Goal: Task Accomplishment & Management: Manage account settings

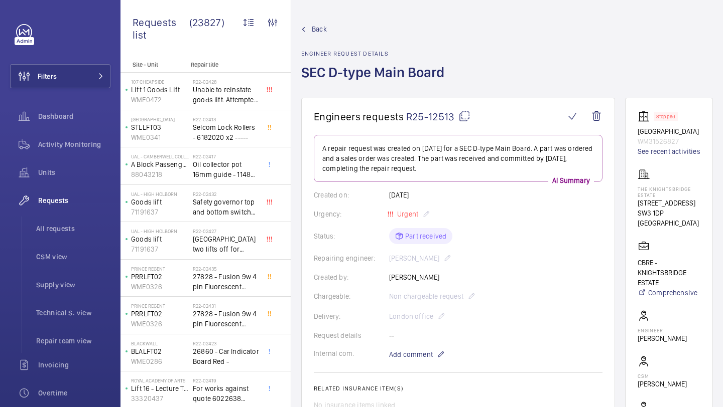
drag, startPoint x: 454, startPoint y: 118, endPoint x: 408, endPoint y: 117, distance: 46.2
click at [408, 117] on span "R25-12513" at bounding box center [438, 116] width 64 height 13
copy span "R25-12513"
click at [103, 87] on button "Filters" at bounding box center [60, 76] width 100 height 24
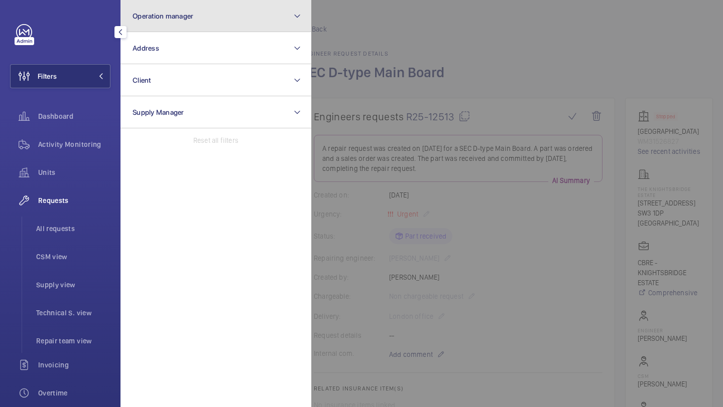
click at [182, 25] on button "Operation manager" at bounding box center [215, 16] width 191 height 32
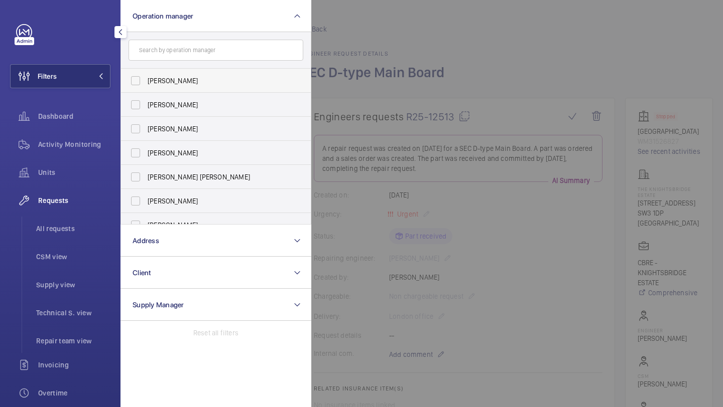
click at [170, 80] on span "[PERSON_NAME]" at bounding box center [217, 81] width 138 height 10
click at [146, 80] on input "[PERSON_NAME]" at bounding box center [135, 81] width 20 height 20
checkbox input "true"
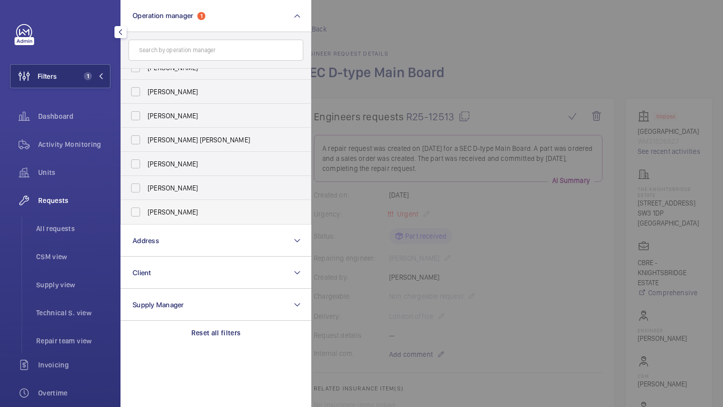
click at [168, 217] on label "Alex Waterman" at bounding box center [208, 212] width 175 height 24
click at [146, 217] on input "Alex Waterman" at bounding box center [135, 212] width 20 height 20
checkbox input "true"
click at [101, 219] on li "All requests" at bounding box center [69, 229] width 82 height 24
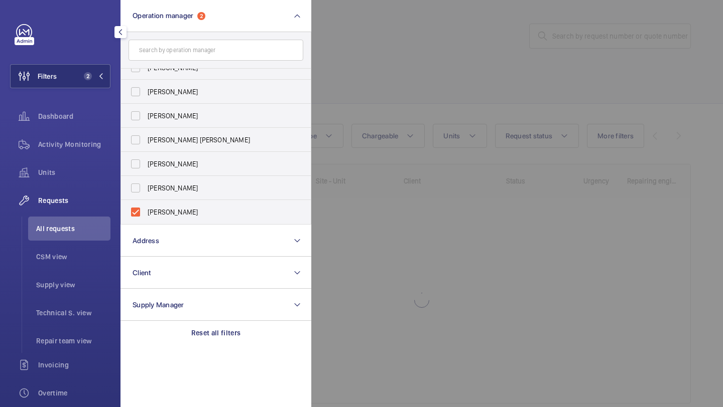
click at [389, 59] on div at bounding box center [672, 203] width 723 height 407
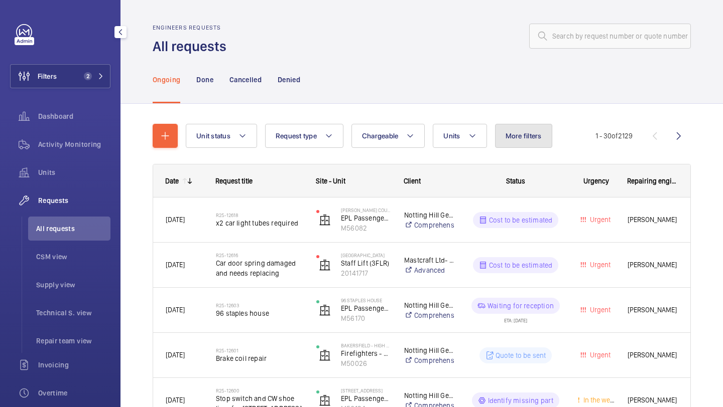
click at [543, 137] on button "More filters" at bounding box center [523, 136] width 57 height 24
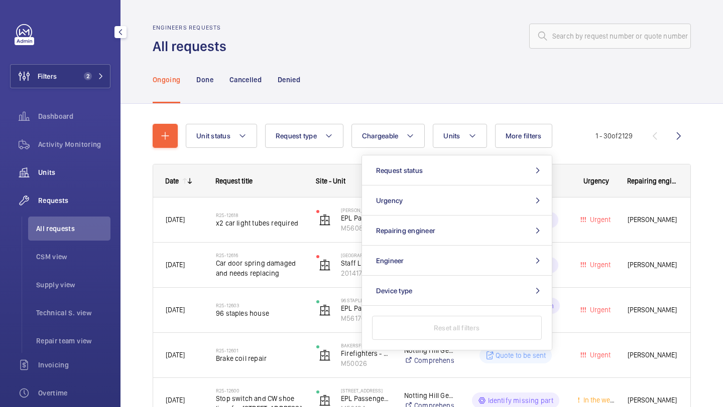
click at [34, 174] on wm-front-icon-button at bounding box center [24, 173] width 28 height 24
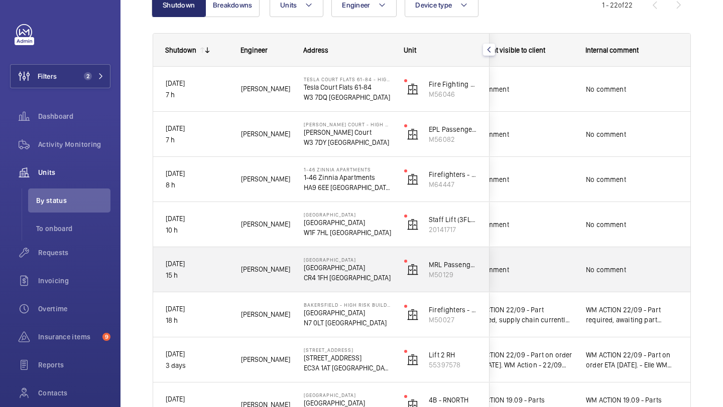
click at [603, 257] on div "No comment" at bounding box center [632, 269] width 116 height 43
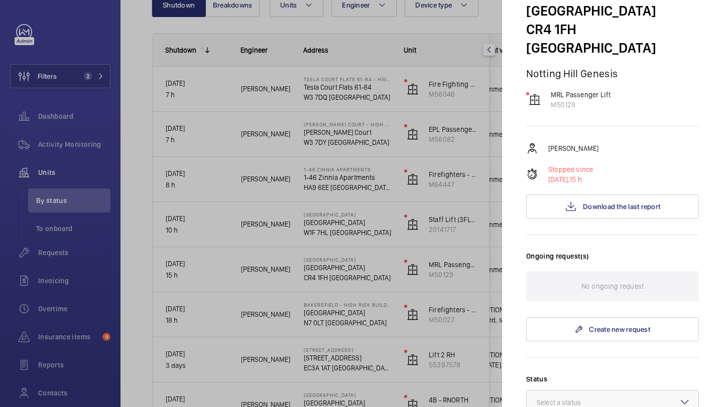
scroll to position [31, 0]
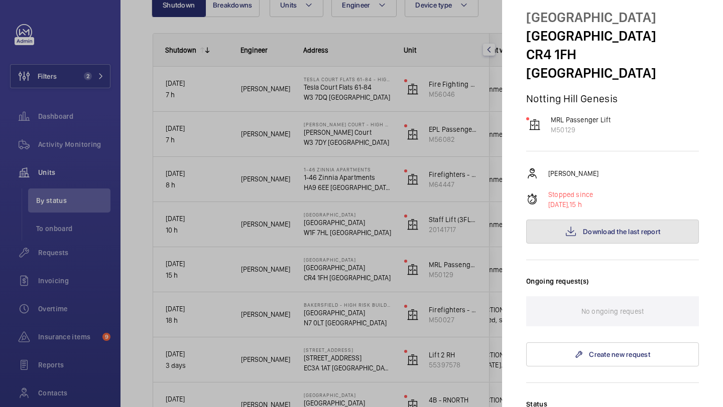
click at [609, 220] on button "Download the last report" at bounding box center [612, 232] width 173 height 24
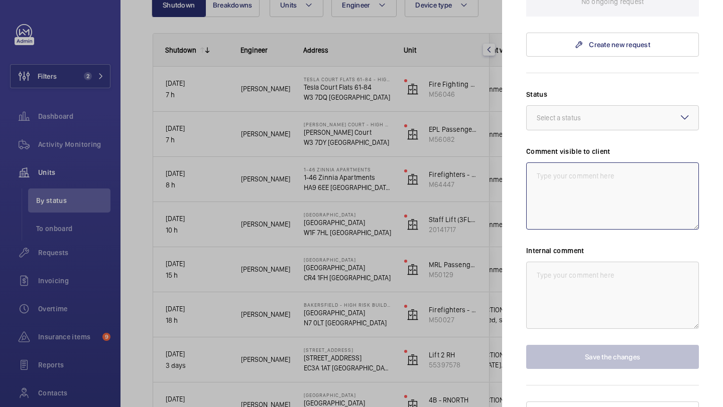
click at [594, 187] on textarea at bounding box center [612, 196] width 173 height 67
click at [602, 107] on div at bounding box center [612, 118] width 172 height 24
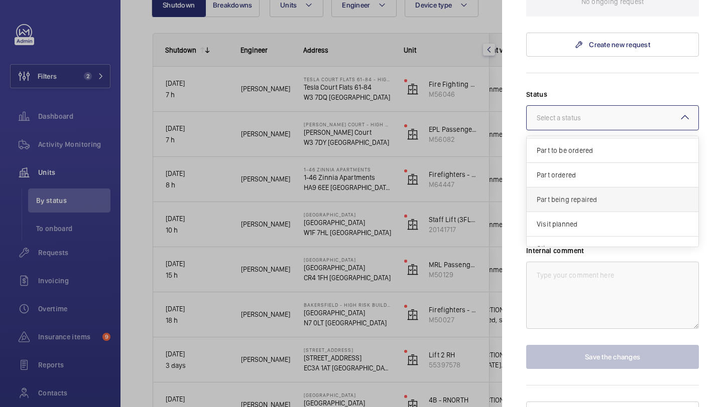
scroll to position [67, 0]
click at [592, 146] on div "Part to be ordered" at bounding box center [612, 155] width 172 height 25
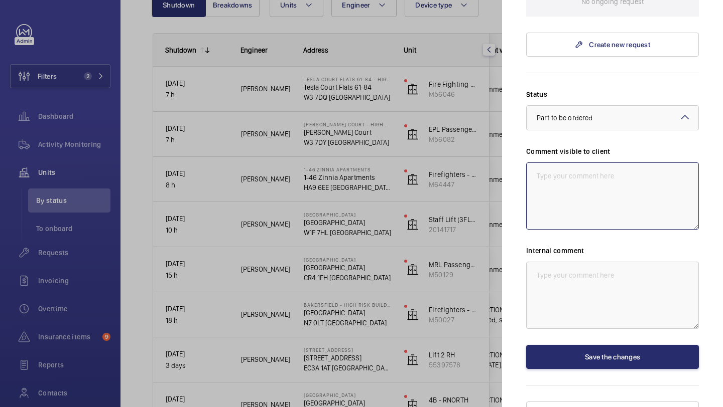
click at [581, 165] on textarea at bounding box center [612, 196] width 173 height 67
drag, startPoint x: 611, startPoint y: 170, endPoint x: 537, endPoint y: 150, distance: 76.1
click at [537, 163] on textarea "WM ACTION 23.09 - Contacts required, supply chain currently sourcing." at bounding box center [612, 196] width 173 height 67
type textarea "WM ACTION 23.09 - Contacts required, supply chain currently sourcing."
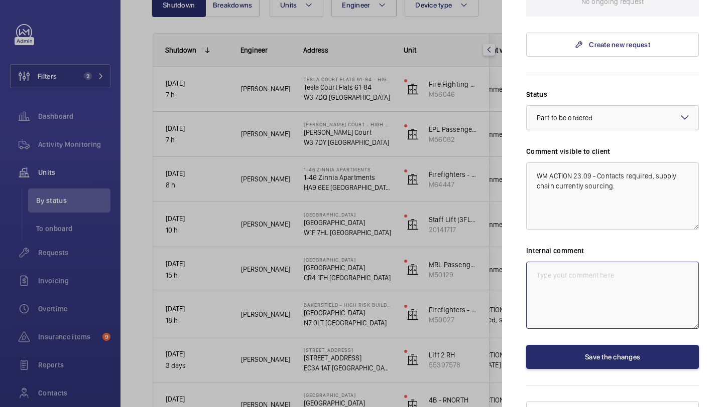
click at [554, 262] on textarea at bounding box center [612, 295] width 173 height 67
paste textarea "WM ACTION 23.09 - Contacts required, supply chain currently sourcing."
drag, startPoint x: 624, startPoint y: 261, endPoint x: 565, endPoint y: 253, distance: 59.7
click at [551, 262] on textarea "WM ACTION 23.09 - Contacts required, supply chain currently sourcing." at bounding box center [612, 295] width 173 height 67
drag, startPoint x: 618, startPoint y: 267, endPoint x: 600, endPoint y: 259, distance: 19.8
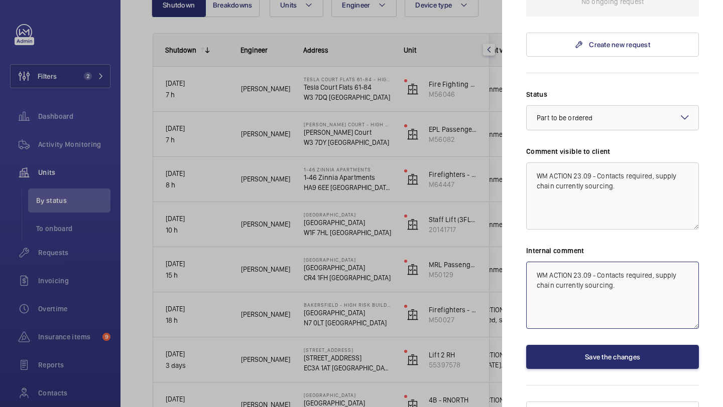
click at [600, 262] on textarea "WM ACTION 23.09 - Contacts required, supply chain currently sourcing." at bounding box center [612, 295] width 173 height 67
type textarea "WM ACTION 23.09 - Chasing engineer for part request - [PERSON_NAME]"
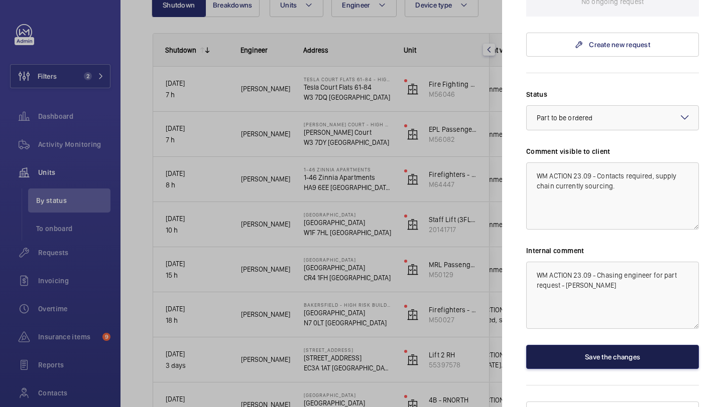
click at [610, 345] on button "Save the changes" at bounding box center [612, 357] width 173 height 24
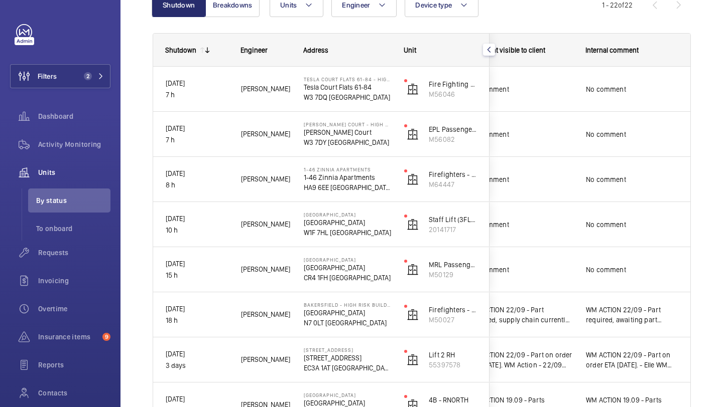
scroll to position [0, 0]
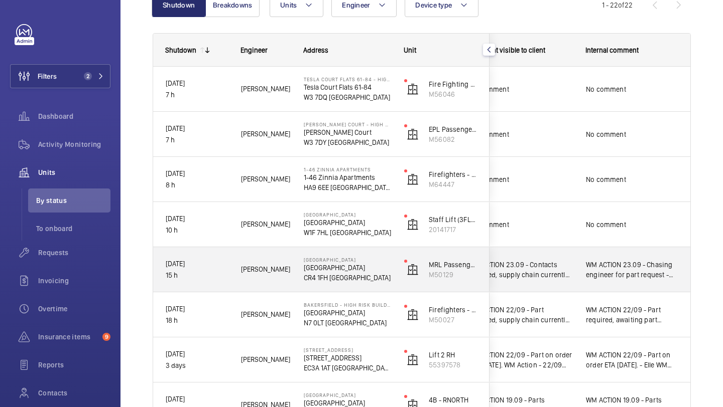
click at [511, 264] on span "WM ACTION 23.09 - Contacts required, supply chain currently sourcing." at bounding box center [521, 270] width 104 height 20
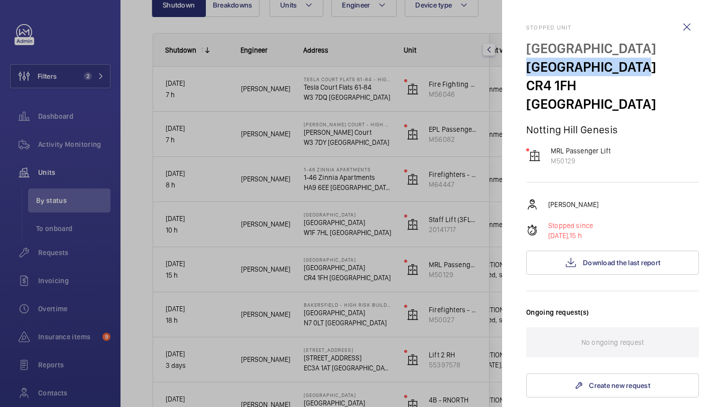
drag, startPoint x: 638, startPoint y: 71, endPoint x: 517, endPoint y: 71, distance: 121.4
click at [517, 71] on mat-sidenav "Stopped unit Blackthorn Lodge Blackthorn Lodge CR4 1FH LONDON Notting Hill Gene…" at bounding box center [612, 203] width 221 height 407
copy p "[GEOGRAPHIC_DATA]"
click at [85, 74] on div at bounding box center [361, 203] width 723 height 407
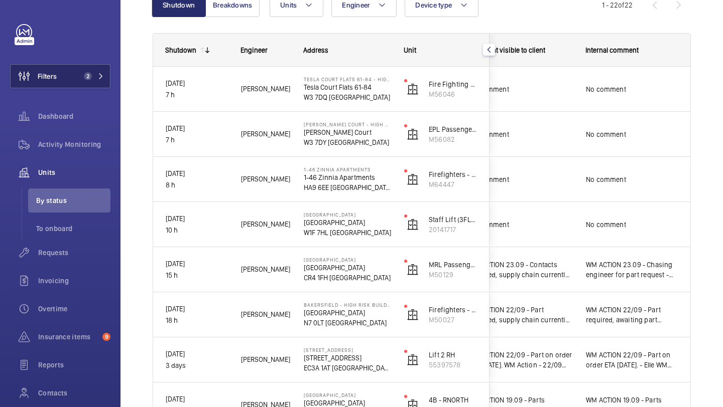
click at [74, 82] on button "Filters 2" at bounding box center [60, 76] width 100 height 24
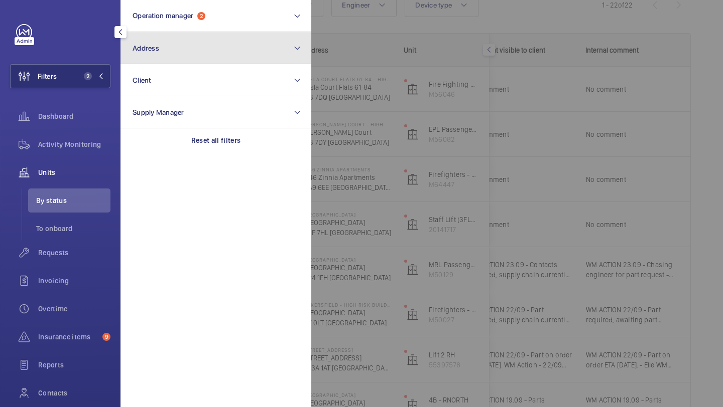
click at [144, 54] on button "Address" at bounding box center [215, 48] width 191 height 32
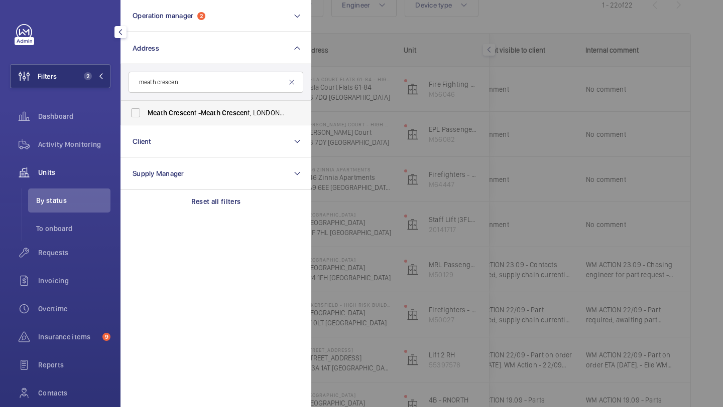
type input "meath crescen"
click at [153, 114] on span "Meath" at bounding box center [158, 113] width 20 height 8
click at [146, 114] on input "Meath Crescen t - Meath Crescen t, LONDON E2 0QG" at bounding box center [135, 113] width 20 height 20
checkbox input "true"
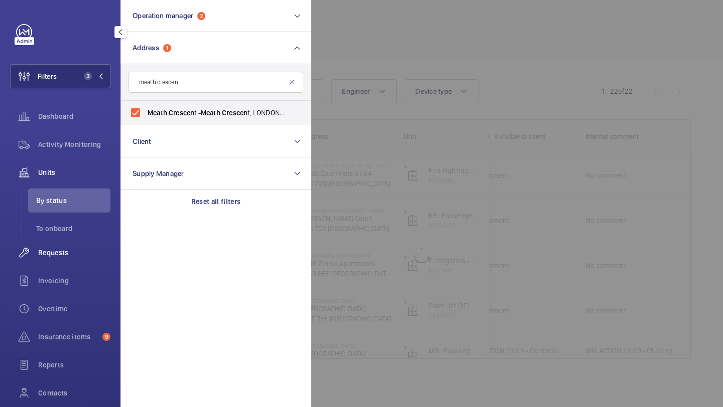
click at [73, 252] on span "Requests" at bounding box center [74, 253] width 72 height 10
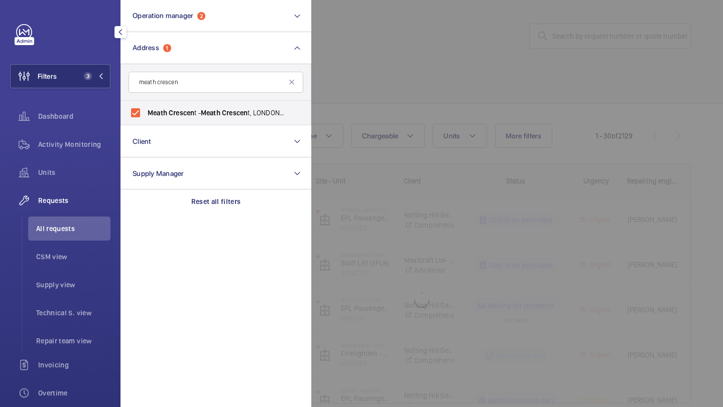
click at [396, 55] on div at bounding box center [672, 203] width 723 height 407
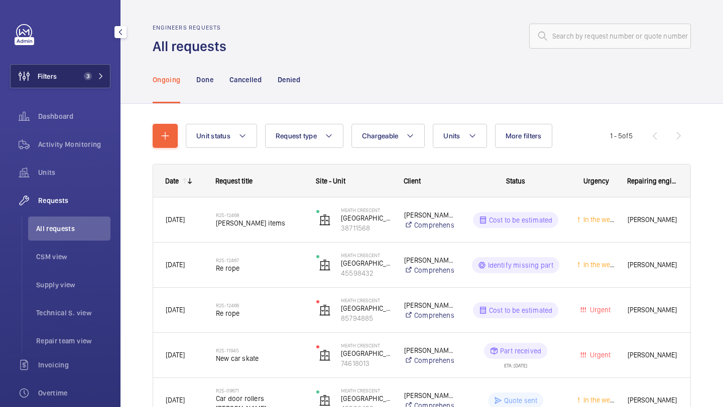
click at [68, 85] on button "Filters 3" at bounding box center [60, 76] width 100 height 24
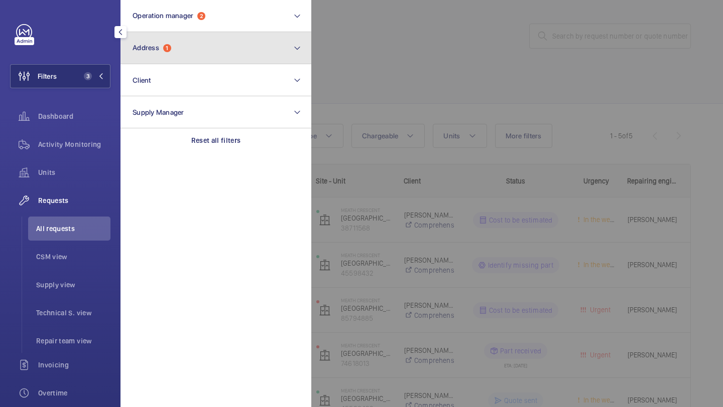
click at [159, 51] on span "Address" at bounding box center [145, 48] width 27 height 8
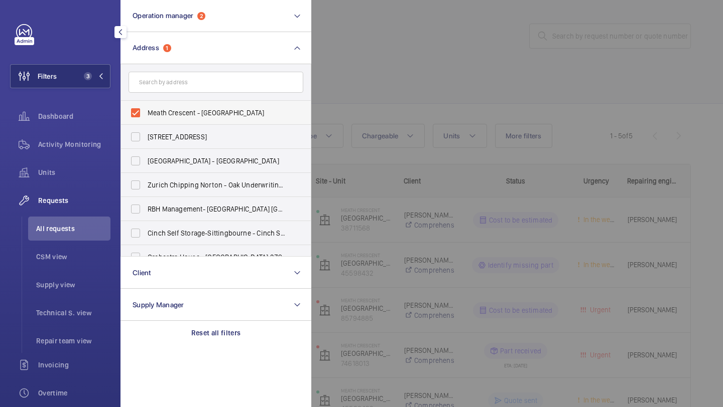
click at [157, 106] on label "Meath Crescent - Meath Crescent, LONDON E2 0QG" at bounding box center [208, 113] width 175 height 24
click at [146, 106] on input "Meath Crescent - Meath Crescent, LONDON E2 0QG" at bounding box center [135, 113] width 20 height 20
checkbox input "false"
click at [69, 180] on div "Units" at bounding box center [60, 173] width 100 height 24
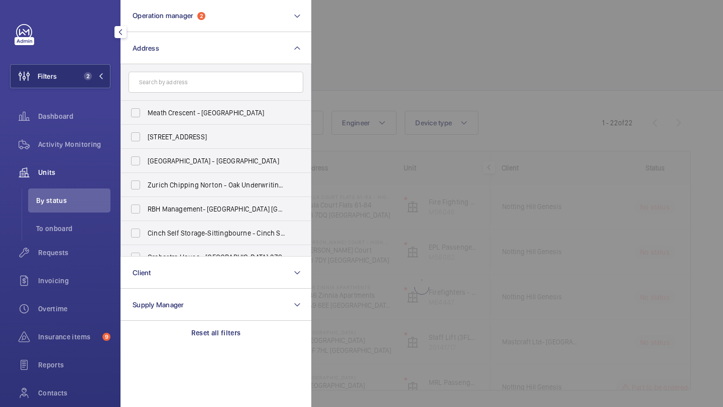
click at [416, 68] on div at bounding box center [672, 203] width 723 height 407
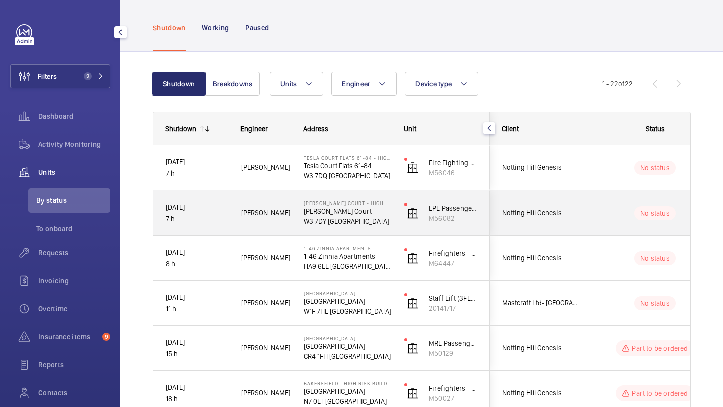
scroll to position [41, 0]
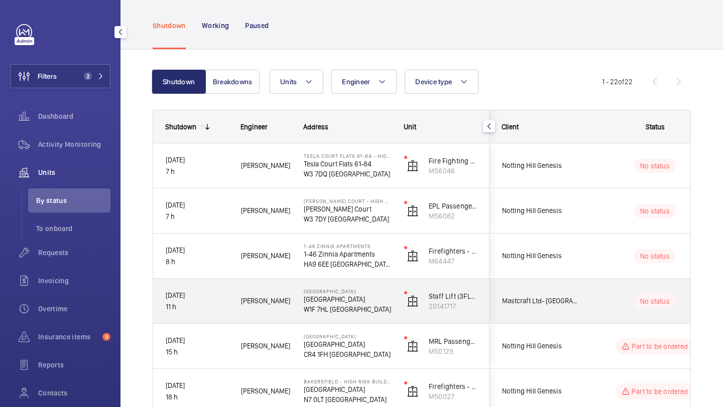
click at [542, 300] on span "Mastcraft Ltd- The Courthouse Hotel Soho" at bounding box center [540, 302] width 77 height 12
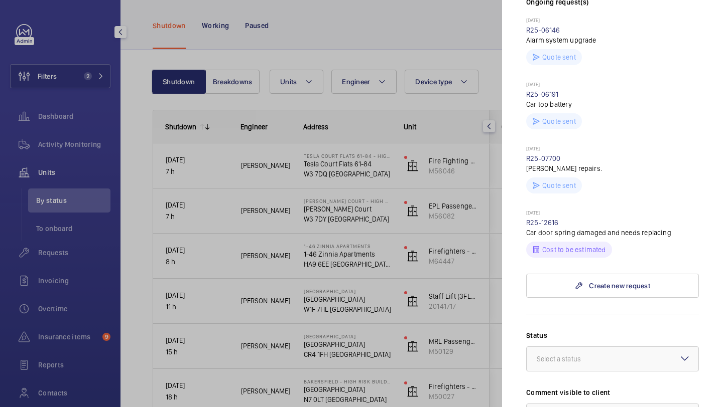
scroll to position [328, 0]
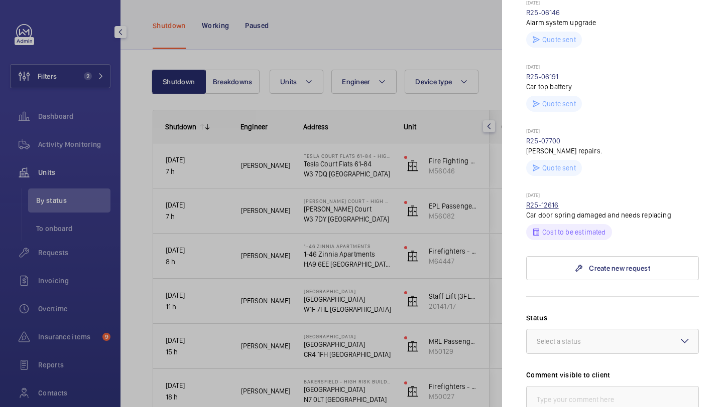
drag, startPoint x: 561, startPoint y: 196, endPoint x: 527, endPoint y: 197, distance: 33.6
click at [527, 197] on div "Yesterday R25-12616 Car door spring damaged and needs replacing Cost to be esti…" at bounding box center [612, 216] width 173 height 48
copy link "R25-12616"
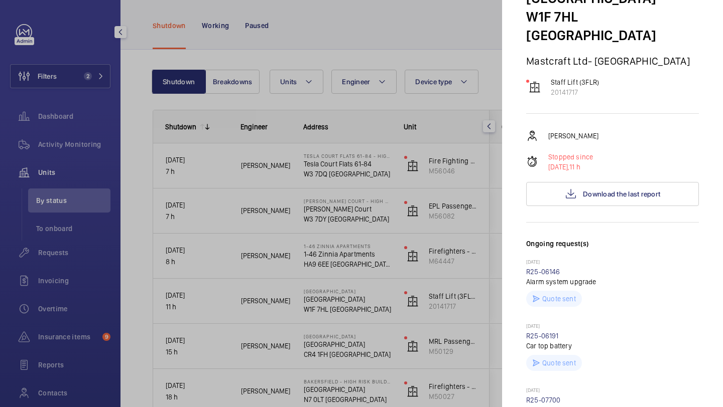
scroll to position [13, 0]
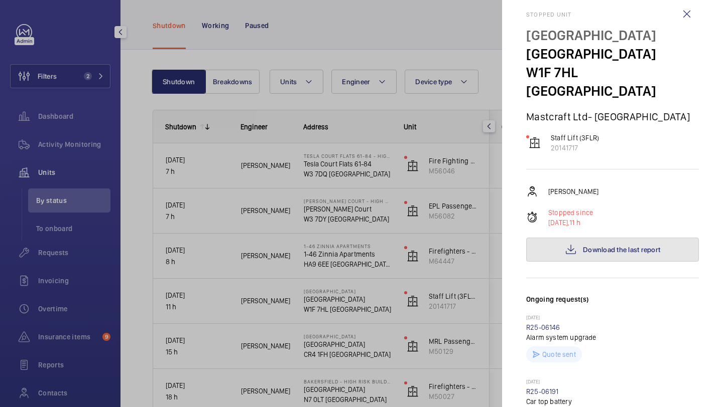
click at [608, 246] on span "Download the last report" at bounding box center [621, 250] width 77 height 8
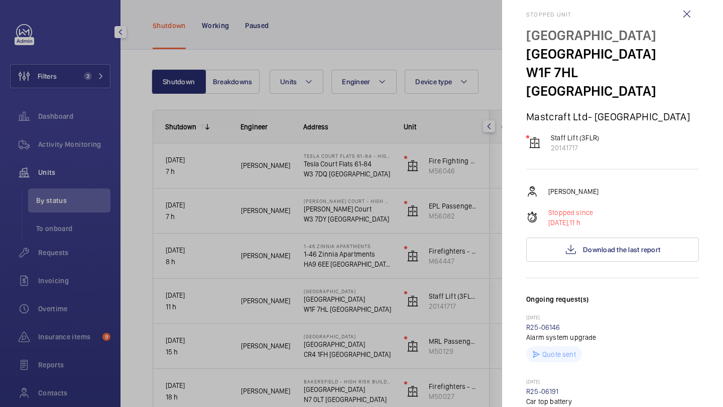
click at [439, 141] on div at bounding box center [361, 203] width 723 height 407
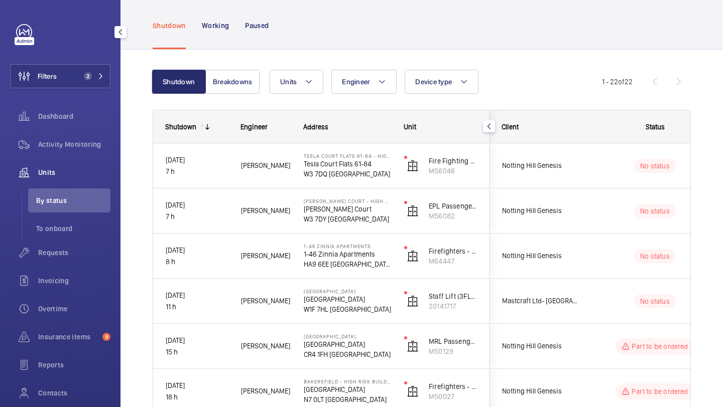
scroll to position [0, 0]
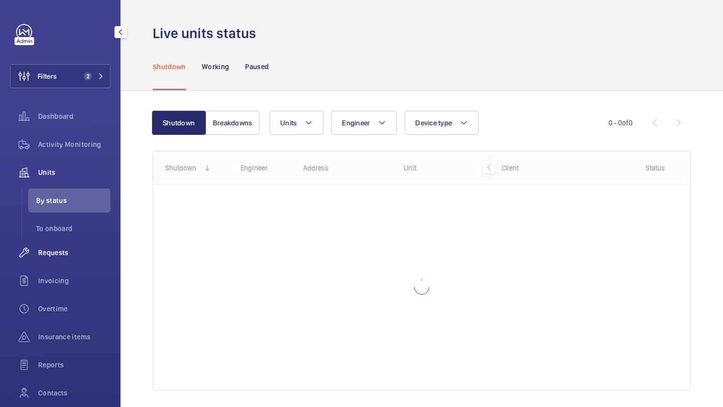
click at [77, 243] on div "Requests" at bounding box center [60, 253] width 100 height 24
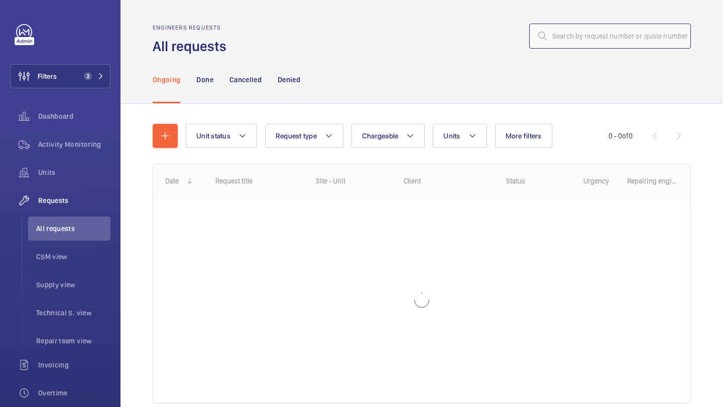
click at [581, 45] on input "text" at bounding box center [610, 36] width 162 height 25
paste input "R25-12616"
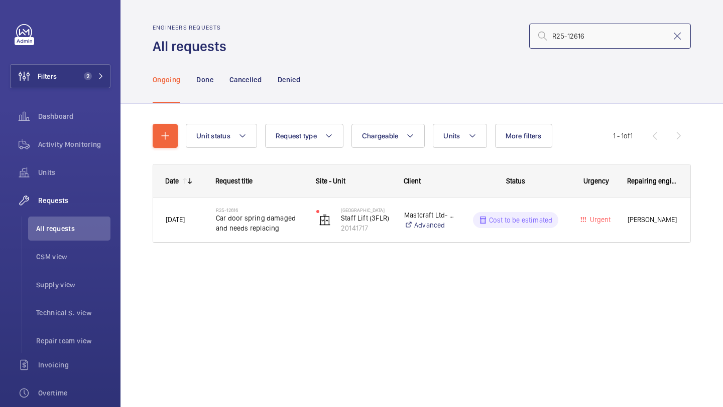
type input "R25-12616"
click at [269, 244] on div "Date Request title Site - Unit Client" at bounding box center [422, 215] width 538 height 103
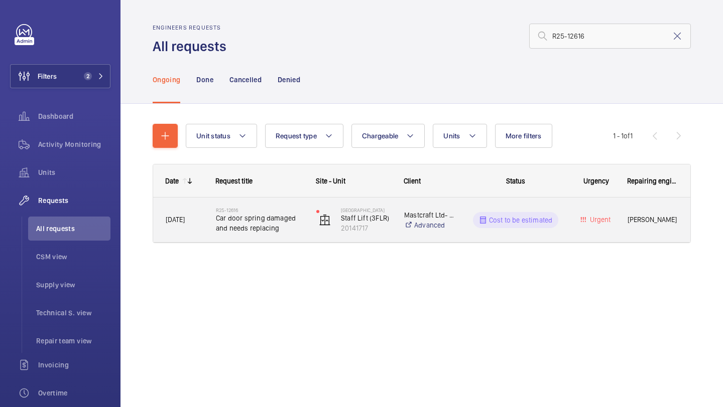
click at [274, 229] on span "Car door spring damaged and needs replacing" at bounding box center [259, 223] width 87 height 20
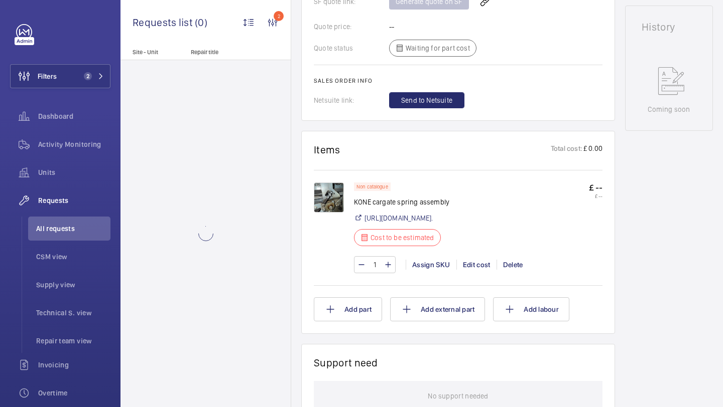
scroll to position [463, 0]
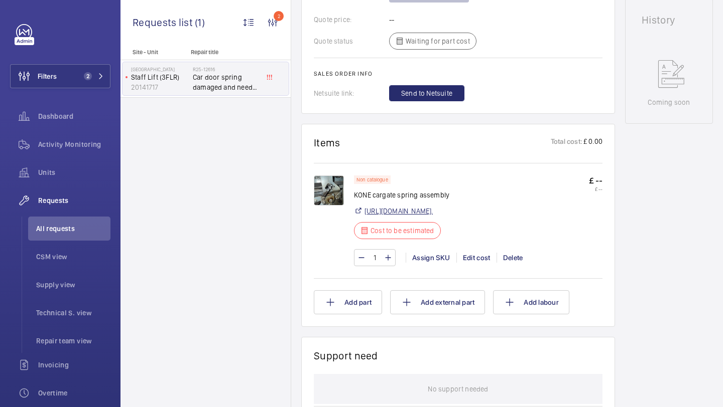
click at [409, 216] on link "https://shop.shorts-lifts.co.uk/ko059-0006-kone-lock-coupler-spring#:~:text=Sho…" at bounding box center [398, 211] width 68 height 10
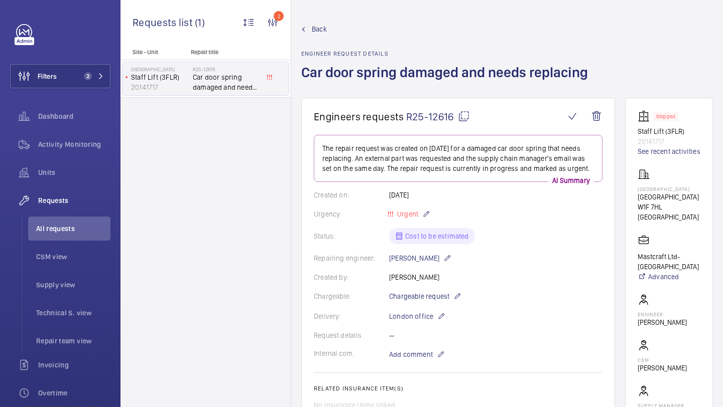
drag, startPoint x: 453, startPoint y: 119, endPoint x: 407, endPoint y: 117, distance: 45.7
click at [407, 117] on span "R25-12616" at bounding box center [438, 116] width 64 height 13
copy span "R25-12616"
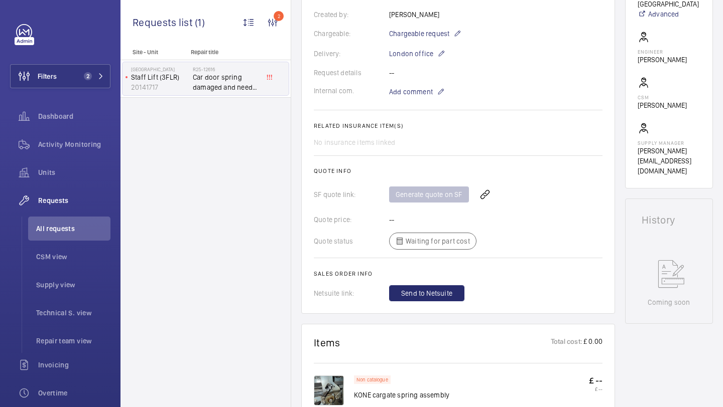
scroll to position [474, 0]
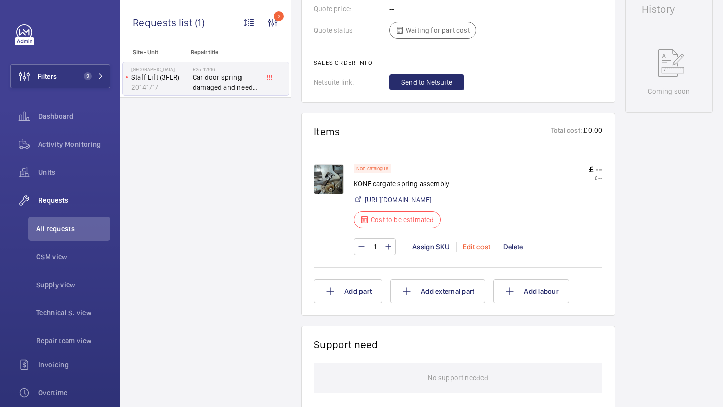
click at [483, 252] on div "Edit cost" at bounding box center [476, 247] width 40 height 10
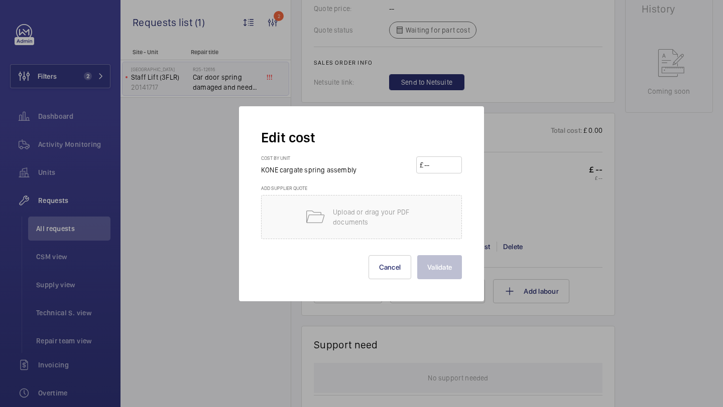
click at [436, 158] on input "number" at bounding box center [440, 165] width 35 height 16
type input "80"
click at [417, 255] on button "Validate" at bounding box center [439, 267] width 45 height 24
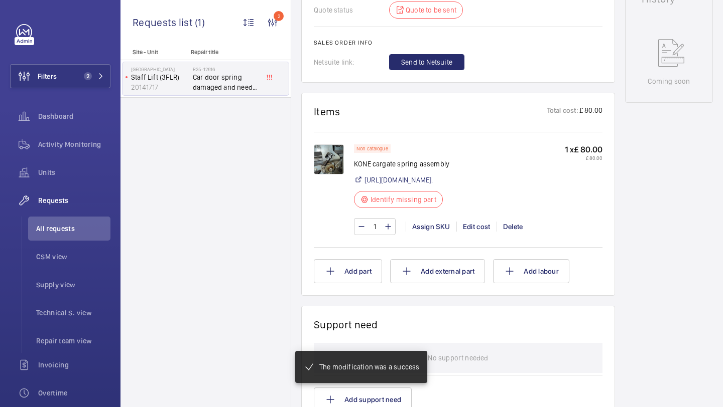
scroll to position [494, 0]
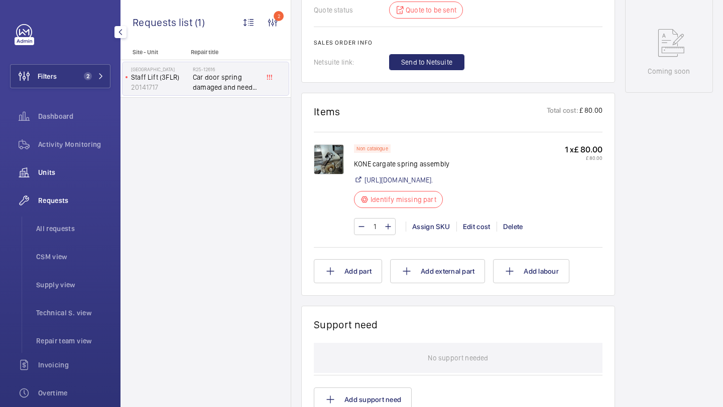
click at [90, 172] on span "Units" at bounding box center [74, 173] width 72 height 10
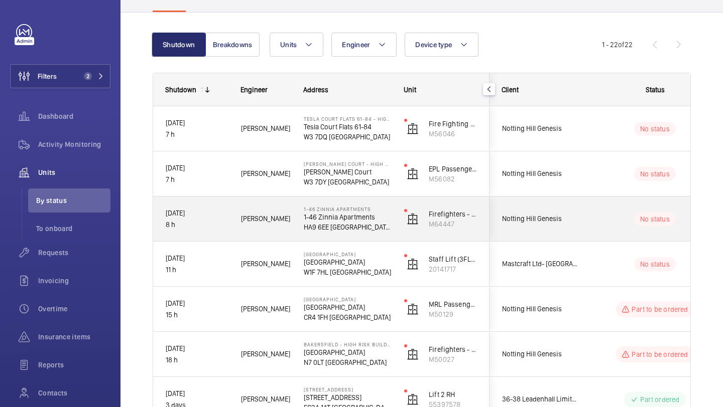
scroll to position [85, 0]
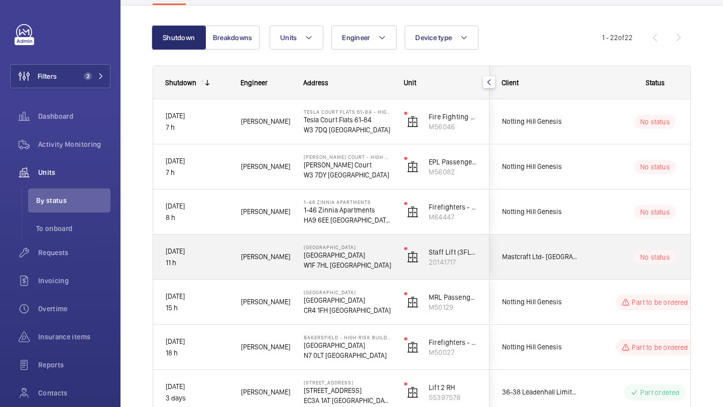
click at [551, 269] on div "Mastcraft Ltd- [GEOGRAPHIC_DATA]" at bounding box center [534, 257] width 89 height 32
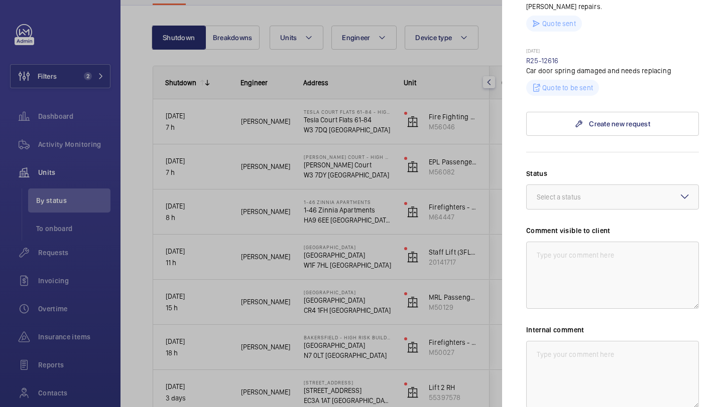
scroll to position [530, 0]
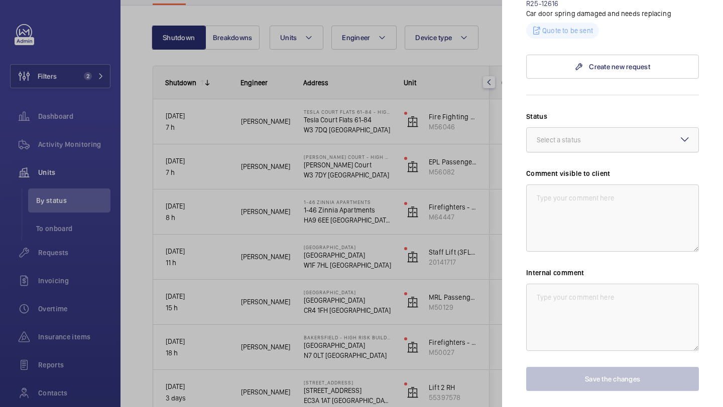
click at [578, 142] on div at bounding box center [612, 140] width 172 height 24
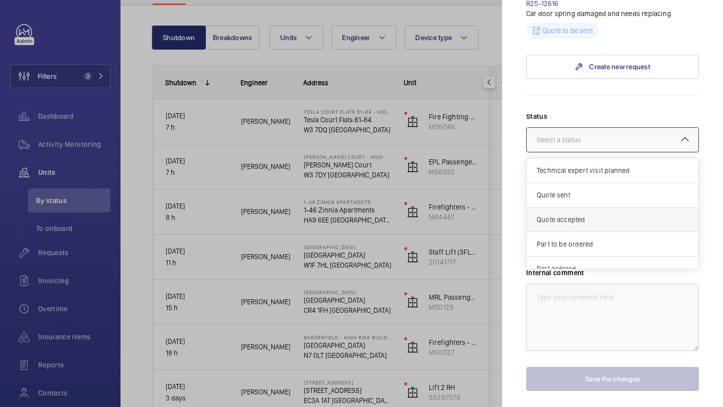
scroll to position [22, 0]
click at [578, 217] on span "Part to be ordered" at bounding box center [612, 222] width 152 height 10
click at [578, 214] on textarea at bounding box center [612, 218] width 173 height 67
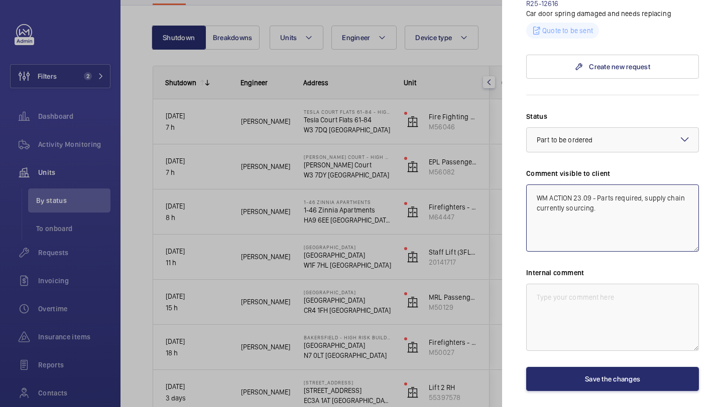
drag, startPoint x: 606, startPoint y: 207, endPoint x: 528, endPoint y: 187, distance: 80.2
click at [527, 187] on textarea "WM ACTION 23.09 - Parts required, supply chain currently sourcing." at bounding box center [612, 218] width 173 height 67
type textarea "WM ACTION 23.09 - Parts required, supply chain currently sourcing."
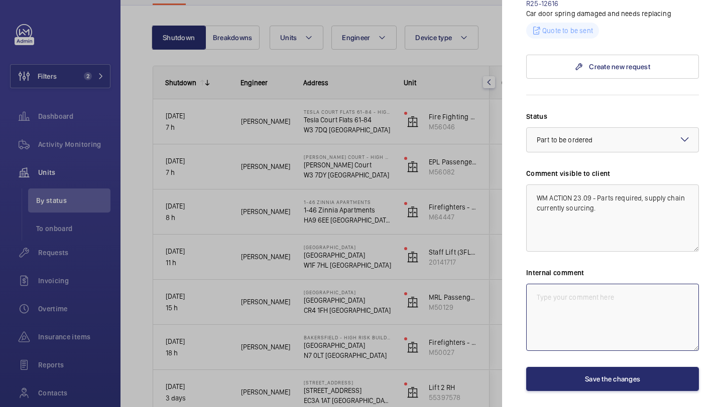
click at [564, 294] on textarea at bounding box center [612, 317] width 173 height 67
paste textarea "WM ACTION 23.09 - Parts required, supply chain currently sourcing."
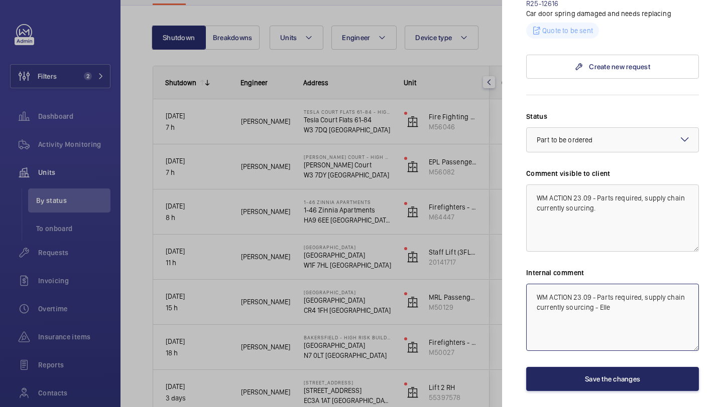
type textarea "WM ACTION 23.09 - Parts required, supply chain currently sourcing - Elle"
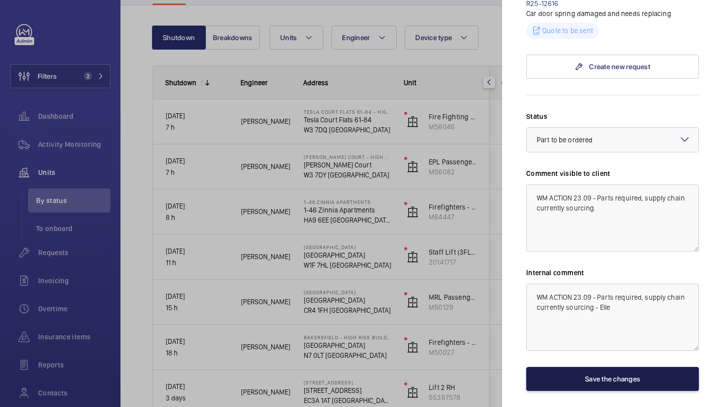
click at [564, 374] on button "Save the changes" at bounding box center [612, 379] width 173 height 24
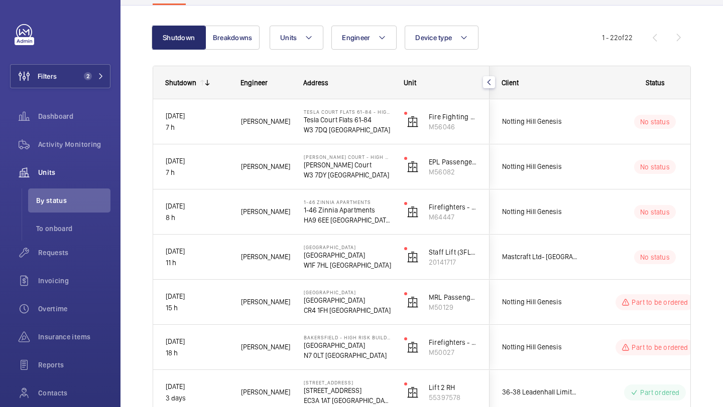
scroll to position [0, 0]
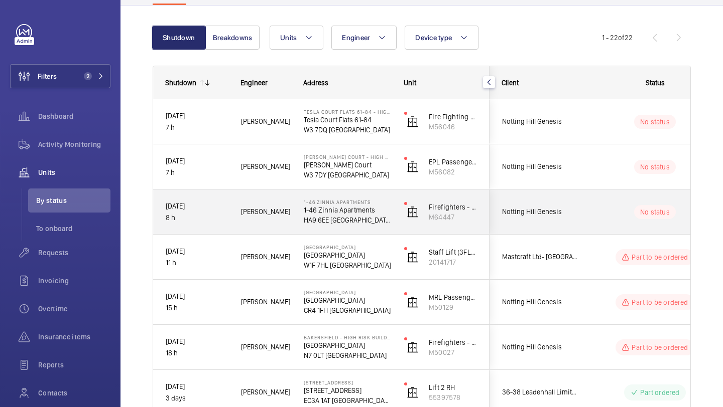
click at [582, 230] on div "No status" at bounding box center [649, 212] width 138 height 45
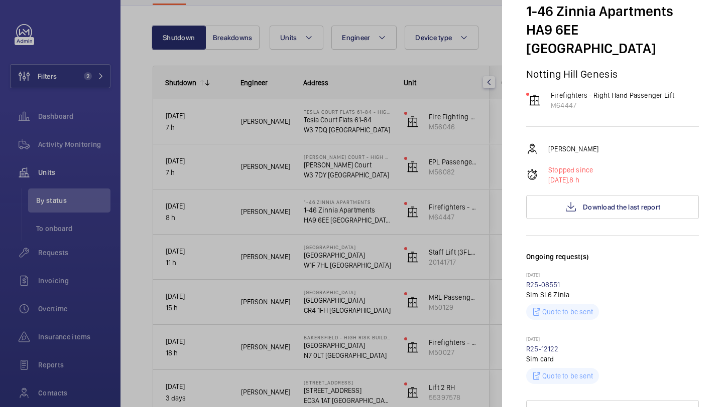
scroll to position [82, 0]
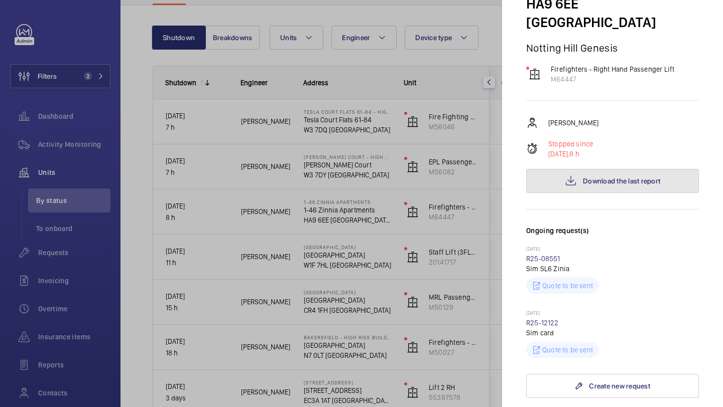
click at [593, 169] on button "Download the last report" at bounding box center [612, 181] width 173 height 24
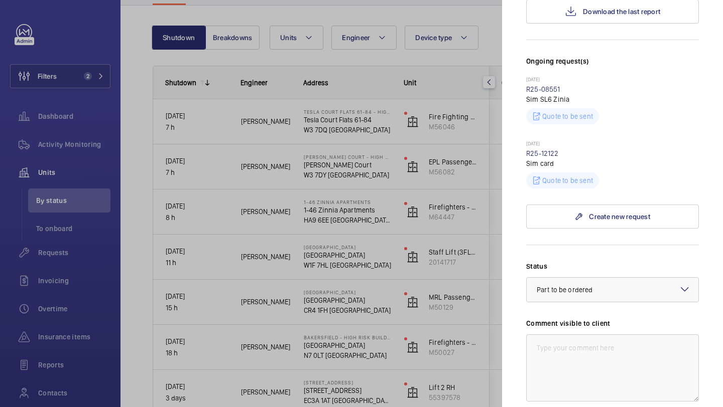
scroll to position [183, 0]
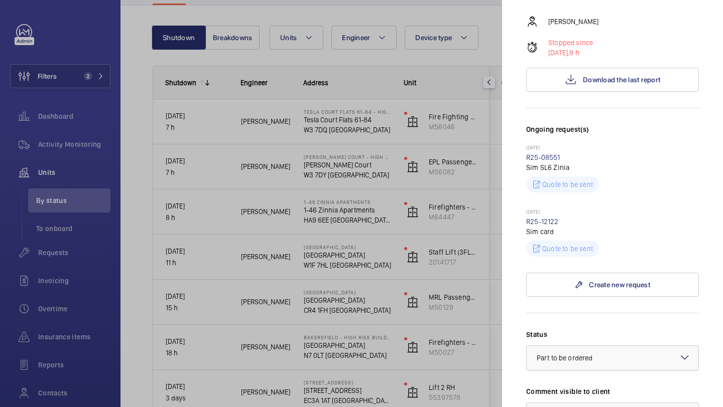
click at [626, 346] on div at bounding box center [612, 358] width 172 height 24
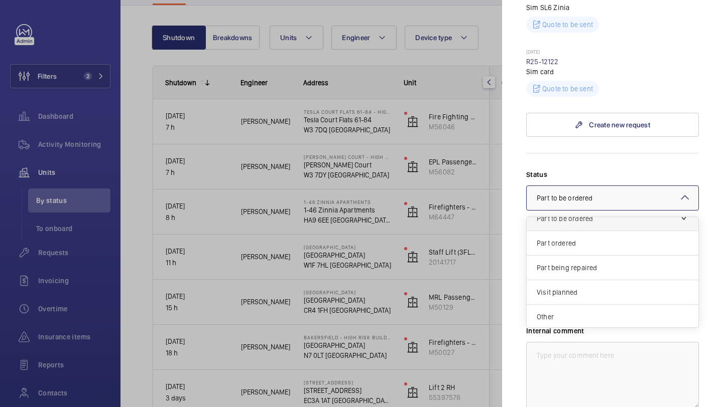
scroll to position [86, 0]
click at [607, 281] on div "Visit planned" at bounding box center [612, 291] width 172 height 25
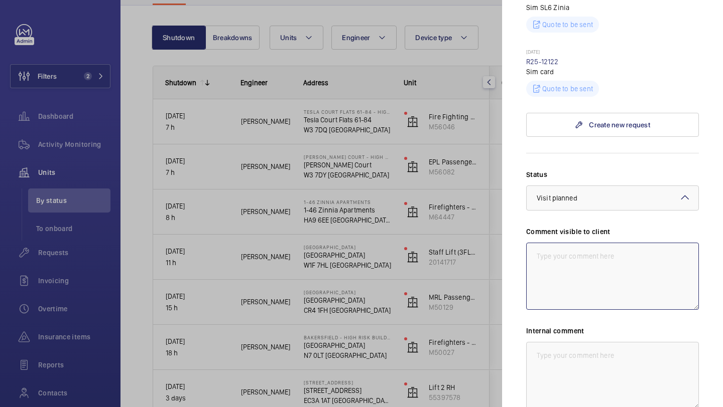
click at [601, 255] on textarea at bounding box center [612, 276] width 173 height 67
click at [596, 243] on textarea "WM ACTION 23.09 - Engineer attending today" at bounding box center [612, 276] width 173 height 67
click at [615, 243] on textarea "WM ACTION 23.09 - Site Engineer attending today" at bounding box center [612, 276] width 173 height 67
click at [687, 243] on textarea "WM ACTION 23.09 - Site engineer attending today" at bounding box center [612, 276] width 173 height 67
drag, startPoint x: 565, startPoint y: 253, endPoint x: 533, endPoint y: 229, distance: 39.7
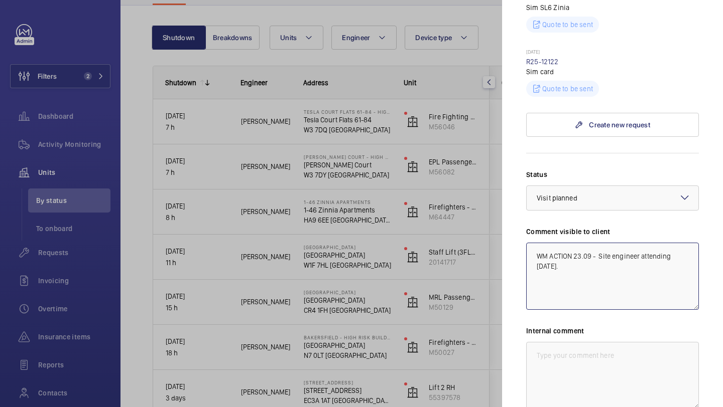
click at [533, 243] on textarea "WM ACTION 23.09 - Site engineer attending [DATE]." at bounding box center [612, 276] width 173 height 67
type textarea "WM ACTION 23.09 - Site engineer attending [DATE]."
click at [558, 342] on textarea at bounding box center [612, 375] width 173 height 67
paste textarea "WM ACTION 23.09 - Site engineer attending [DATE]."
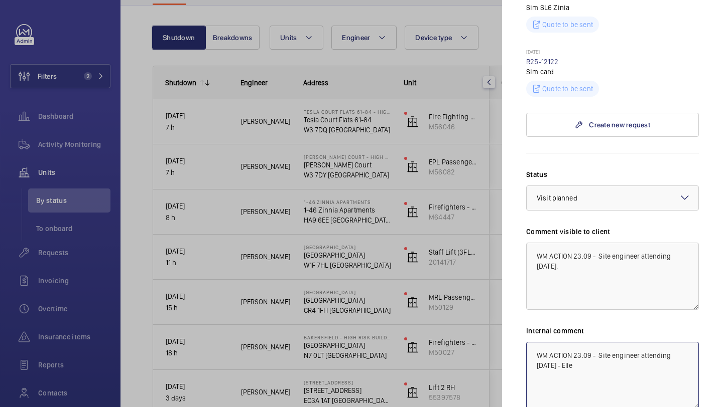
scroll to position [422, 0]
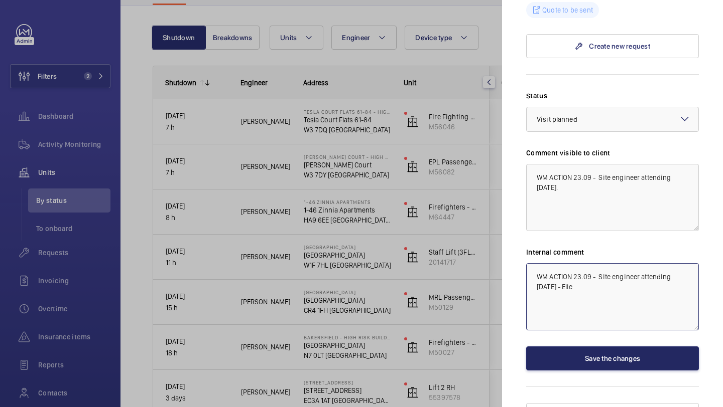
type textarea "WM ACTION 23.09 - Site engineer attending [DATE] - Elle"
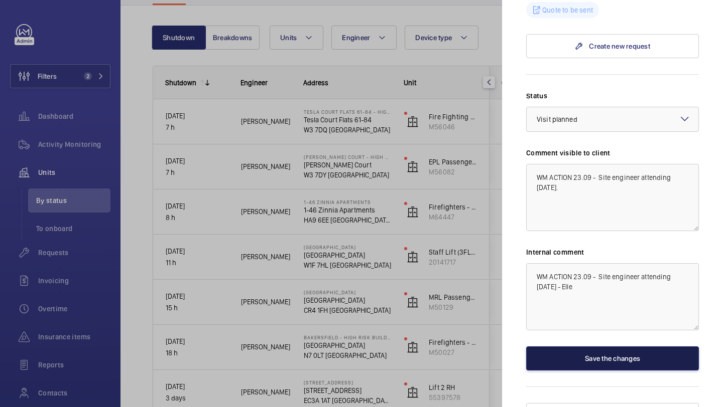
click at [568, 347] on button "Save the changes" at bounding box center [612, 359] width 173 height 24
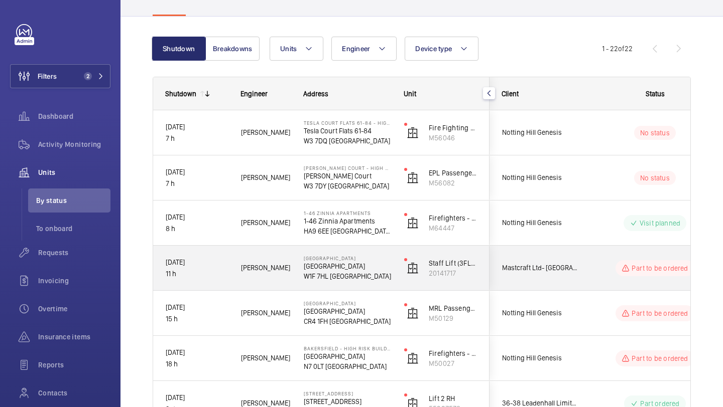
scroll to position [73, 0]
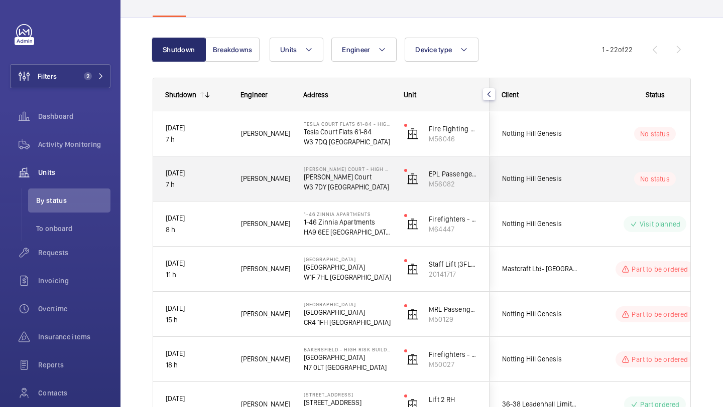
click at [563, 185] on div "Notting Hill Genesis" at bounding box center [534, 179] width 89 height 32
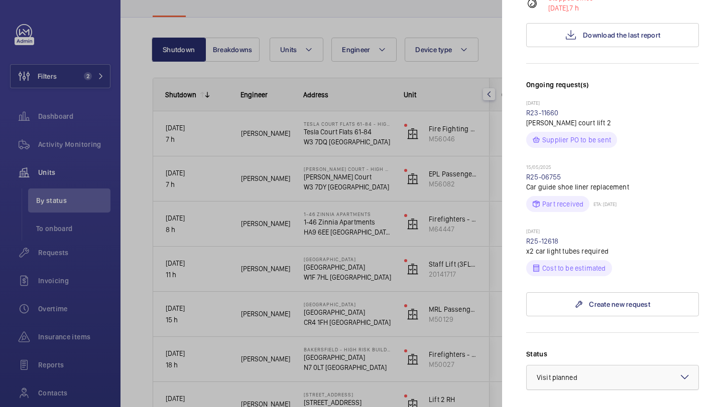
scroll to position [226, 0]
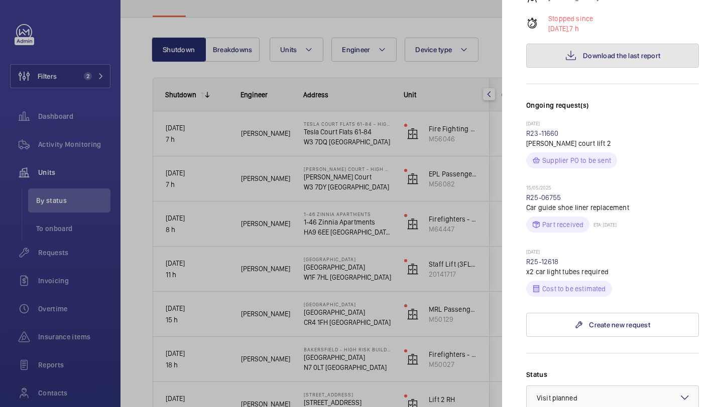
click at [587, 44] on button "Download the last report" at bounding box center [612, 56] width 173 height 24
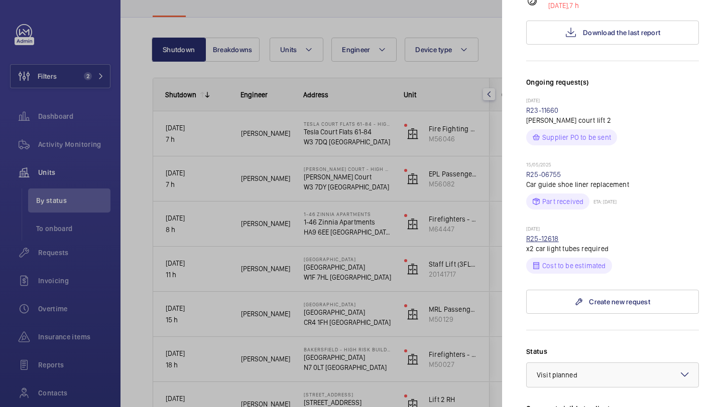
drag, startPoint x: 562, startPoint y: 225, endPoint x: 527, endPoint y: 221, distance: 34.4
click at [527, 226] on wm-front-repair-request-minimized-display-item "Today R25-12618 x2 car light tubes required Cost to be estimated" at bounding box center [612, 250] width 173 height 48
click at [567, 226] on div "Today R25-12618 x2 car light tubes required Cost to be estimated" at bounding box center [612, 250] width 173 height 48
drag, startPoint x: 562, startPoint y: 219, endPoint x: 524, endPoint y: 219, distance: 37.6
click at [523, 218] on mat-sidenav "Stopped unit Anthony Court - High Risk Building Anthony Court W3 7DY LONDON Not…" at bounding box center [612, 203] width 221 height 407
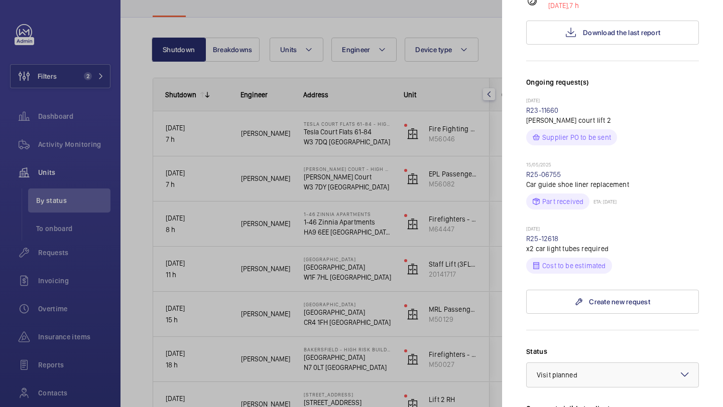
copy link "R25-12618"
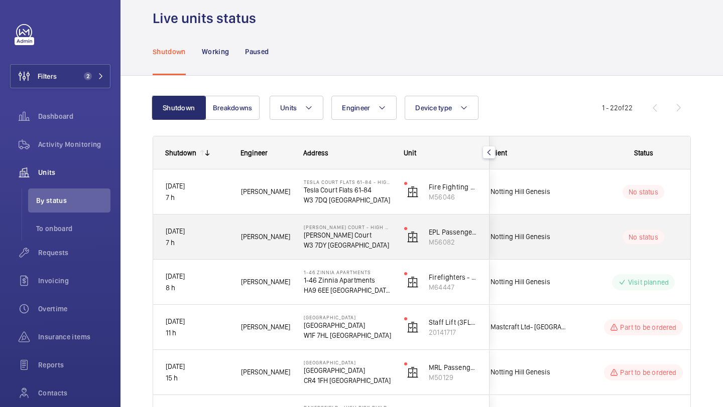
scroll to position [22, 0]
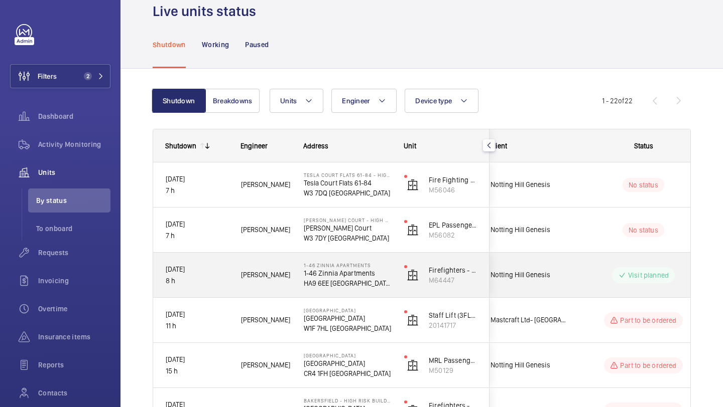
click at [565, 266] on div "Notting Hill Genesis" at bounding box center [522, 275] width 89 height 32
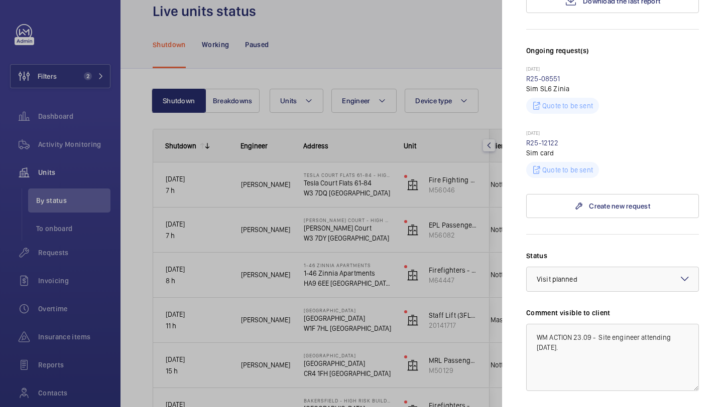
scroll to position [259, 0]
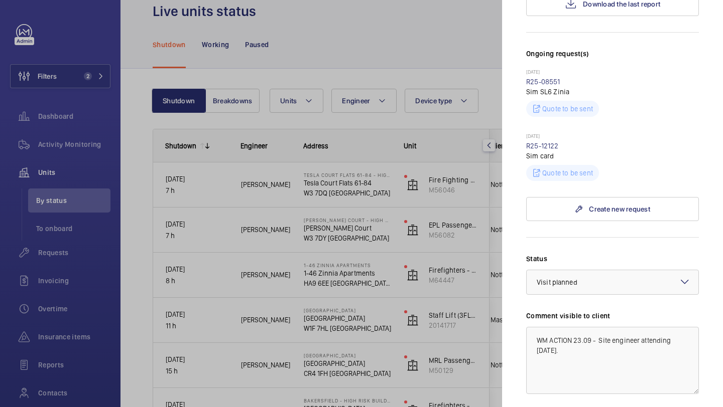
click at [488, 238] on div at bounding box center [361, 203] width 723 height 407
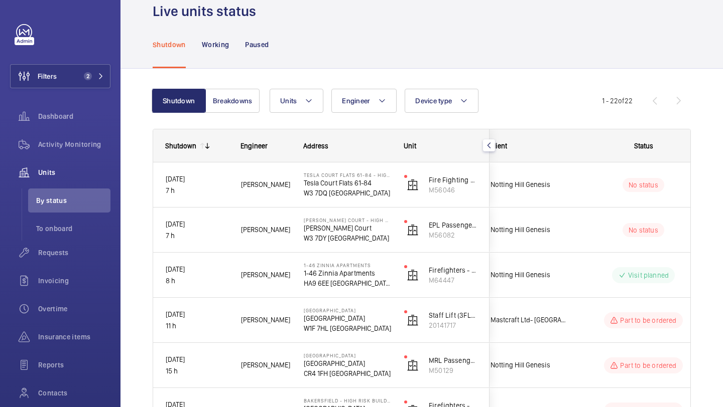
scroll to position [0, 0]
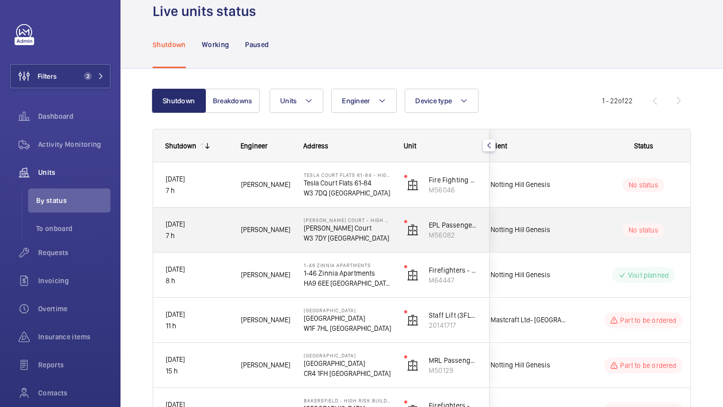
click at [528, 226] on span "Notting Hill Genesis" at bounding box center [528, 230] width 77 height 12
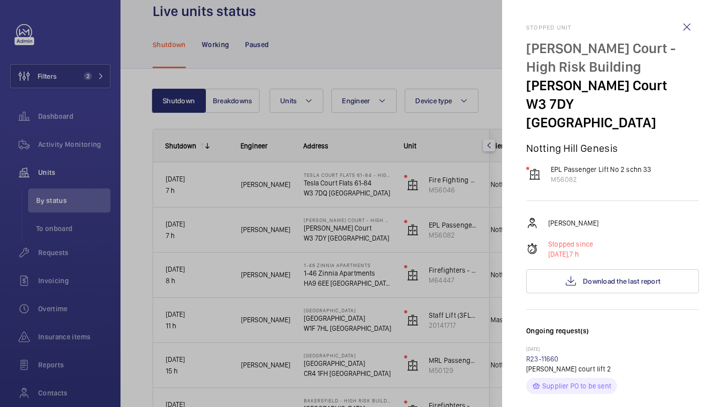
scroll to position [386, 0]
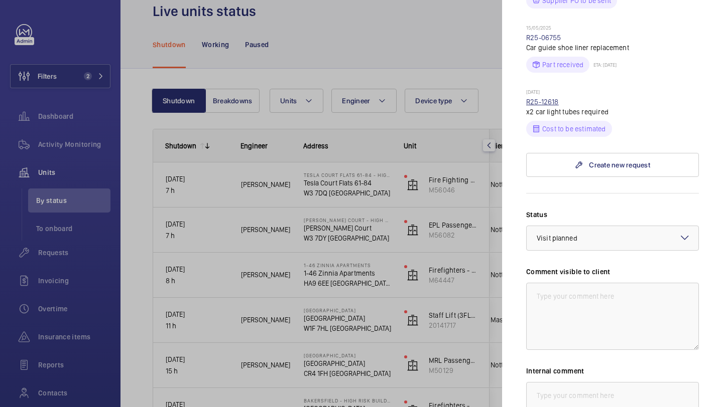
drag, startPoint x: 563, startPoint y: 81, endPoint x: 527, endPoint y: 82, distance: 35.6
click at [527, 89] on div "[DATE] R25-12618 x2 car light tubes required Cost to be estimated" at bounding box center [612, 113] width 173 height 48
copy link "R25-12618"
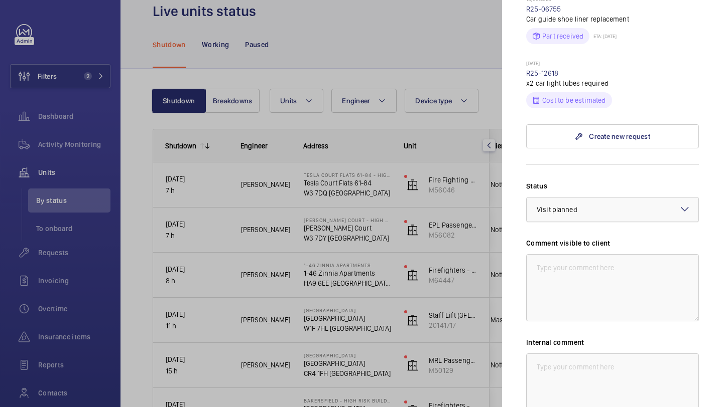
click at [583, 205] on div "× Visit planned" at bounding box center [569, 210] width 66 height 10
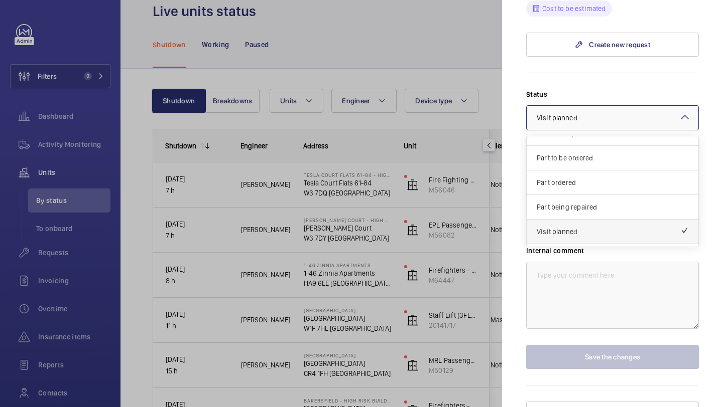
scroll to position [62, 0]
click at [588, 155] on span "Part to be ordered" at bounding box center [612, 160] width 152 height 10
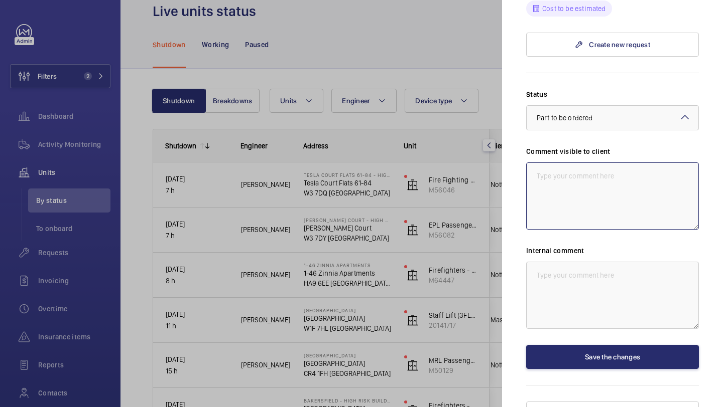
click at [578, 163] on textarea at bounding box center [612, 196] width 173 height 67
click at [570, 163] on textarea "WM ACTION - Lighting required, supply chain currently sourcing" at bounding box center [612, 196] width 173 height 67
click at [612, 170] on textarea "WM ACTION 23.09 - Lighting required, supply chain currently sourcing" at bounding box center [612, 196] width 173 height 67
drag, startPoint x: 617, startPoint y: 167, endPoint x: 523, endPoint y: 154, distance: 95.3
click at [523, 154] on mat-sidenav "Stopped unit Anthony Court - High Risk Building Anthony Court W3 7DY LONDON Not…" at bounding box center [612, 203] width 221 height 407
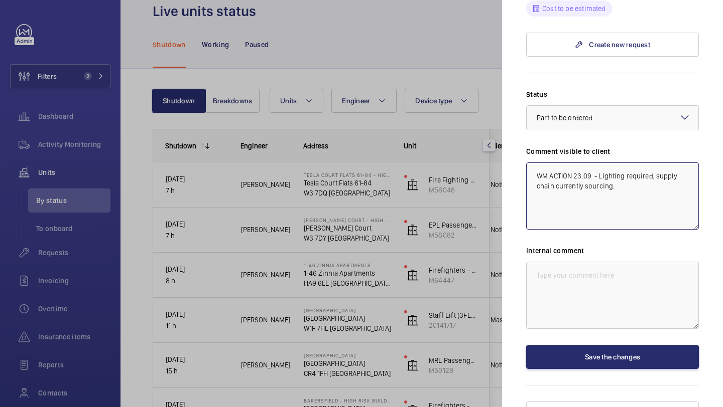
type textarea "WM ACTION 23.09 - Lighting required, supply chain currently sourcing."
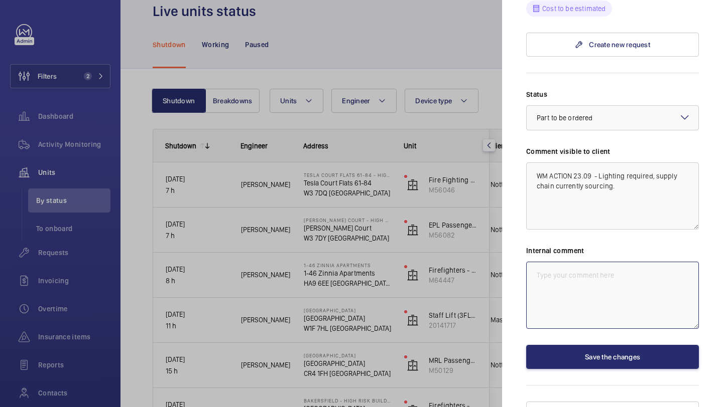
click at [574, 264] on textarea at bounding box center [612, 295] width 173 height 67
paste textarea "WM ACTION 23.09 - Lighting required, supply chain currently sourcing."
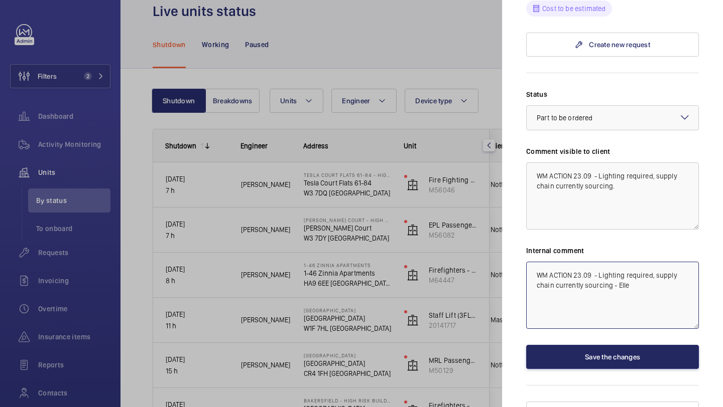
type textarea "WM ACTION 23.09 - Lighting required, supply chain currently sourcing - Elle"
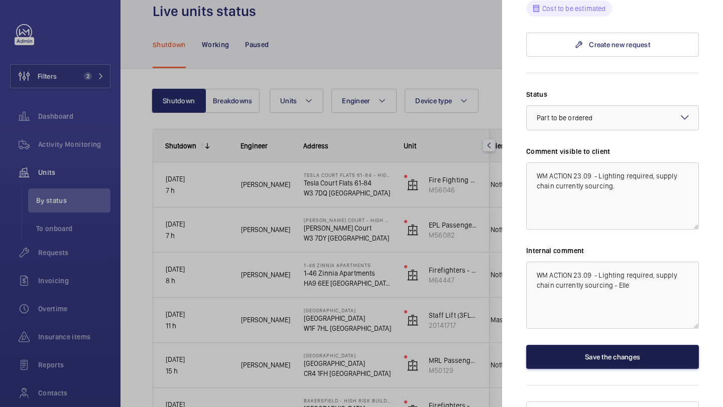
click at [562, 345] on button "Save the changes" at bounding box center [612, 357] width 173 height 24
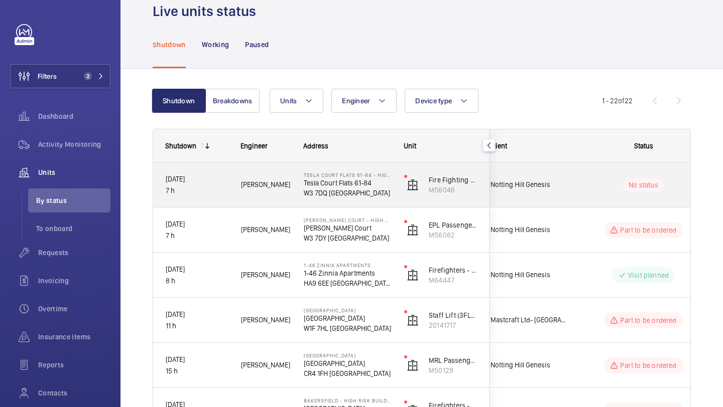
click at [555, 196] on div "Notting Hill Genesis" at bounding box center [522, 185] width 89 height 32
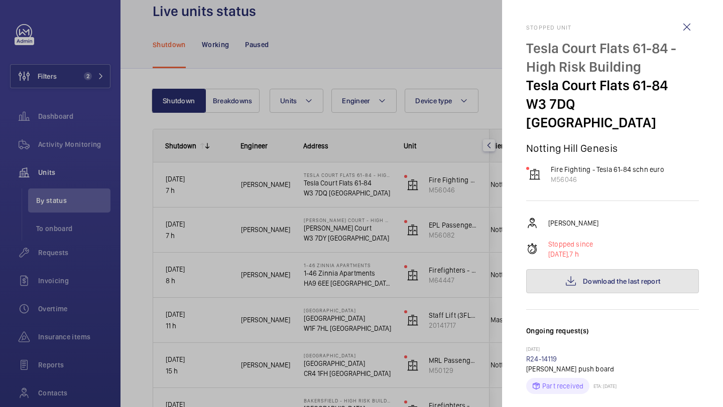
click at [591, 277] on span "Download the last report" at bounding box center [621, 281] width 77 height 8
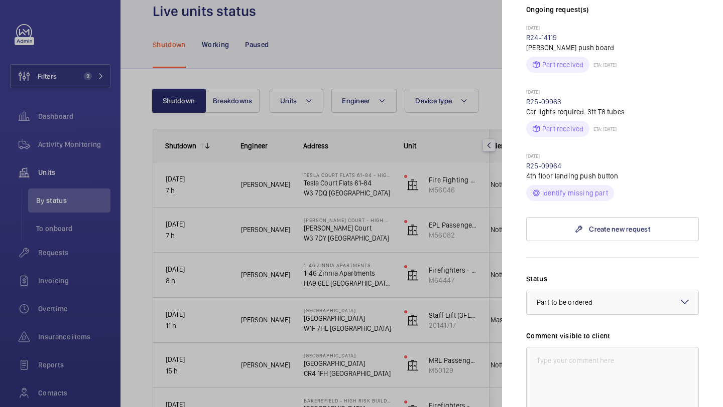
scroll to position [354, 0]
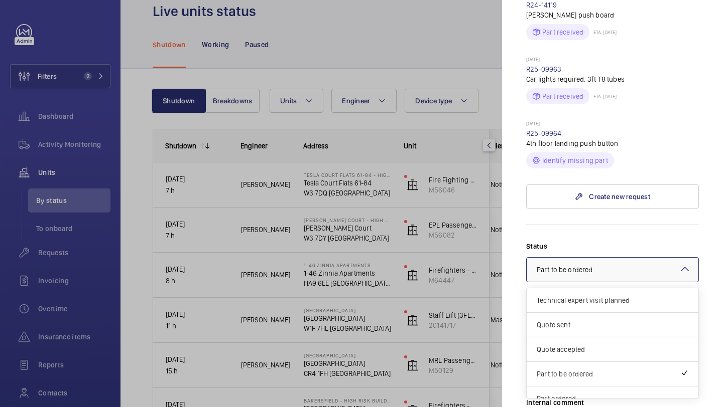
click at [569, 258] on div at bounding box center [612, 270] width 172 height 24
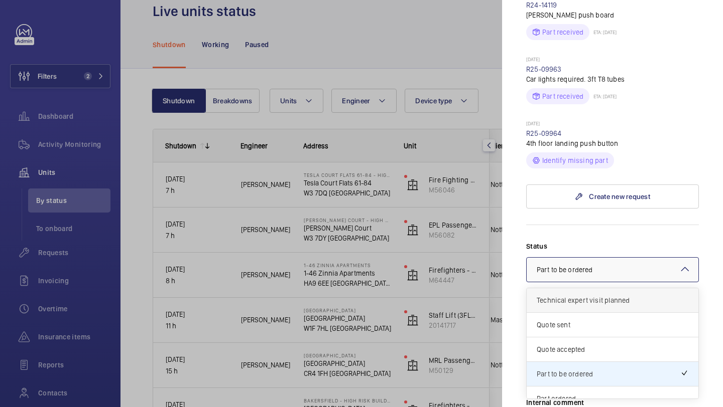
scroll to position [86, 0]
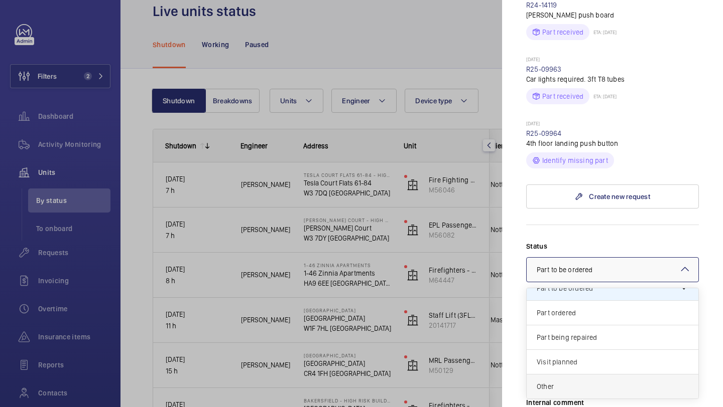
click at [556, 375] on div "Other" at bounding box center [612, 387] width 172 height 24
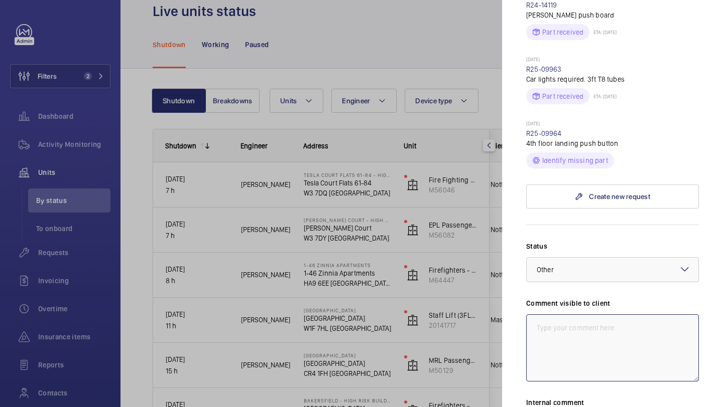
click at [561, 326] on textarea at bounding box center [612, 348] width 173 height 67
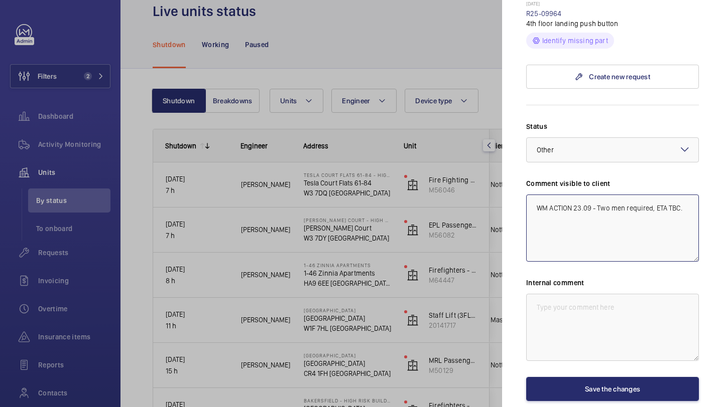
scroll to position [495, 0]
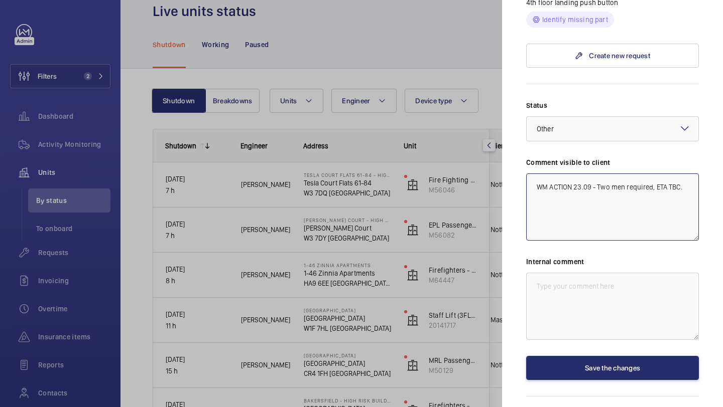
drag, startPoint x: 684, startPoint y: 168, endPoint x: 529, endPoint y: 166, distance: 155.1
click at [529, 174] on textarea "WM ACTION 23.09 - Two men required, ETA TBC." at bounding box center [612, 207] width 173 height 67
type textarea "WM ACTION 23.09 - Two men required, ETA TBC."
click at [561, 273] on textarea at bounding box center [612, 306] width 173 height 67
paste textarea "WM ACTION 23.09 - Two men required, ETA TBC."
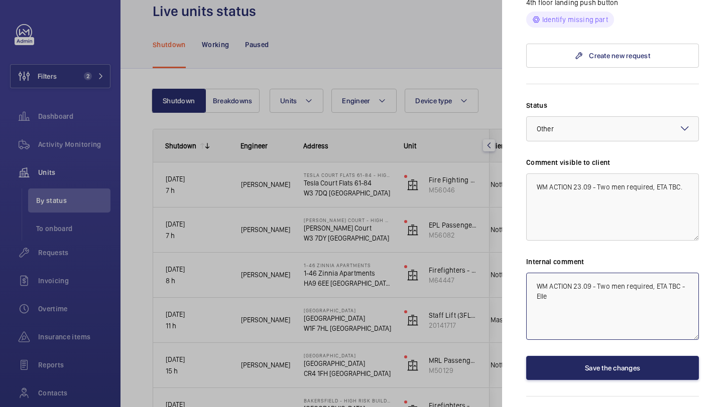
type textarea "WM ACTION 23.09 - Two men required, ETA TBC - Elle"
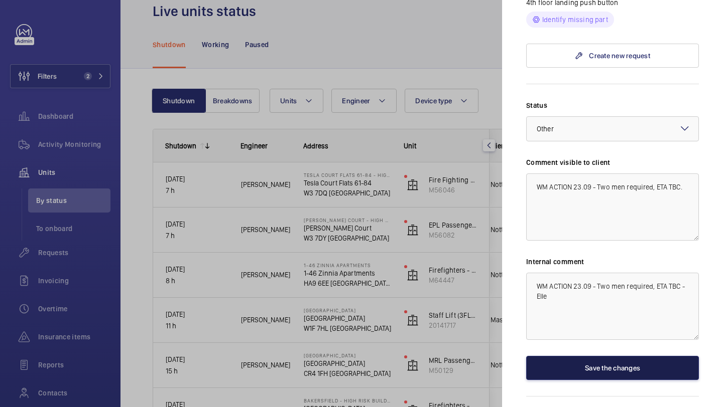
click at [588, 356] on button "Save the changes" at bounding box center [612, 368] width 173 height 24
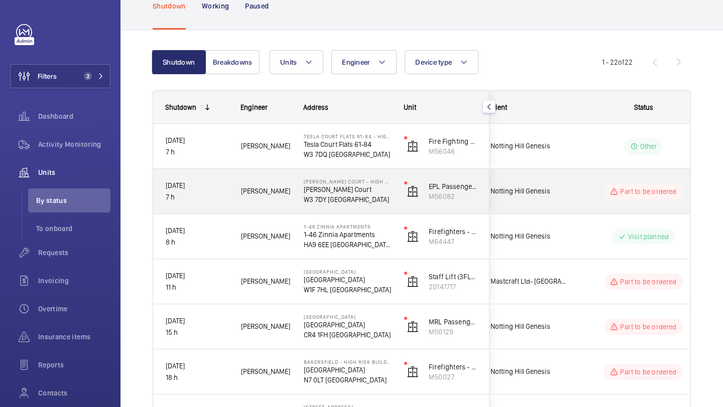
scroll to position [76, 0]
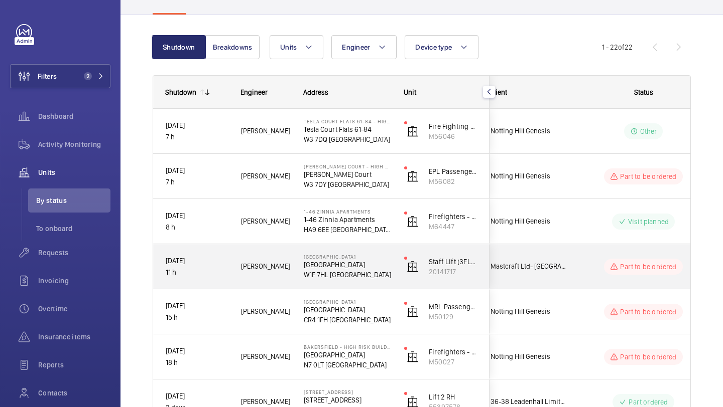
click at [568, 256] on div "Mastcraft Ltd- [GEOGRAPHIC_DATA]" at bounding box center [523, 266] width 90 height 45
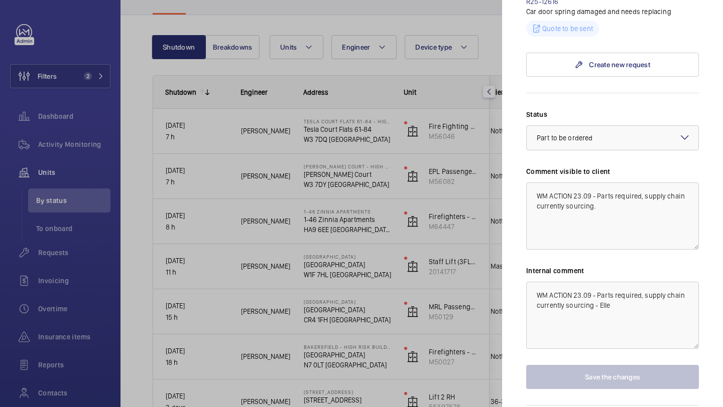
scroll to position [553, 0]
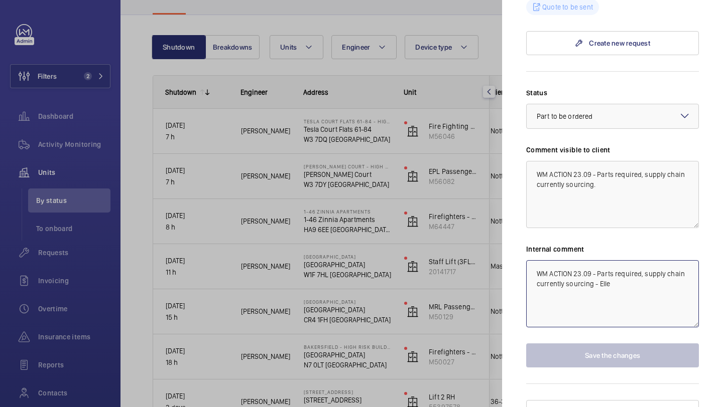
drag, startPoint x: 613, startPoint y: 285, endPoint x: 597, endPoint y: 270, distance: 21.7
click at [597, 270] on textarea "WM ACTION 23.09 - Parts required, supply chain currently sourcing - Elle" at bounding box center [612, 293] width 173 height 67
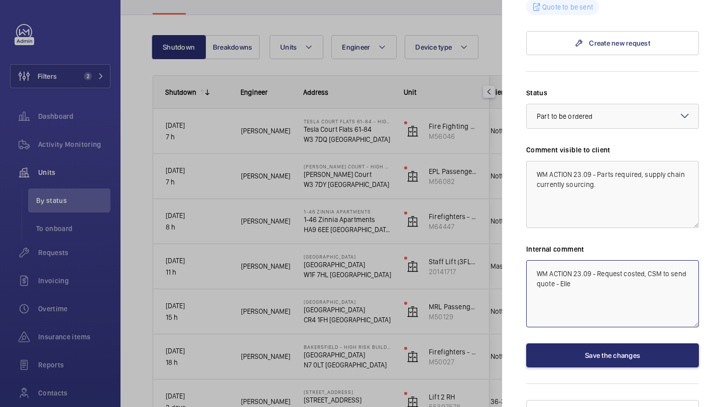
type textarea "WM ACTION 23.09 - Request costed, CSM to send quote - Elle"
click at [595, 88] on label "Status" at bounding box center [612, 93] width 173 height 10
click at [595, 118] on div at bounding box center [612, 116] width 172 height 24
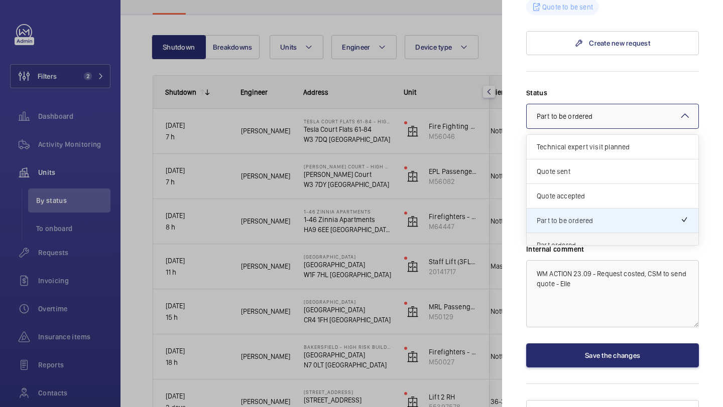
scroll to position [86, 0]
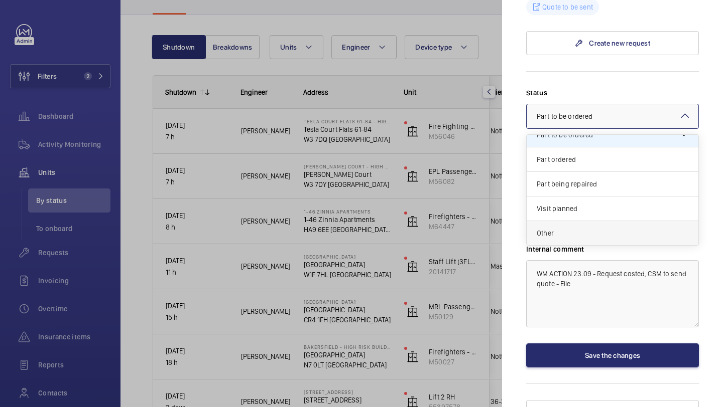
click at [588, 228] on span "Other" at bounding box center [612, 233] width 152 height 10
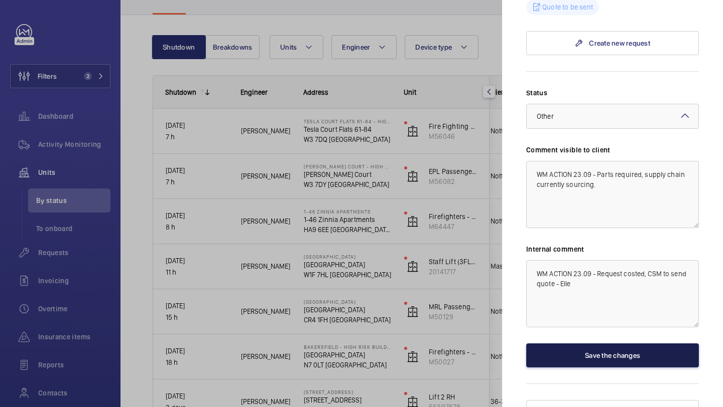
click at [596, 346] on button "Save the changes" at bounding box center [612, 356] width 173 height 24
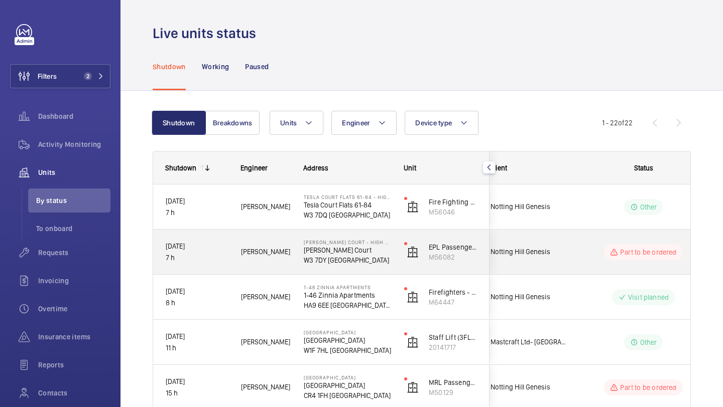
scroll to position [134, 0]
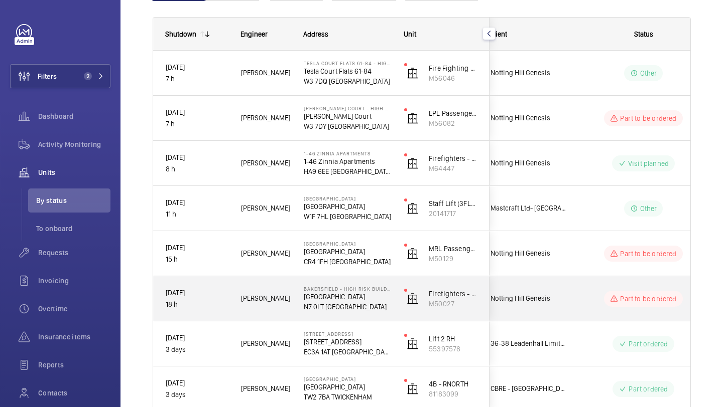
click at [536, 310] on div "Notting Hill Genesis" at bounding box center [522, 299] width 89 height 32
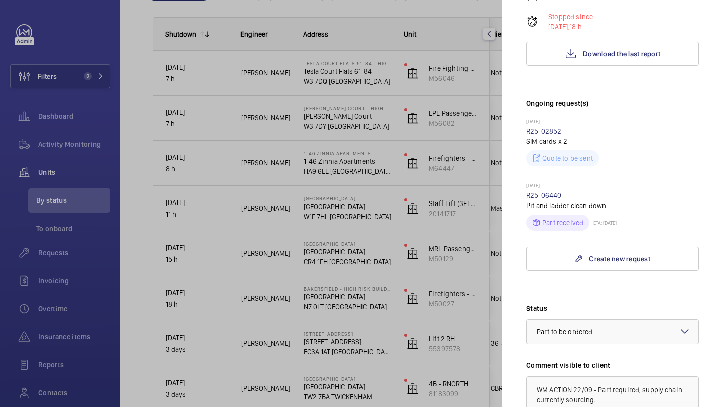
scroll to position [96, 0]
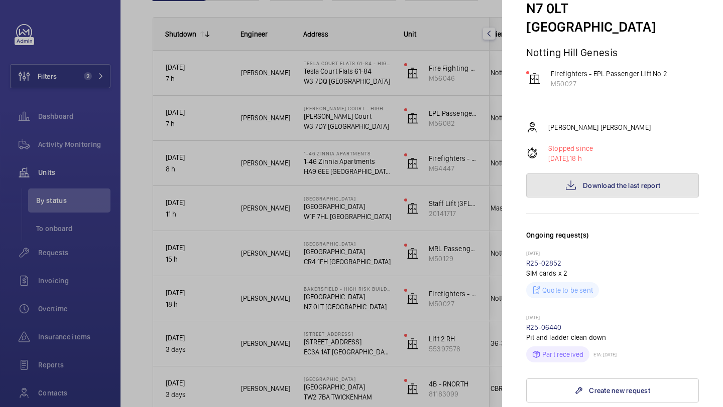
click at [586, 182] on span "Download the last report" at bounding box center [621, 186] width 77 height 8
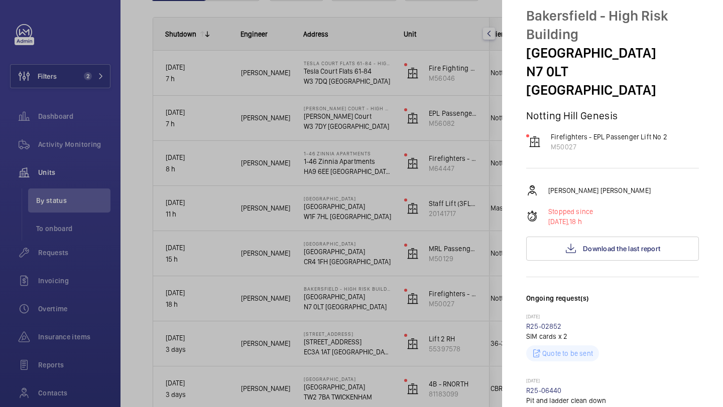
scroll to position [32, 0]
drag, startPoint x: 597, startPoint y: 22, endPoint x: 527, endPoint y: 21, distance: 69.3
click at [527, 21] on p "Bakersfield - High Risk Building" at bounding box center [612, 25] width 173 height 37
copy p "Bakersfield"
click at [64, 74] on div at bounding box center [361, 203] width 723 height 407
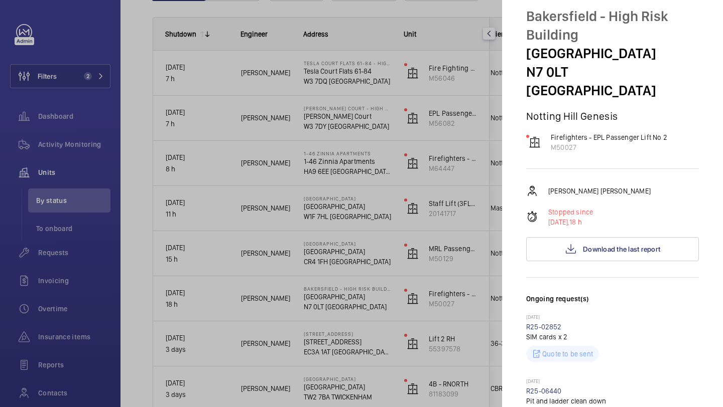
scroll to position [0, 0]
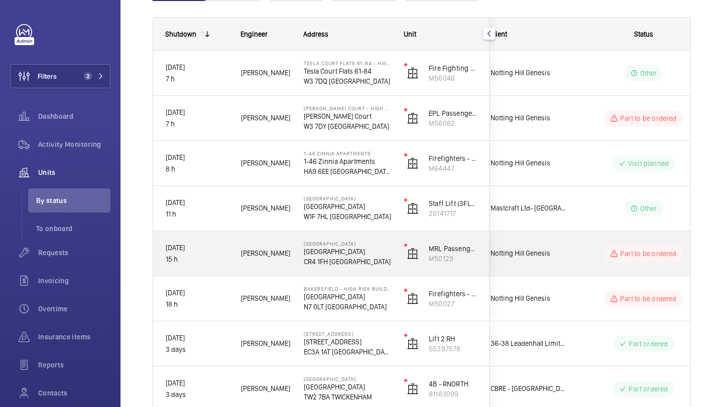
click at [528, 246] on div "Notting Hill Genesis" at bounding box center [522, 254] width 89 height 32
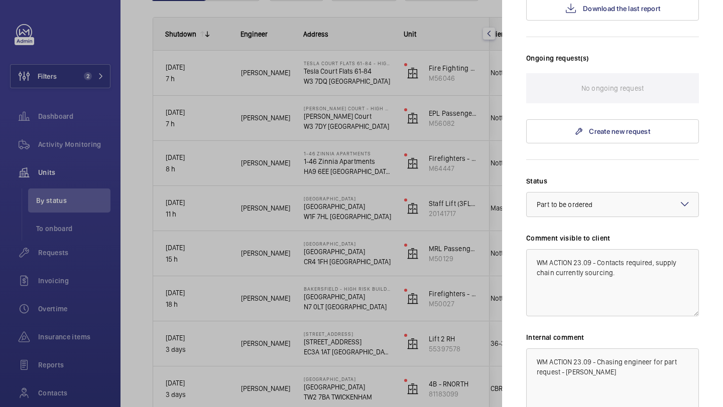
scroll to position [255, 0]
click at [474, 265] on div at bounding box center [361, 203] width 723 height 407
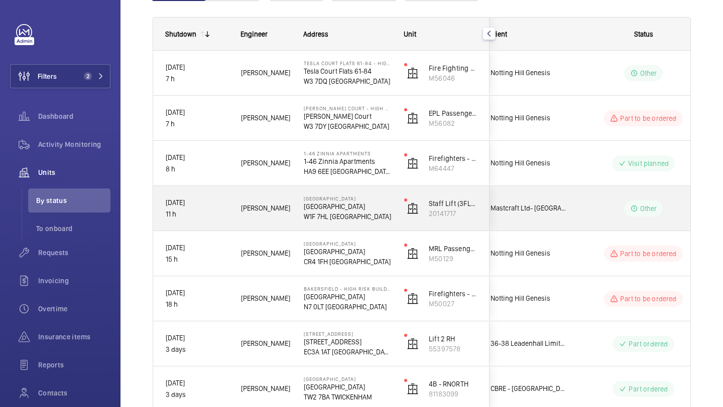
click at [553, 210] on span "Mastcraft Ltd- [GEOGRAPHIC_DATA]" at bounding box center [528, 209] width 77 height 12
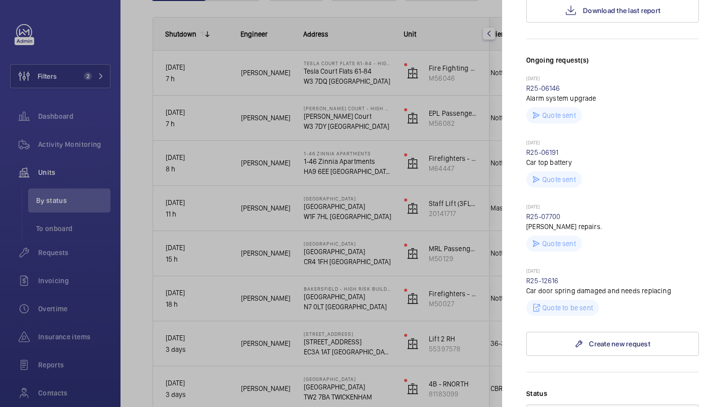
scroll to position [470, 0]
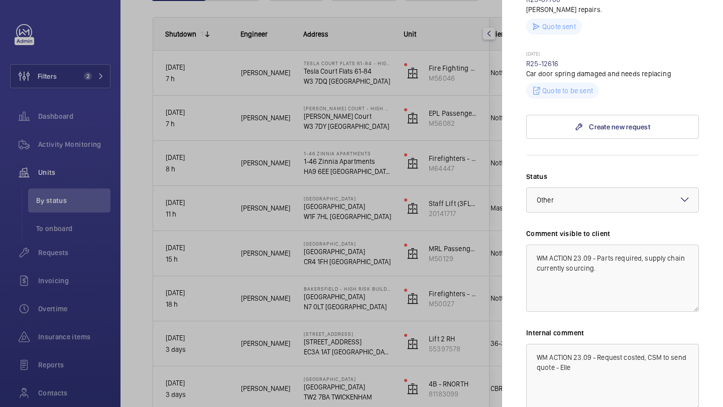
click at [425, 254] on div at bounding box center [361, 203] width 723 height 407
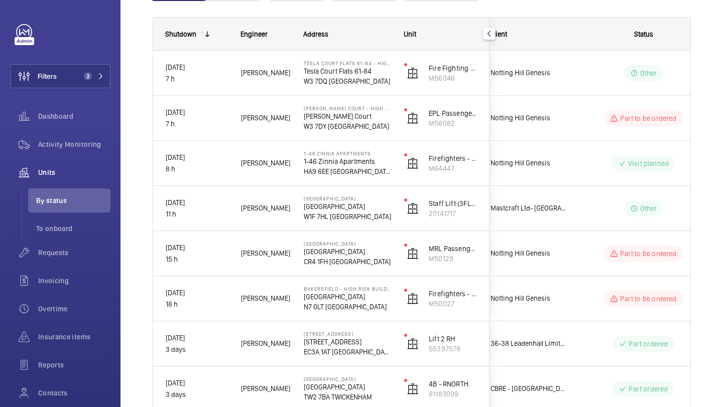
scroll to position [0, 0]
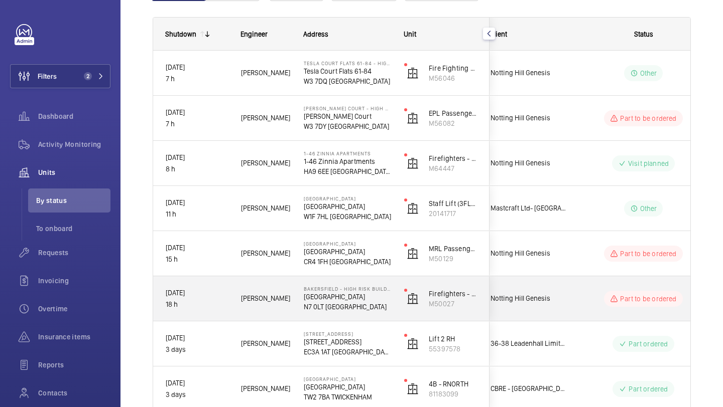
click at [511, 292] on div "Notting Hill Genesis" at bounding box center [522, 299] width 89 height 32
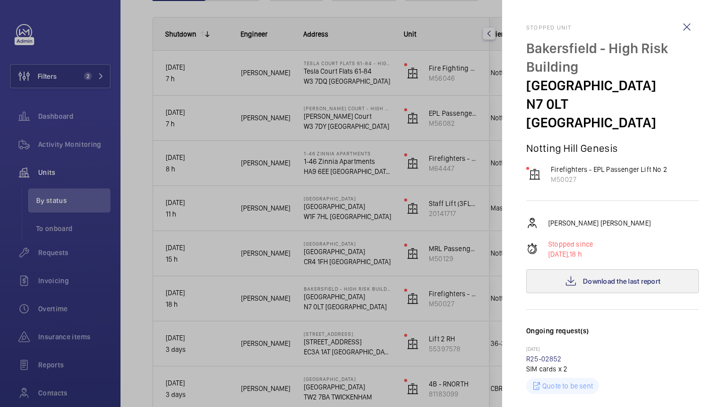
scroll to position [247, 0]
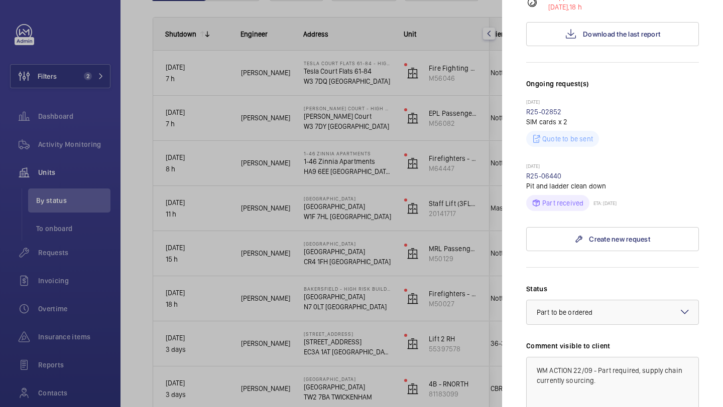
click at [70, 83] on div at bounding box center [361, 203] width 723 height 407
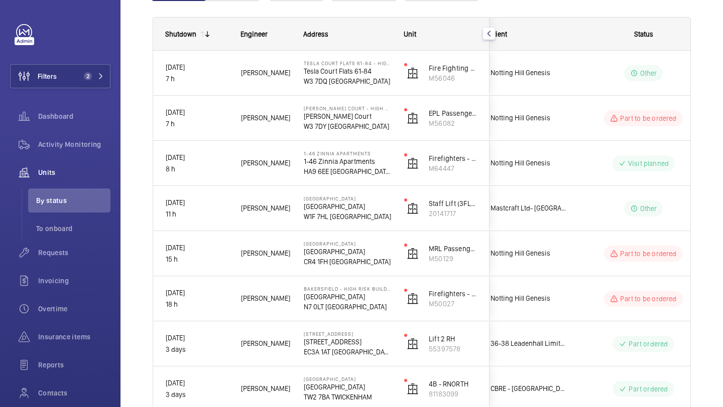
scroll to position [0, 0]
click at [76, 77] on button "Filters 2" at bounding box center [60, 76] width 100 height 24
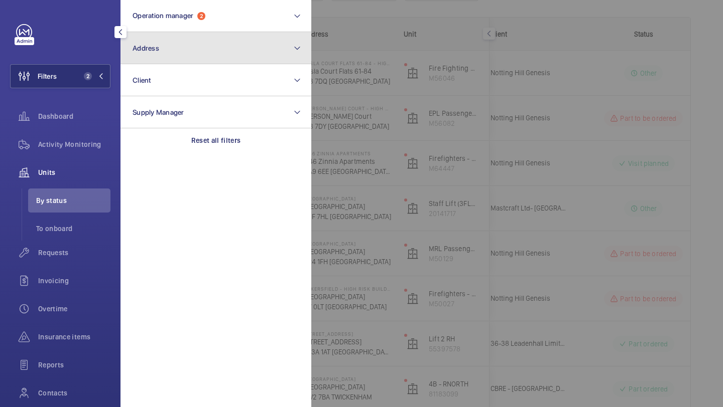
click at [155, 53] on button "Address" at bounding box center [215, 48] width 191 height 32
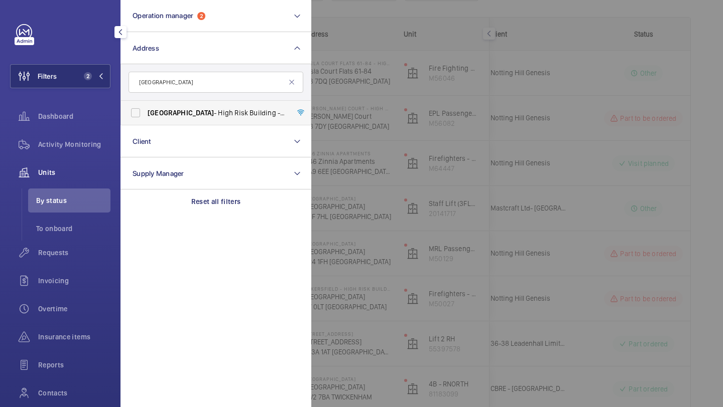
type input "bakersfield"
click at [168, 106] on label "Bakersfield - High Risk Building - Bakersfield , LONDON N7 0LT" at bounding box center [208, 113] width 175 height 24
click at [146, 106] on input "Bakersfield - High Risk Building - Bakersfield , LONDON N7 0LT" at bounding box center [135, 113] width 20 height 20
checkbox input "true"
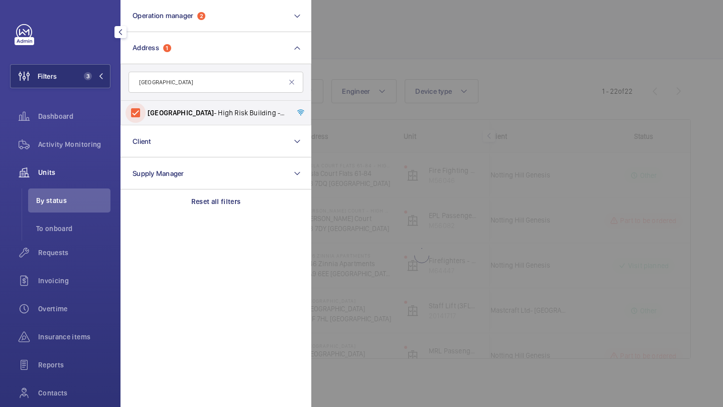
scroll to position [32, 0]
click at [78, 252] on span "Requests" at bounding box center [74, 253] width 72 height 10
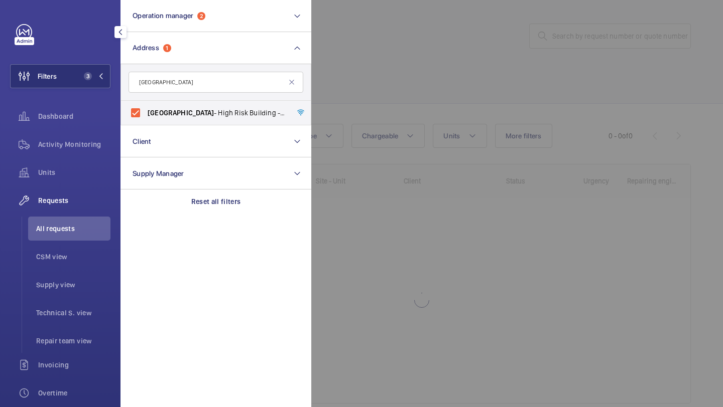
click at [424, 34] on div at bounding box center [672, 203] width 723 height 407
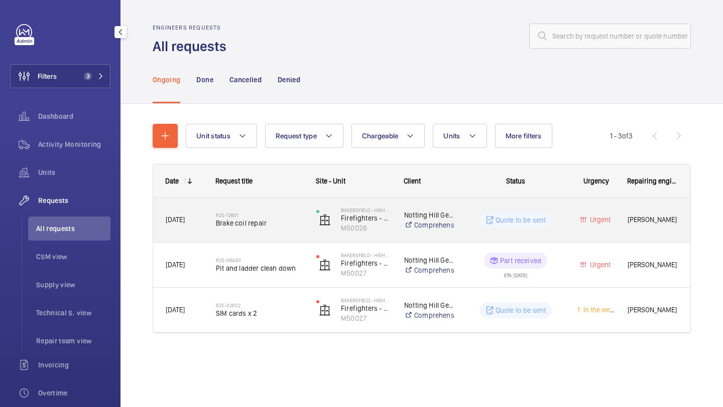
click at [279, 222] on span "Brake coil repair" at bounding box center [259, 223] width 87 height 10
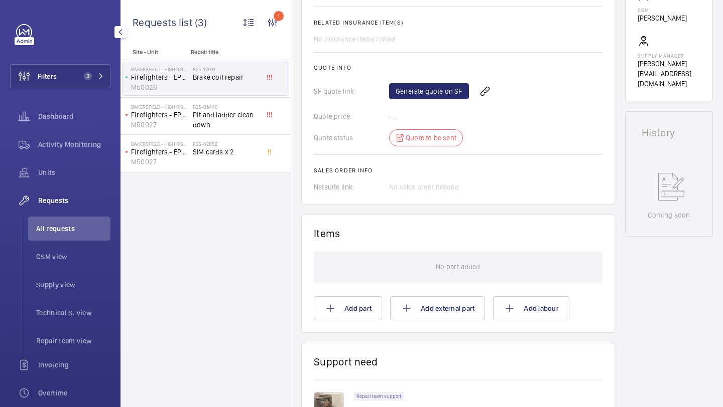
scroll to position [467, 0]
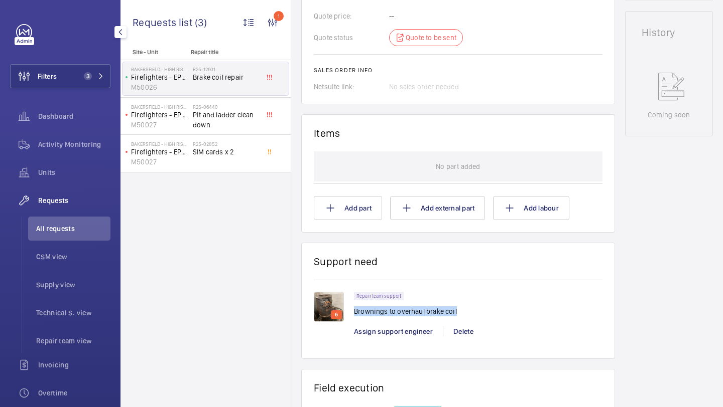
drag, startPoint x: 454, startPoint y: 317, endPoint x: 355, endPoint y: 316, distance: 99.4
click at [355, 316] on div "Repair team support Brownings to overhaul brake coil" at bounding box center [478, 307] width 248 height 31
copy p "Brownings to overhaul brake coil"
click at [75, 58] on div "Filters 3 Dashboard Activity Monitoring Units Requests All requests CSM view Su…" at bounding box center [60, 273] width 100 height 498
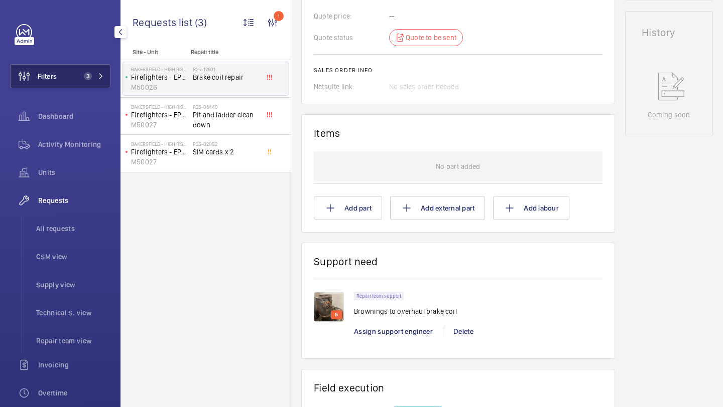
click at [73, 66] on button "Filters 3" at bounding box center [60, 76] width 100 height 24
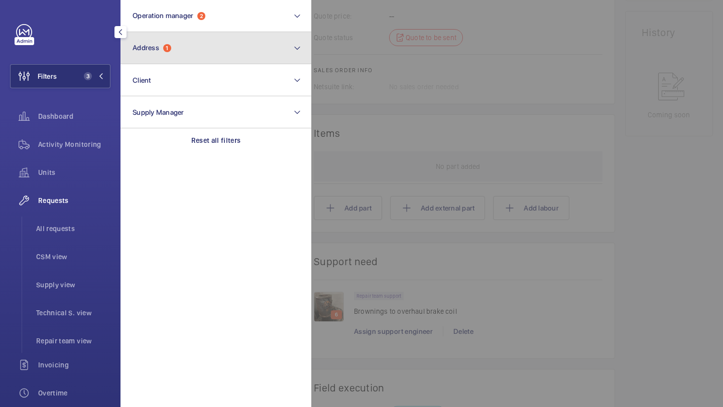
click at [175, 51] on button "Address 1" at bounding box center [215, 48] width 191 height 32
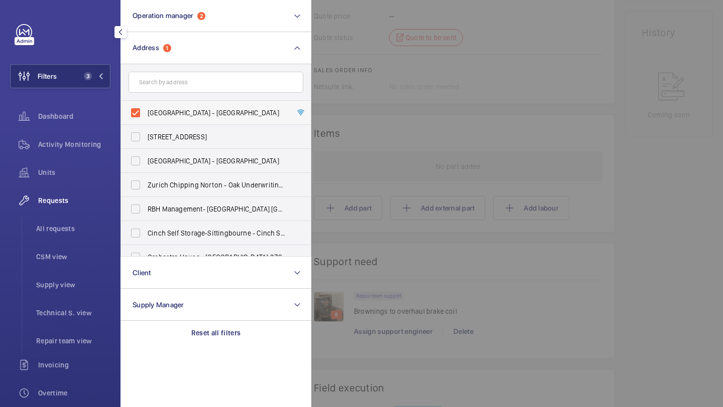
click at [163, 103] on label "Bakersfield - High Risk Building - Bakersfield, LONDON N7 0LT" at bounding box center [208, 113] width 175 height 24
click at [146, 103] on input "Bakersfield - High Risk Building - Bakersfield, LONDON N7 0LT" at bounding box center [135, 113] width 20 height 20
checkbox input "false"
click at [91, 168] on span "Units" at bounding box center [74, 173] width 72 height 10
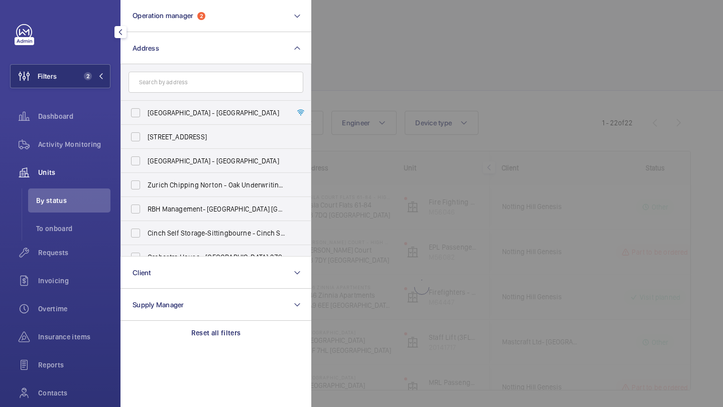
click at [406, 91] on div at bounding box center [672, 203] width 723 height 407
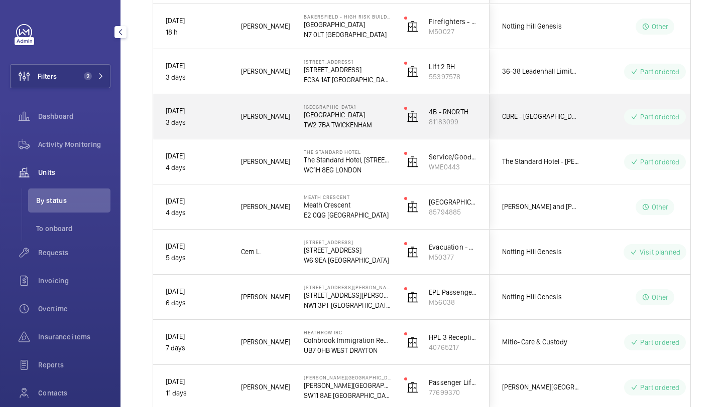
scroll to position [407, 0]
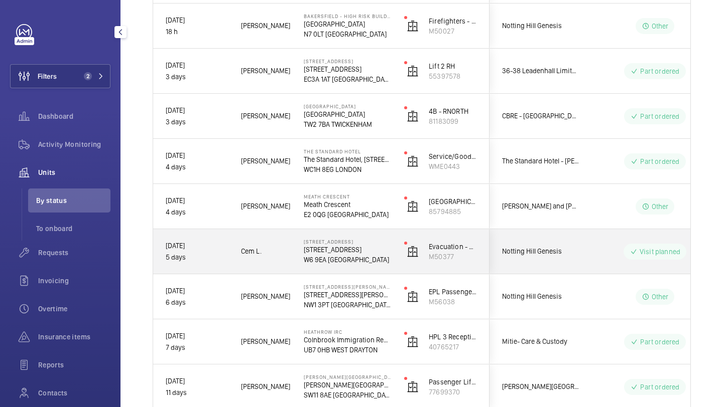
click at [536, 236] on div "Notting Hill Genesis" at bounding box center [534, 252] width 89 height 32
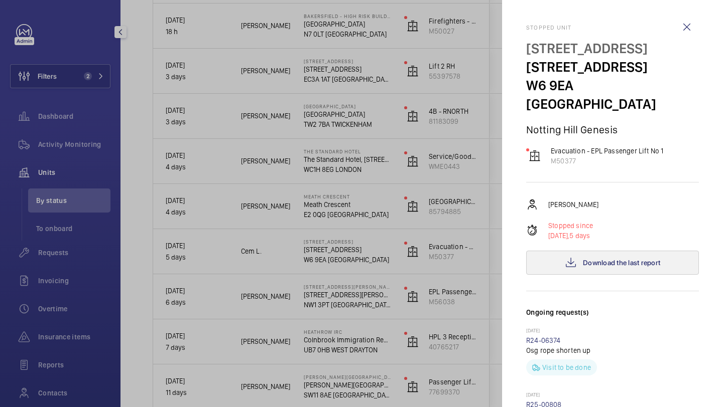
scroll to position [347, 0]
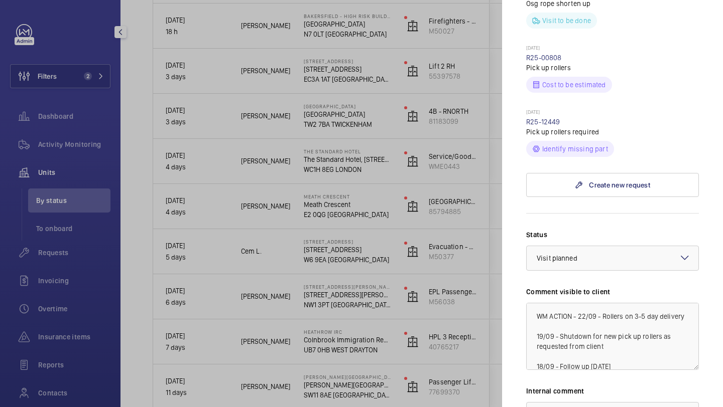
click at [574, 109] on div "18/09/2025 R25-12449 Pick up rollers required Identify missing part" at bounding box center [612, 133] width 173 height 48
drag, startPoint x: 563, startPoint y: 105, endPoint x: 526, endPoint y: 108, distance: 36.8
click at [526, 109] on div "18/09/2025 R25-12449 Pick up rollers required Identify missing part" at bounding box center [612, 133] width 173 height 48
click at [586, 109] on p "[DATE]" at bounding box center [612, 113] width 173 height 8
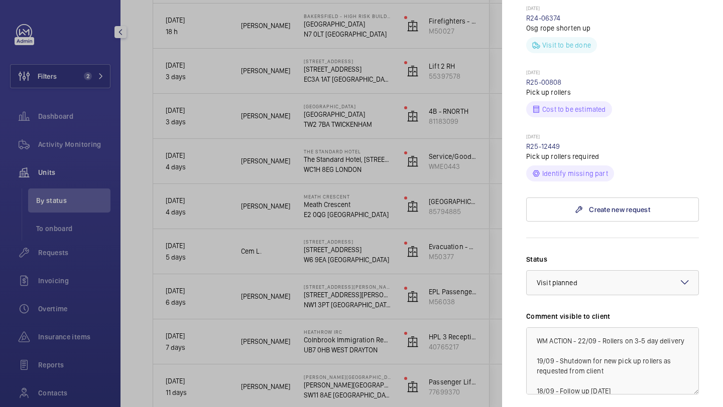
scroll to position [323, 0]
drag, startPoint x: 562, startPoint y: 125, endPoint x: 525, endPoint y: 126, distance: 36.6
click at [525, 126] on mat-sidenav "Stopped unit 1-3 Sussex Place 1-3 Sussex Place W6 9EA LONDON Notting Hill Genes…" at bounding box center [612, 203] width 221 height 407
copy link "R25-12449"
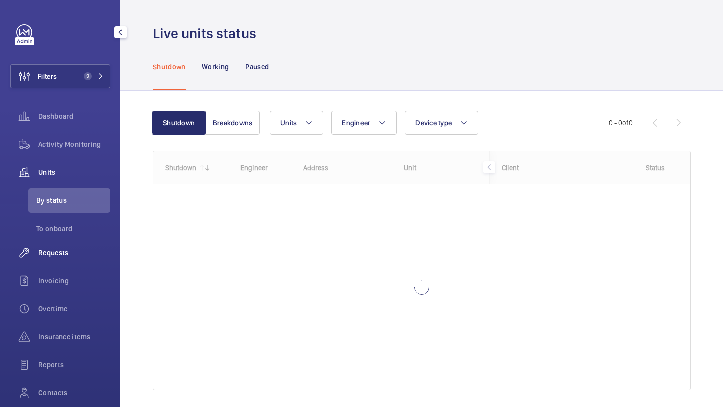
click at [104, 256] on span "Requests" at bounding box center [74, 253] width 72 height 10
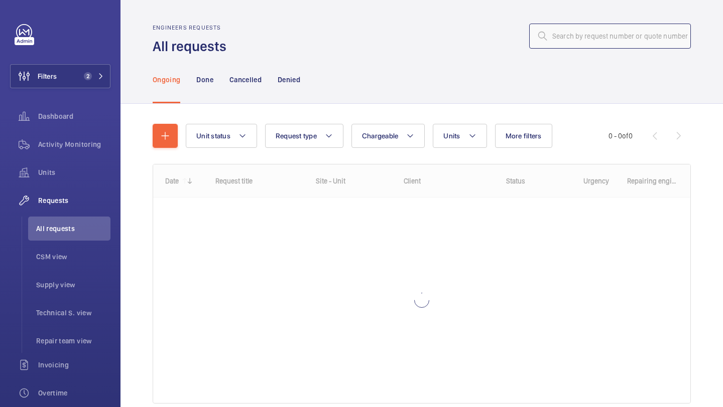
click at [577, 40] on input "text" at bounding box center [610, 36] width 162 height 25
paste input "R25-12618"
type input "R25-12618"
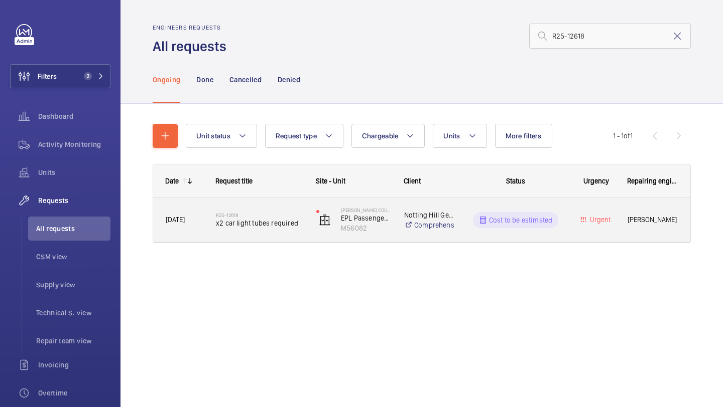
click at [251, 233] on div "R25-12618 x2 car light tubes required" at bounding box center [259, 220] width 87 height 29
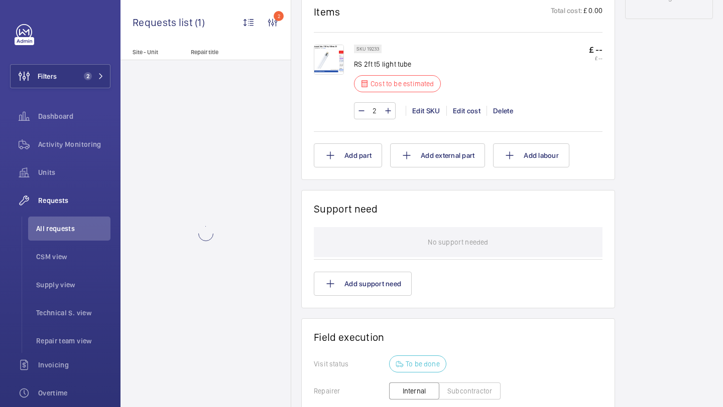
scroll to position [594, 0]
click at [335, 70] on img at bounding box center [329, 60] width 30 height 30
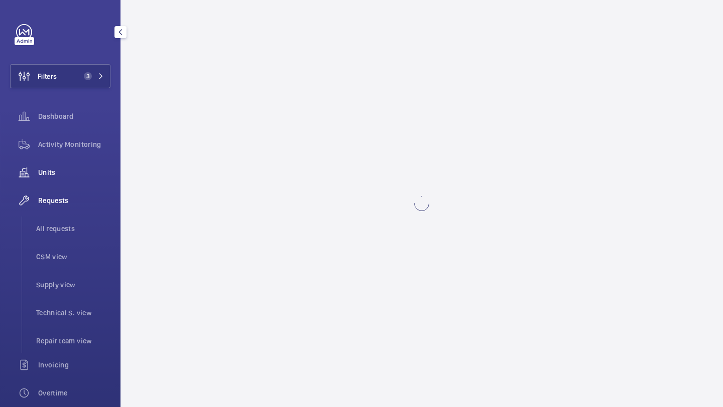
click at [50, 166] on div "Units" at bounding box center [60, 173] width 100 height 24
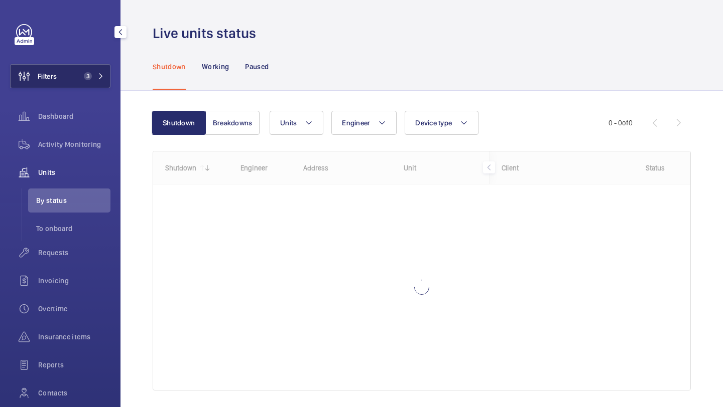
click at [69, 80] on button "Filters 3" at bounding box center [60, 76] width 100 height 24
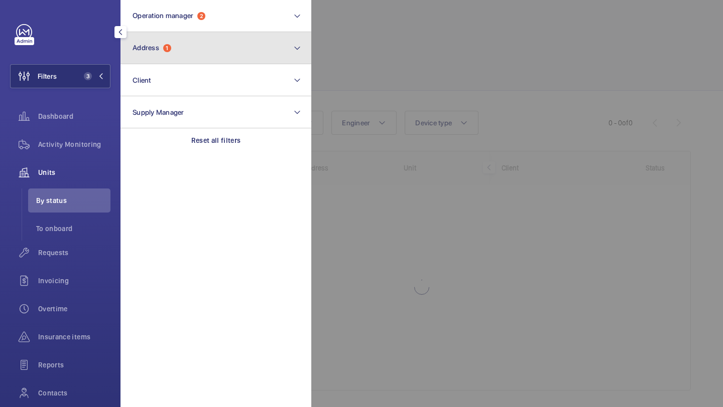
click at [151, 50] on span "Address" at bounding box center [145, 48] width 27 height 8
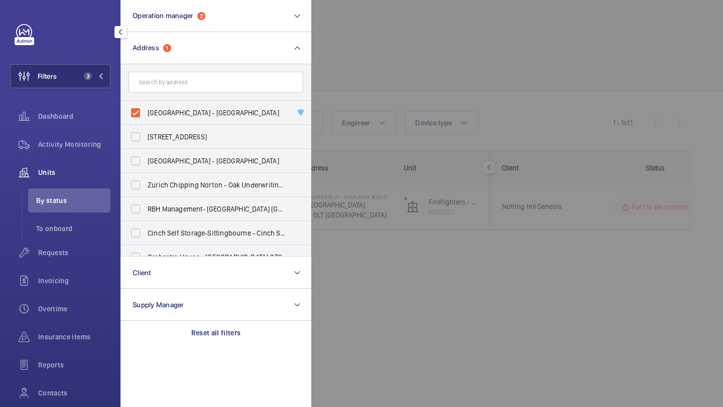
click at [547, 16] on div at bounding box center [672, 203] width 723 height 407
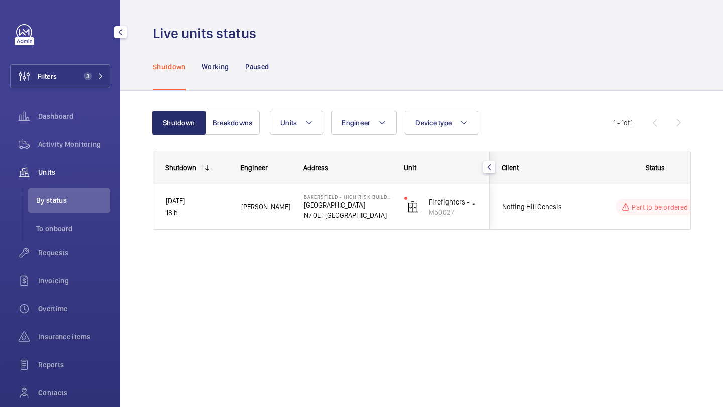
click at [581, 194] on div "Part to be ordered" at bounding box center [648, 207] width 137 height 36
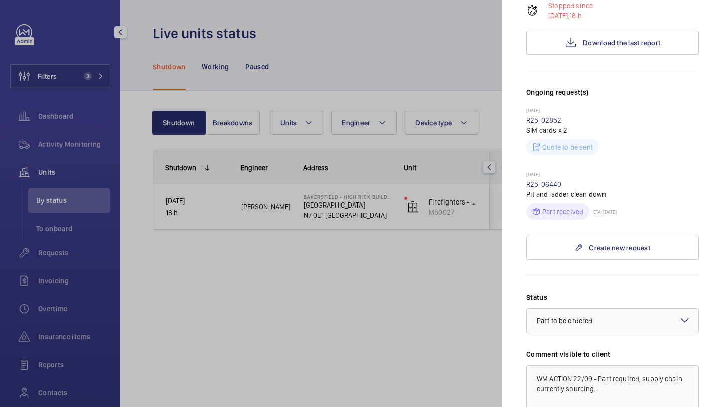
scroll to position [442, 0]
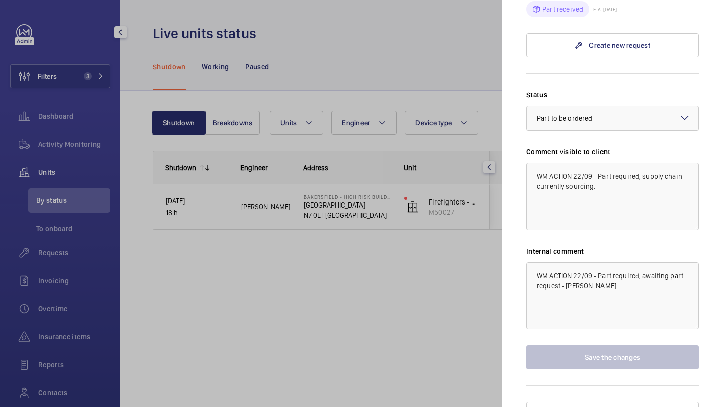
click at [605, 110] on div at bounding box center [612, 118] width 172 height 24
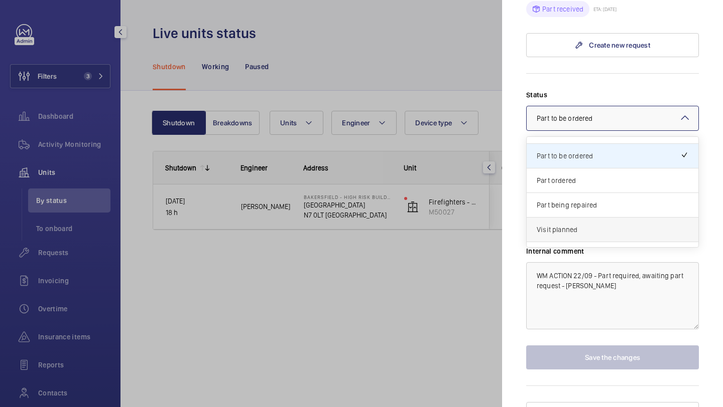
scroll to position [86, 0]
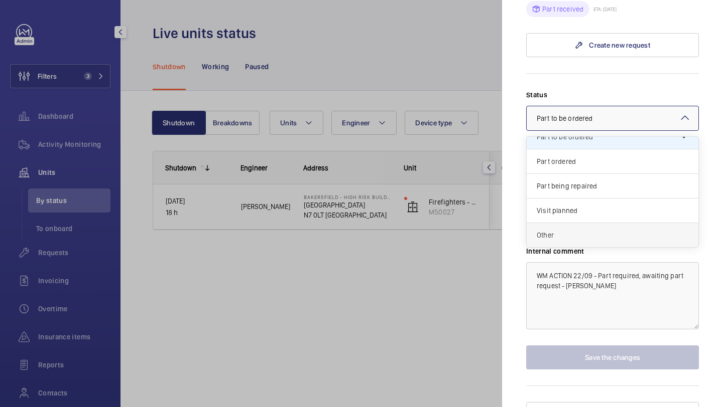
click at [600, 230] on span "Other" at bounding box center [612, 235] width 152 height 10
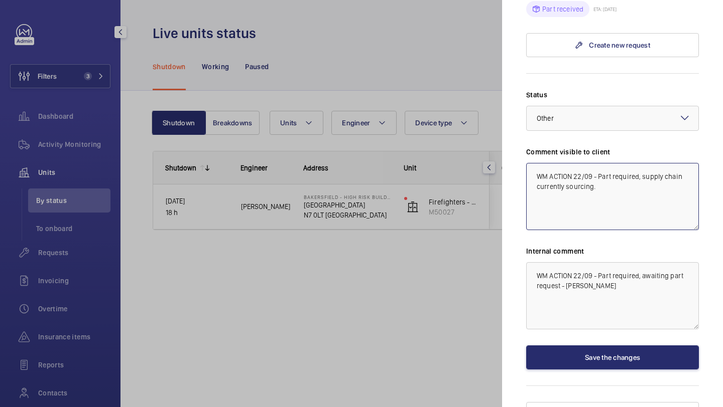
drag, startPoint x: 596, startPoint y: 170, endPoint x: 609, endPoint y: 157, distance: 19.2
click at [609, 163] on textarea "WM ACTION 22/09 - Part required, supply chain currently sourcing." at bounding box center [612, 196] width 173 height 67
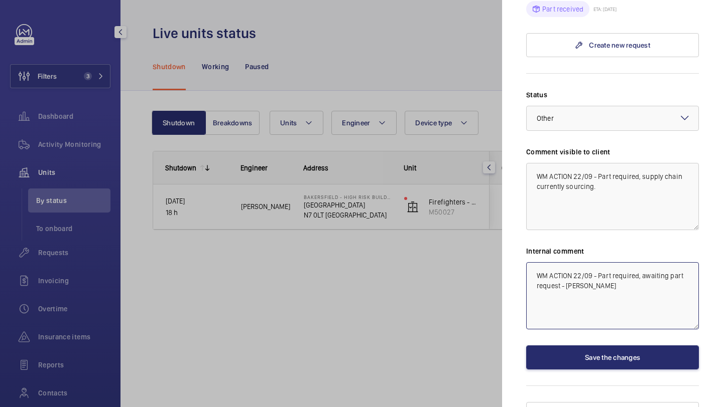
click at [582, 262] on textarea "WM ACTION 22/09 - Part required, awaiting part request - [PERSON_NAME]" at bounding box center [612, 295] width 173 height 67
drag, startPoint x: 578, startPoint y: 268, endPoint x: 599, endPoint y: 262, distance: 22.5
click at [599, 262] on textarea "WM ACTION 22/09 - Part required, awaiting part request - [PERSON_NAME]" at bounding box center [612, 295] width 173 height 67
paste textarea "Brownings to overhaul brake coil"
type textarea "WM ACTION 22/09 - Brownings to overhaul brake coil"
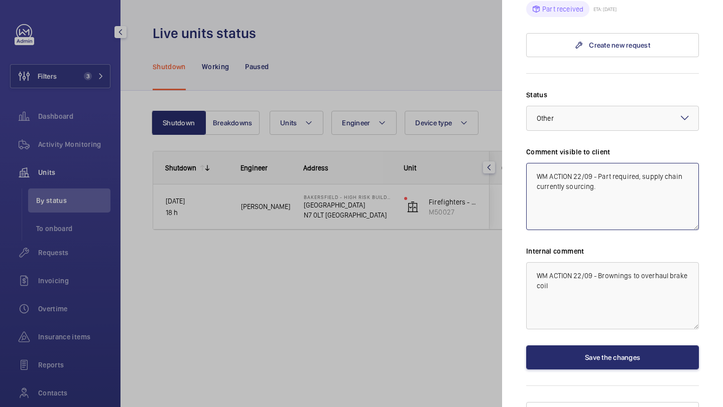
drag, startPoint x: 596, startPoint y: 168, endPoint x: 597, endPoint y: 160, distance: 7.6
click at [597, 163] on textarea "WM ACTION 22/09 - Part required, supply chain currently sourcing." at bounding box center [612, 196] width 173 height 67
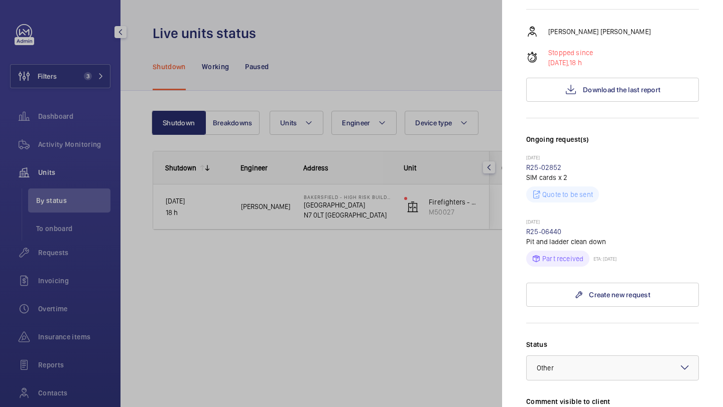
scroll to position [106, 0]
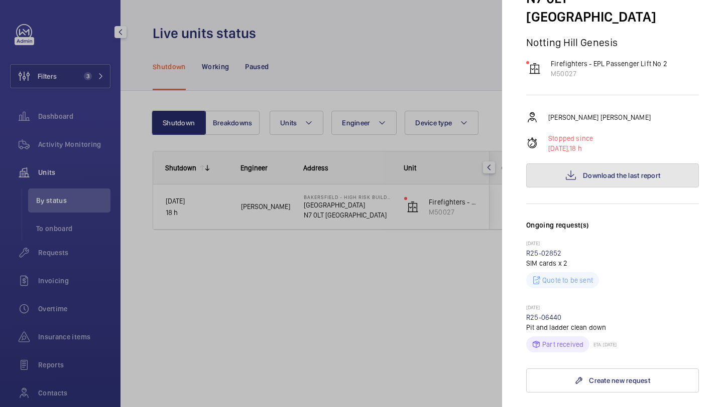
click at [580, 164] on button "Download the last report" at bounding box center [612, 176] width 173 height 24
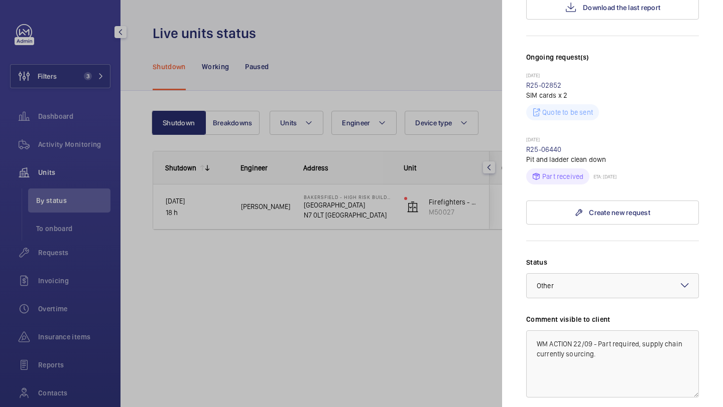
scroll to position [389, 0]
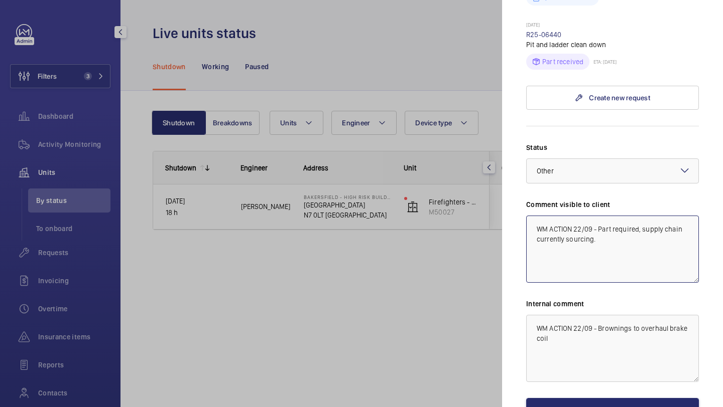
drag, startPoint x: 601, startPoint y: 229, endPoint x: 598, endPoint y: 211, distance: 18.2
click at [598, 216] on textarea "WM ACTION 22/09 - Part required, supply chain currently sourcing." at bounding box center [612, 249] width 173 height 67
type textarea "WM ACTION 22/09 - brake coil to be repaired, ETA to follow"
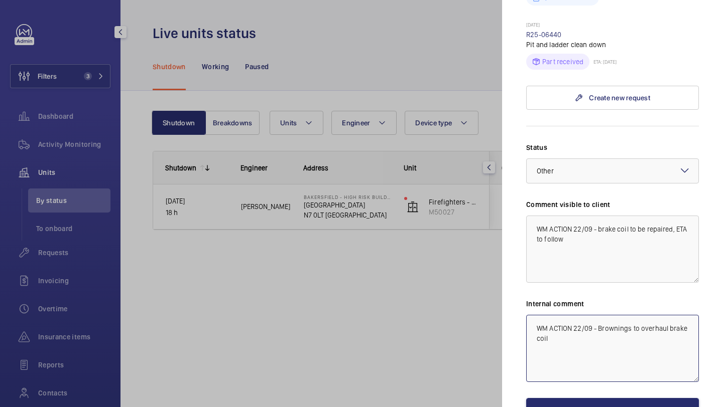
click at [564, 325] on textarea "WM ACTION 22/09 - Brownings to overhaul brake coil" at bounding box center [612, 348] width 173 height 67
drag, startPoint x: 561, startPoint y: 326, endPoint x: 599, endPoint y: 313, distance: 39.8
click at [599, 315] on textarea "WM ACTION 22/09 - Brownings to overhaul brake coil" at bounding box center [612, 348] width 173 height 67
click at [581, 315] on textarea "WM ACTION 22/09 - Part currently at brownings, awaiting quote. - Elle" at bounding box center [612, 348] width 173 height 67
type textarea "WM ACTION 23/09 - Part currently at brownings, awaiting quote. - Elle"
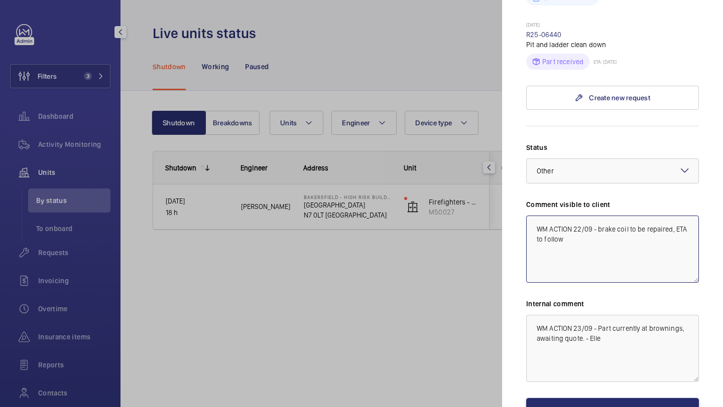
click at [580, 216] on textarea "WM ACTION 22/09 - brake coil to be repaired, ETA to follow" at bounding box center [612, 249] width 173 height 67
type textarea "WM ACTION 23/09 - brake coil to be repaired, ETA to follow"
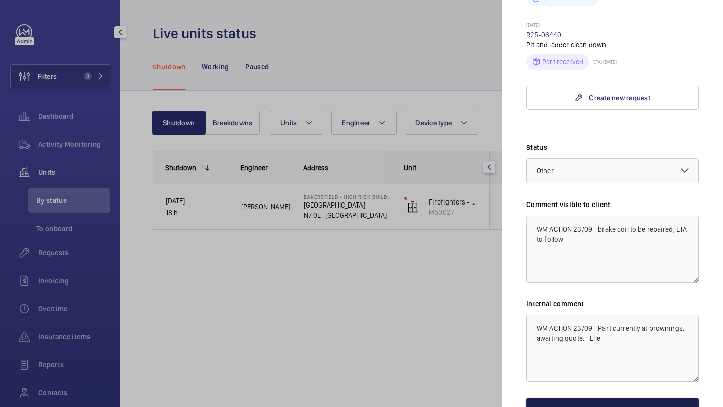
click at [577, 398] on button "Save the changes" at bounding box center [612, 410] width 173 height 24
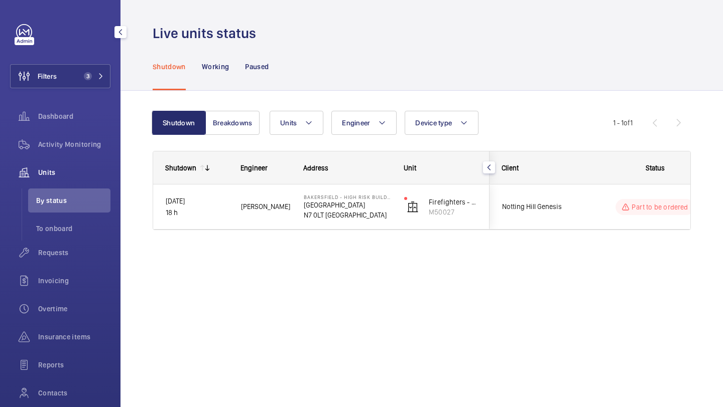
scroll to position [0, 0]
click at [90, 79] on span "3" at bounding box center [86, 76] width 12 height 8
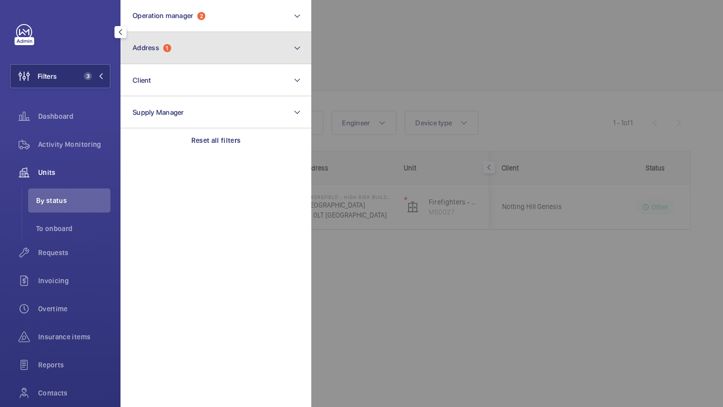
click at [158, 44] on span "Address" at bounding box center [145, 48] width 27 height 8
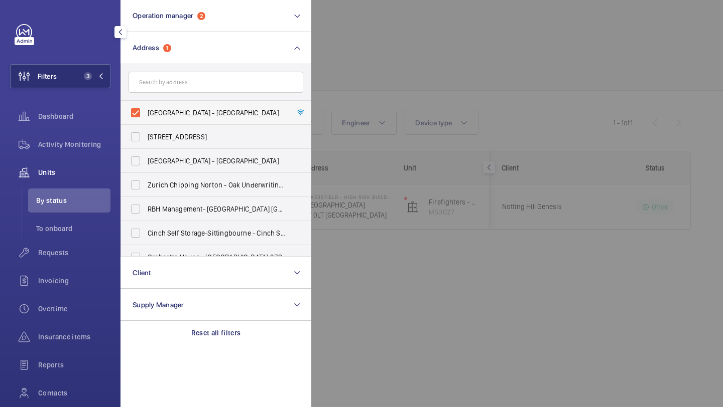
click at [157, 110] on span "[GEOGRAPHIC_DATA] - [GEOGRAPHIC_DATA]" at bounding box center [217, 113] width 138 height 10
click at [146, 110] on input "[GEOGRAPHIC_DATA] - [GEOGRAPHIC_DATA]" at bounding box center [135, 113] width 20 height 20
checkbox input "false"
click at [331, 86] on div at bounding box center [672, 203] width 723 height 407
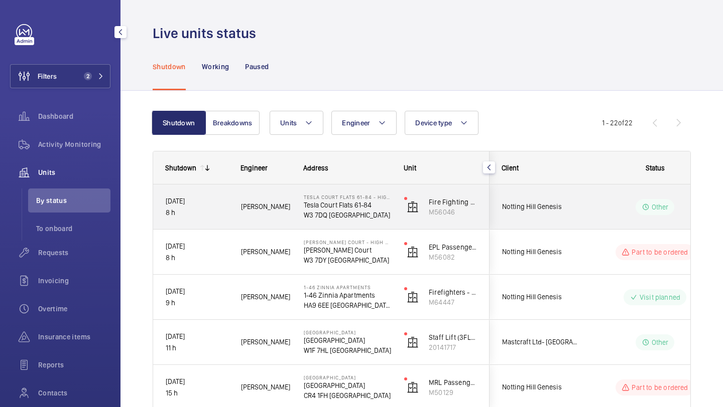
click at [555, 200] on div "Notting Hill Genesis" at bounding box center [534, 207] width 89 height 32
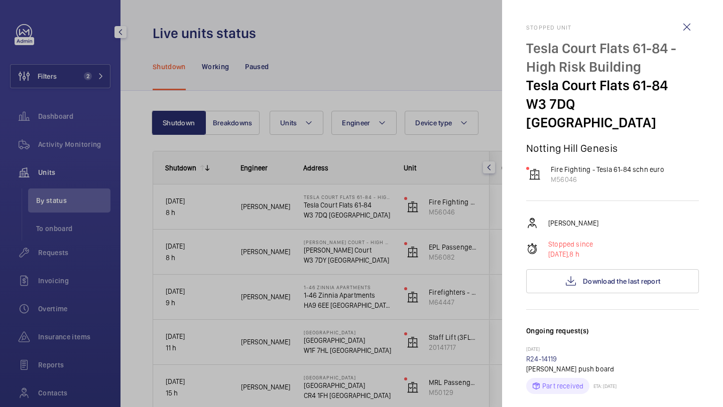
click at [439, 214] on div at bounding box center [361, 203] width 723 height 407
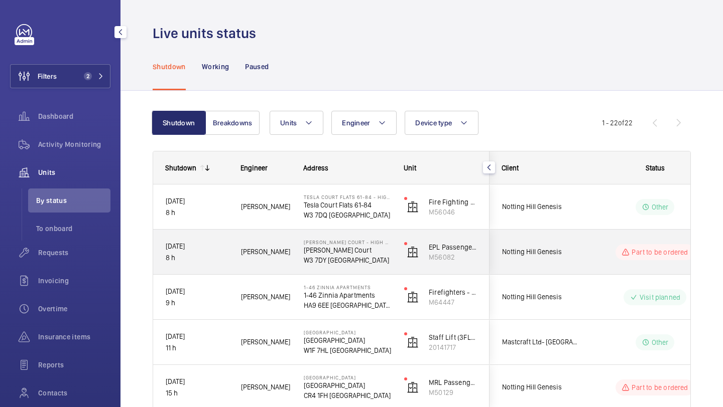
click at [547, 250] on span "Notting Hill Genesis" at bounding box center [540, 252] width 77 height 12
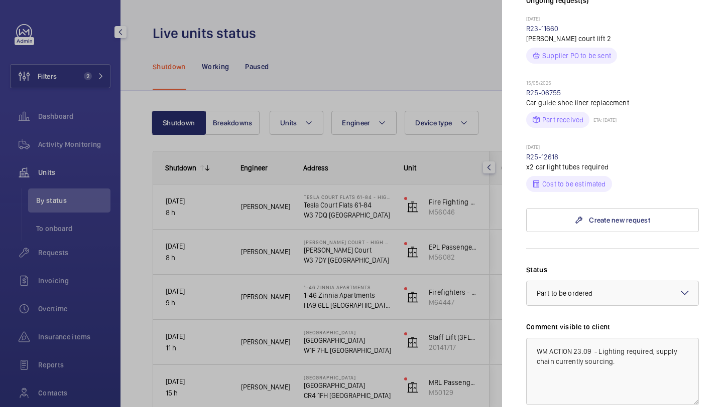
scroll to position [431, 0]
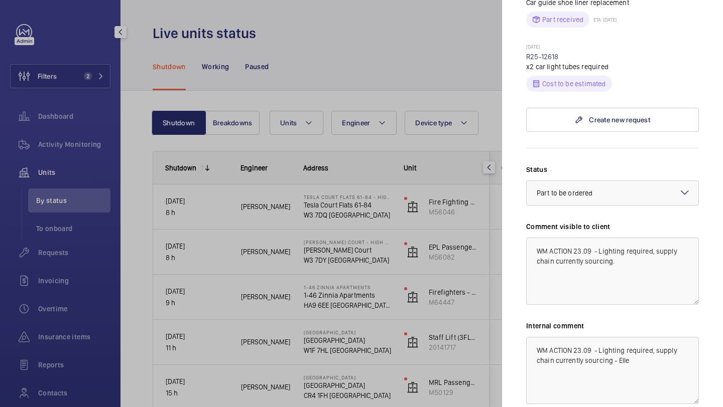
click at [436, 64] on div at bounding box center [361, 203] width 723 height 407
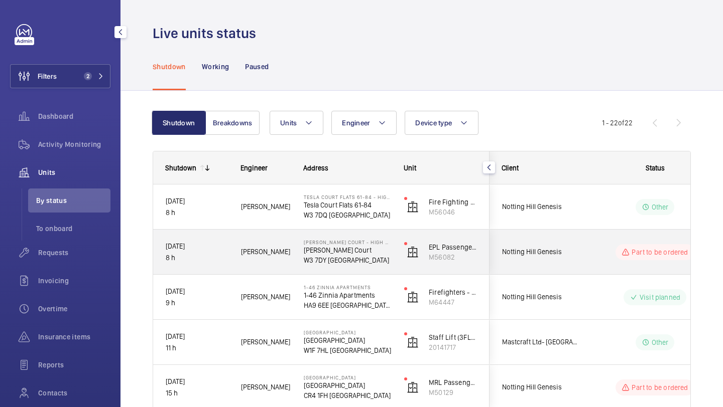
scroll to position [33, 0]
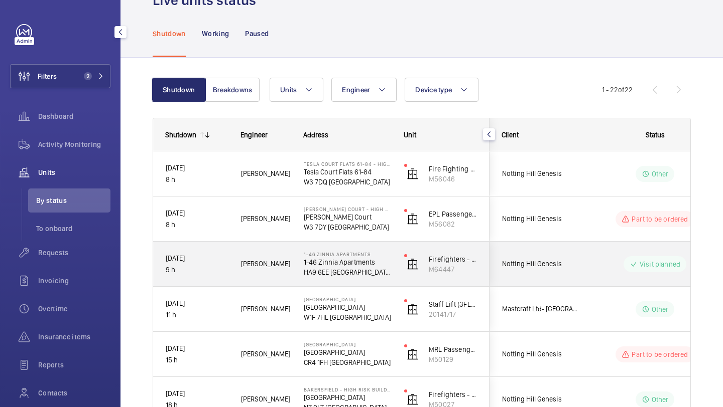
click at [540, 247] on div "Notting Hill Genesis" at bounding box center [534, 264] width 90 height 45
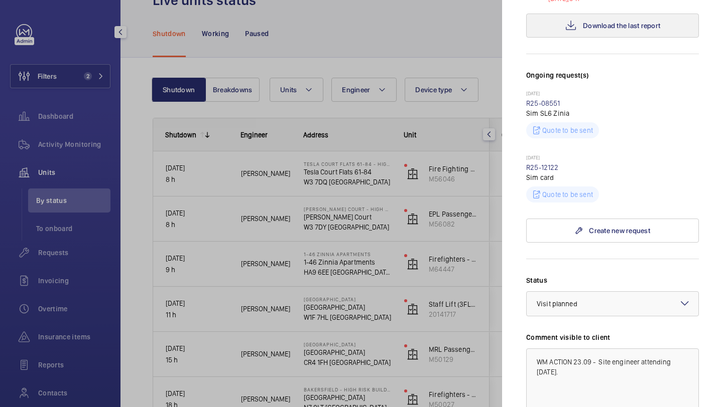
scroll to position [238, 0]
click at [471, 273] on div at bounding box center [361, 203] width 723 height 407
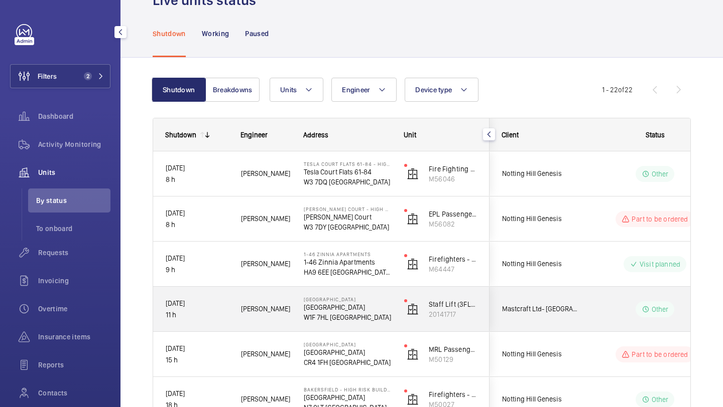
click at [537, 310] on span "Mastcraft Ltd- [GEOGRAPHIC_DATA]" at bounding box center [540, 310] width 77 height 12
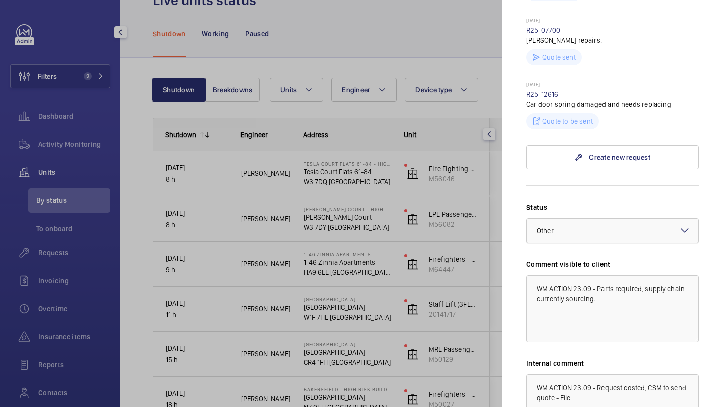
scroll to position [453, 0]
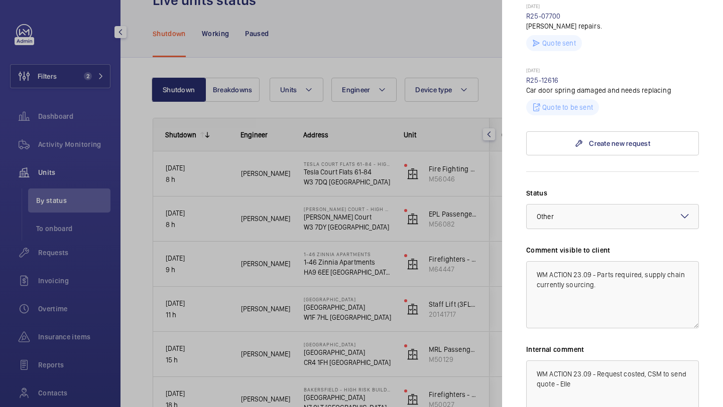
click at [475, 299] on div at bounding box center [361, 203] width 723 height 407
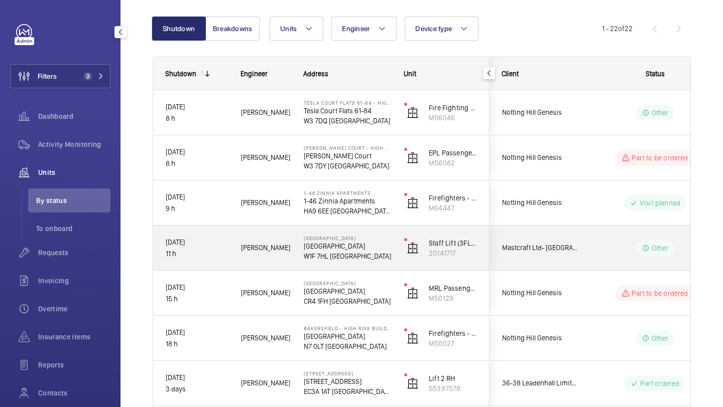
scroll to position [96, 0]
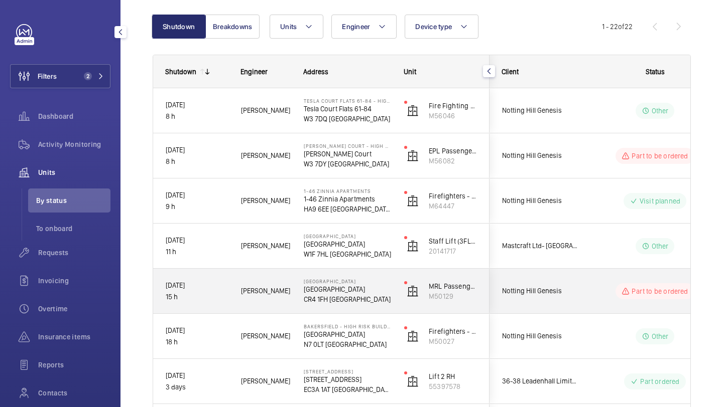
click at [540, 309] on div "Notting Hill Genesis" at bounding box center [534, 291] width 90 height 45
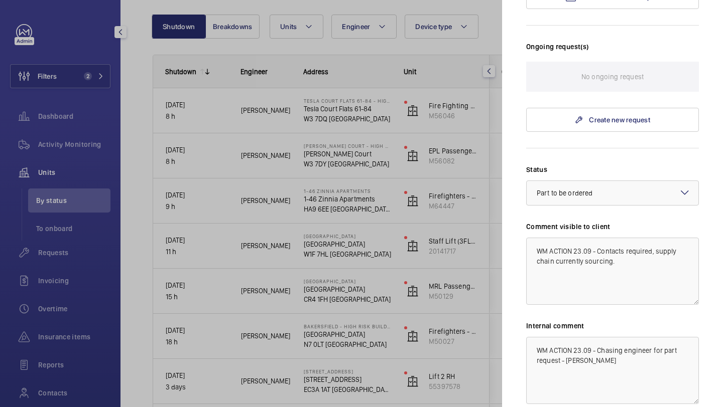
scroll to position [335, 0]
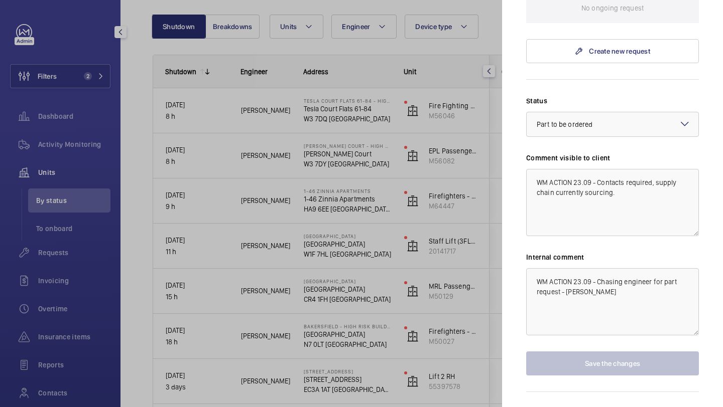
click at [477, 298] on div at bounding box center [361, 203] width 723 height 407
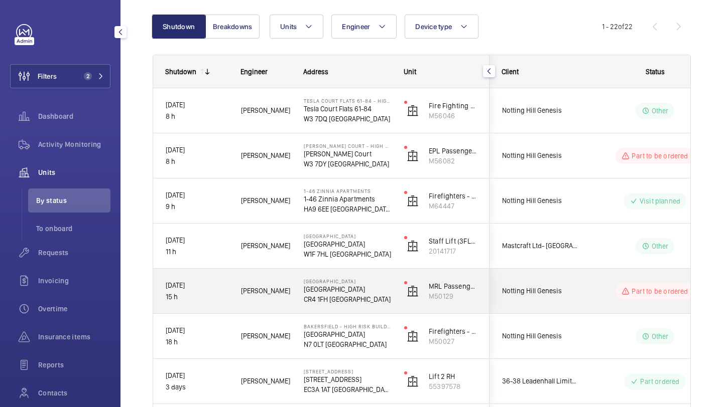
scroll to position [146, 0]
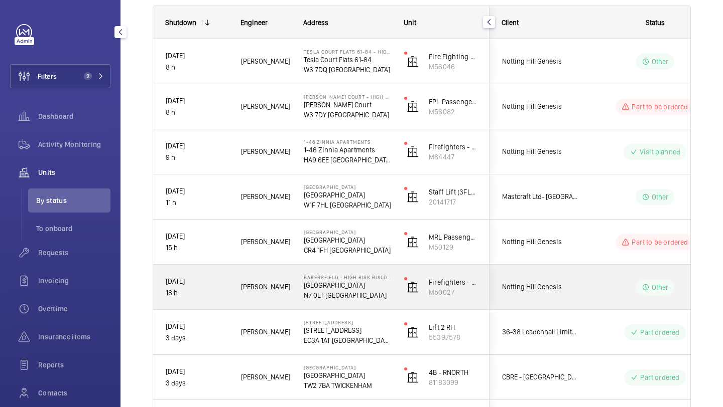
click at [530, 286] on span "Notting Hill Genesis" at bounding box center [540, 288] width 77 height 12
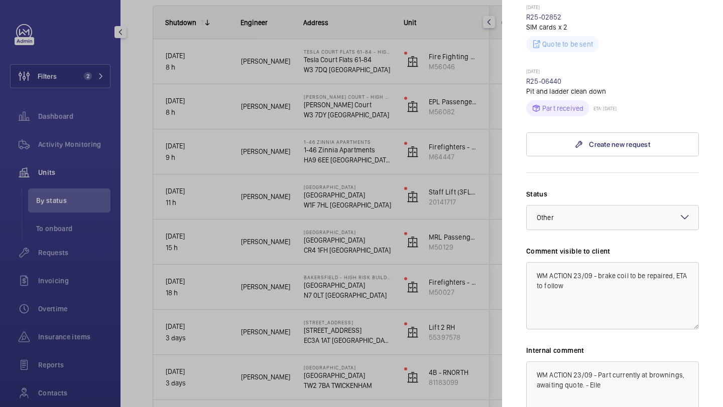
scroll to position [355, 0]
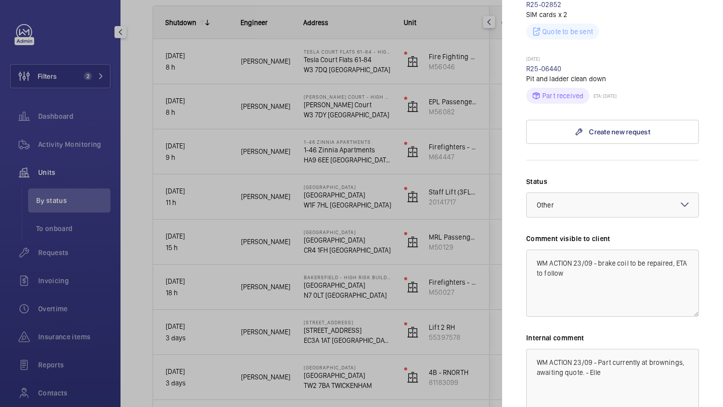
click at [445, 296] on div at bounding box center [361, 203] width 723 height 407
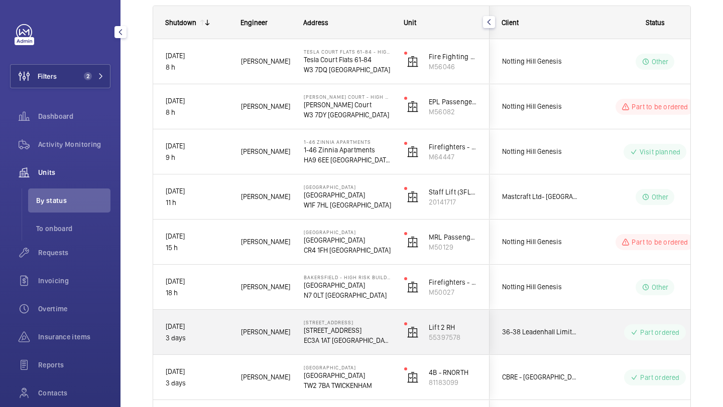
click at [549, 321] on div "36-38 Leadenhall Limited, c/o Helix Property Advisors" at bounding box center [534, 333] width 89 height 32
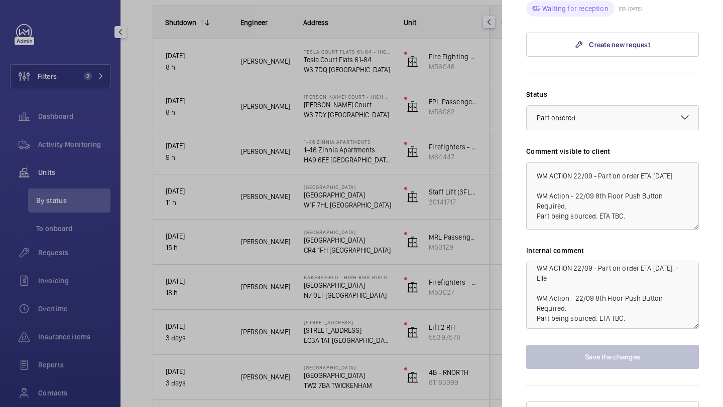
scroll to position [10, 0]
click at [414, 296] on div at bounding box center [361, 203] width 723 height 407
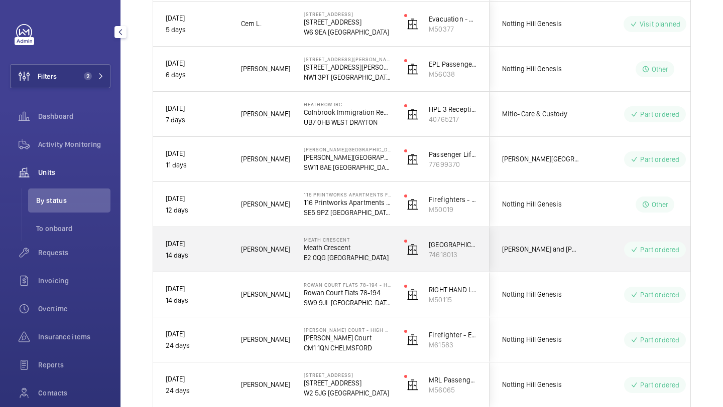
scroll to position [643, 0]
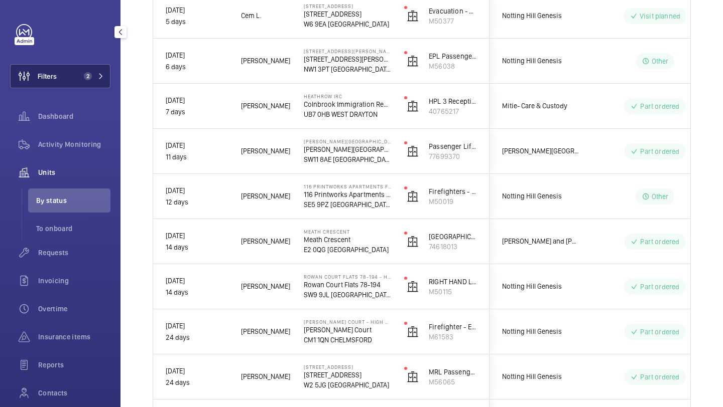
click at [84, 85] on button "Filters 2" at bounding box center [60, 76] width 100 height 24
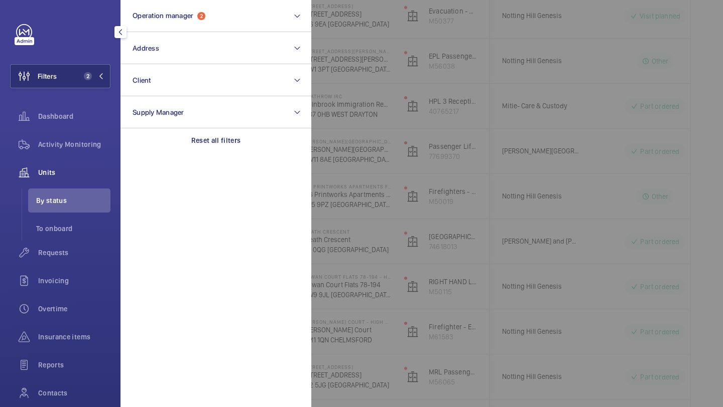
click at [362, 160] on div at bounding box center [672, 203] width 723 height 407
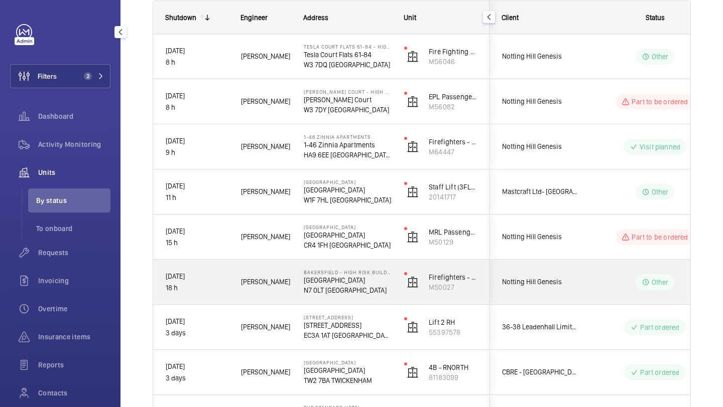
scroll to position [154, 0]
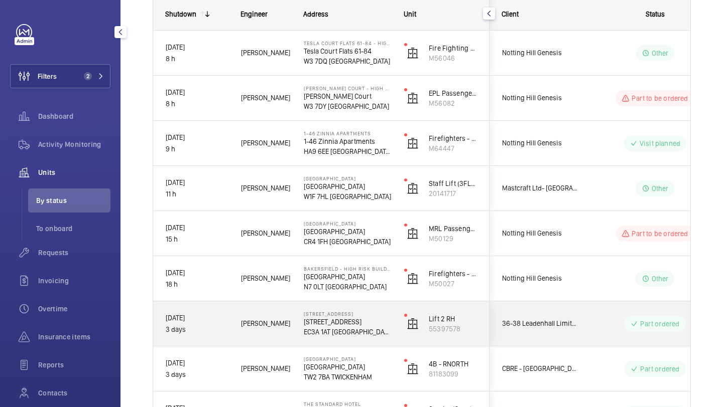
click at [576, 308] on div "36-38 Leadenhall Limited, c/o Helix Property Advisors" at bounding box center [534, 324] width 89 height 32
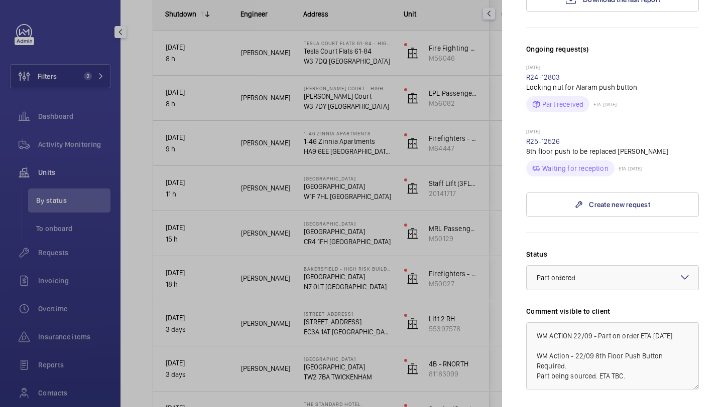
scroll to position [280, 0]
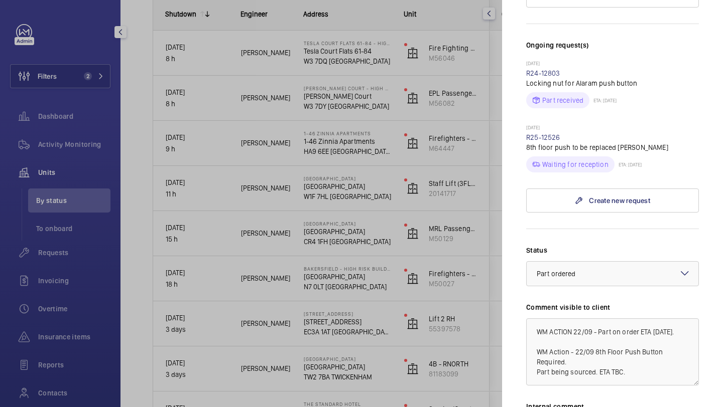
click at [467, 285] on div at bounding box center [361, 203] width 723 height 407
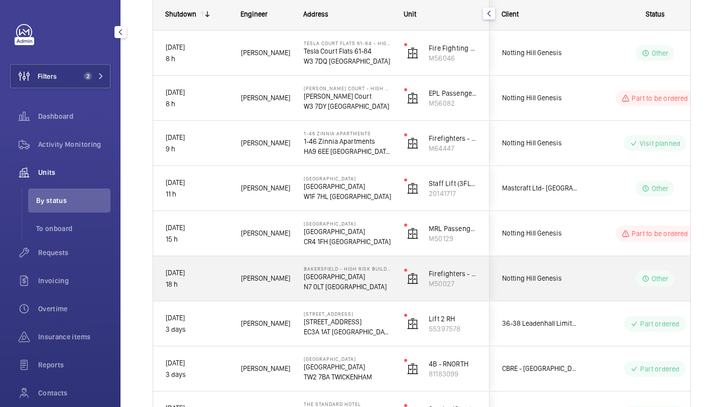
scroll to position [221, 0]
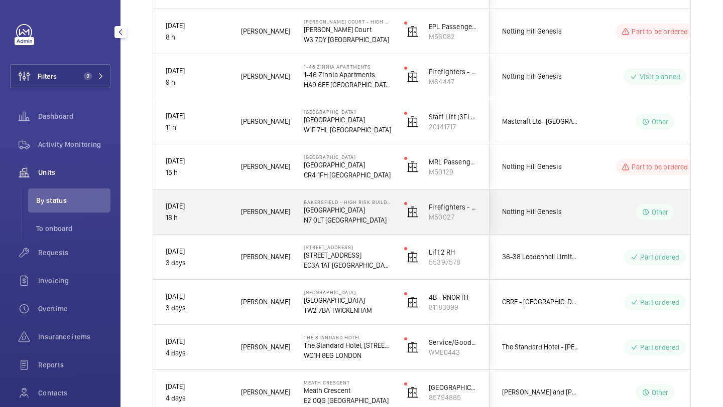
click at [526, 293] on div "CBRE - [GEOGRAPHIC_DATA]" at bounding box center [534, 303] width 89 height 32
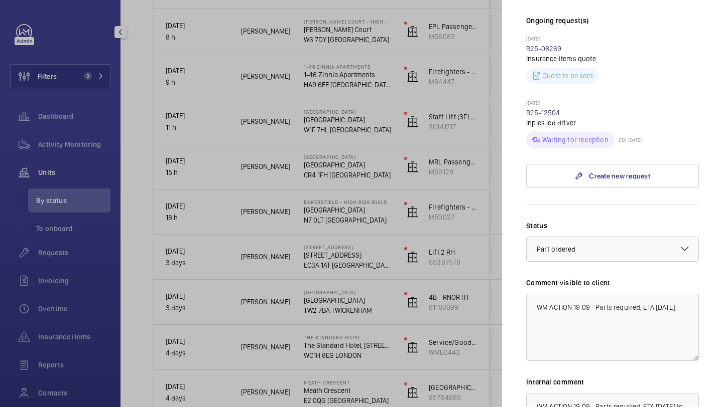
scroll to position [276, 0]
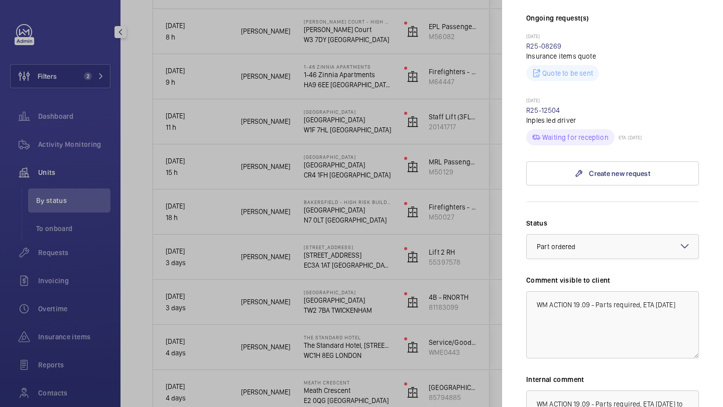
click at [465, 297] on div at bounding box center [361, 203] width 723 height 407
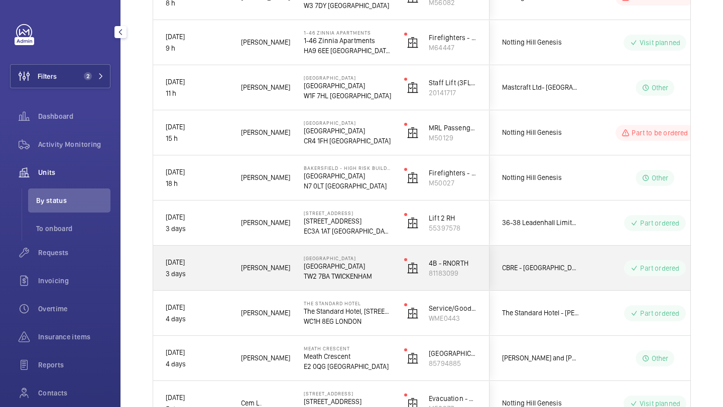
scroll to position [255, 0]
click at [508, 314] on span "The Standard Hotel - [PERSON_NAME]" at bounding box center [540, 313] width 77 height 12
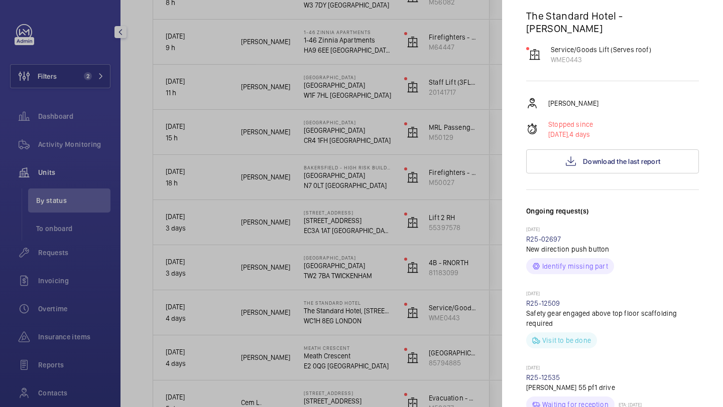
scroll to position [110, 0]
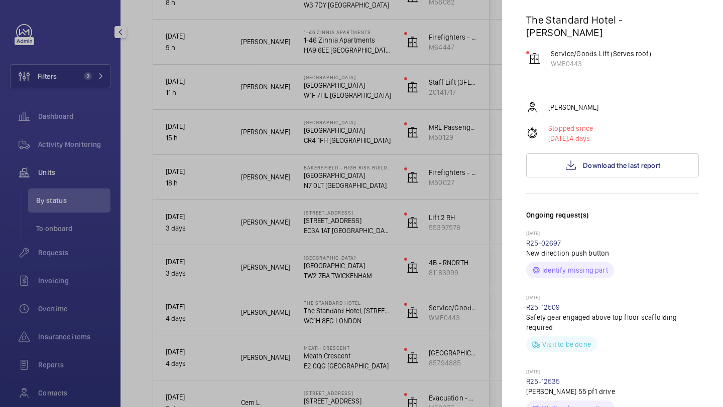
click at [374, 119] on div at bounding box center [361, 203] width 723 height 407
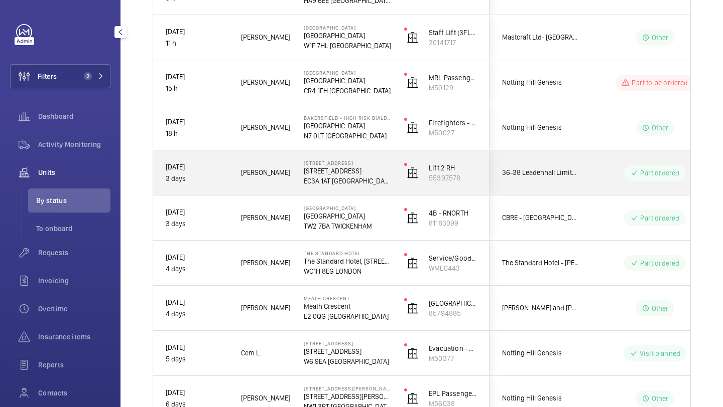
scroll to position [307, 0]
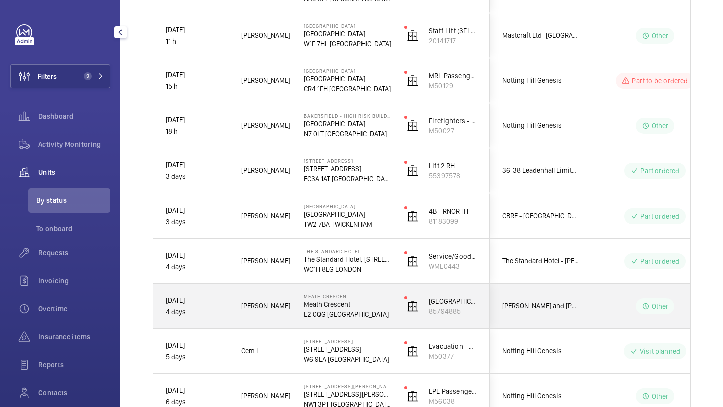
click at [548, 301] on span "[PERSON_NAME] and [PERSON_NAME] National Lift Contract" at bounding box center [540, 307] width 77 height 12
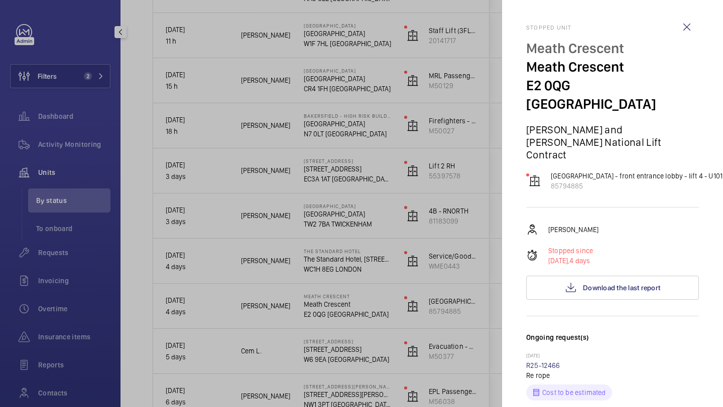
scroll to position [216, 0]
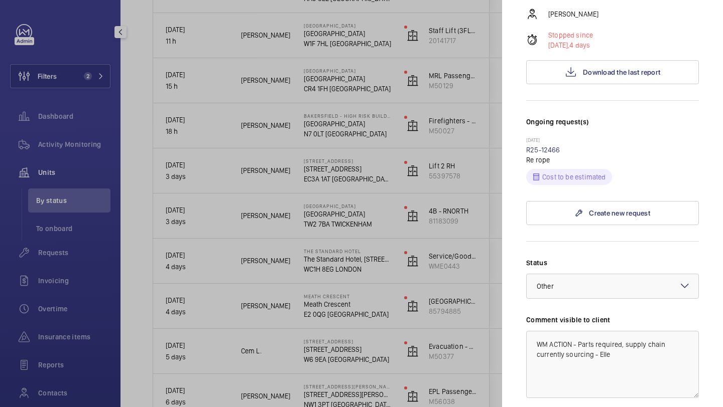
drag, startPoint x: 564, startPoint y: 118, endPoint x: 525, endPoint y: 118, distance: 38.1
click at [525, 118] on mat-sidenav "Stopped unit Meath Crescent Meath Crescent E2 0QG LONDON Rendall and Rittner Na…" at bounding box center [612, 203] width 221 height 407
copy link "R25-12466"
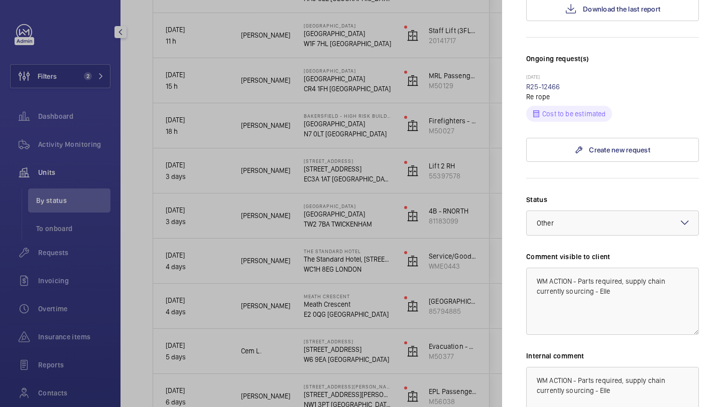
scroll to position [277, 0]
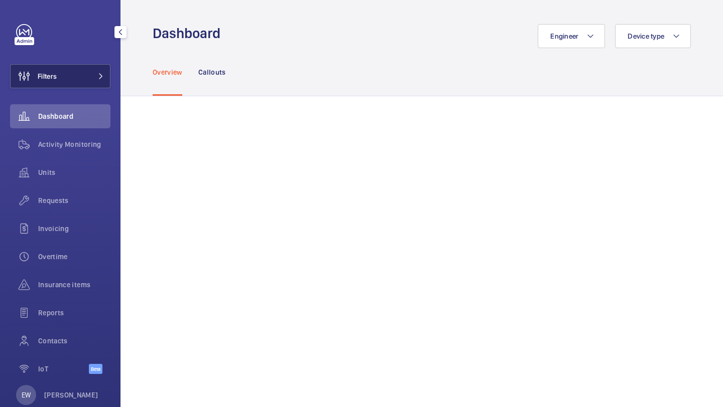
click at [82, 88] on button "Filters" at bounding box center [60, 76] width 100 height 24
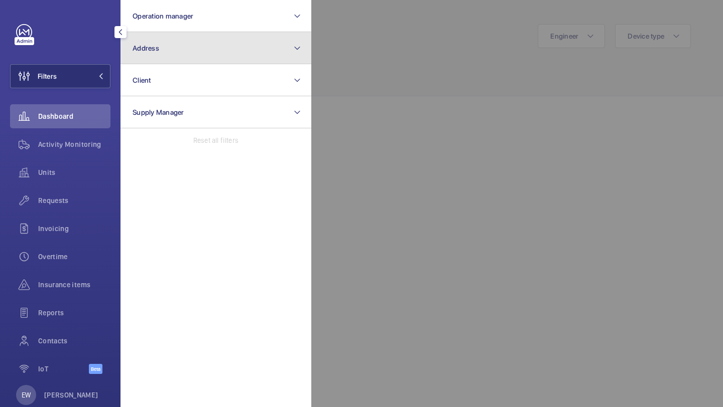
click at [153, 39] on button "Address" at bounding box center [215, 48] width 191 height 32
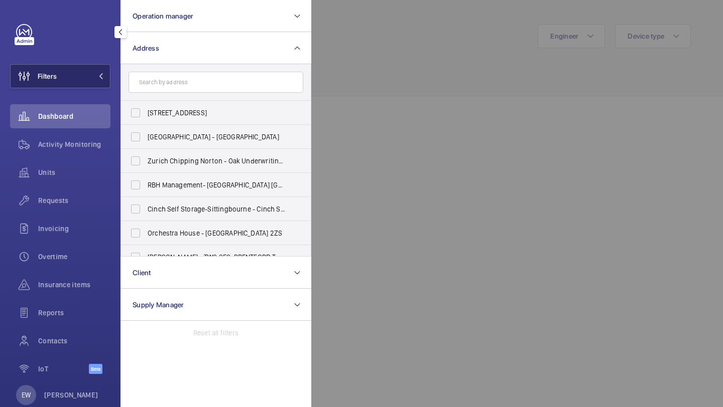
click at [87, 73] on button "Filters" at bounding box center [60, 76] width 100 height 24
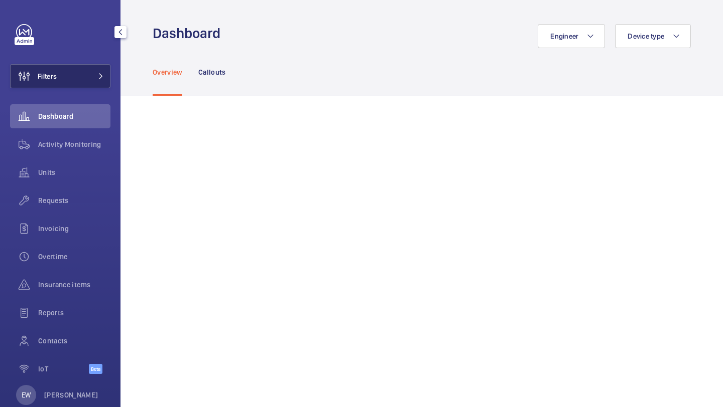
click at [90, 73] on button "Filters" at bounding box center [60, 76] width 100 height 24
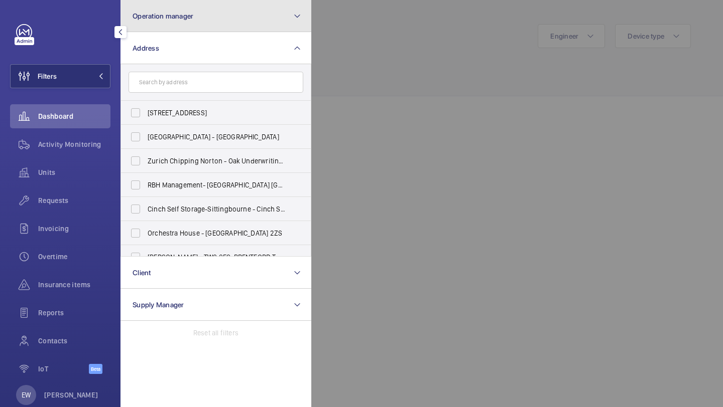
click at [158, 18] on span "Operation manager" at bounding box center [162, 16] width 61 height 8
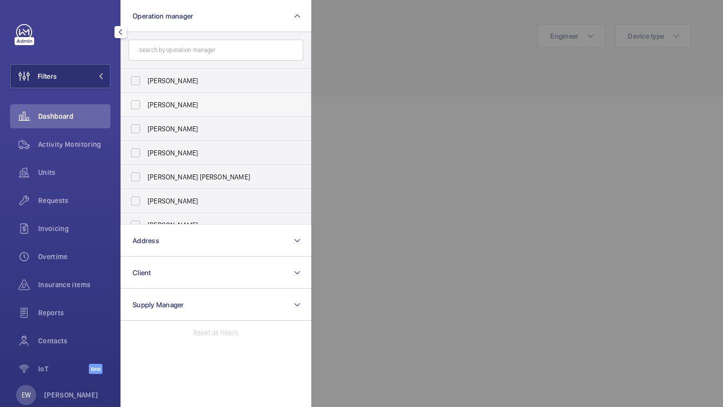
click at [167, 96] on label "[PERSON_NAME]" at bounding box center [208, 105] width 175 height 24
click at [146, 96] on input "[PERSON_NAME]" at bounding box center [135, 105] width 20 height 20
checkbox input "true"
click at [106, 175] on span "Units" at bounding box center [74, 173] width 72 height 10
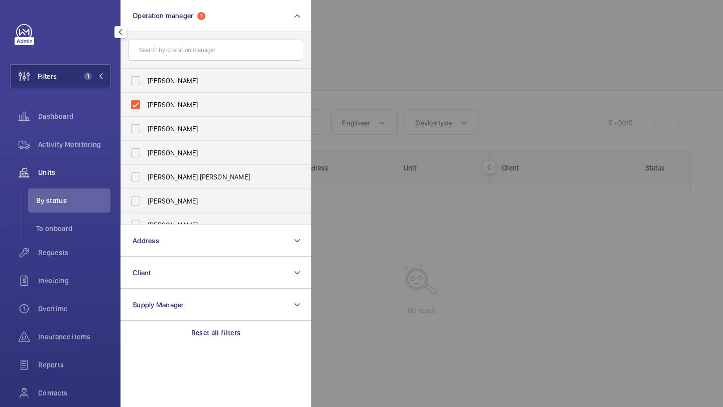
click at [355, 19] on div at bounding box center [672, 203] width 723 height 407
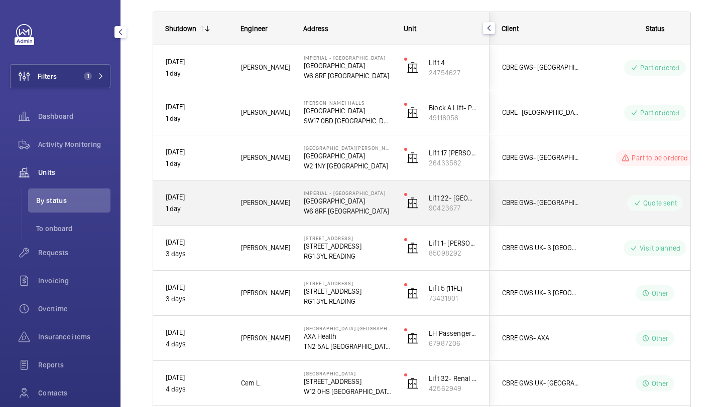
scroll to position [141, 0]
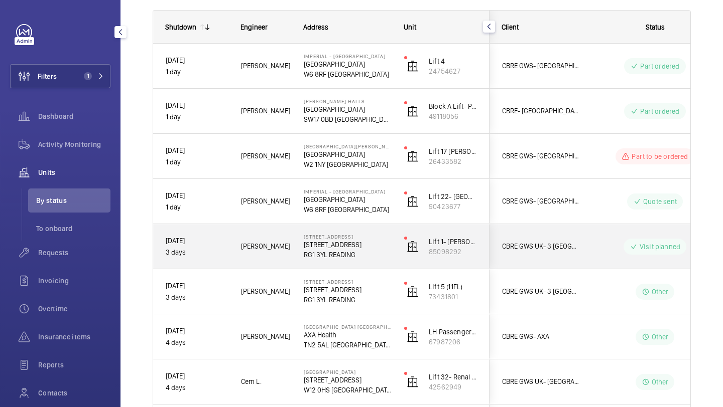
click at [546, 233] on div "CBRE GWS UK- 3 [GEOGRAPHIC_DATA] [GEOGRAPHIC_DATA]" at bounding box center [534, 247] width 89 height 32
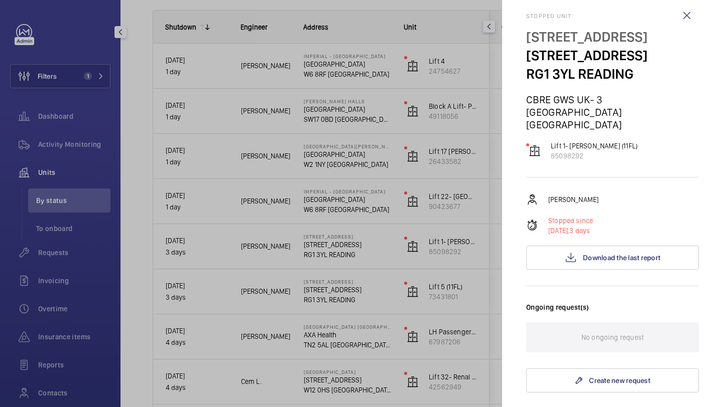
scroll to position [8, 0]
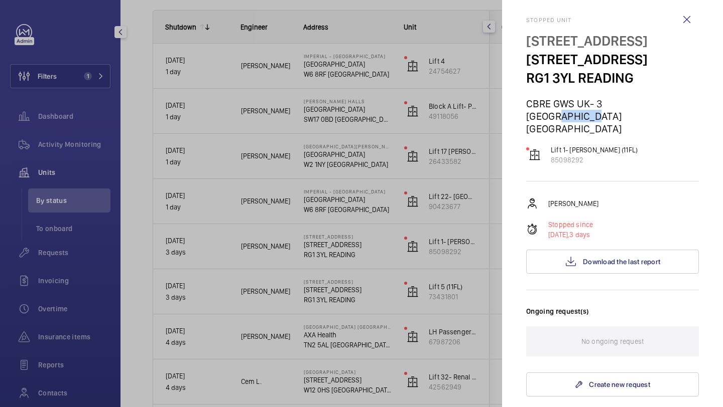
drag, startPoint x: 665, startPoint y: 105, endPoint x: 632, endPoint y: 105, distance: 33.1
click at [632, 105] on p "CBRE GWS UK- 3 [GEOGRAPHIC_DATA] [GEOGRAPHIC_DATA]" at bounding box center [612, 116] width 173 height 38
drag, startPoint x: 666, startPoint y: 104, endPoint x: 599, endPoint y: 105, distance: 67.3
click at [599, 105] on p "CBRE GWS UK- 3 [GEOGRAPHIC_DATA] [GEOGRAPHIC_DATA]" at bounding box center [612, 116] width 173 height 38
copy p "[STREET_ADDRESS]"
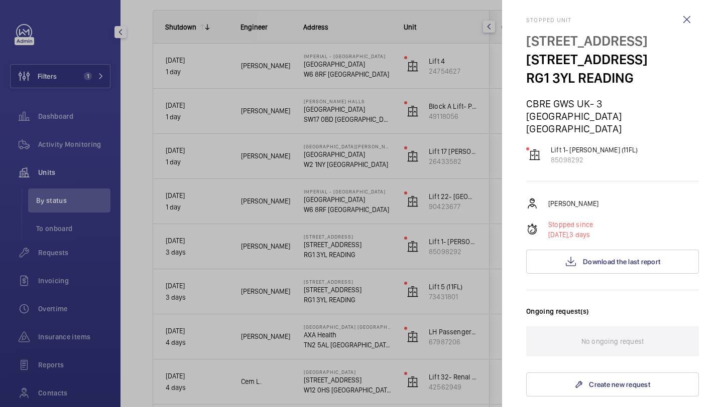
click at [110, 78] on div at bounding box center [361, 203] width 723 height 407
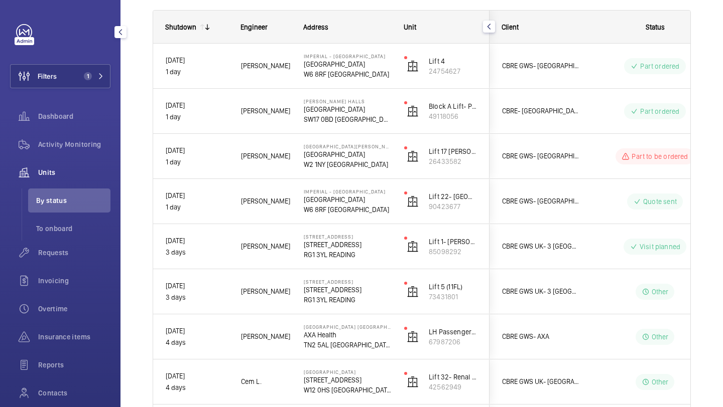
scroll to position [0, 0]
click at [85, 76] on div at bounding box center [361, 203] width 723 height 407
click at [85, 75] on span "1" at bounding box center [88, 76] width 8 height 8
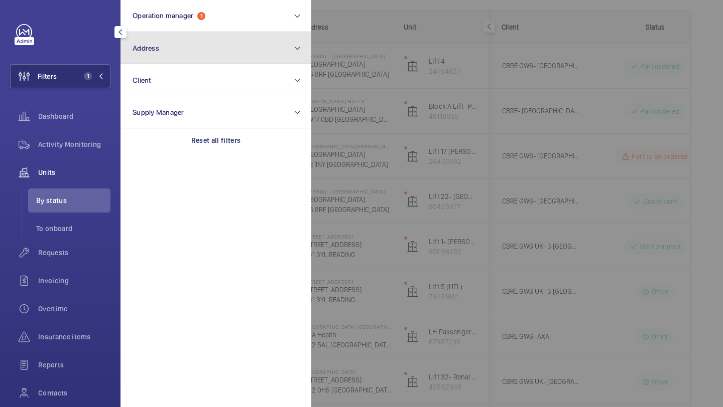
click at [149, 53] on button "Address" at bounding box center [215, 48] width 191 height 32
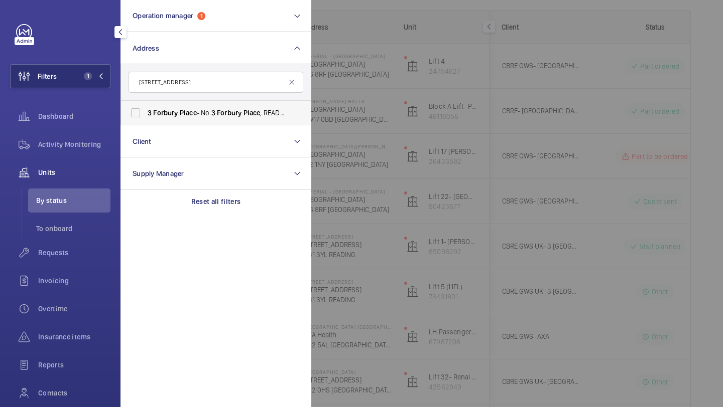
type input "3 Forbury Place"
click at [164, 111] on span "Forbury" at bounding box center [165, 113] width 25 height 8
click at [146, 111] on input "3 Forbury Place - No. 3 Forbury Place , READING RG1 3 YL" at bounding box center [135, 113] width 20 height 20
checkbox input "true"
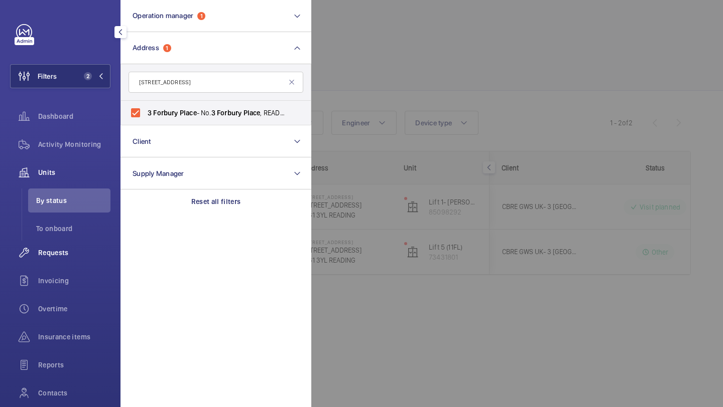
click at [45, 262] on div "Requests" at bounding box center [60, 253] width 100 height 24
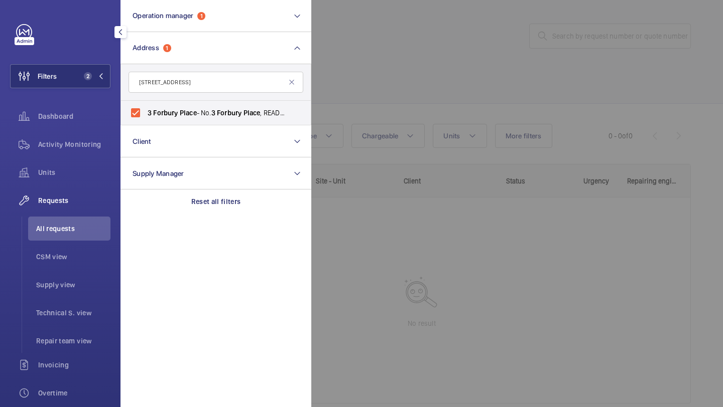
click at [451, 46] on div at bounding box center [672, 203] width 723 height 407
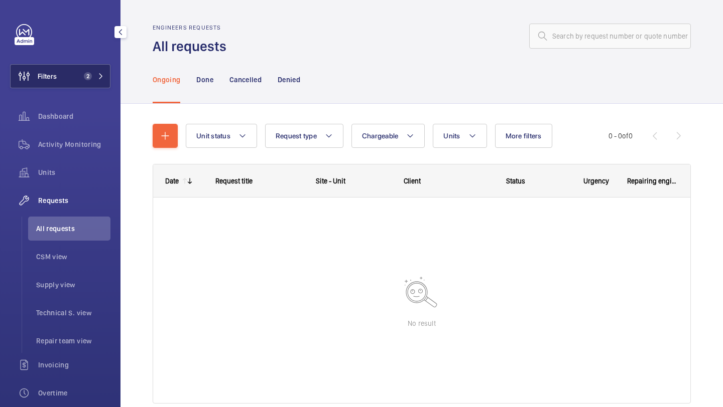
click at [84, 75] on span "2" at bounding box center [88, 76] width 8 height 8
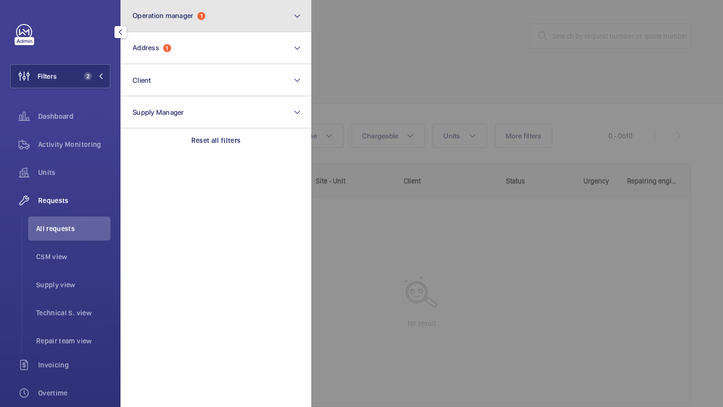
click at [179, 24] on button "Operation manager 1" at bounding box center [215, 16] width 191 height 32
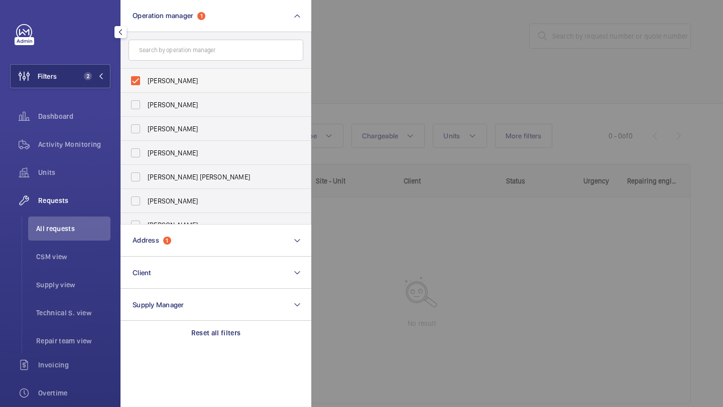
click at [170, 80] on span "[PERSON_NAME]" at bounding box center [217, 81] width 138 height 10
click at [146, 80] on input "[PERSON_NAME]" at bounding box center [135, 81] width 20 height 20
checkbox input "false"
click at [332, 53] on div at bounding box center [672, 203] width 723 height 407
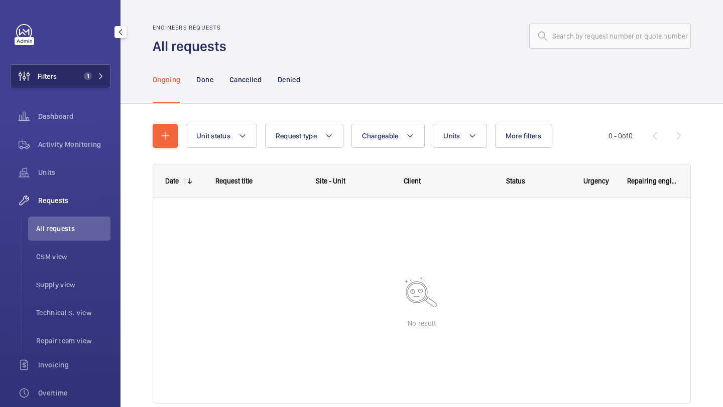
click at [92, 79] on span "1" at bounding box center [92, 76] width 24 height 8
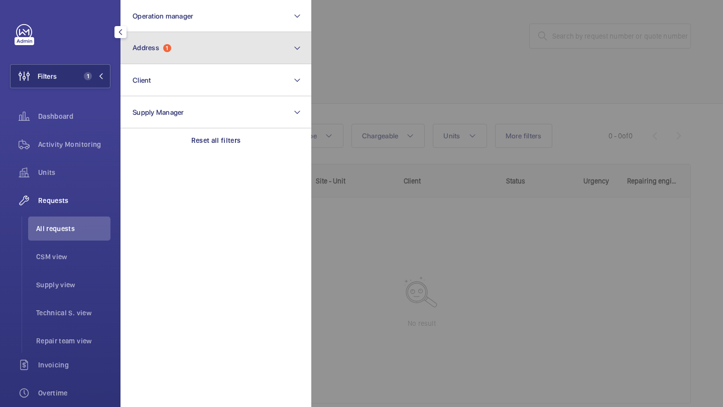
click at [153, 51] on span "Address" at bounding box center [145, 48] width 27 height 8
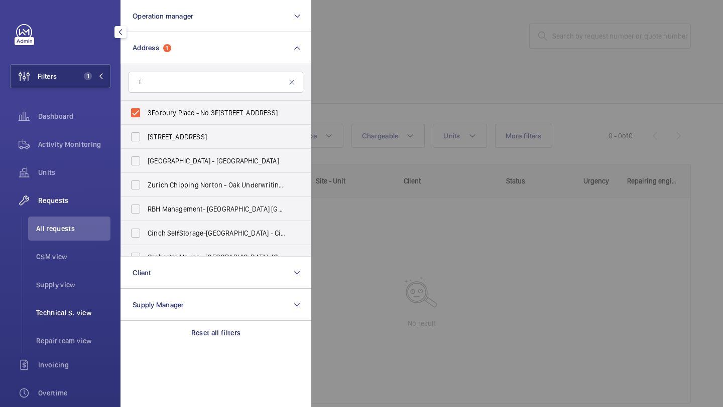
type input "f"
click at [86, 315] on span "Technical S. view" at bounding box center [73, 313] width 74 height 10
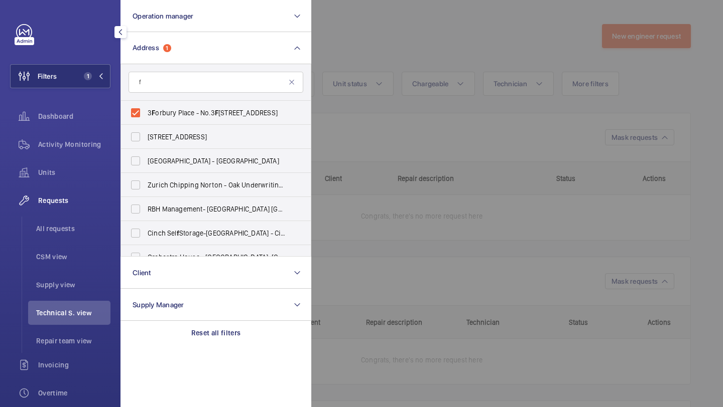
click at [373, 128] on div at bounding box center [672, 203] width 723 height 407
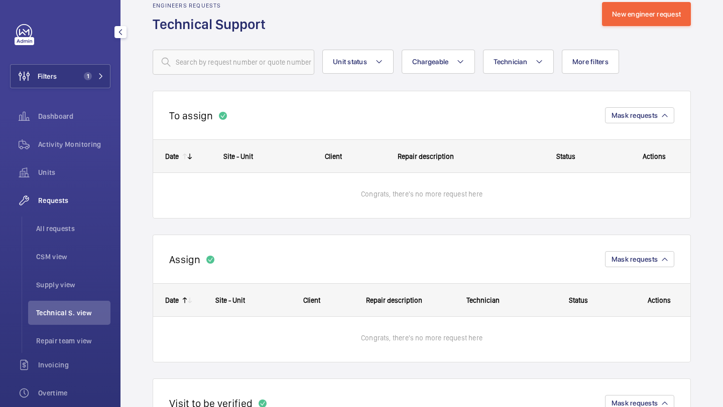
scroll to position [24, 0]
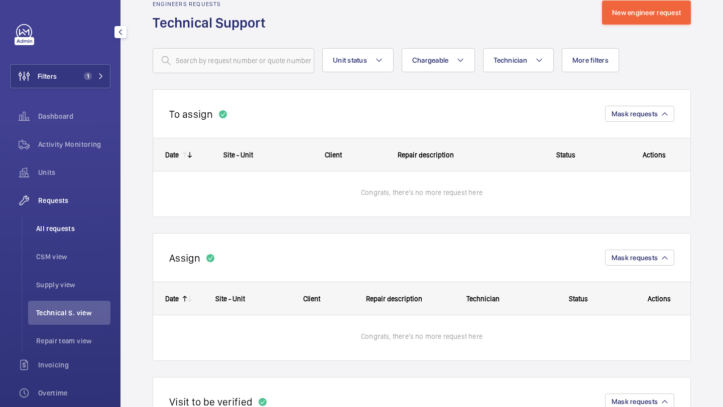
click at [90, 229] on span "All requests" at bounding box center [73, 229] width 74 height 10
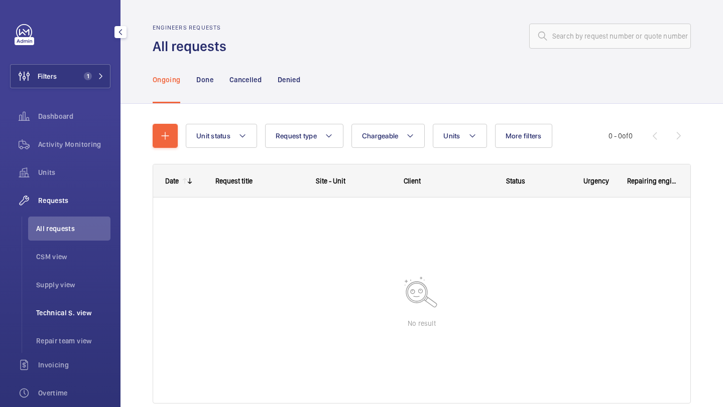
click at [79, 319] on li "Technical S. view" at bounding box center [69, 313] width 82 height 24
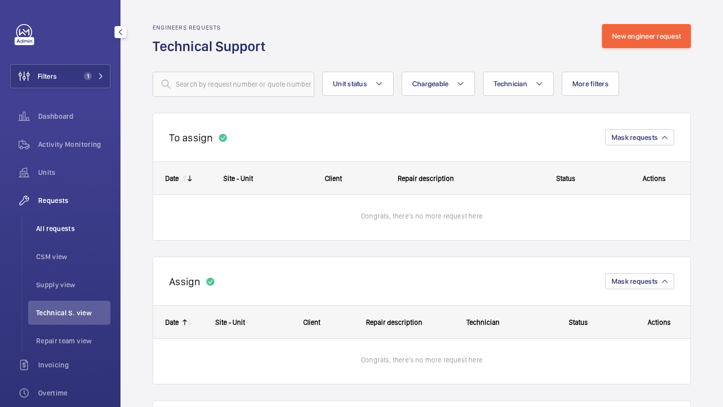
click at [82, 231] on span "All requests" at bounding box center [73, 229] width 74 height 10
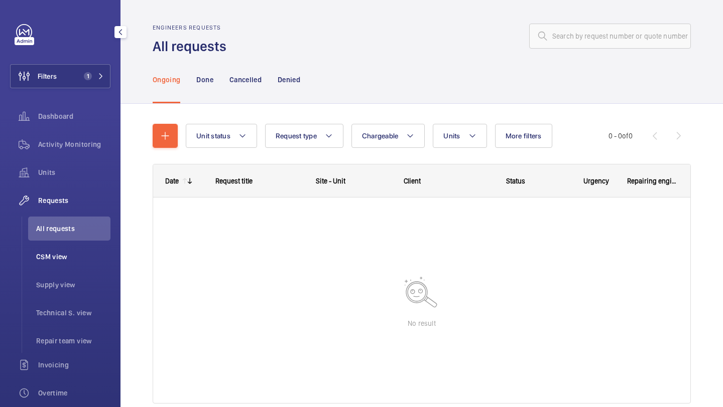
click at [69, 257] on span "CSM view" at bounding box center [73, 257] width 74 height 10
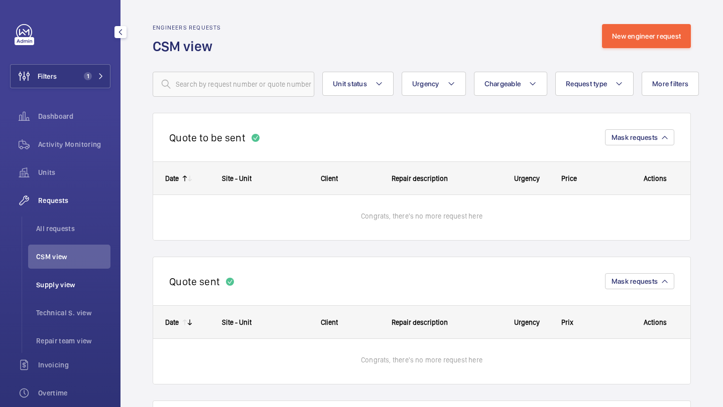
click at [73, 282] on span "Supply view" at bounding box center [73, 285] width 74 height 10
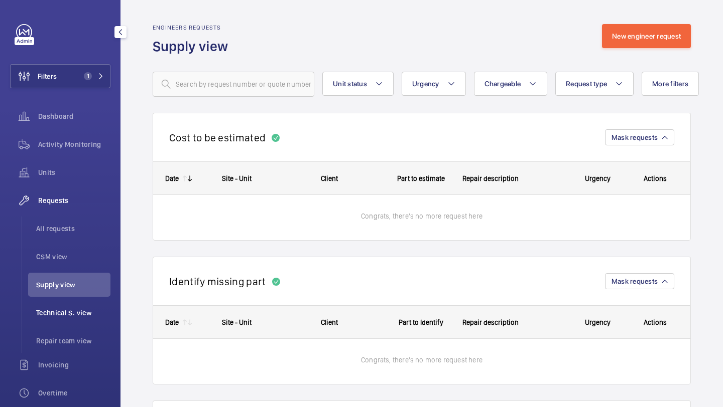
click at [72, 317] on span "Technical S. view" at bounding box center [73, 313] width 74 height 10
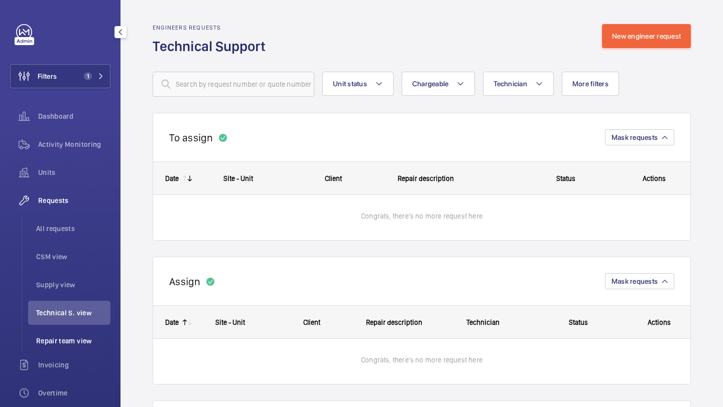
click at [74, 349] on li "Repair team view" at bounding box center [69, 341] width 82 height 24
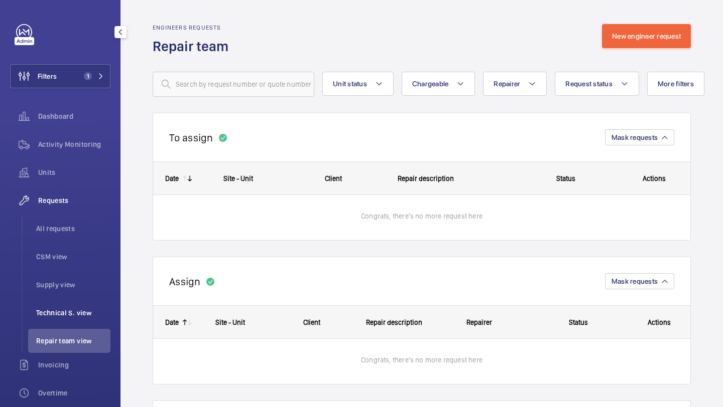
click at [76, 322] on li "Technical S. view" at bounding box center [69, 313] width 82 height 24
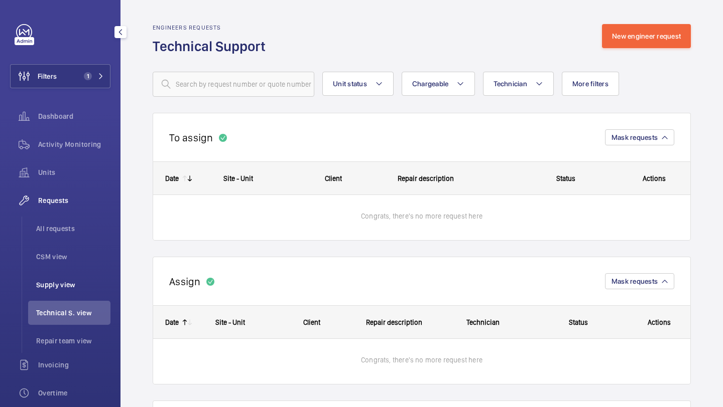
click at [76, 288] on span "Supply view" at bounding box center [73, 285] width 74 height 10
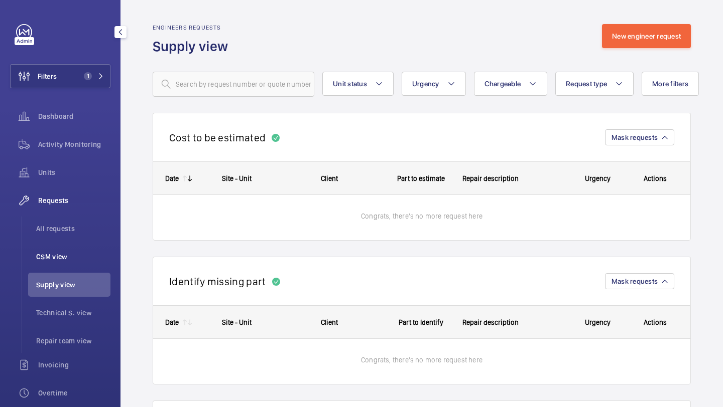
click at [82, 246] on li "CSM view" at bounding box center [69, 257] width 82 height 24
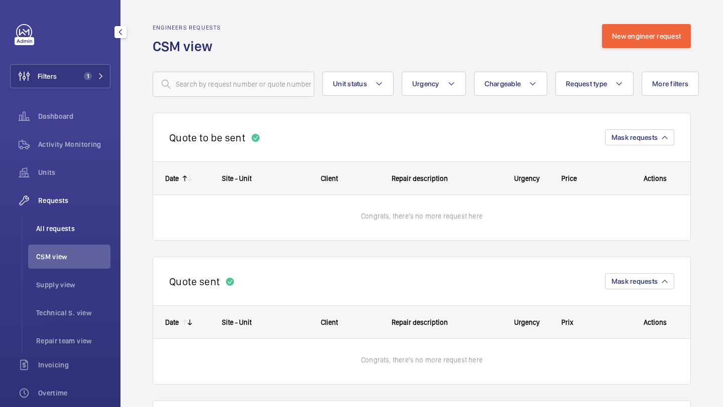
click at [82, 228] on span "All requests" at bounding box center [73, 229] width 74 height 10
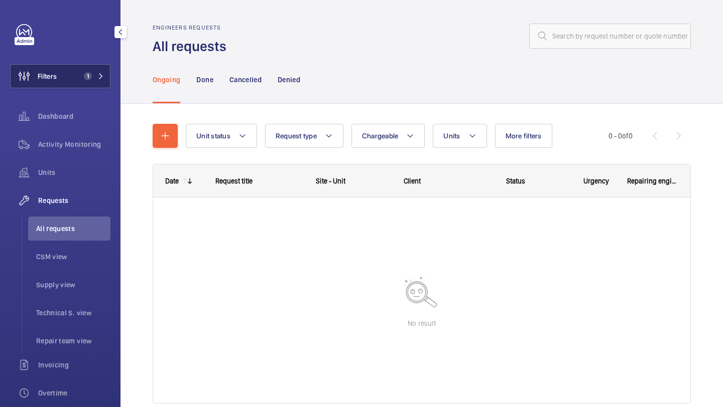
click at [82, 82] on button "Filters 1" at bounding box center [60, 76] width 100 height 24
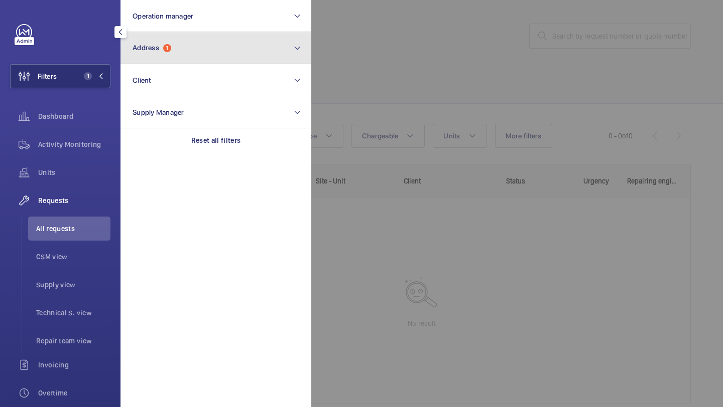
click at [171, 54] on button "Address 1" at bounding box center [215, 48] width 191 height 32
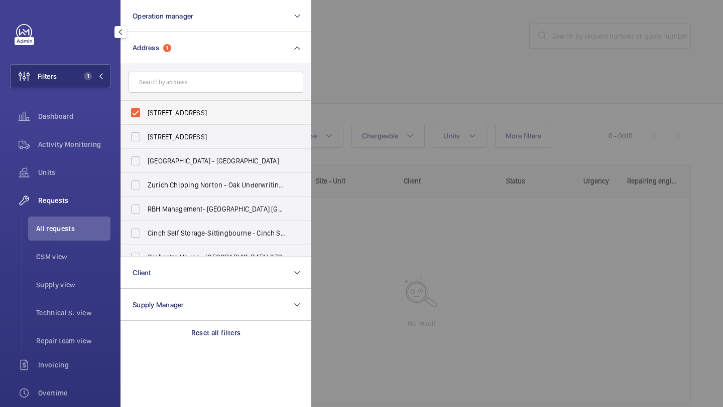
click at [162, 101] on label "3 Forbury Place - No.3 Forbury Place, READING RG1 3YL" at bounding box center [208, 113] width 175 height 24
click at [146, 103] on input "3 Forbury Place - No.3 Forbury Place, READING RG1 3YL" at bounding box center [135, 113] width 20 height 20
click at [162, 102] on label "3 Forbury Place - No.3 Forbury Place, READING RG1 3YL" at bounding box center [208, 113] width 175 height 24
click at [146, 103] on input "3 Forbury Place - No.3 Forbury Place, READING RG1 3YL" at bounding box center [135, 113] width 20 height 20
checkbox input "true"
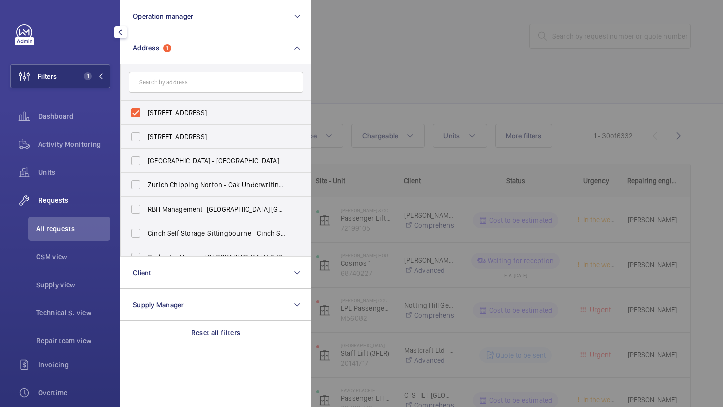
click at [336, 74] on div at bounding box center [672, 203] width 723 height 407
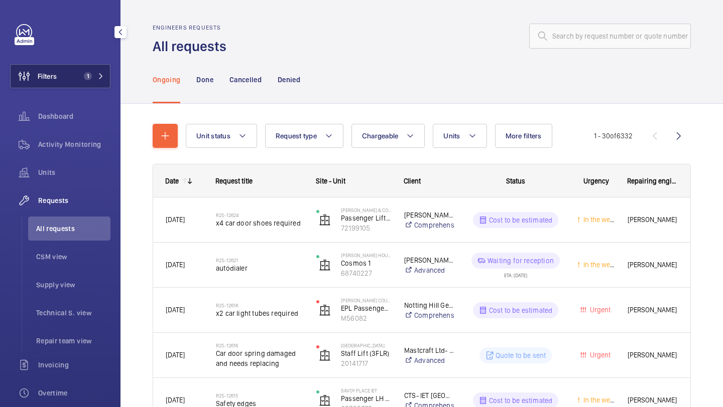
click at [76, 66] on button "Filters 1" at bounding box center [60, 76] width 100 height 24
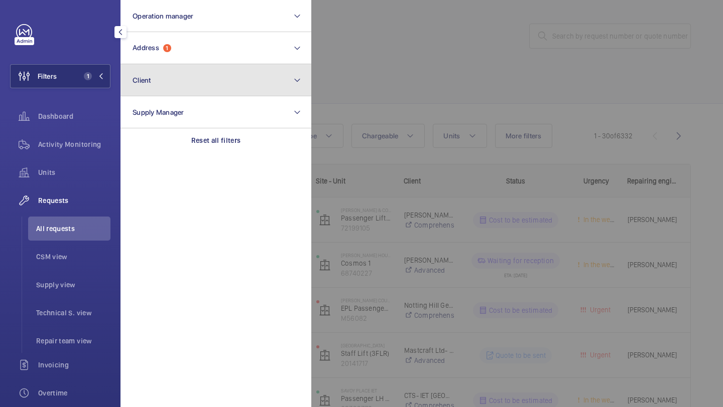
click at [170, 65] on button "Client" at bounding box center [215, 80] width 191 height 32
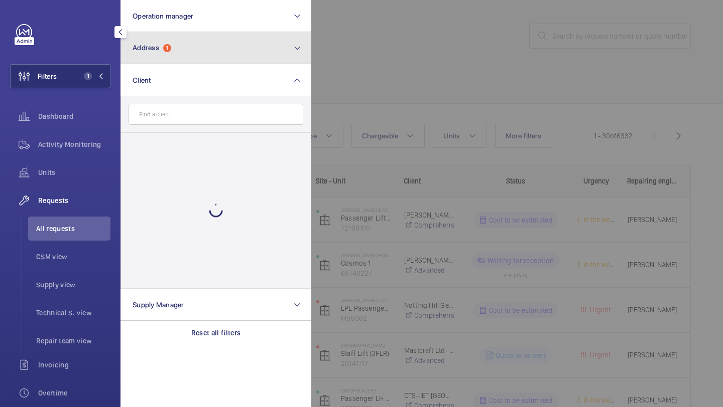
click at [170, 63] on button "Address 1" at bounding box center [215, 48] width 191 height 32
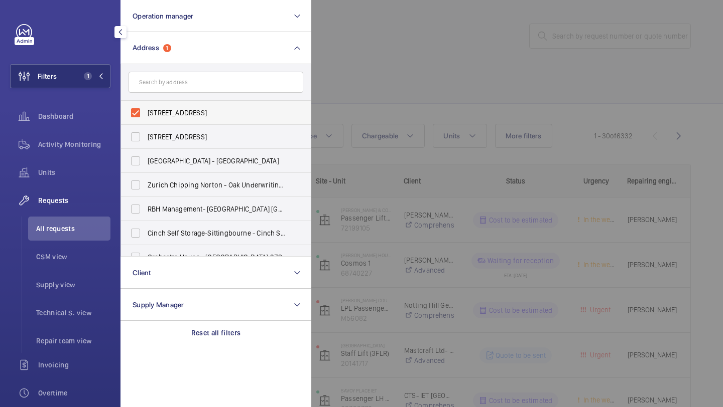
click at [169, 109] on span "3 Forbury Place - No.3 Forbury Place, READING RG1 3YL" at bounding box center [217, 113] width 138 height 10
click at [146, 109] on input "3 Forbury Place - No.3 Forbury Place, READING RG1 3YL" at bounding box center [135, 113] width 20 height 20
checkbox input "false"
click at [367, 60] on div at bounding box center [672, 203] width 723 height 407
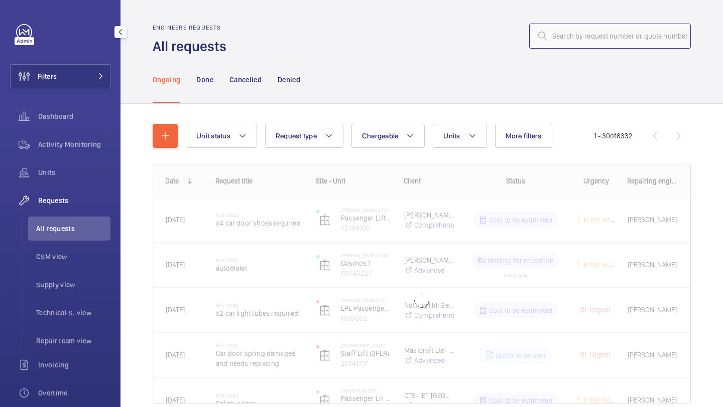
click at [575, 41] on input "text" at bounding box center [610, 36] width 162 height 25
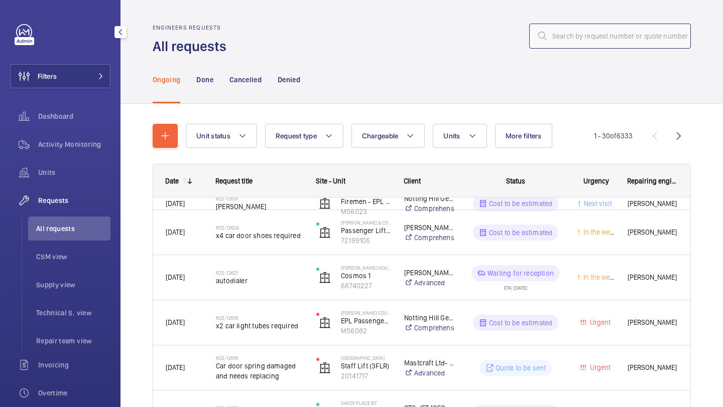
paste input "R25-12466"
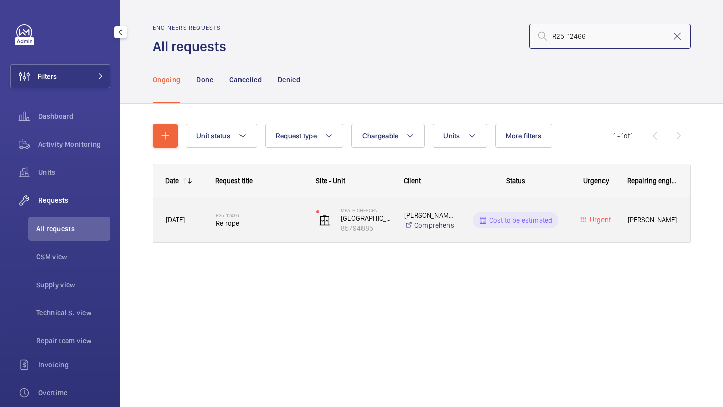
type input "R25-12466"
click at [270, 222] on span "Re rope" at bounding box center [259, 223] width 87 height 10
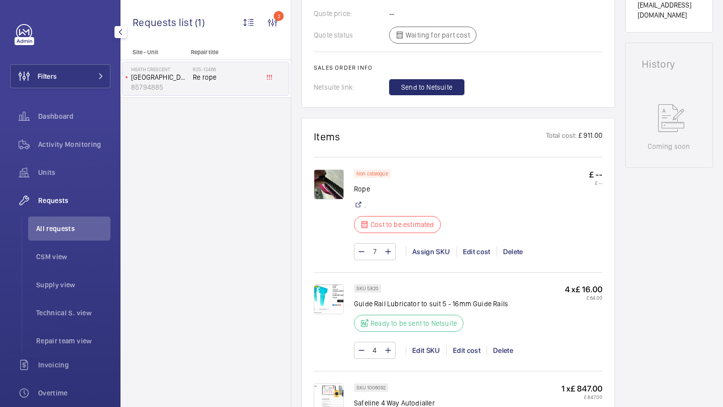
click at [468, 246] on div "7 Assign SKU Edit cost Delete" at bounding box center [478, 251] width 248 height 17
click at [469, 251] on div "Edit cost" at bounding box center [476, 252] width 40 height 10
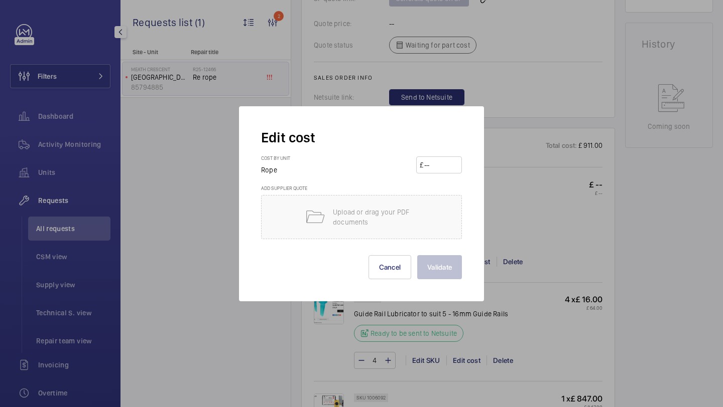
scroll to position [499, 0]
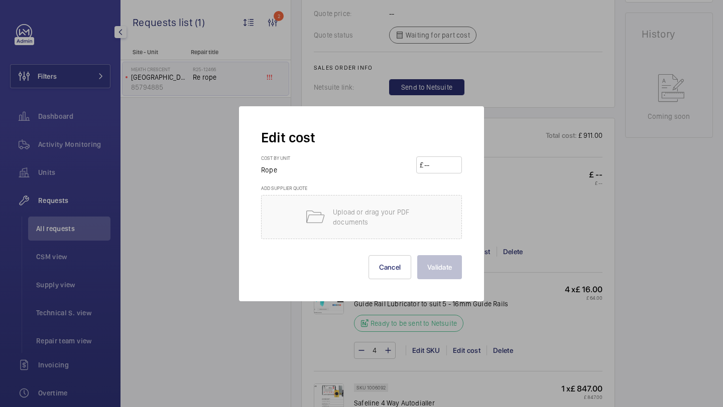
click at [449, 168] on input "number" at bounding box center [440, 165] width 35 height 16
type input "1940"
click at [417, 255] on button "Validate" at bounding box center [439, 267] width 45 height 24
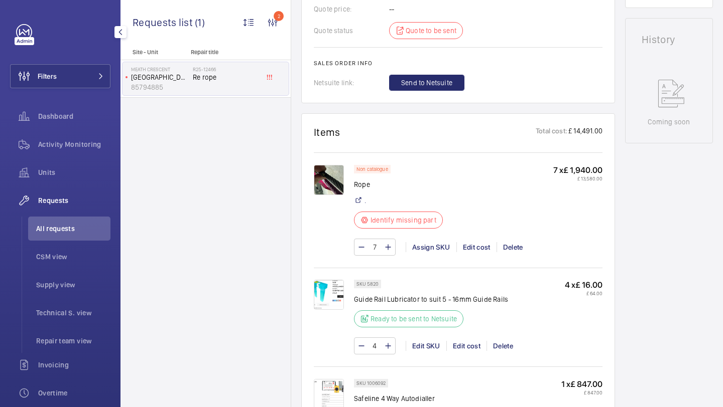
scroll to position [617, 0]
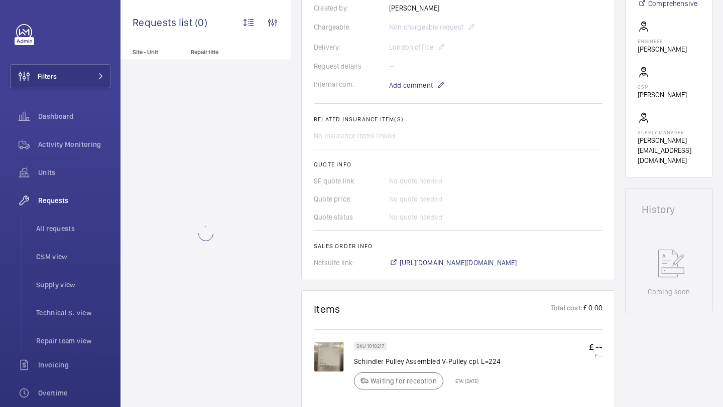
scroll to position [282, 0]
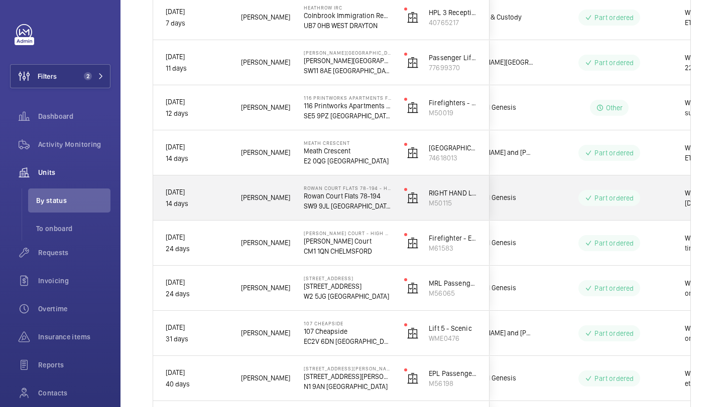
scroll to position [819, 0]
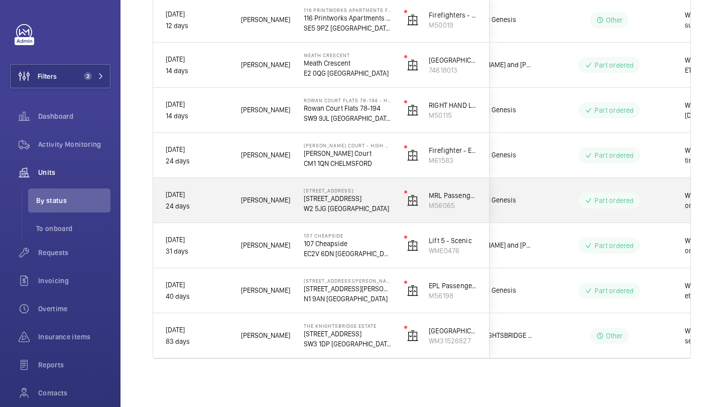
click at [577, 201] on wm-front-pills-cell "Part ordered" at bounding box center [608, 201] width 125 height 16
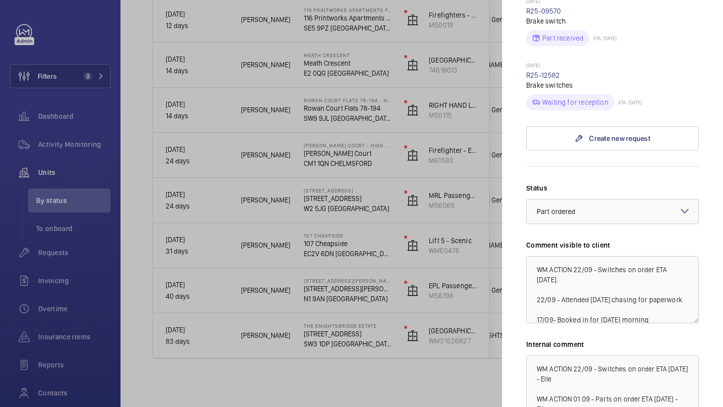
scroll to position [528, 0]
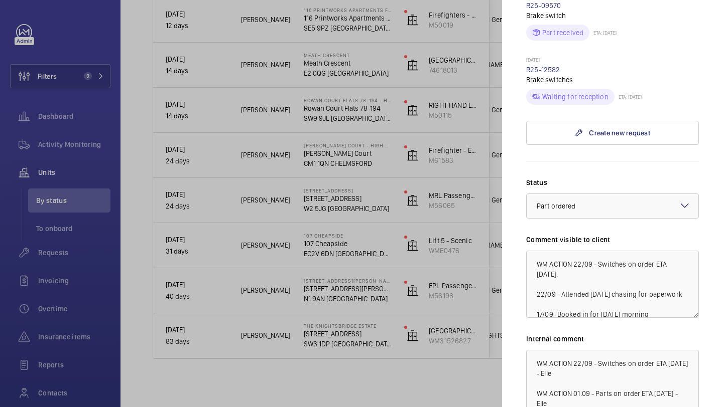
click at [439, 356] on div at bounding box center [361, 203] width 723 height 407
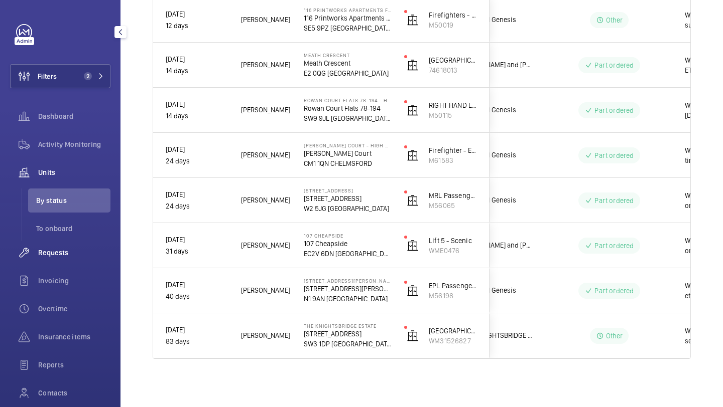
click at [62, 250] on span "Requests" at bounding box center [74, 253] width 72 height 10
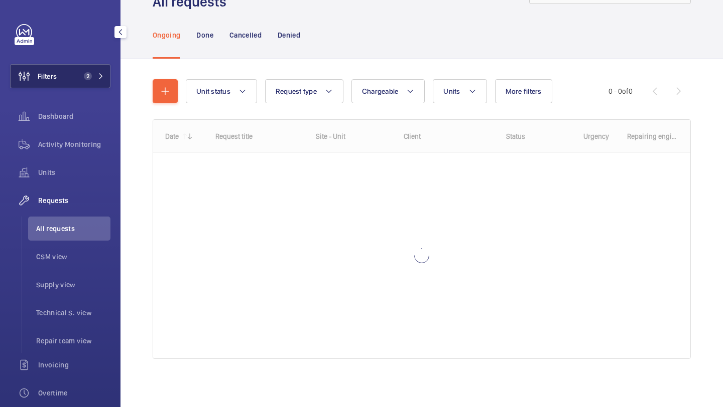
scroll to position [45, 0]
click at [78, 76] on button "Filters 2" at bounding box center [60, 76] width 100 height 24
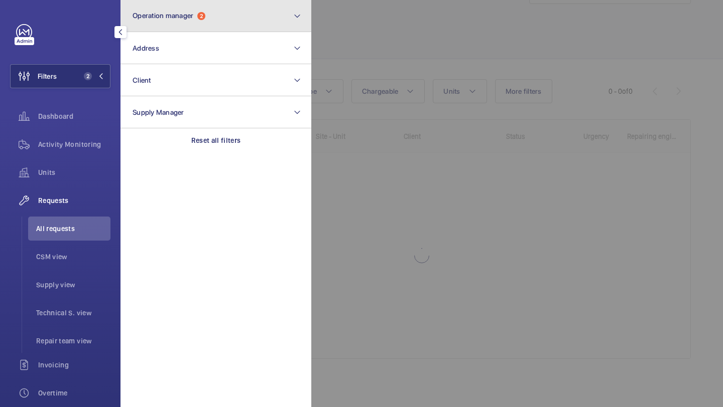
click at [174, 31] on button "Operation manager 2" at bounding box center [215, 16] width 191 height 32
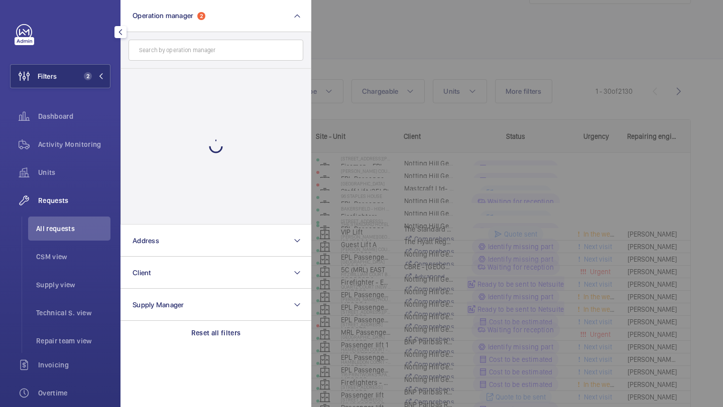
scroll to position [45, 0]
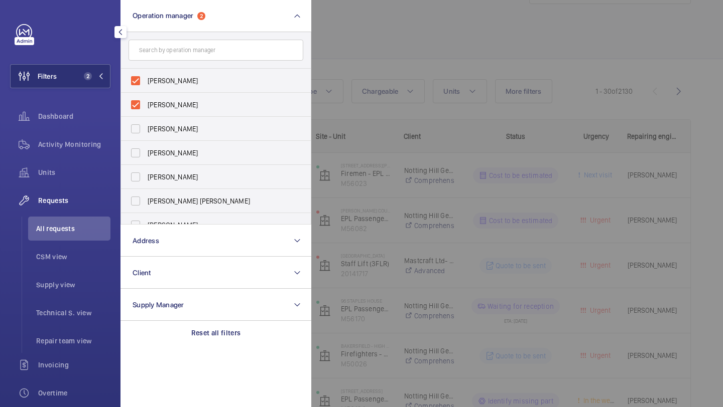
click at [372, 74] on div at bounding box center [672, 203] width 723 height 407
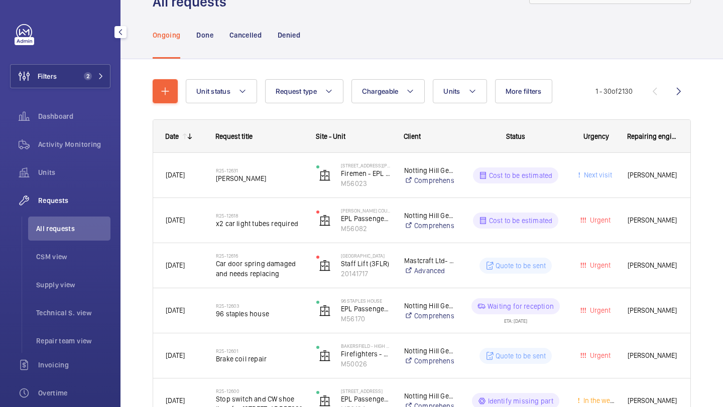
scroll to position [0, 0]
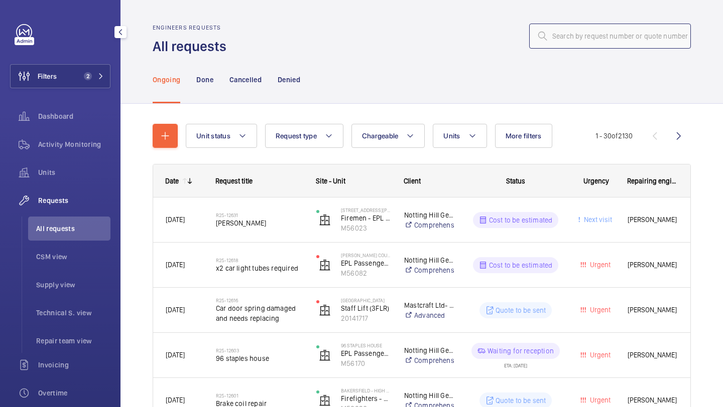
click at [572, 45] on input "text" at bounding box center [610, 36] width 162 height 25
paste input "R25-12449"
type input "R25-12449"
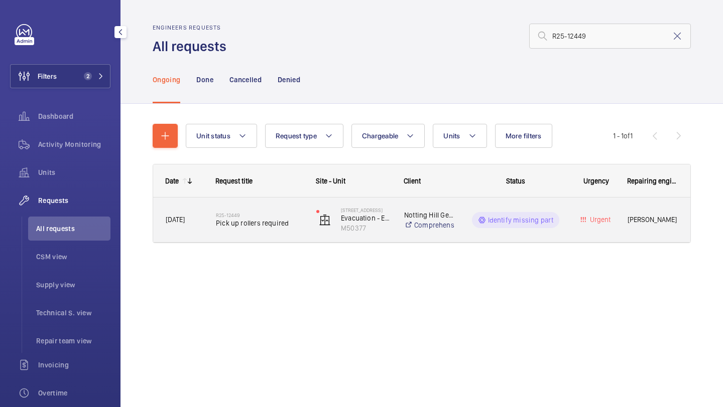
click at [269, 215] on h2 "R25-12449" at bounding box center [259, 215] width 87 height 6
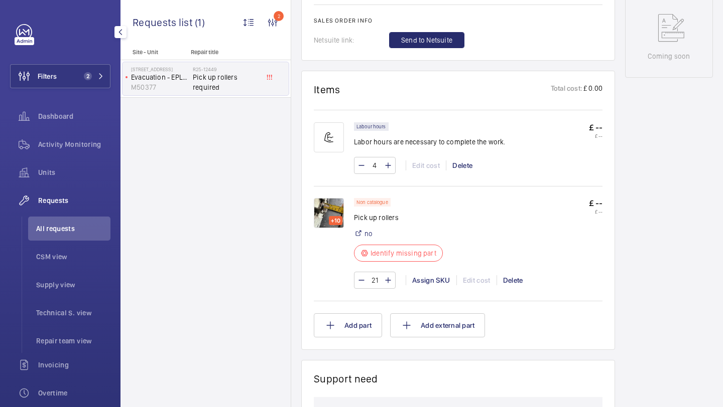
click at [334, 207] on img at bounding box center [329, 213] width 30 height 30
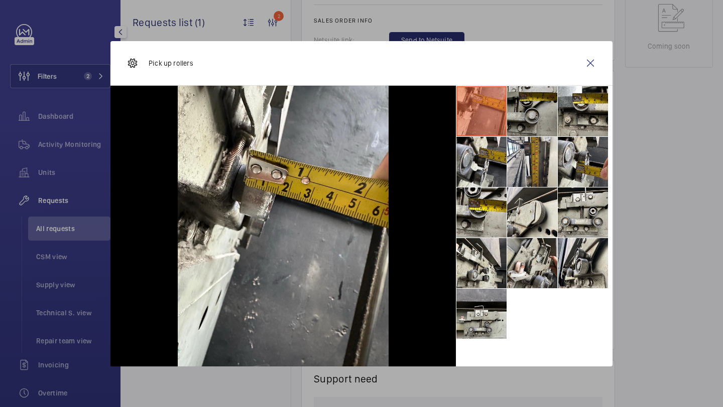
scroll to position [529, 0]
click at [531, 113] on li at bounding box center [532, 111] width 50 height 50
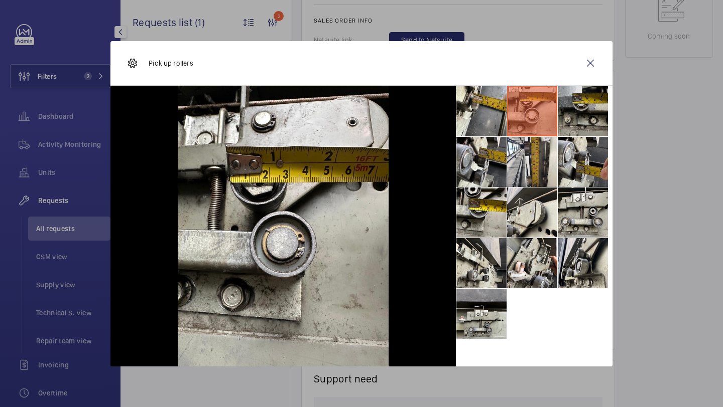
click at [576, 109] on li at bounding box center [583, 111] width 50 height 50
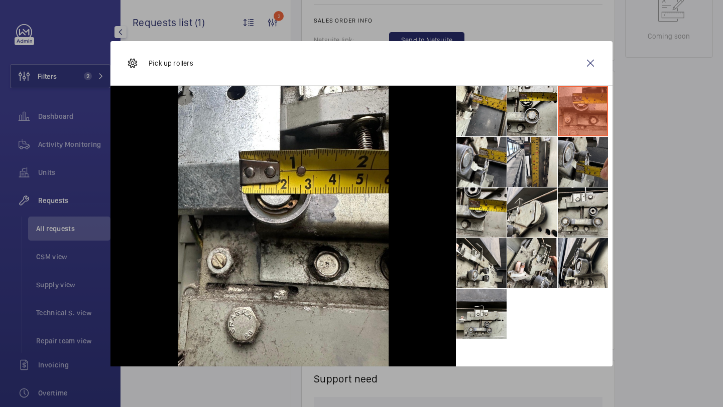
click at [581, 145] on li at bounding box center [583, 162] width 50 height 50
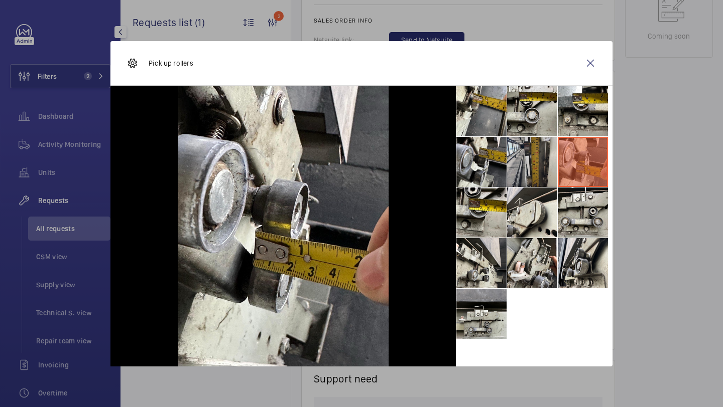
click at [546, 157] on li at bounding box center [532, 162] width 50 height 50
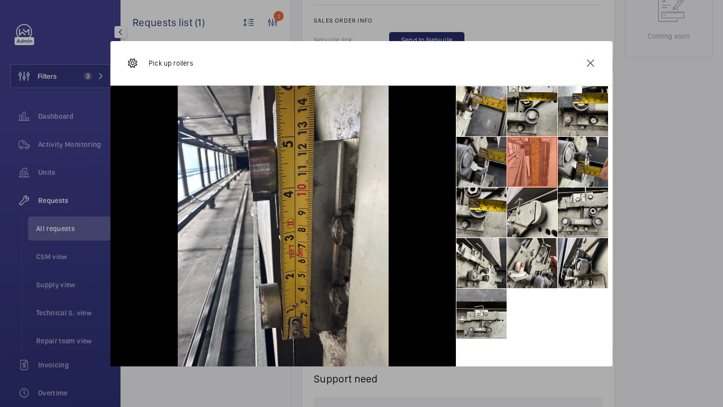
click at [484, 170] on li at bounding box center [481, 162] width 50 height 50
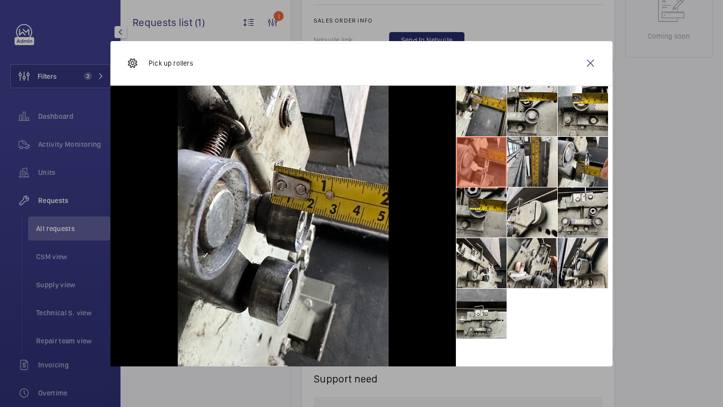
click at [490, 205] on li at bounding box center [481, 213] width 50 height 50
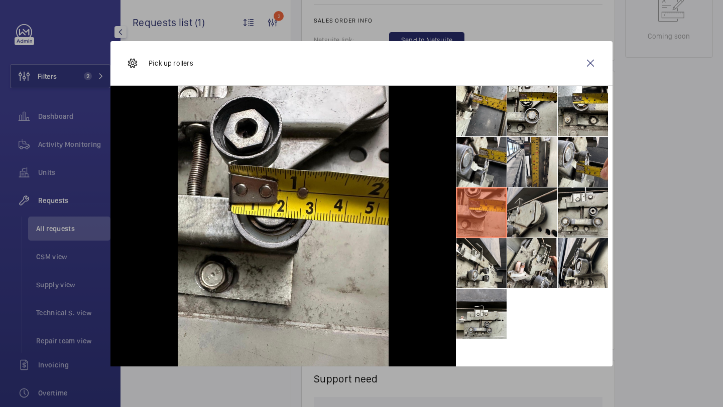
click at [526, 206] on li at bounding box center [532, 213] width 50 height 50
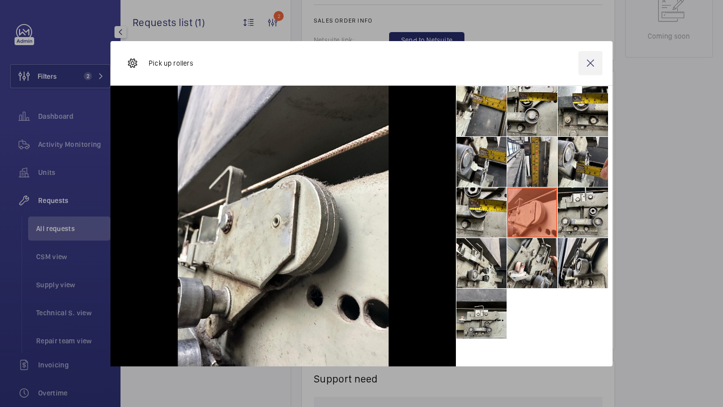
click at [588, 59] on wm-front-icon-button at bounding box center [590, 63] width 24 height 24
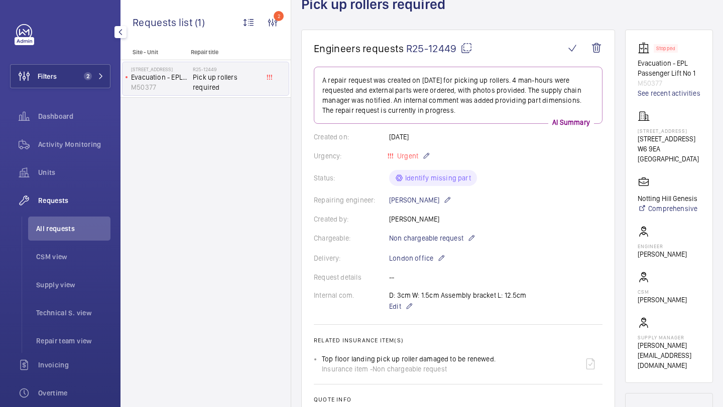
scroll to position [69, 0]
drag, startPoint x: 456, startPoint y: 47, endPoint x: 407, endPoint y: 50, distance: 48.8
click at [407, 50] on span "R25-12449" at bounding box center [439, 48] width 66 height 13
copy span "R25-12449"
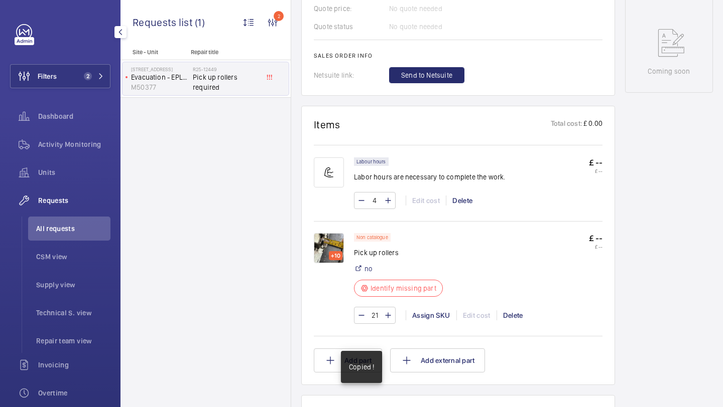
scroll to position [531, 0]
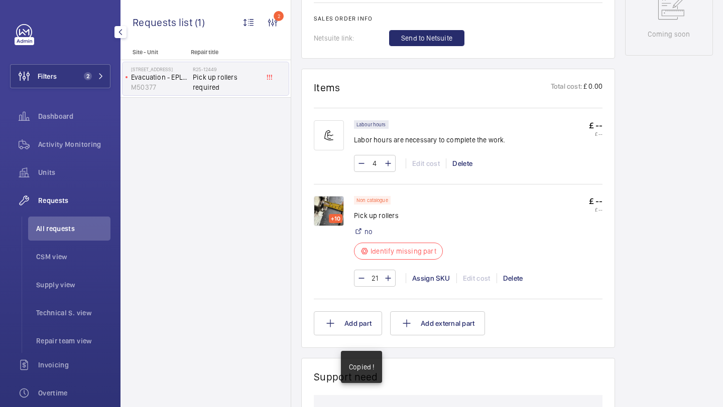
click at [327, 212] on img at bounding box center [329, 211] width 30 height 30
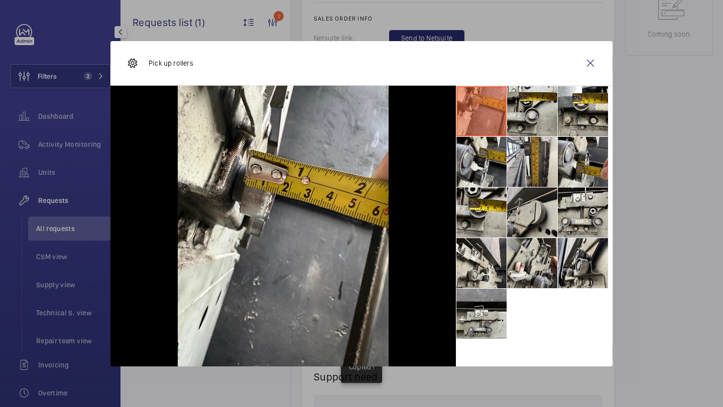
click at [515, 217] on li at bounding box center [532, 213] width 50 height 50
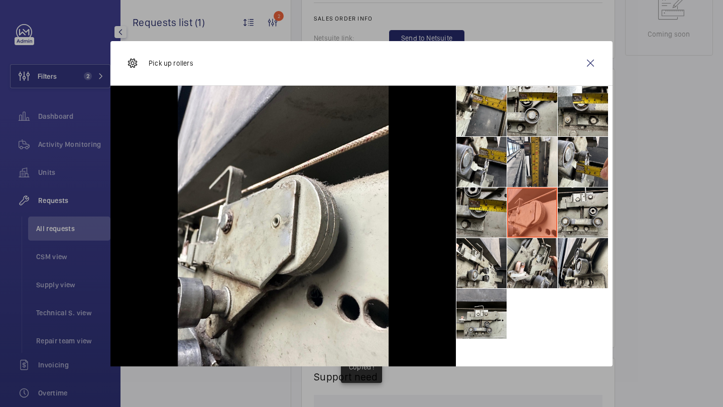
click at [485, 215] on li at bounding box center [481, 213] width 50 height 50
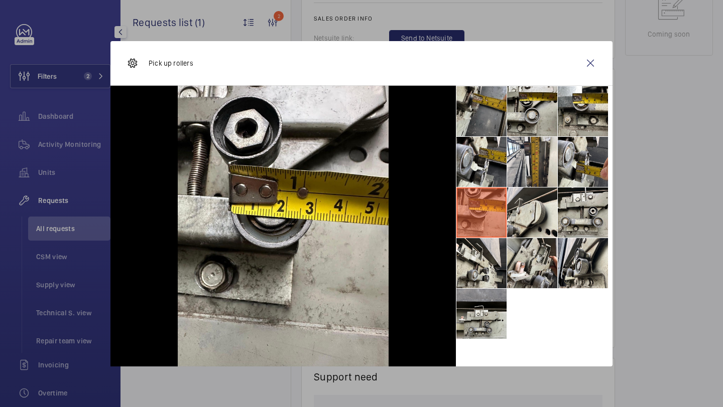
click at [482, 95] on li at bounding box center [481, 111] width 50 height 50
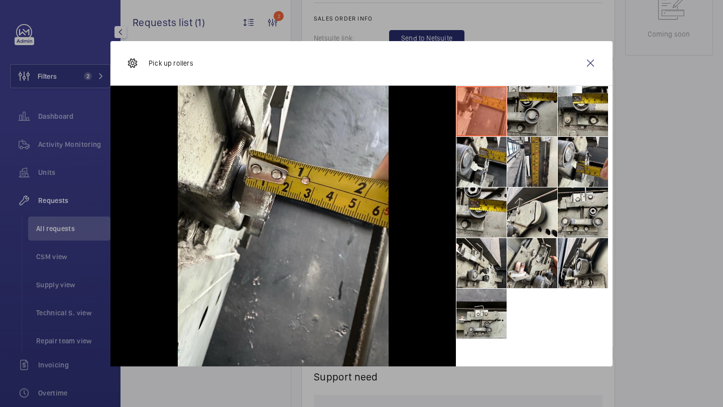
click at [532, 103] on li at bounding box center [532, 111] width 50 height 50
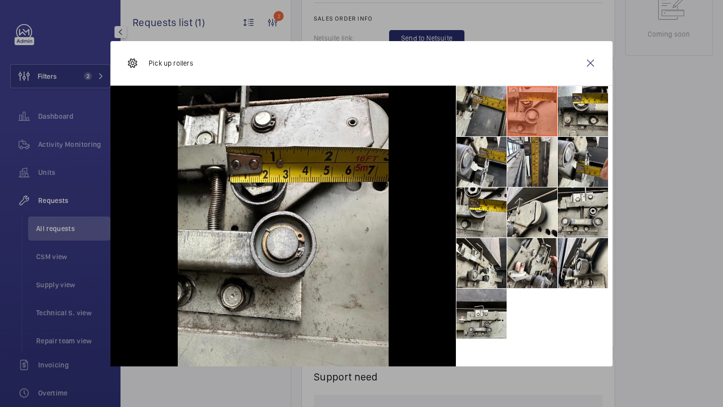
click at [490, 109] on li at bounding box center [481, 111] width 50 height 50
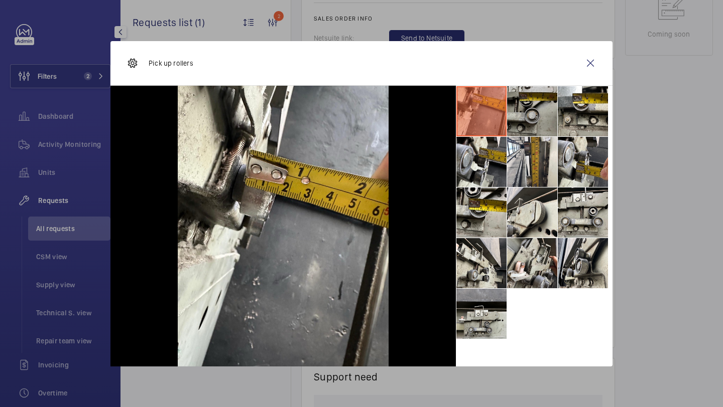
click at [530, 111] on li at bounding box center [532, 111] width 50 height 50
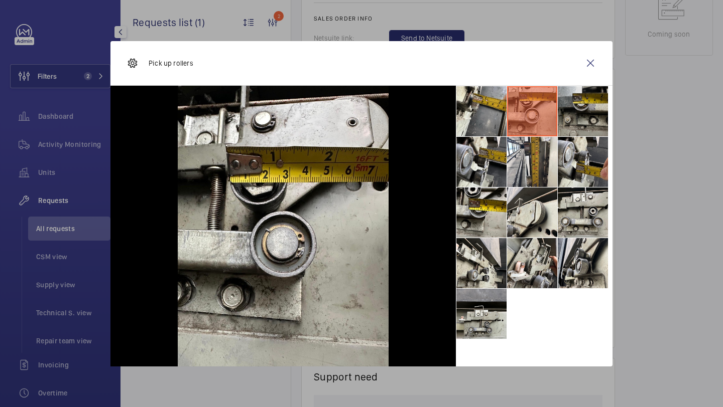
click at [570, 99] on li at bounding box center [583, 111] width 50 height 50
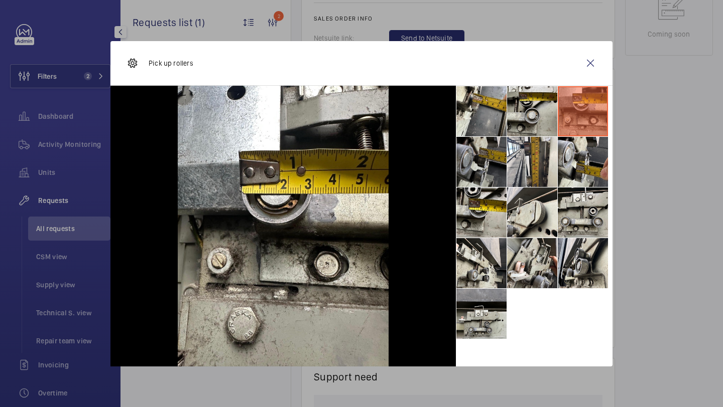
click at [479, 158] on li at bounding box center [481, 162] width 50 height 50
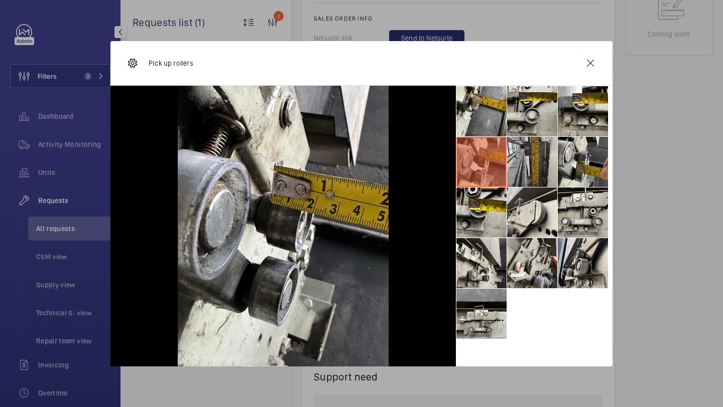
click at [536, 174] on li at bounding box center [532, 162] width 50 height 50
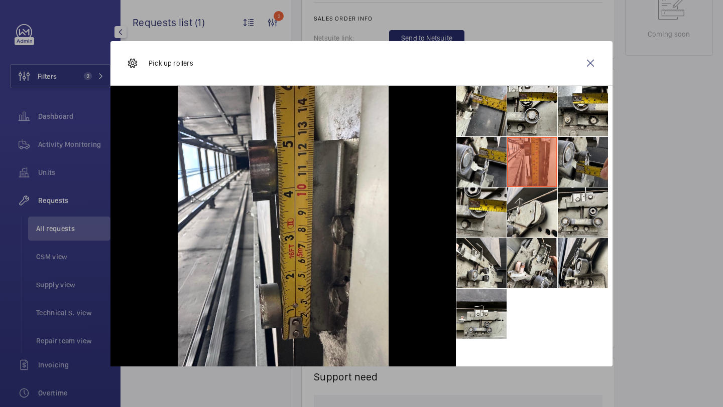
click at [602, 144] on li at bounding box center [583, 162] width 50 height 50
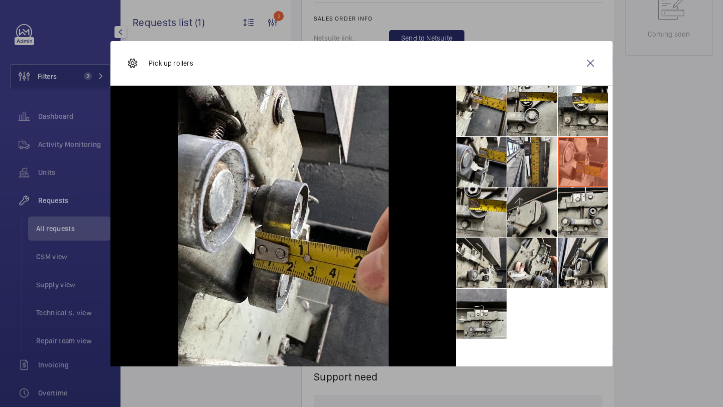
click at [540, 223] on li at bounding box center [532, 213] width 50 height 50
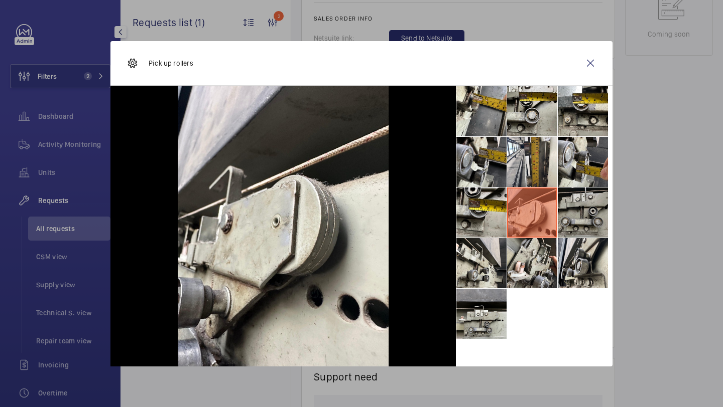
click at [579, 215] on li at bounding box center [583, 213] width 50 height 50
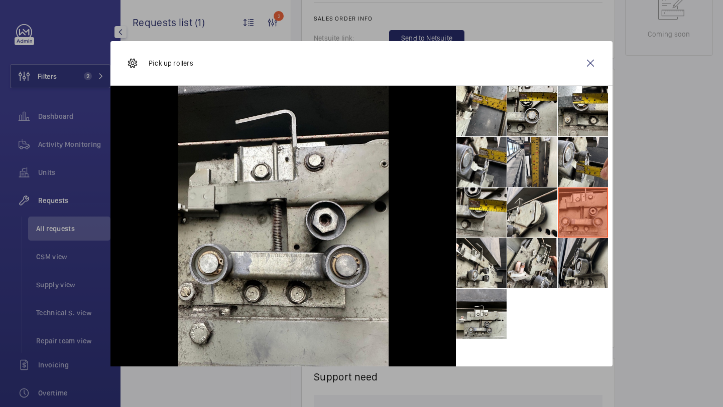
click at [579, 241] on li at bounding box center [583, 263] width 50 height 50
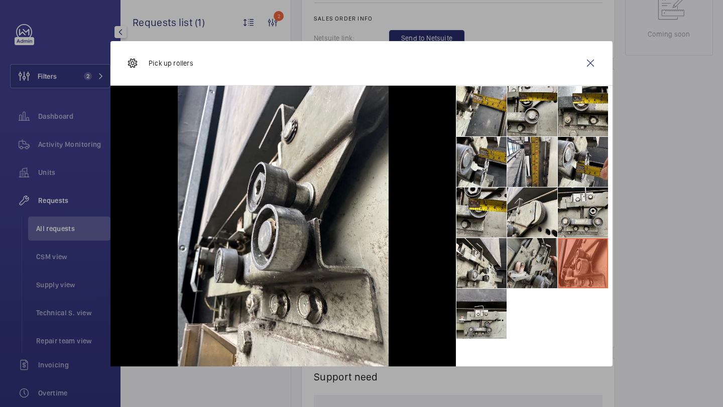
click at [517, 264] on li at bounding box center [532, 263] width 50 height 50
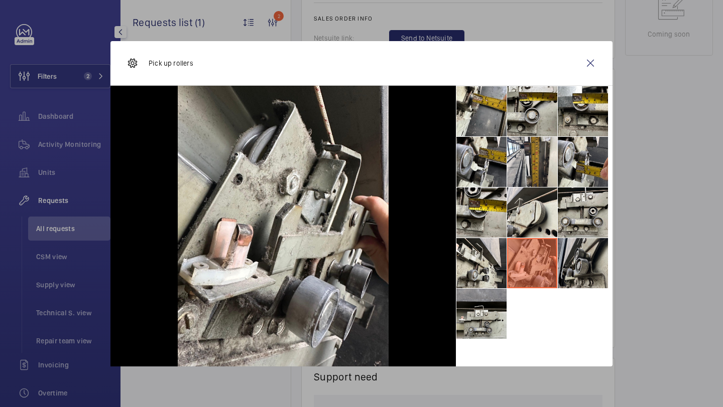
click at [566, 263] on li at bounding box center [583, 263] width 50 height 50
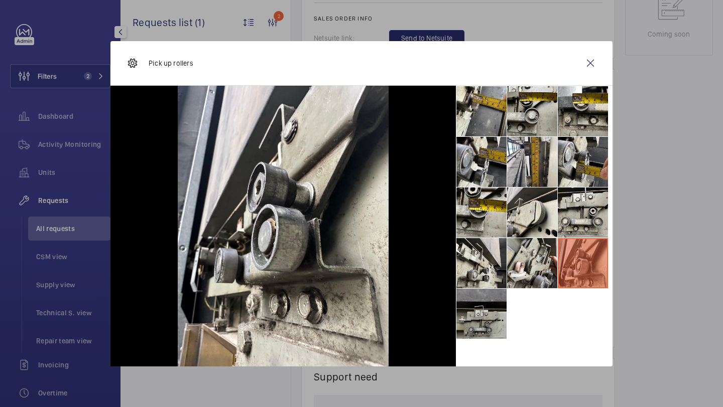
click at [468, 294] on li at bounding box center [481, 314] width 50 height 50
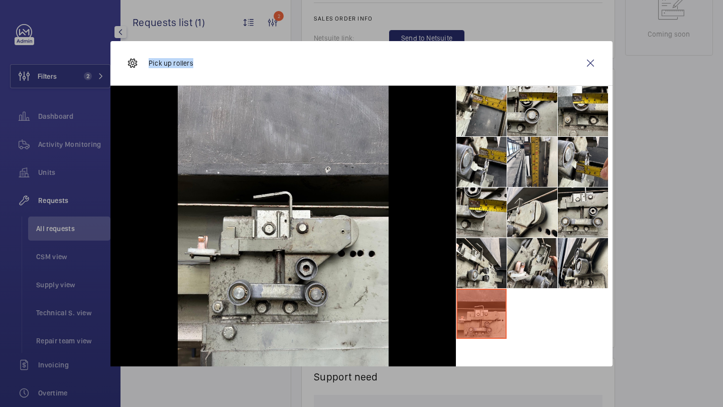
drag, startPoint x: 213, startPoint y: 67, endPoint x: 148, endPoint y: 66, distance: 65.2
click at [148, 66] on div "Pick up rollers" at bounding box center [361, 63] width 502 height 45
copy p "Pick up rollers"
click at [579, 60] on wm-front-icon-button at bounding box center [590, 63] width 24 height 24
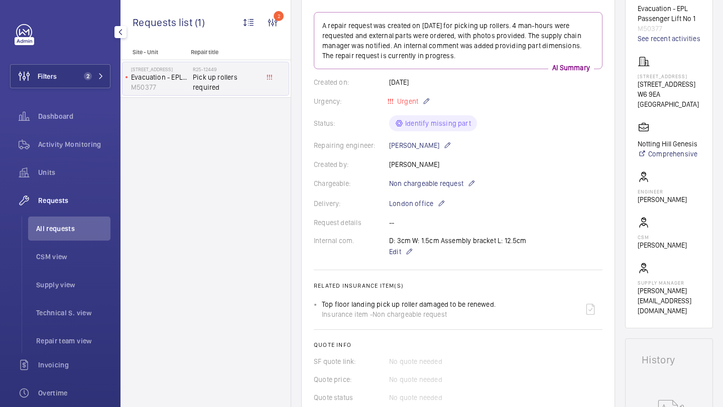
scroll to position [97, 0]
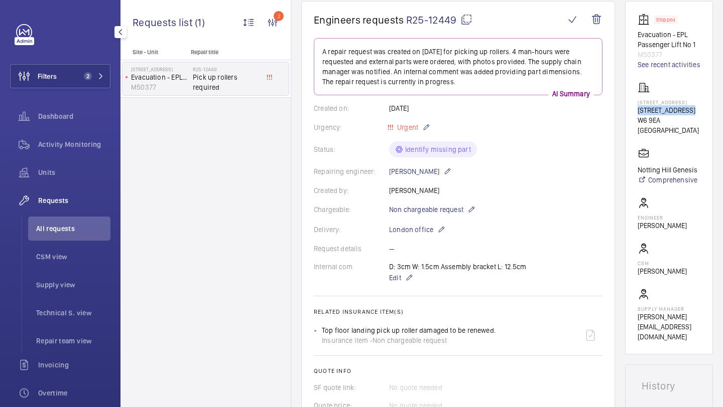
drag, startPoint x: 689, startPoint y: 109, endPoint x: 637, endPoint y: 110, distance: 51.7
click at [637, 110] on wm-front-card-body "Stopped Evacuation - EPL Passenger Lift No 1 M50377 See recent activities 1-3 S…" at bounding box center [668, 178] width 63 height 329
copy p "[STREET_ADDRESS]"
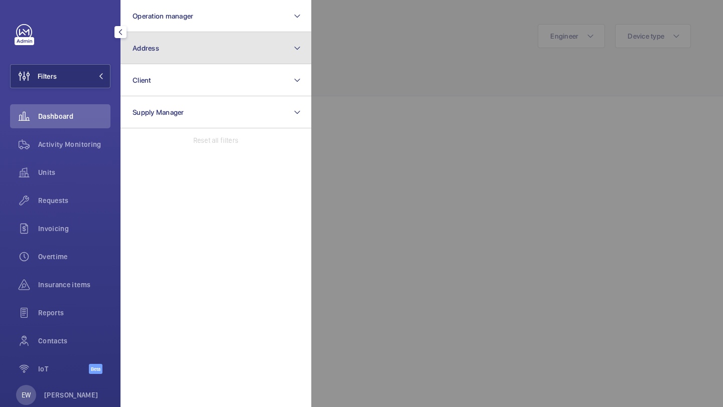
click at [167, 54] on button "Address" at bounding box center [215, 48] width 191 height 32
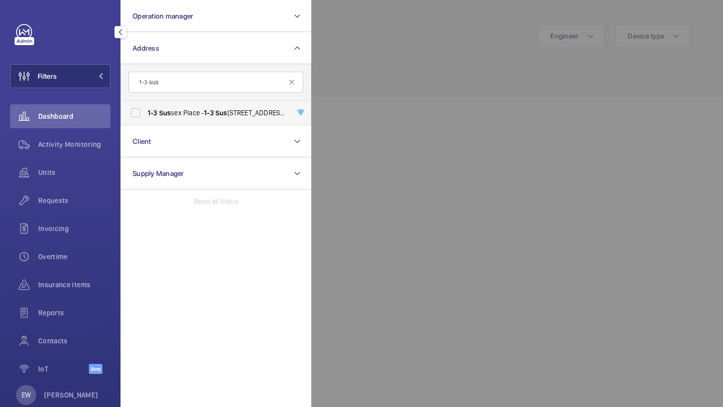
type input "1-3 sus"
click at [188, 113] on span "1-3 Sus sex Place - [STREET_ADDRESS]" at bounding box center [217, 113] width 138 height 10
click at [146, 113] on input "1-3 Sus sex Place - [STREET_ADDRESS]" at bounding box center [135, 113] width 20 height 20
checkbox input "true"
click at [73, 191] on div "Requests" at bounding box center [60, 201] width 100 height 24
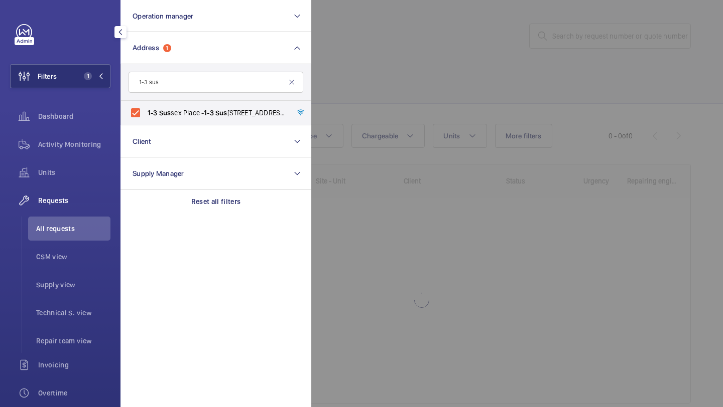
click at [437, 108] on div at bounding box center [672, 203] width 723 height 407
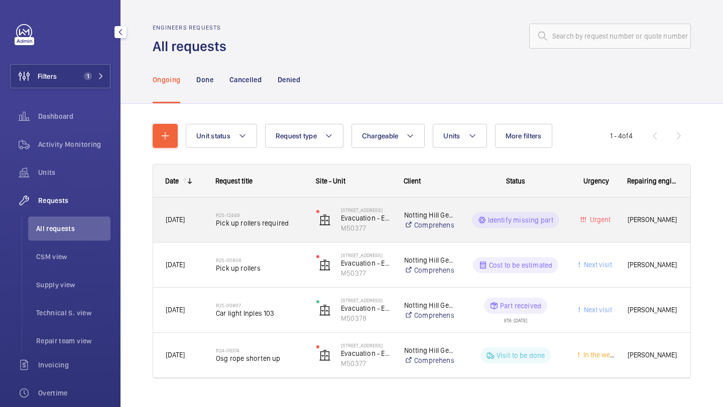
click at [270, 213] on h2 "R25-12449" at bounding box center [259, 215] width 87 height 6
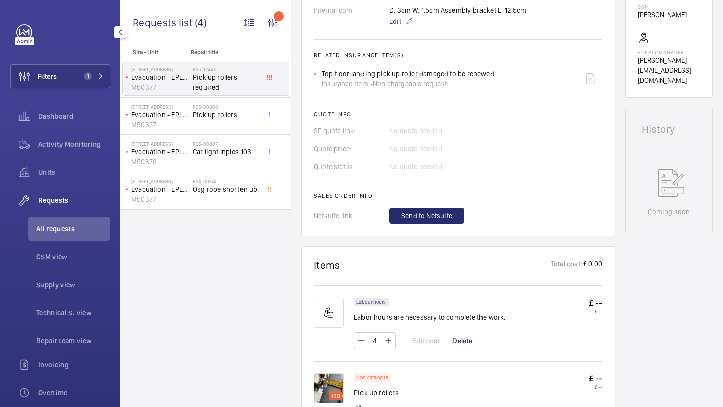
scroll to position [437, 0]
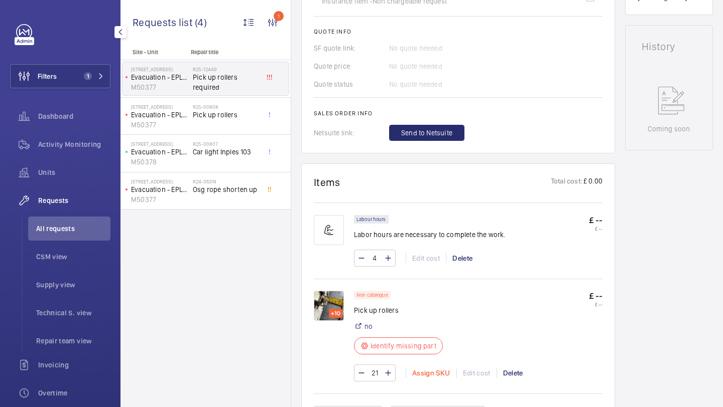
click at [428, 374] on div "Assign SKU" at bounding box center [430, 373] width 51 height 10
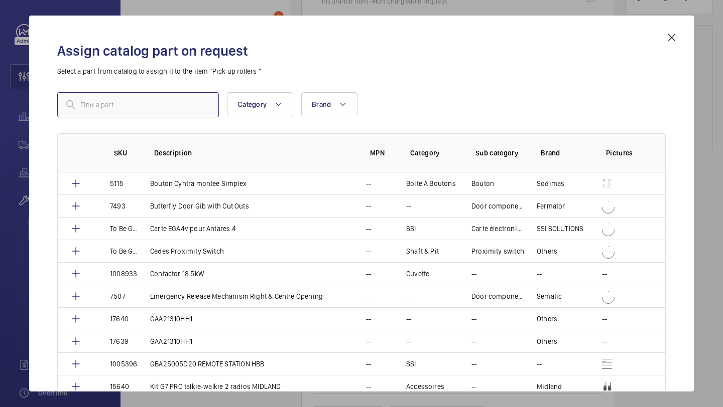
click at [202, 113] on input "text" at bounding box center [138, 104] width 162 height 25
paste input "1005277"
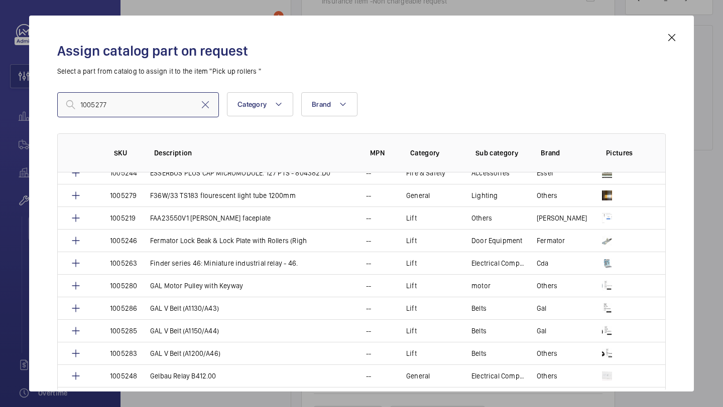
scroll to position [971, 0]
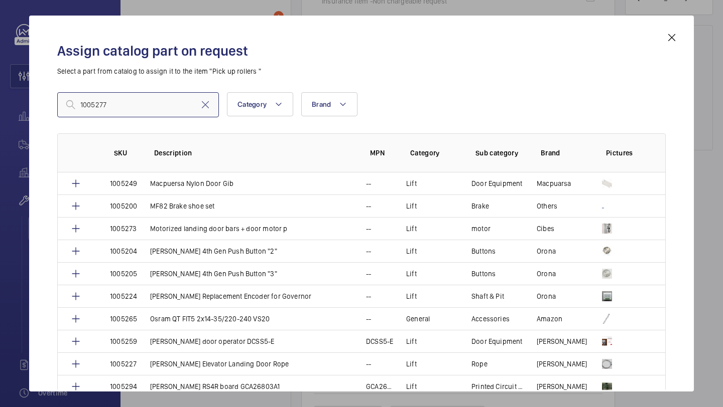
type input "1005277"
click at [206, 109] on mat-icon at bounding box center [205, 105] width 12 height 12
paste input "Nylon Lock Roller"
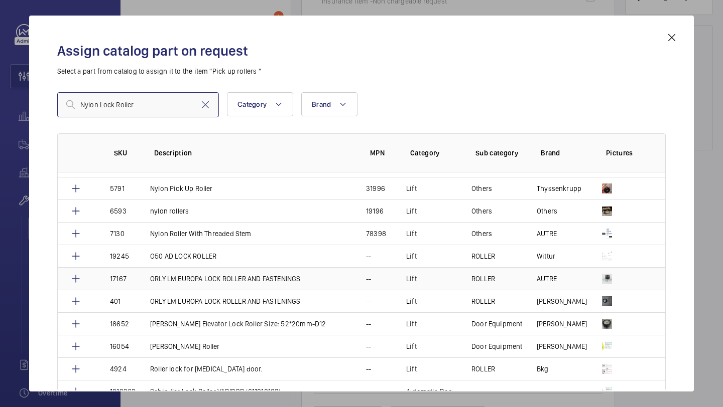
scroll to position [727, 0]
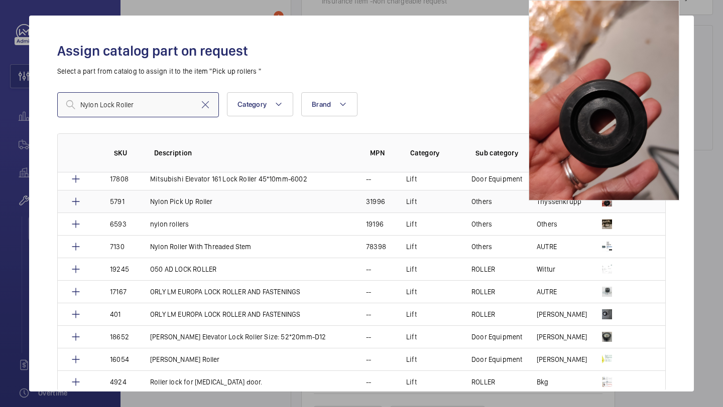
type input "Nylon Lock Roller"
click at [603, 201] on img at bounding box center [607, 202] width 10 height 10
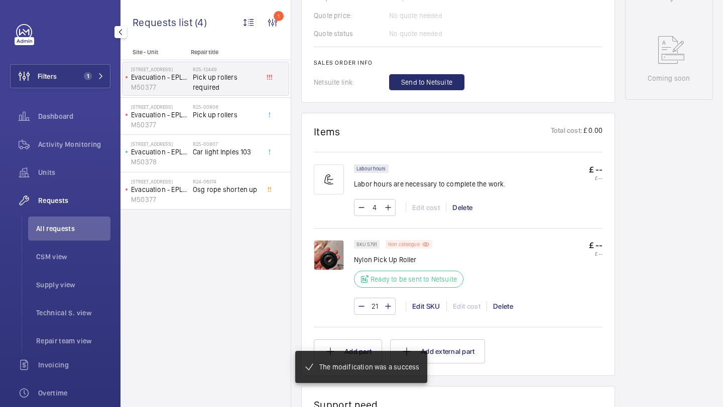
scroll to position [497, 0]
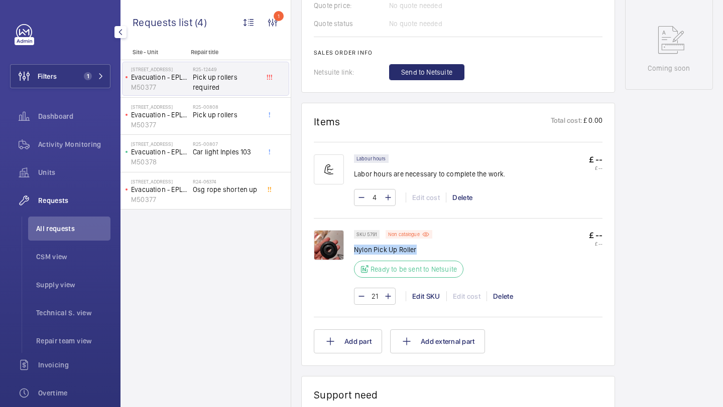
drag, startPoint x: 418, startPoint y: 254, endPoint x: 354, endPoint y: 253, distance: 63.7
click at [354, 253] on p "Nylon Pick Up Roller" at bounding box center [411, 250] width 115 height 10
copy p "Nylon Pick Up Roller"
drag, startPoint x: 376, startPoint y: 237, endPoint x: 365, endPoint y: 237, distance: 11.5
click at [365, 236] on p "SKU 5791" at bounding box center [366, 235] width 21 height 4
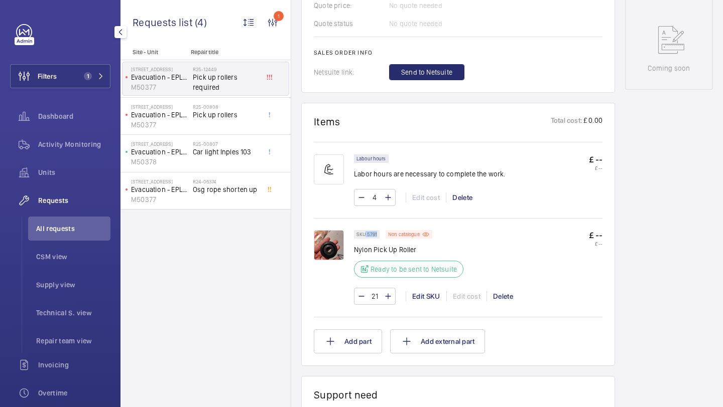
copy p "5791"
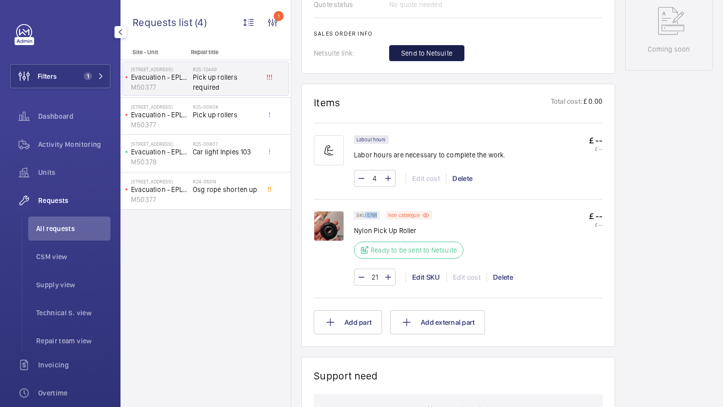
click at [437, 48] on button "Send to Netsuite" at bounding box center [426, 53] width 75 height 16
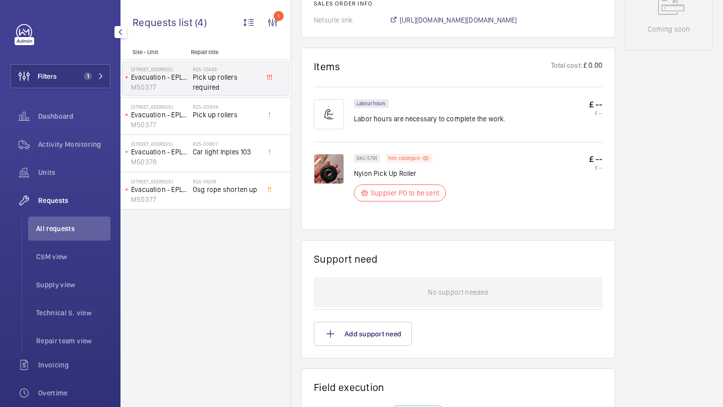
scroll to position [546, 0]
click at [423, 21] on span "https://6461500.app.netsuite.com/app/accounting/transactions/salesord.nl?id=302…" at bounding box center [457, 20] width 117 height 10
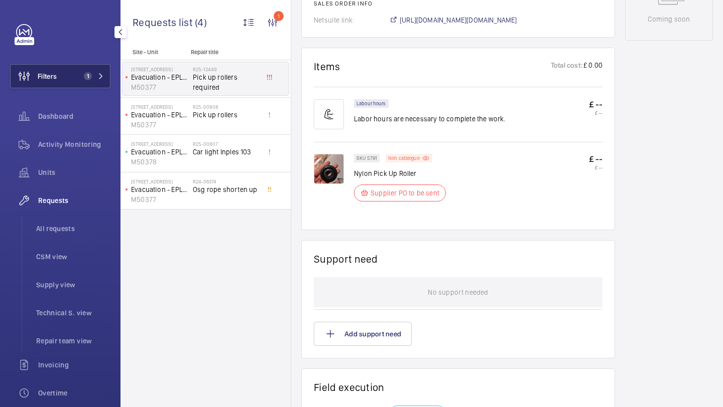
click at [82, 82] on button "Filters 1" at bounding box center [60, 76] width 100 height 24
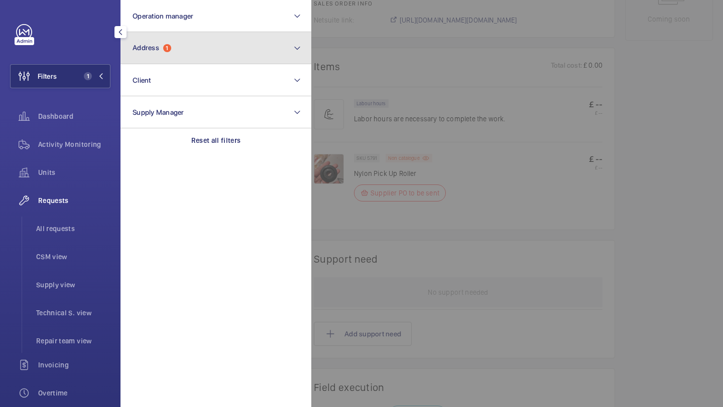
click at [136, 50] on span "Address" at bounding box center [145, 48] width 27 height 8
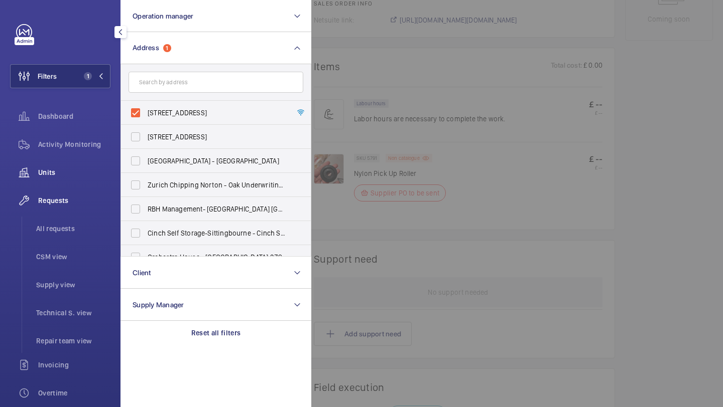
click at [78, 173] on span "Units" at bounding box center [74, 173] width 72 height 10
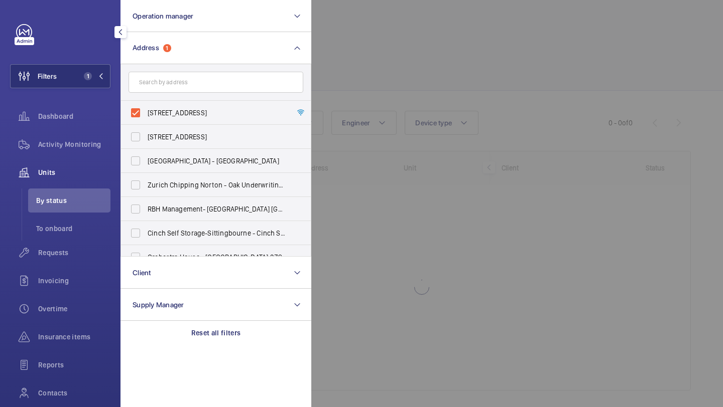
click at [388, 86] on div at bounding box center [672, 203] width 723 height 407
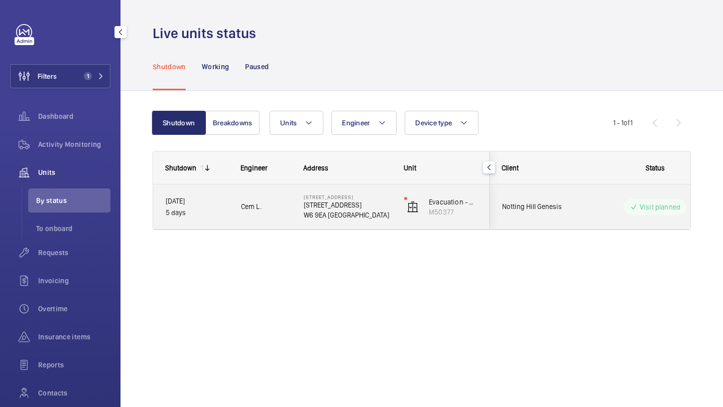
click at [558, 211] on span "Notting Hill Genesis" at bounding box center [540, 207] width 77 height 12
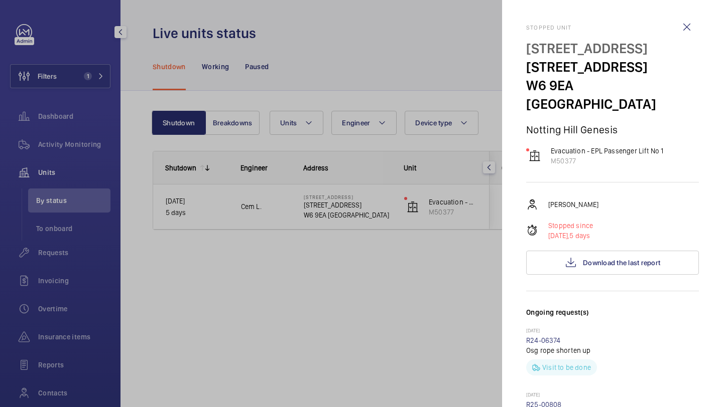
scroll to position [407, 0]
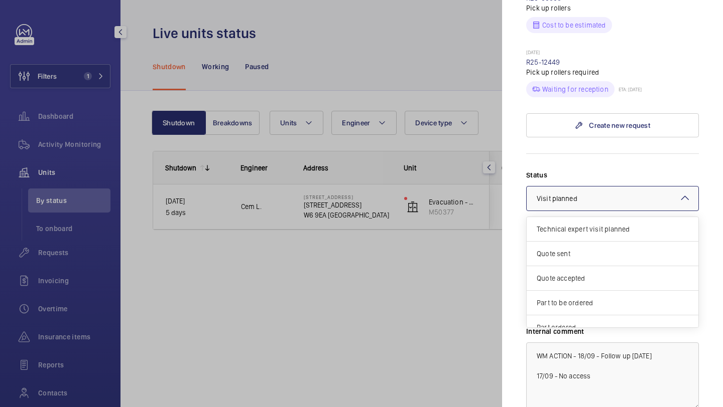
click at [595, 192] on div at bounding box center [612, 199] width 172 height 24
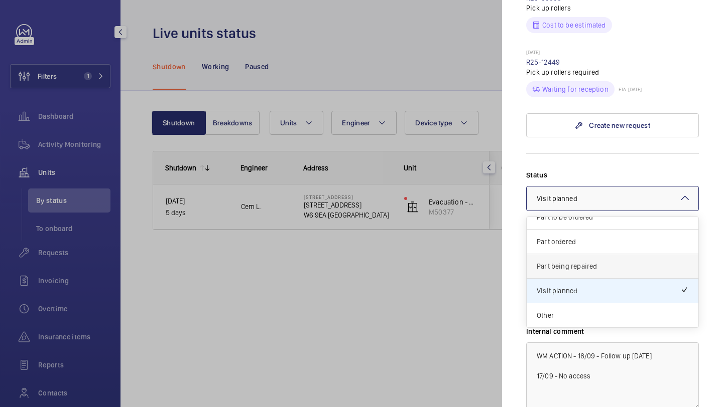
scroll to position [80, 0]
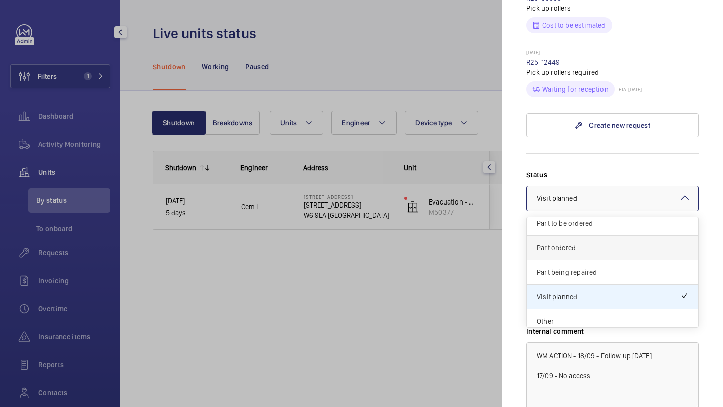
click at [595, 243] on span "Part ordered" at bounding box center [612, 248] width 152 height 10
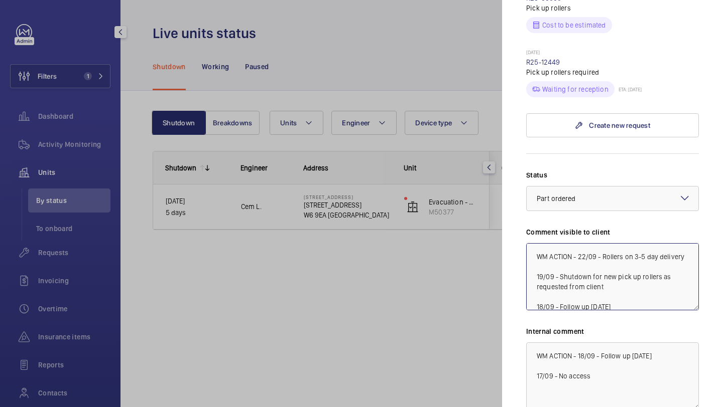
drag, startPoint x: 681, startPoint y: 240, endPoint x: 682, endPoint y: 235, distance: 5.0
click at [682, 243] on textarea "WM ACTION - 22/09 - Rollers on 3-5 day delivery 19/09 - Shutdown for new pick u…" at bounding box center [612, 276] width 173 height 67
click at [662, 343] on textarea "WM ACTION - 18/09 - Follow up today 17/09 - No access" at bounding box center [612, 376] width 173 height 67
click at [534, 343] on textarea "WM ACTION - 18/09 - Follow up today 17/09 - No access" at bounding box center [612, 376] width 173 height 67
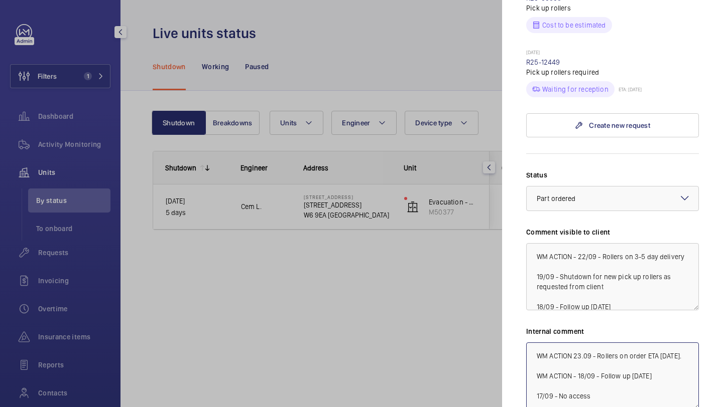
click at [578, 355] on textarea "WM ACTION 23.09 - Rollers on order ETA Wednesday. WM ACTION - 18/09 - Follow up…" at bounding box center [612, 376] width 173 height 67
click at [580, 346] on textarea "WM ACTION 23.09 - Rollers on order ETA Wednesday. WM ACTION - 18/09 - Follow up…" at bounding box center [612, 376] width 173 height 67
type textarea "WM ACTION 23.09 - Rollers on order ETA Wednesday - Elle WM ACTION - 18/09 - Fol…"
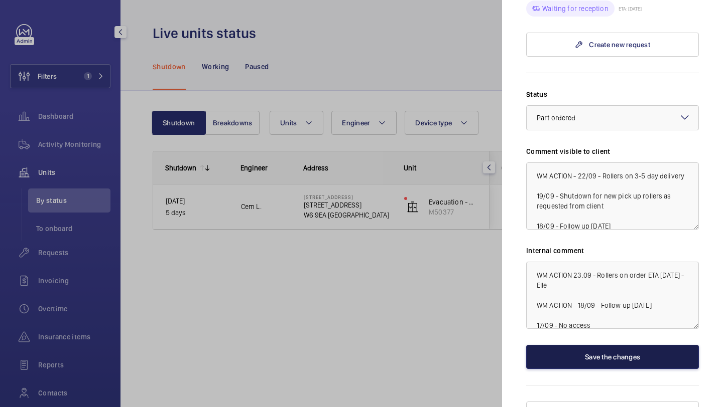
click at [600, 345] on button "Save the changes" at bounding box center [612, 357] width 173 height 24
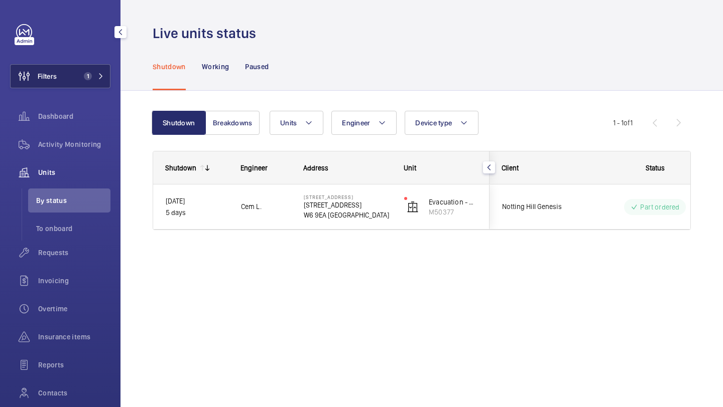
click at [75, 82] on button "Filters 1" at bounding box center [60, 76] width 100 height 24
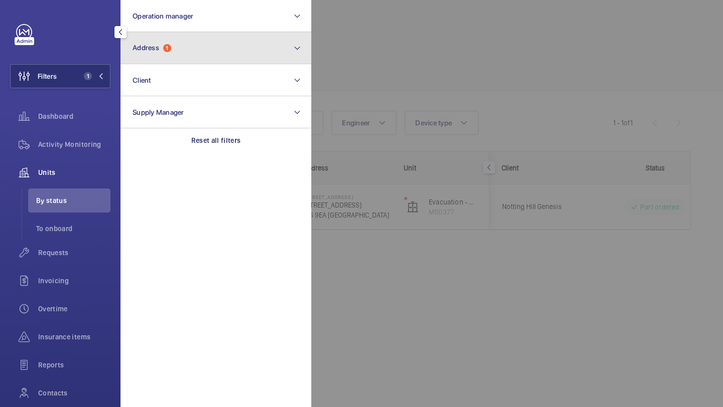
click at [127, 48] on button "Address 1" at bounding box center [215, 48] width 191 height 32
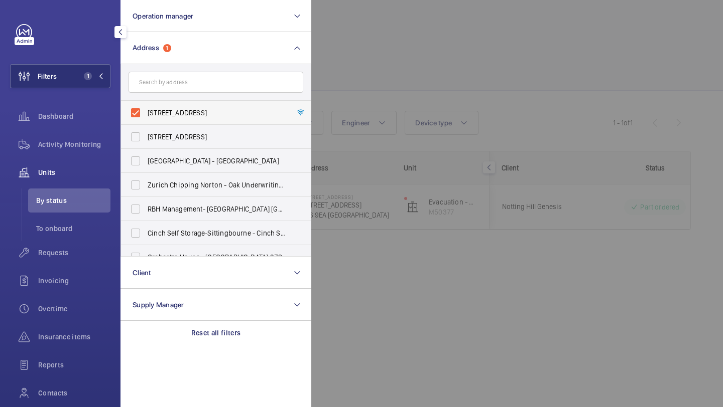
click at [149, 113] on span "1-3 Sussex Place - 1-3 Sussex Place, LONDON W6 9EA" at bounding box center [217, 113] width 138 height 10
click at [146, 113] on input "1-3 Sussex Place - 1-3 Sussex Place, LONDON W6 9EA" at bounding box center [135, 113] width 20 height 20
checkbox input "false"
click at [86, 243] on div "Requests" at bounding box center [60, 253] width 100 height 24
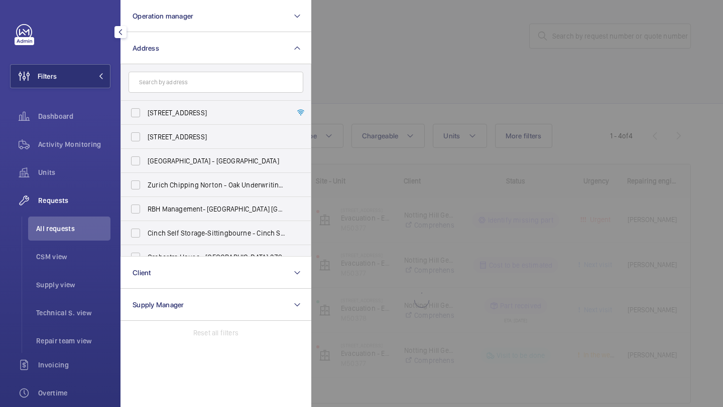
click at [84, 216] on div "Requests All requests CSM view Supply view Technical S. view Repair team view" at bounding box center [60, 271] width 100 height 165
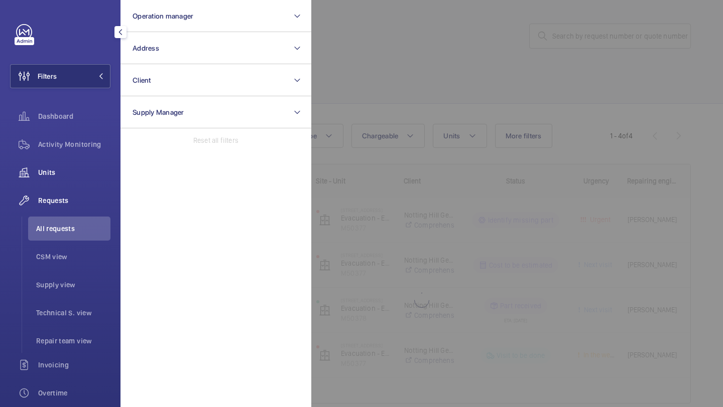
click at [80, 184] on div "Units" at bounding box center [60, 175] width 100 height 28
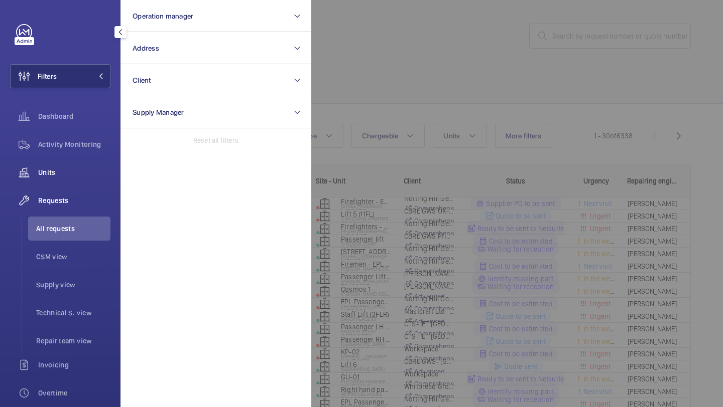
click at [80, 184] on div "Units" at bounding box center [60, 173] width 100 height 24
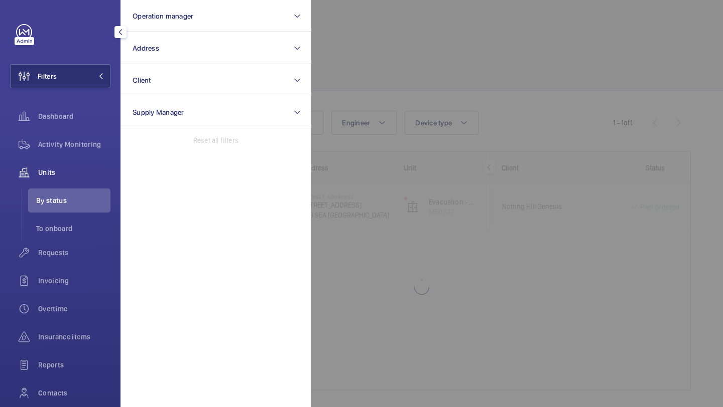
click at [423, 80] on div at bounding box center [672, 203] width 723 height 407
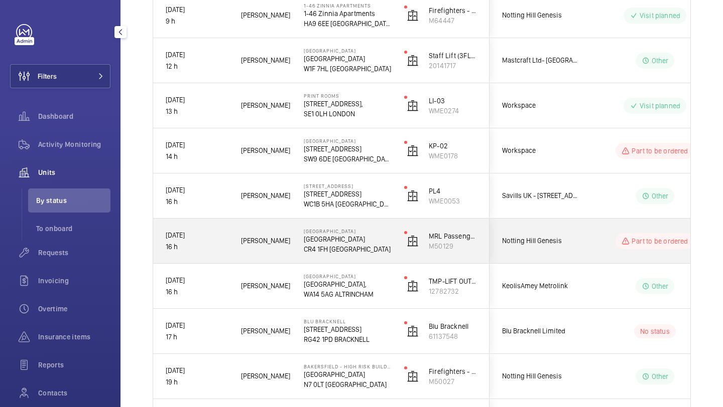
scroll to position [660, 0]
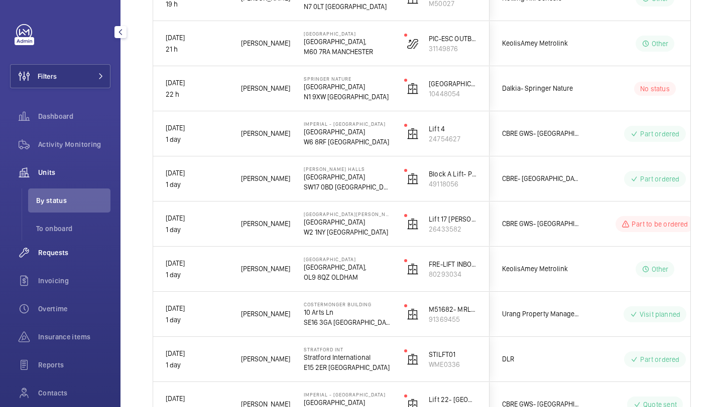
click at [62, 260] on div "Requests" at bounding box center [60, 253] width 100 height 24
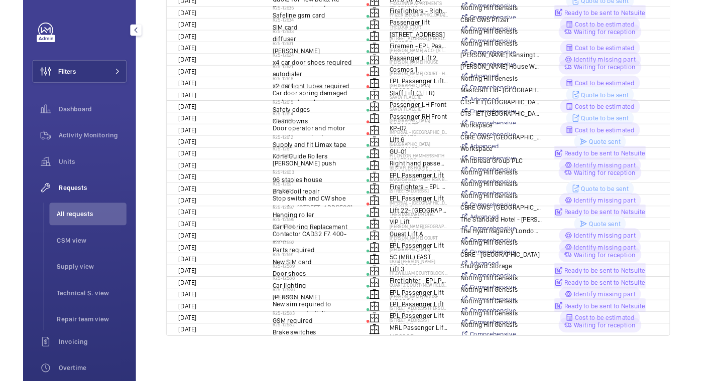
scroll to position [45, 0]
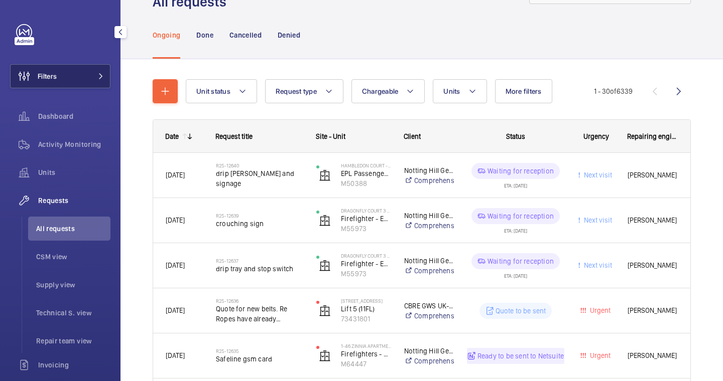
click at [73, 71] on button "Filters" at bounding box center [60, 76] width 100 height 24
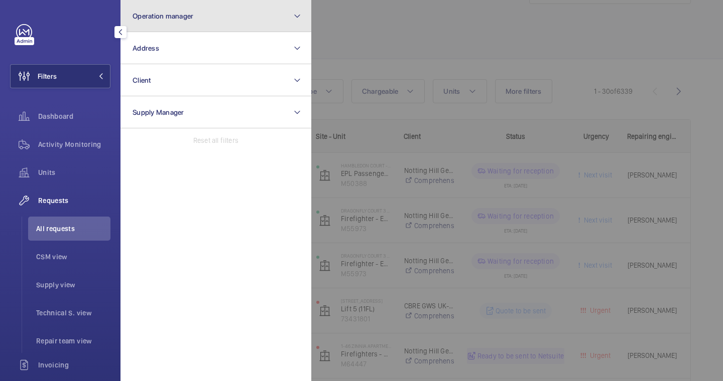
click at [178, 12] on span "Operation manager" at bounding box center [162, 16] width 61 height 8
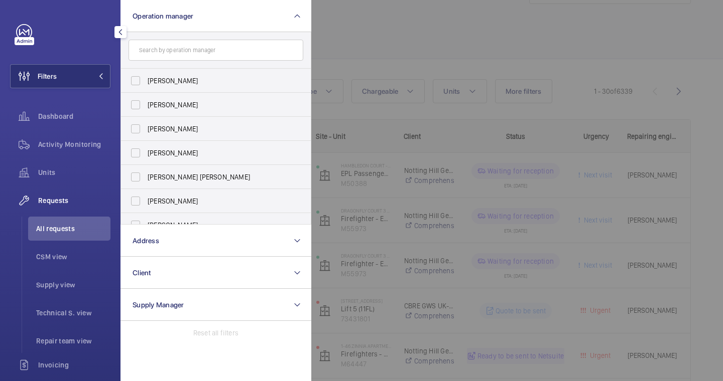
click at [169, 82] on span "Abby Archer" at bounding box center [217, 81] width 138 height 10
click at [146, 82] on input "Abby Archer" at bounding box center [135, 81] width 20 height 20
checkbox input "true"
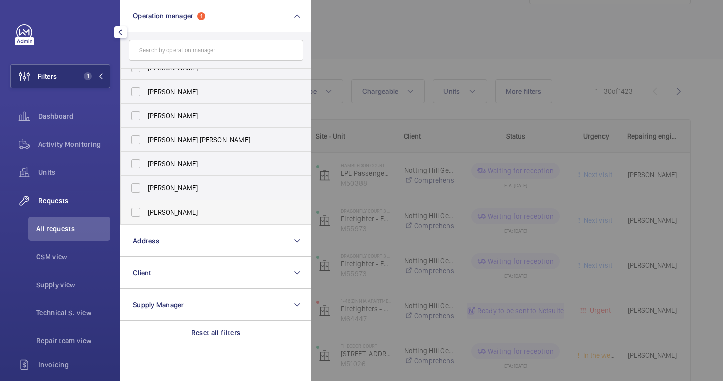
click at [161, 212] on span "Alex Waterman" at bounding box center [217, 212] width 138 height 10
click at [146, 212] on input "Alex Waterman" at bounding box center [135, 212] width 20 height 20
checkbox input "true"
click at [498, 89] on div at bounding box center [672, 190] width 723 height 381
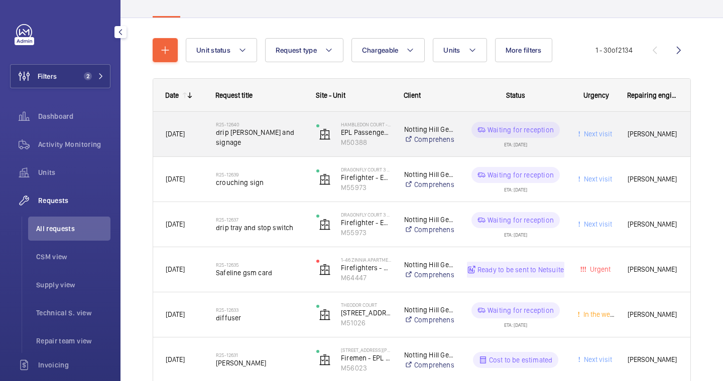
scroll to position [77, 0]
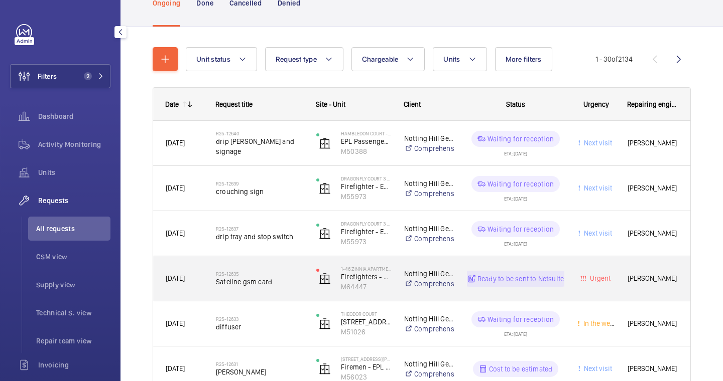
click at [276, 280] on span "Safeline gsm card" at bounding box center [259, 282] width 87 height 10
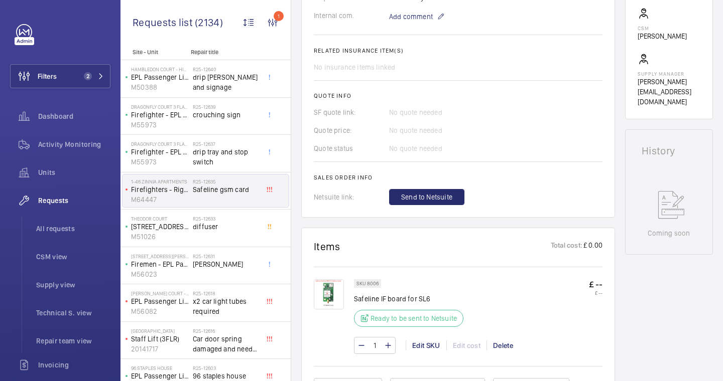
scroll to position [352, 0]
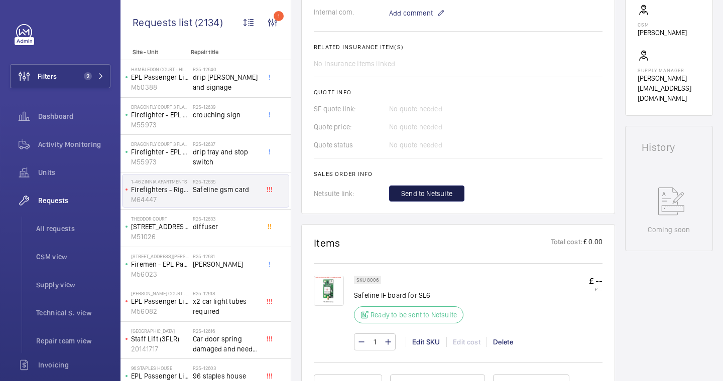
click at [428, 198] on span "Send to Netsuite" at bounding box center [426, 194] width 51 height 10
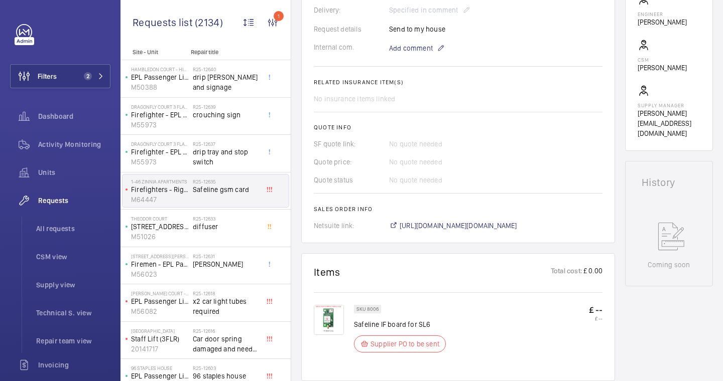
scroll to position [349, 0]
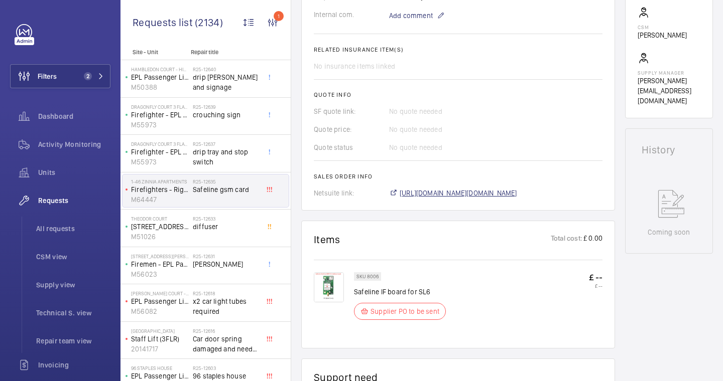
click at [410, 188] on span "https://6461500.app.netsuite.com/app/accounting/transactions/salesord.nl?id=303…" at bounding box center [457, 193] width 117 height 10
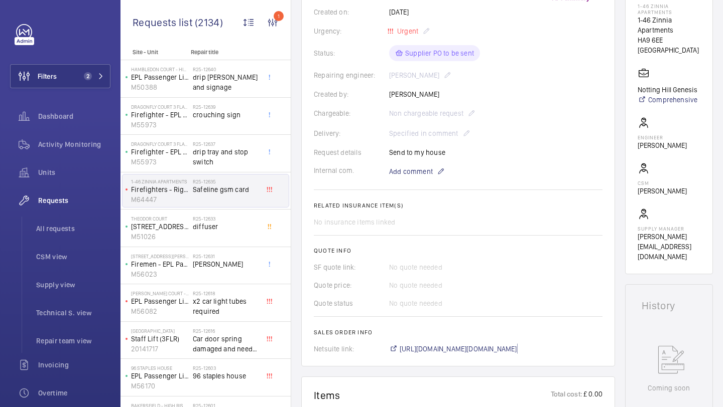
scroll to position [0, 0]
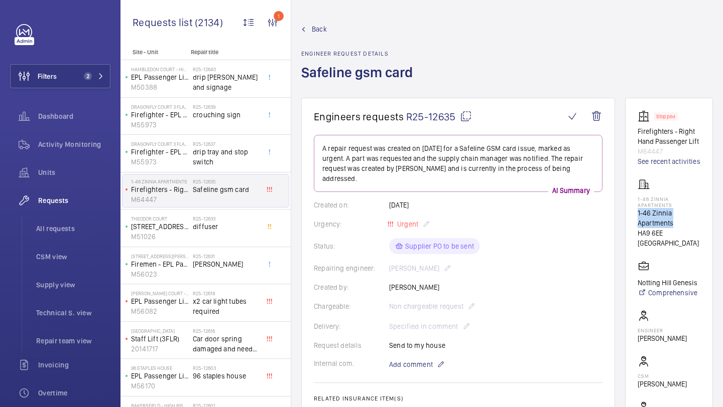
drag, startPoint x: 673, startPoint y: 232, endPoint x: 638, endPoint y: 225, distance: 35.8
click at [638, 225] on wm-front-card "Stopped Firefighters - Right Hand Passenger Lift M64447 See recent activities 1…" at bounding box center [669, 283] width 88 height 370
copy p "1-46 Zinnia Apartments"
click at [241, 214] on div "R25-12633 diffuser" at bounding box center [228, 228] width 70 height 33
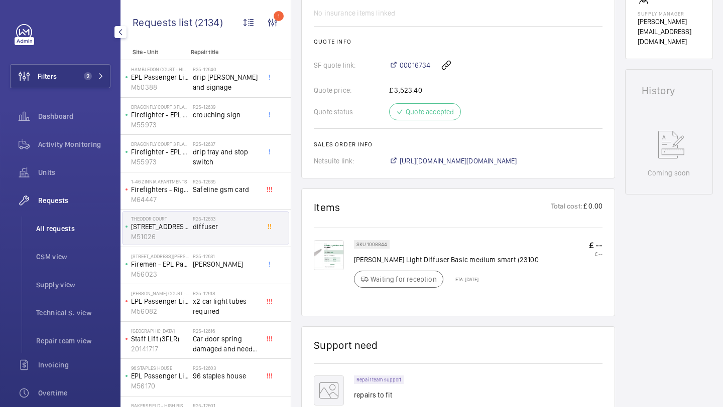
scroll to position [392, 0]
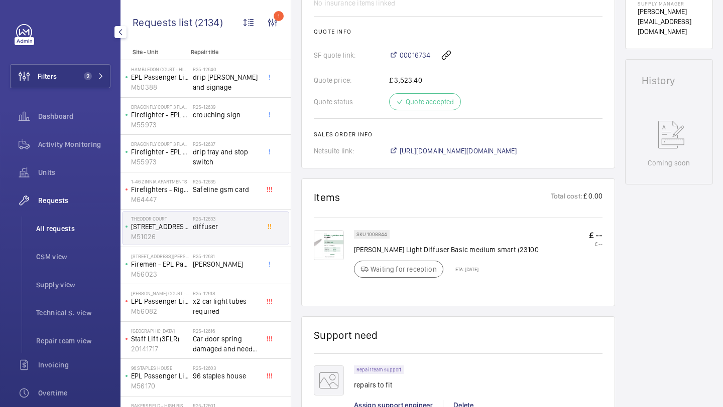
click at [70, 229] on span "All requests" at bounding box center [73, 229] width 74 height 10
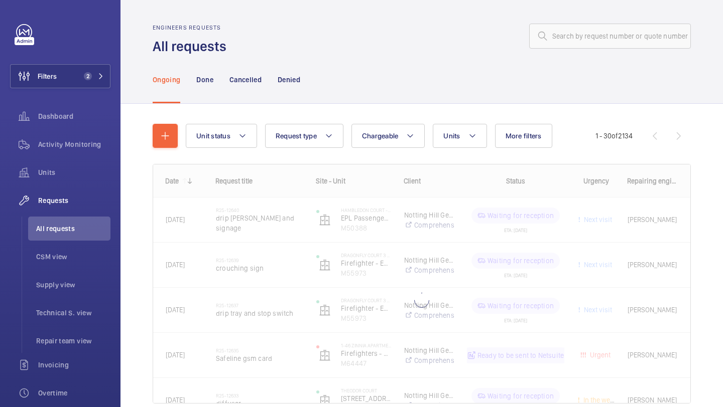
click at [574, 133] on div "Unit status Request type Chargeable Units More filters Request status Urgency R…" at bounding box center [390, 136] width 409 height 24
click at [545, 133] on button "More filters" at bounding box center [523, 136] width 57 height 24
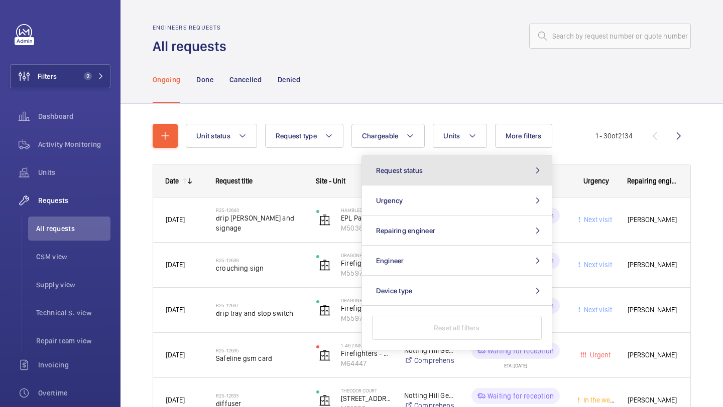
click at [515, 157] on button "Request status" at bounding box center [457, 171] width 190 height 30
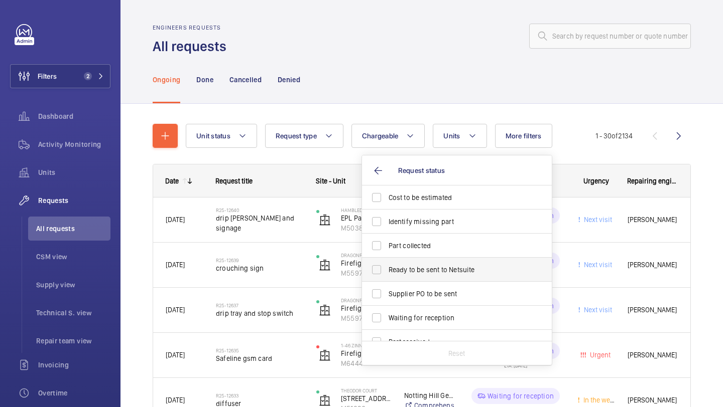
click at [439, 272] on span "Ready to be sent to Netsuite" at bounding box center [457, 270] width 138 height 10
click at [386, 272] on input "Ready to be sent to Netsuite" at bounding box center [376, 270] width 20 height 20
checkbox input "true"
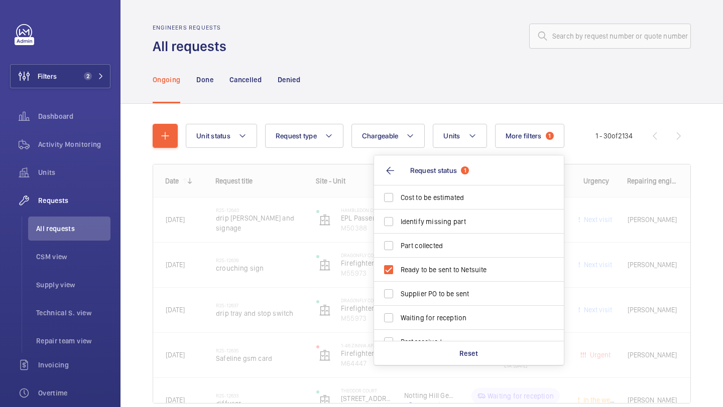
click at [449, 98] on div "Ongoing Done Cancelled Denied" at bounding box center [422, 80] width 538 height 48
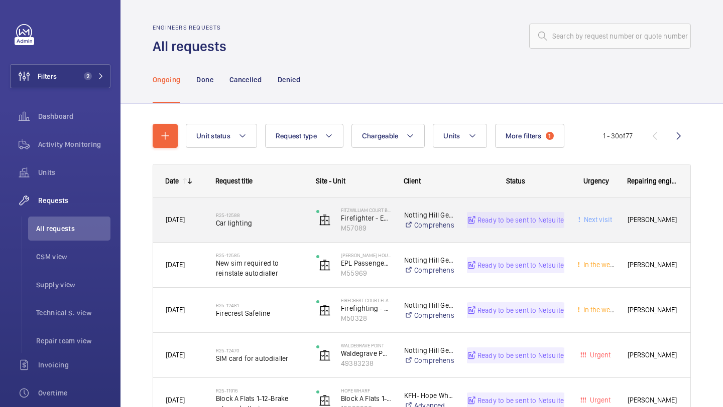
click at [234, 224] on span "Car lighting" at bounding box center [259, 223] width 87 height 10
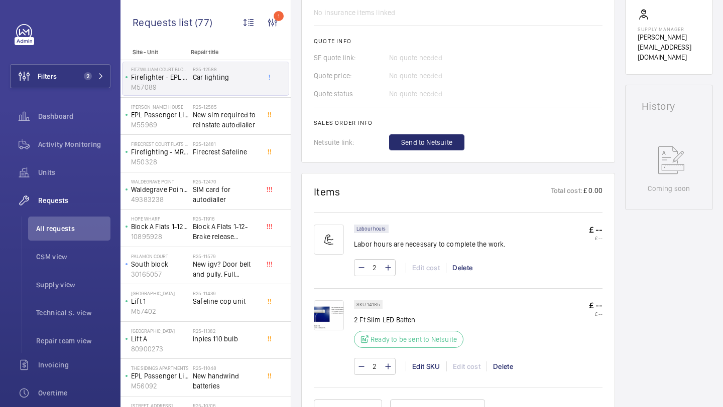
scroll to position [506, 0]
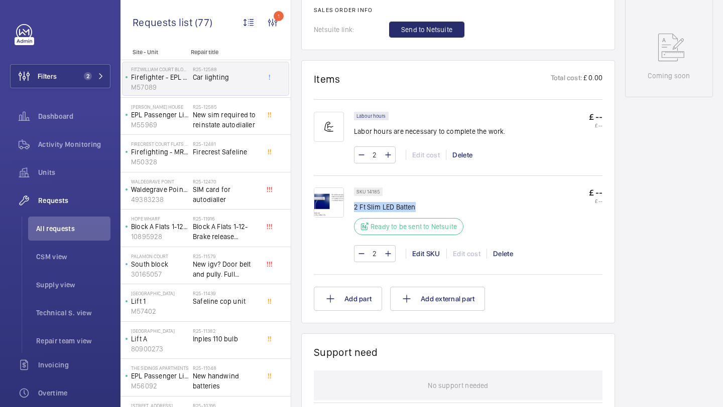
drag, startPoint x: 416, startPoint y: 206, endPoint x: 355, endPoint y: 208, distance: 61.3
click at [355, 208] on p "2 Ft Slim LED Batten" at bounding box center [411, 207] width 115 height 10
copy p "2 Ft Slim LED Batten"
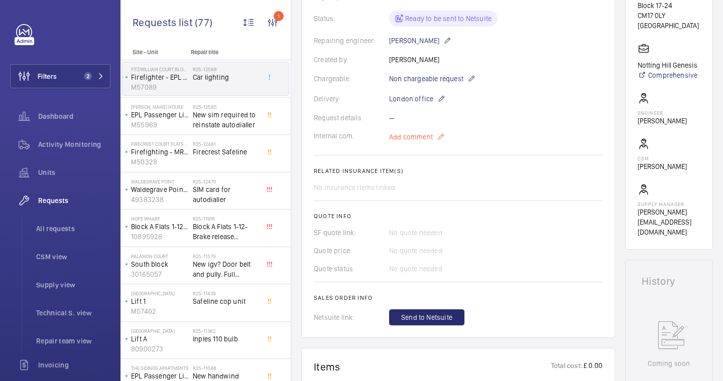
scroll to position [362, 0]
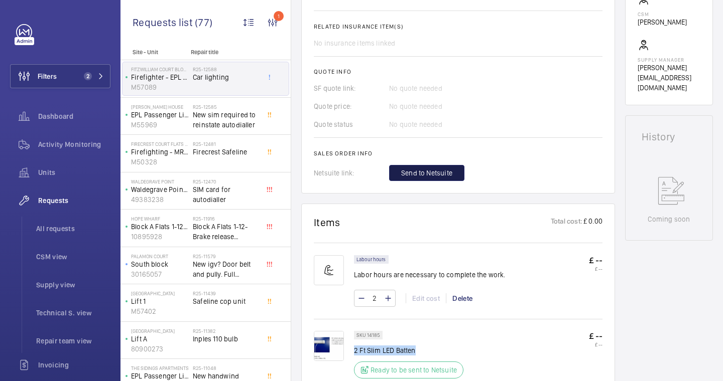
click at [439, 171] on span "Send to Netsuite" at bounding box center [426, 173] width 51 height 10
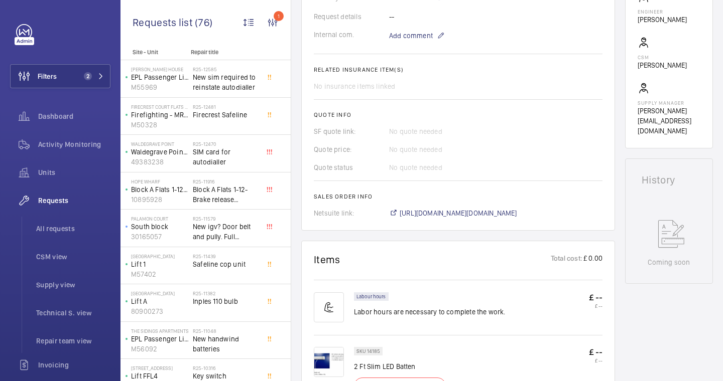
scroll to position [376, 0]
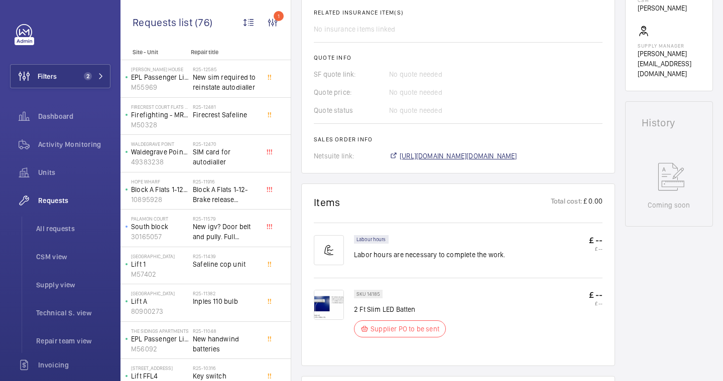
click at [482, 160] on span "https://6461500.app.netsuite.com/app/accounting/transactions/salesord.nl?id=303…" at bounding box center [457, 156] width 117 height 10
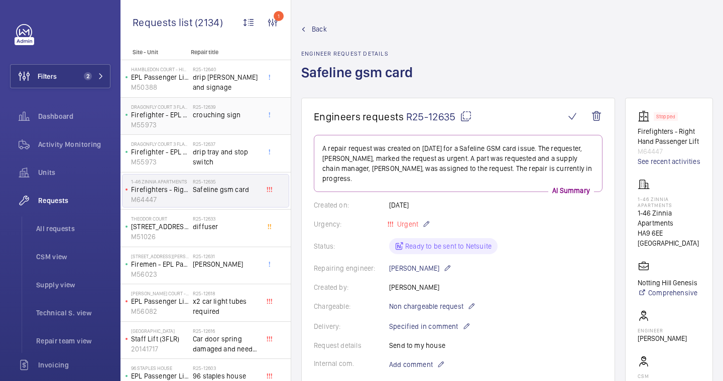
click at [230, 124] on div "R25-12639 crouching sign" at bounding box center [226, 118] width 66 height 29
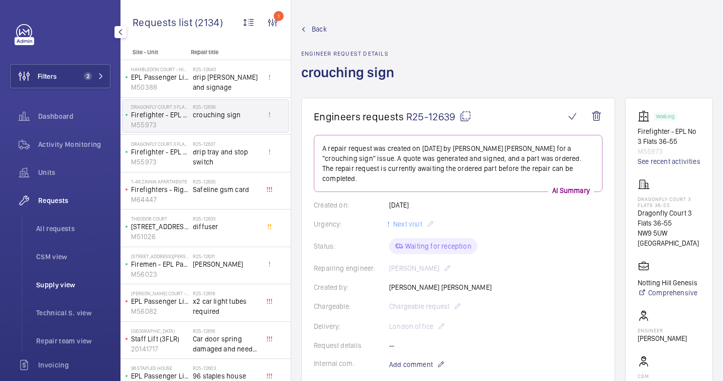
click at [91, 288] on span "Supply view" at bounding box center [73, 285] width 74 height 10
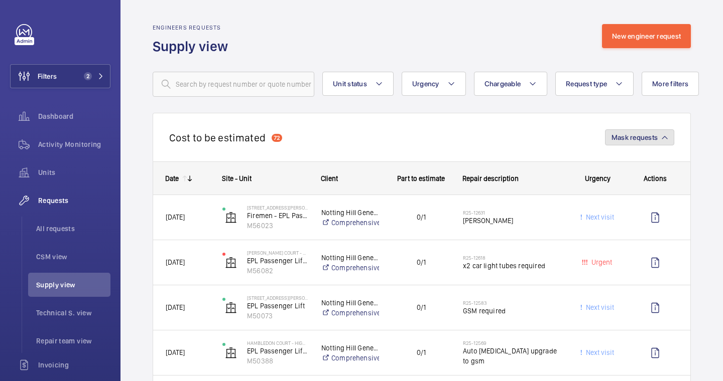
click at [615, 136] on span "Mask requests" at bounding box center [634, 137] width 46 height 8
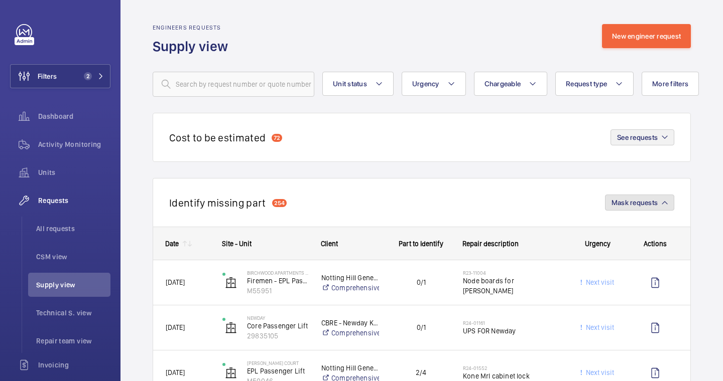
click at [623, 203] on span "Mask requests" at bounding box center [634, 203] width 46 height 8
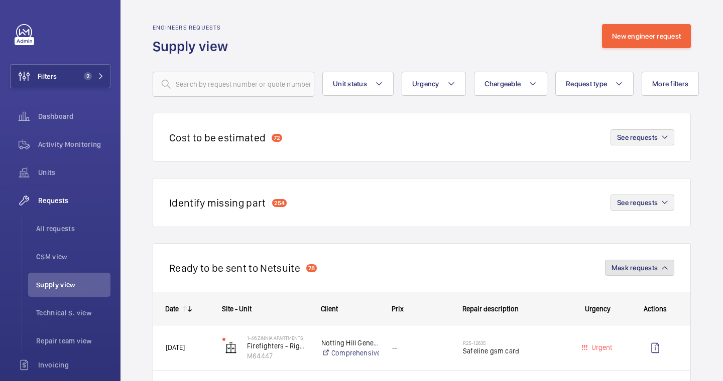
click at [626, 269] on span "Mask requests" at bounding box center [634, 268] width 46 height 8
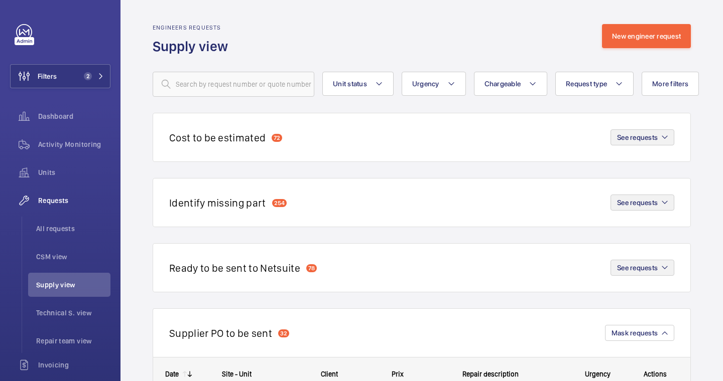
scroll to position [34, 0]
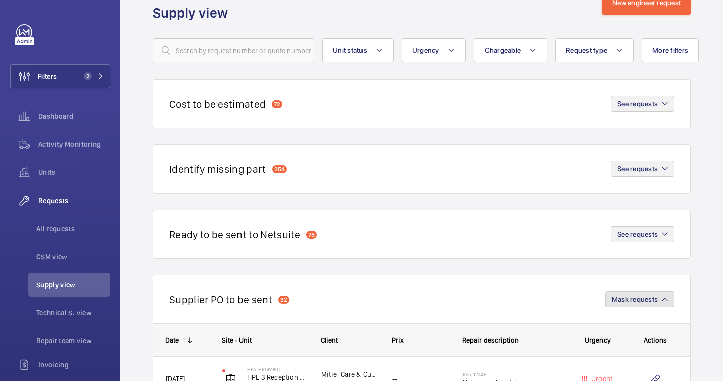
click at [624, 294] on button "Mask requests" at bounding box center [639, 300] width 69 height 16
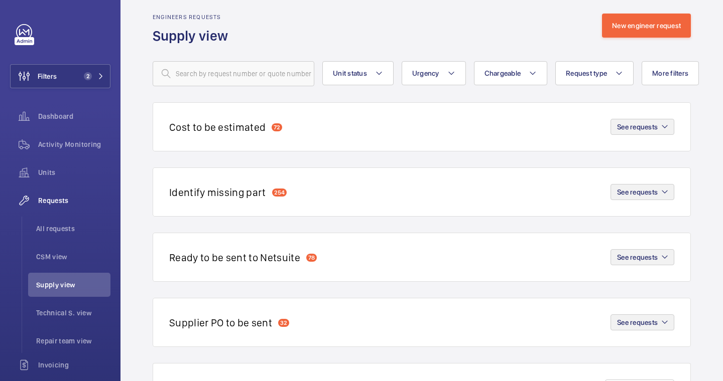
scroll to position [7, 0]
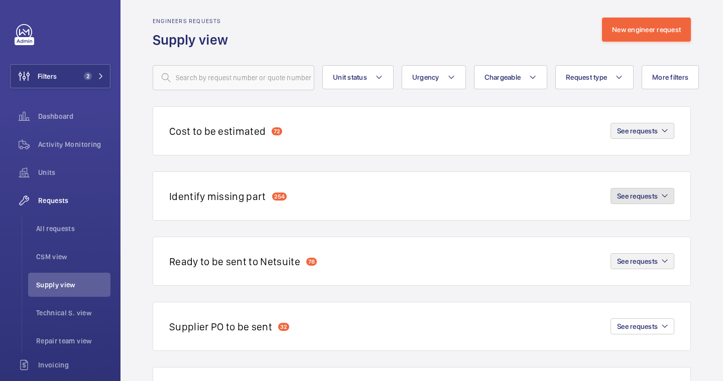
click at [619, 199] on span "See requests" at bounding box center [637, 196] width 41 height 8
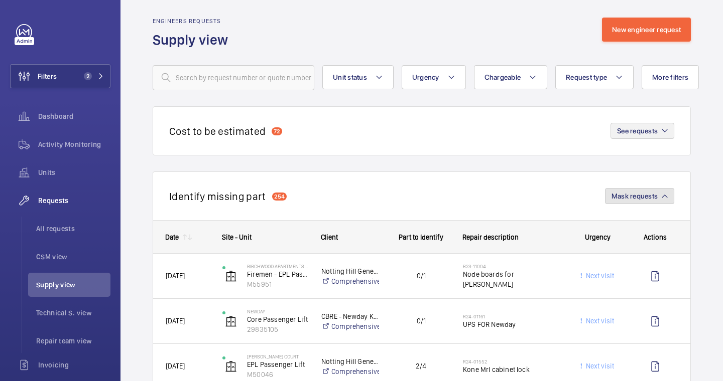
click at [619, 199] on span "Mask requests" at bounding box center [634, 196] width 46 height 8
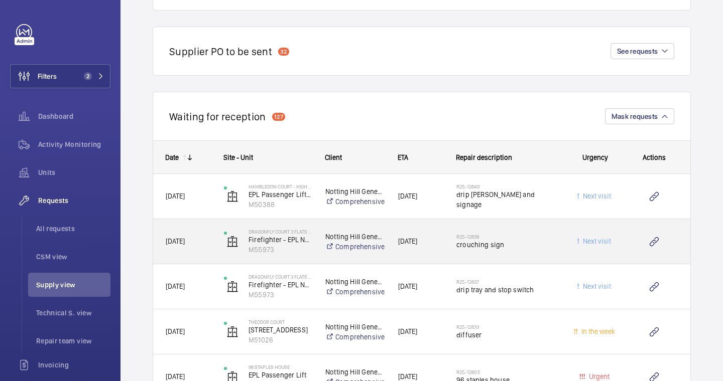
scroll to position [288, 0]
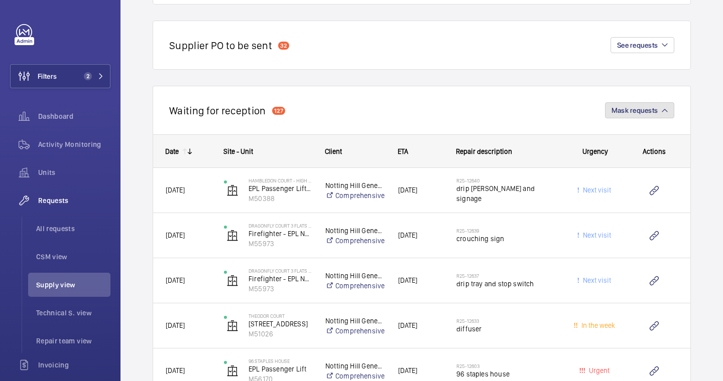
click at [653, 107] on span "Mask requests" at bounding box center [634, 110] width 46 height 8
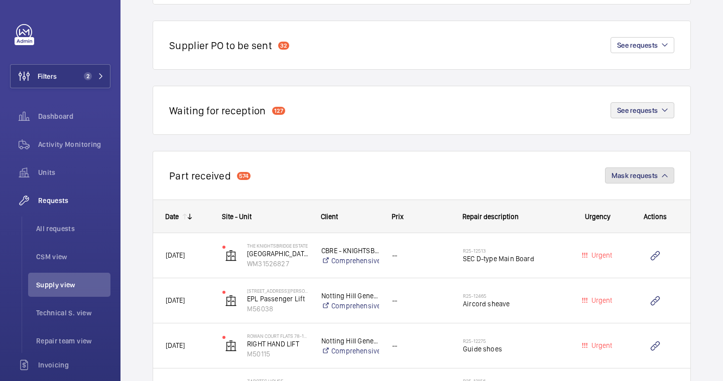
click at [630, 172] on span "Mask requests" at bounding box center [634, 176] width 46 height 8
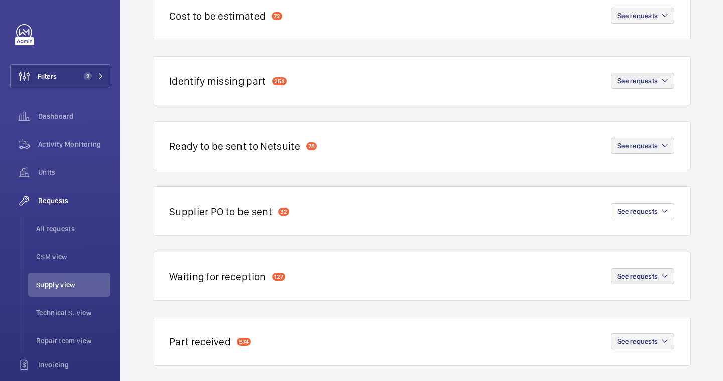
scroll to position [131, 0]
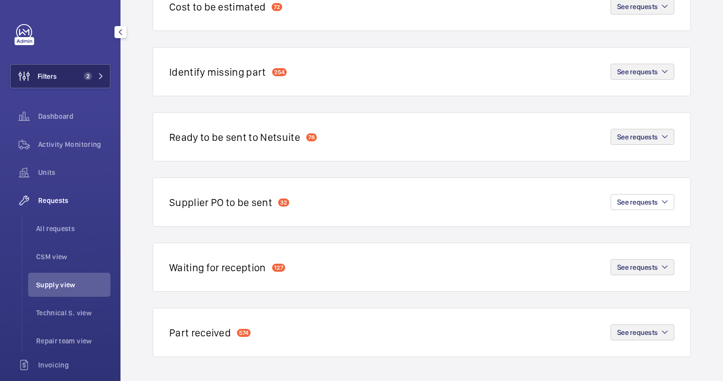
click at [83, 87] on button "Filters 2" at bounding box center [60, 76] width 100 height 24
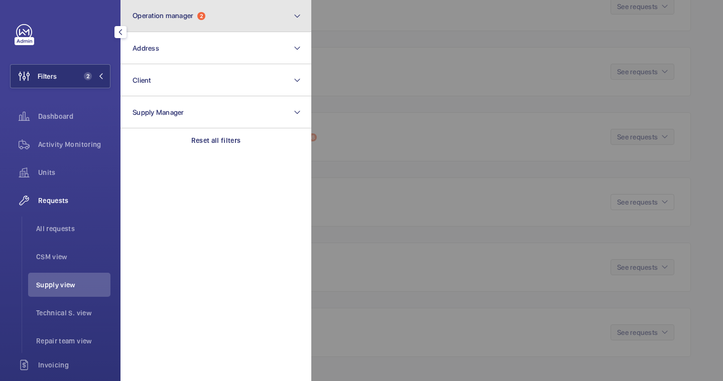
click at [154, 18] on span "Operation manager" at bounding box center [162, 16] width 61 height 8
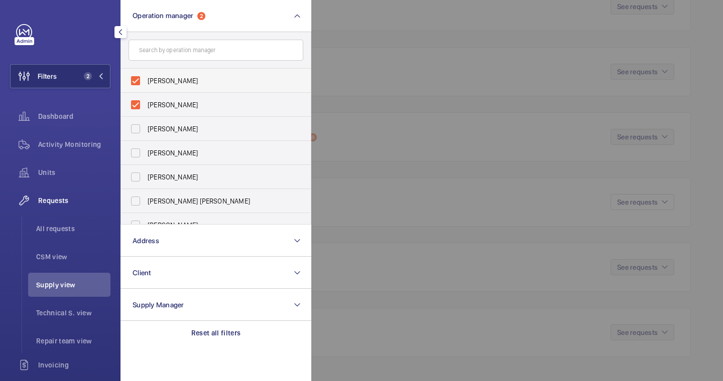
click at [159, 76] on span "Abby Archer" at bounding box center [217, 81] width 138 height 10
click at [146, 76] on input "Abby Archer" at bounding box center [135, 81] width 20 height 20
checkbox input "false"
click at [159, 76] on span "Alex Waterman" at bounding box center [217, 81] width 138 height 10
click at [146, 76] on input "Alex Waterman" at bounding box center [135, 81] width 20 height 20
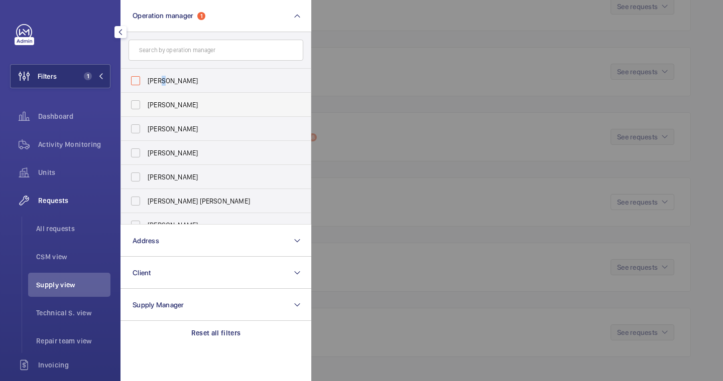
checkbox input "false"
click at [85, 217] on li "All requests" at bounding box center [69, 229] width 82 height 24
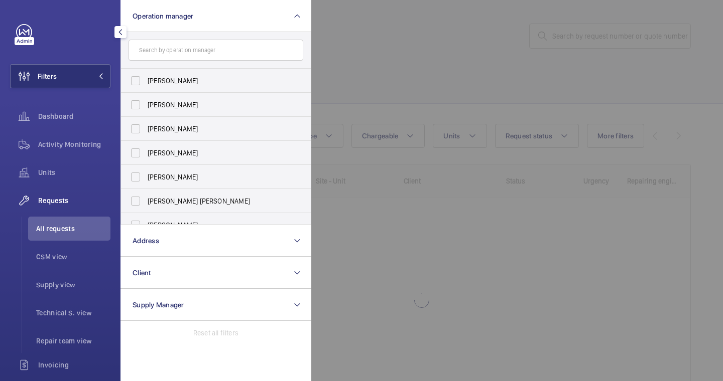
click at [481, 87] on div at bounding box center [672, 190] width 723 height 381
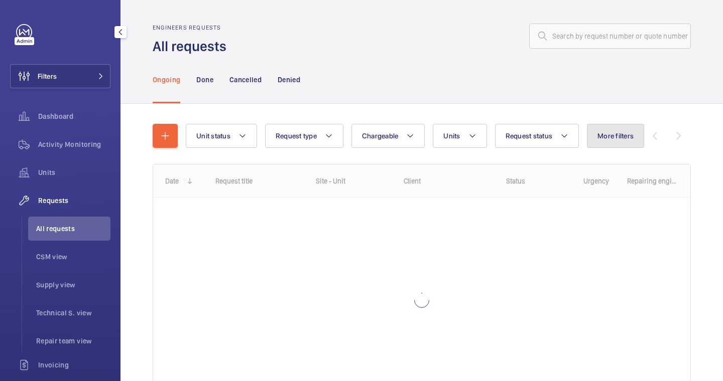
click at [608, 134] on span "More filters" at bounding box center [615, 136] width 36 height 8
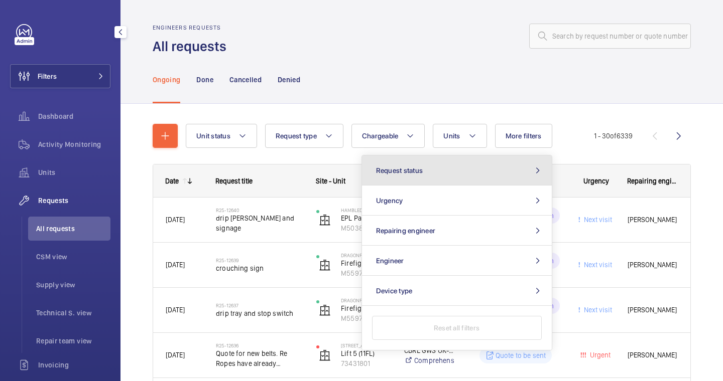
click at [490, 175] on button "Request status" at bounding box center [457, 171] width 190 height 30
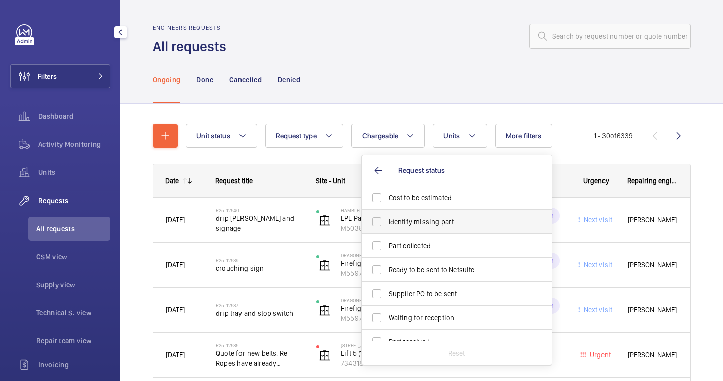
click at [460, 222] on span "Identify missing part" at bounding box center [457, 222] width 138 height 10
click at [386, 222] on input "Identify missing part" at bounding box center [376, 222] width 20 height 20
checkbox input "true"
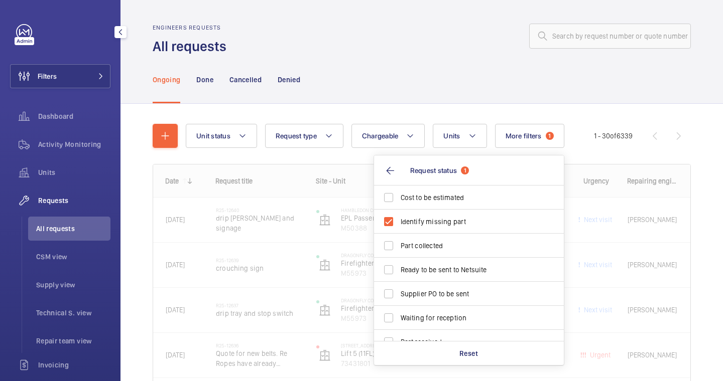
click at [410, 84] on div "Ongoing Done Cancelled Denied" at bounding box center [422, 80] width 538 height 48
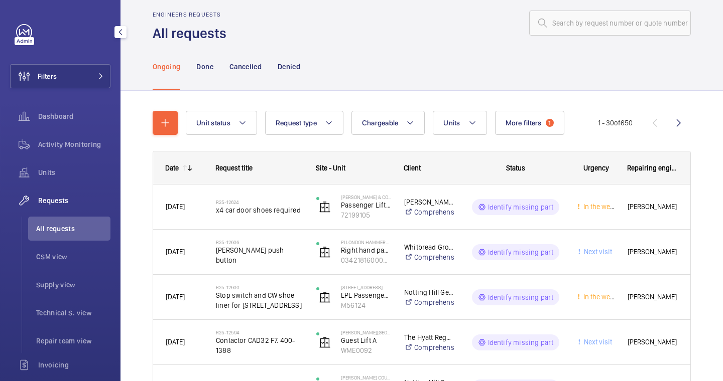
scroll to position [22, 0]
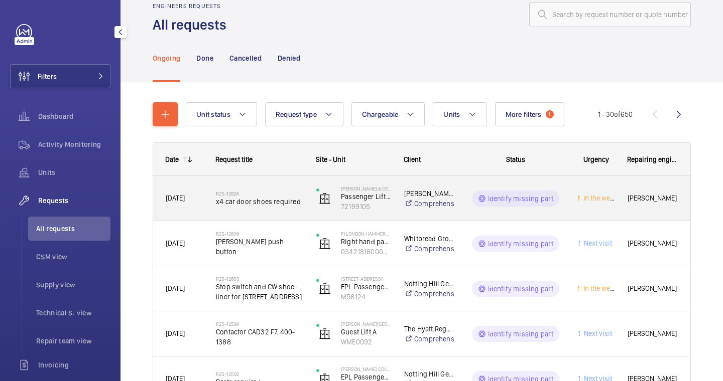
click at [284, 205] on span "x4 car door shoes required" at bounding box center [259, 202] width 87 height 10
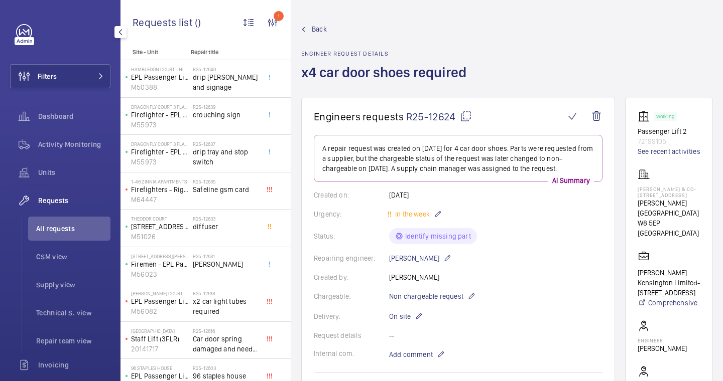
scroll to position [467, 0]
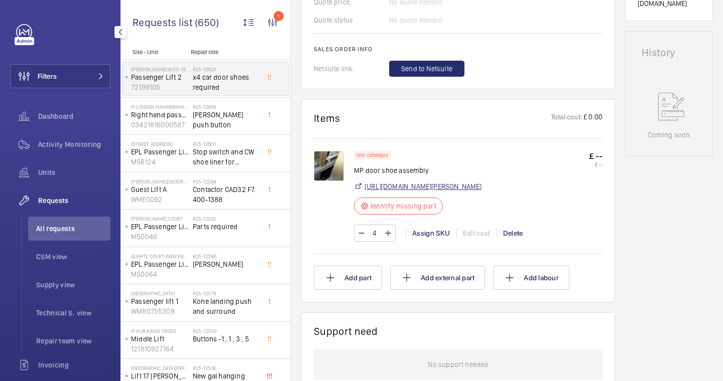
click at [409, 192] on link "https://www.reeley.co.uk/collections/macpuarsa/products/steel-door-shoe-with-ny…" at bounding box center [422, 187] width 117 height 10
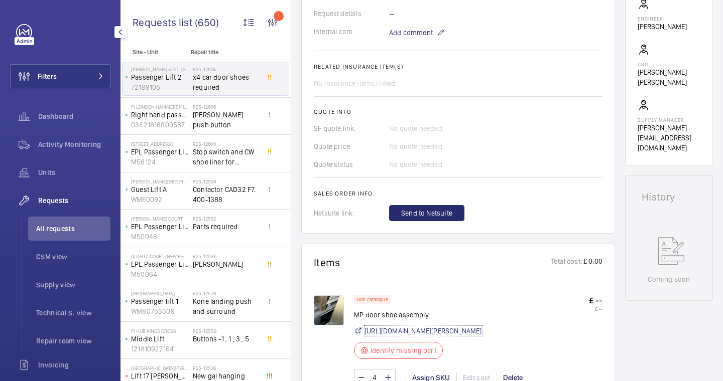
scroll to position [217, 0]
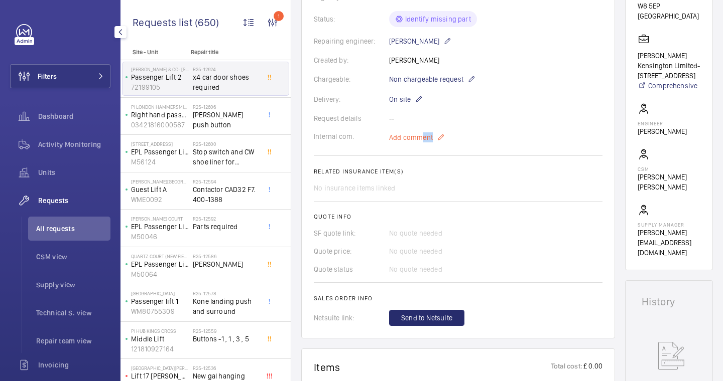
click at [420, 143] on p "Add comment" at bounding box center [426, 137] width 75 height 12
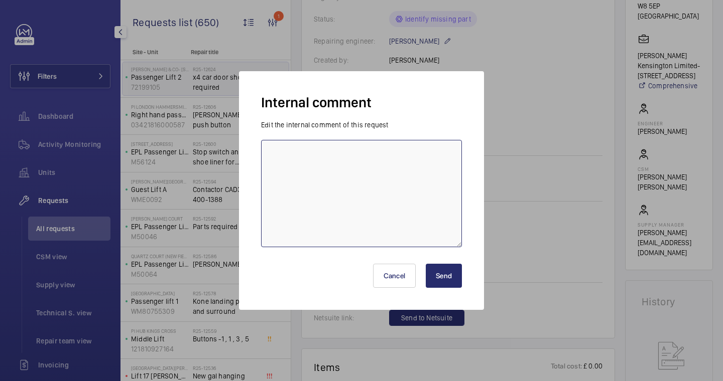
click at [400, 166] on textarea at bounding box center [361, 193] width 201 height 107
type textarea "ELLE ORDERING"
click at [449, 268] on button "Send" at bounding box center [444, 276] width 36 height 24
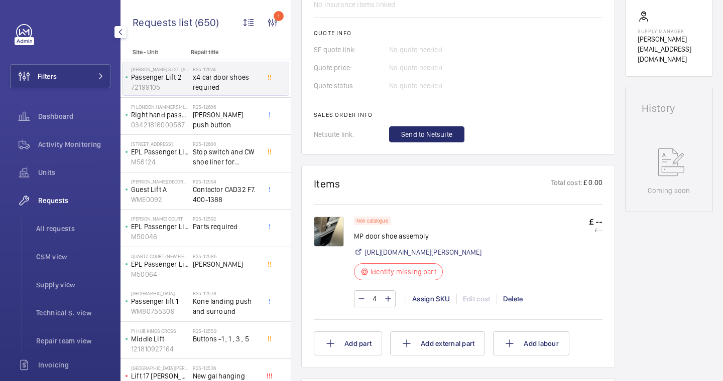
scroll to position [417, 0]
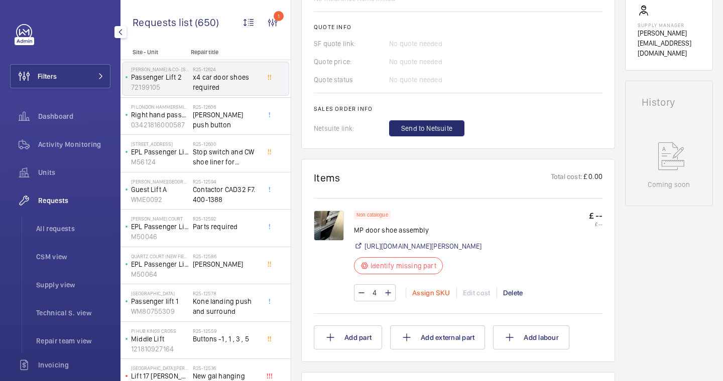
click at [433, 298] on div "Assign SKU" at bounding box center [430, 293] width 51 height 10
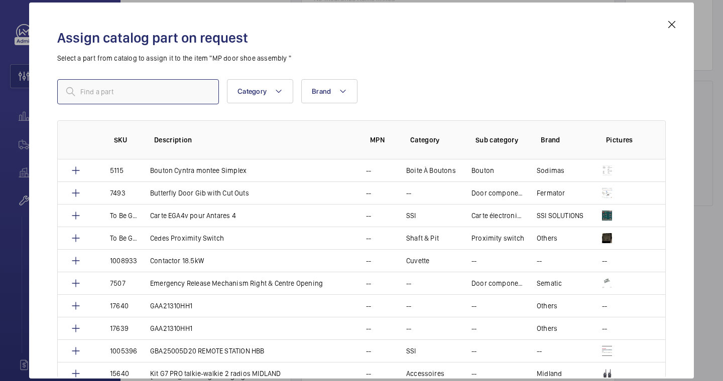
click at [183, 99] on input "text" at bounding box center [138, 91] width 162 height 25
paste input "Steel Door Shoe with Nylon Butterfly Gib"
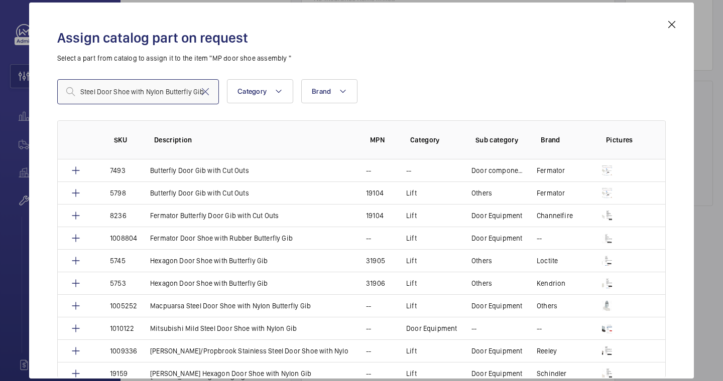
type input "Steel Door Shoe with Nylon Butterfly Gib"
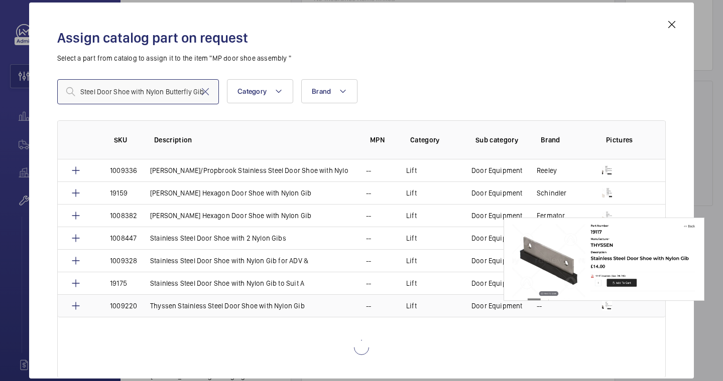
scroll to position [120, 0]
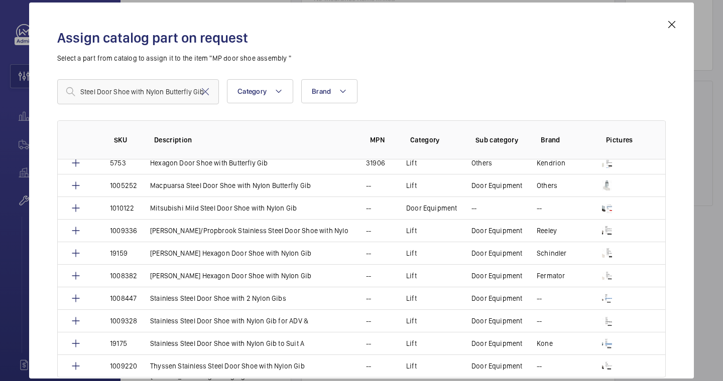
click at [672, 25] on mat-icon at bounding box center [671, 25] width 12 height 12
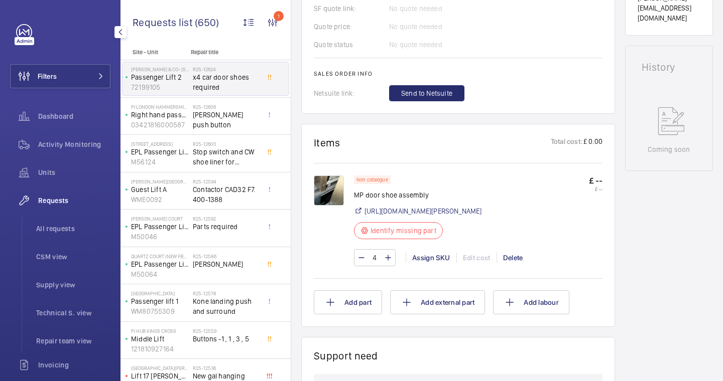
scroll to position [484, 0]
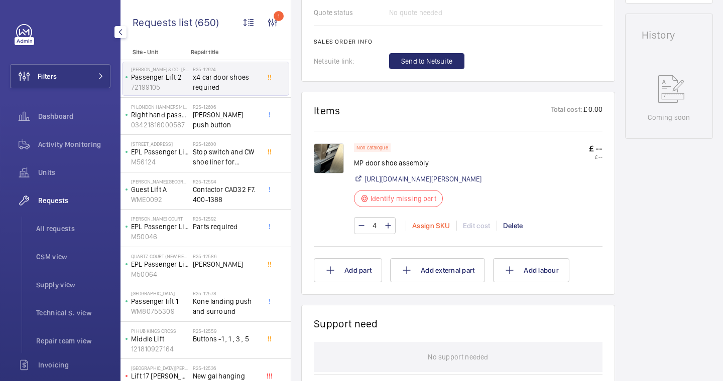
click at [439, 231] on div "Assign SKU" at bounding box center [430, 226] width 51 height 10
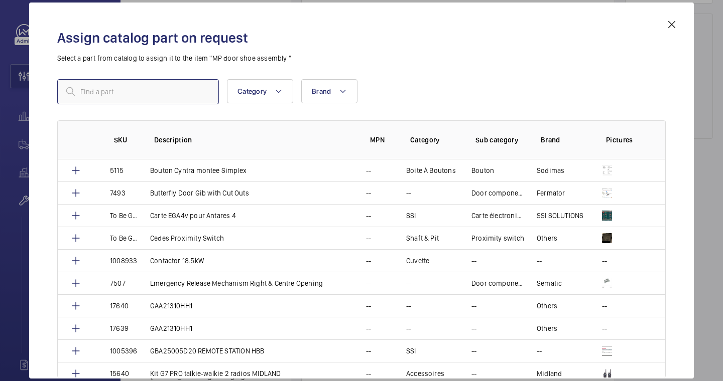
click at [137, 92] on input "text" at bounding box center [138, 91] width 162 height 25
paste input "Macpuarsa Steel Door Shoe with Nylon Butterfly Gib"
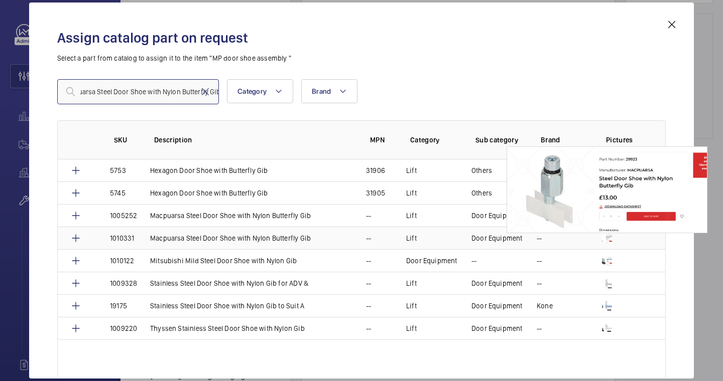
type input "Macpuarsa Steel Door Shoe with Nylon Butterfly Gib"
click at [609, 237] on img at bounding box center [607, 238] width 10 height 10
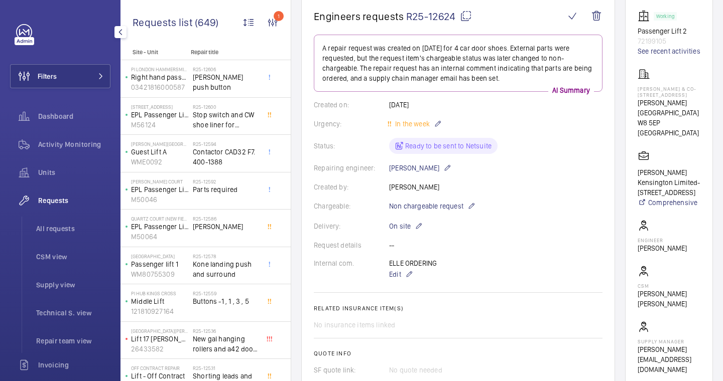
scroll to position [411, 0]
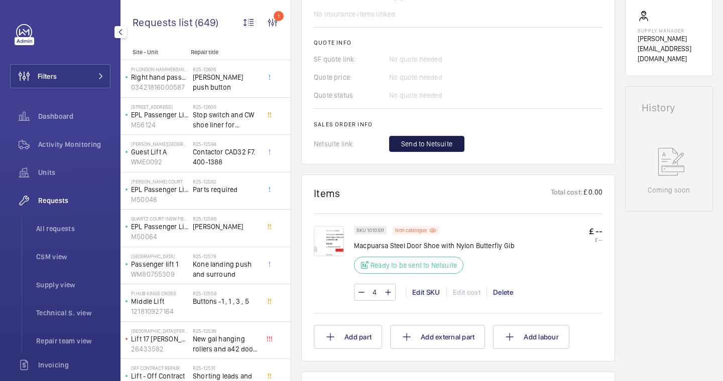
click at [438, 151] on button "Send to Netsuite" at bounding box center [426, 144] width 75 height 16
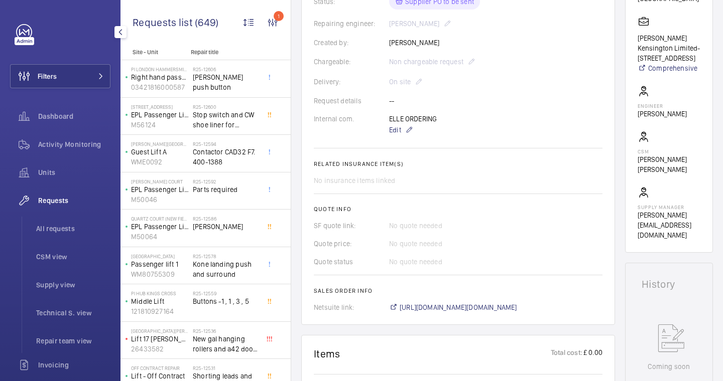
scroll to position [303, 0]
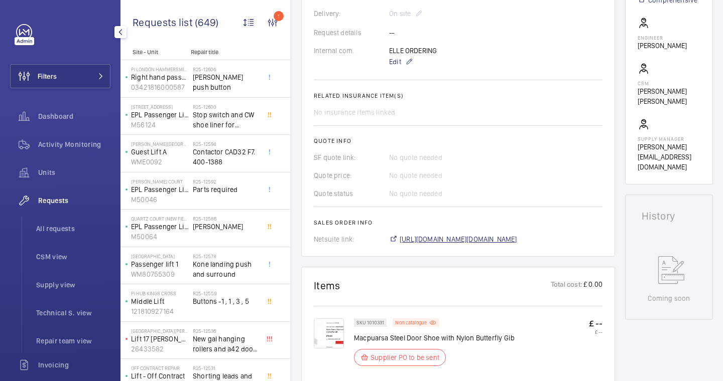
click at [428, 242] on span "https://6461500.app.netsuite.com/app/accounting/transactions/salesord.nl?id=303…" at bounding box center [457, 239] width 117 height 10
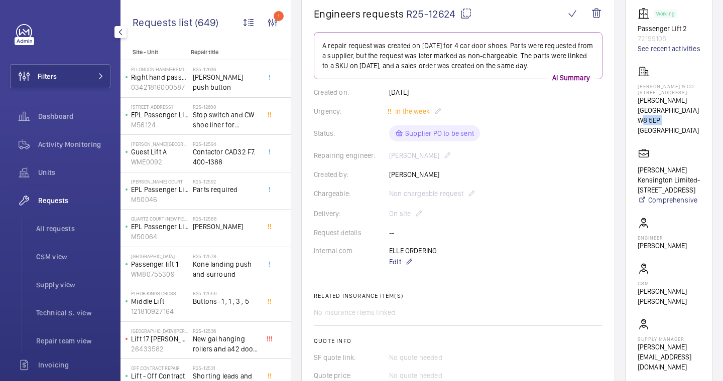
drag, startPoint x: 662, startPoint y: 120, endPoint x: 624, endPoint y: 120, distance: 37.6
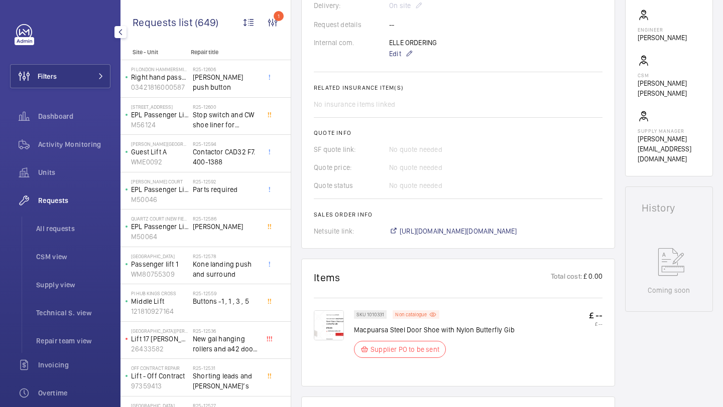
scroll to position [350, 0]
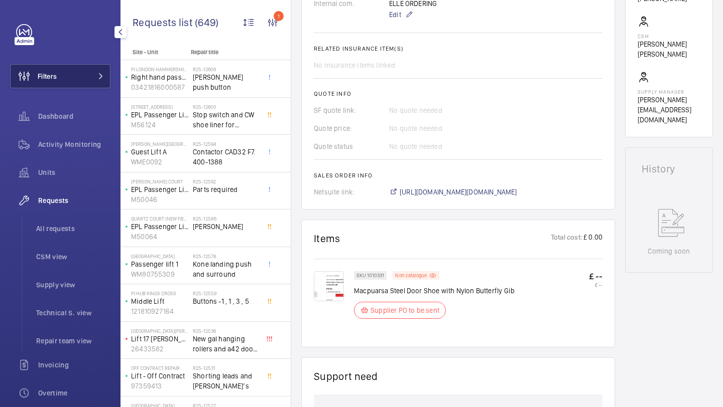
click at [83, 86] on button "Filters" at bounding box center [60, 76] width 100 height 24
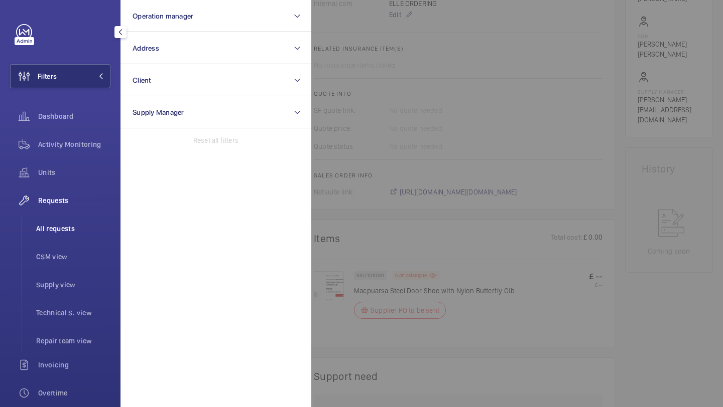
click at [67, 222] on li "All requests" at bounding box center [69, 229] width 82 height 24
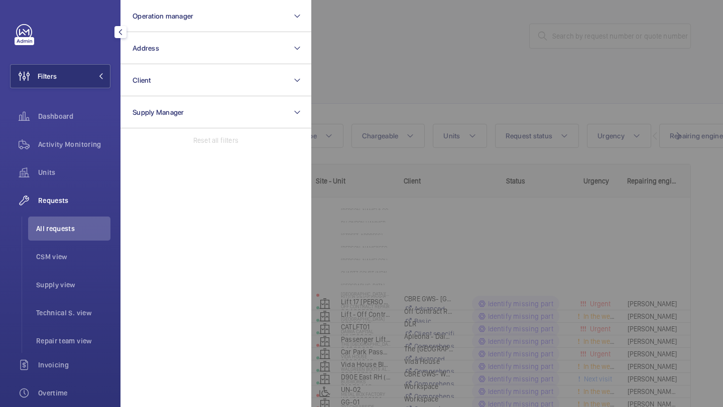
click at [426, 78] on div at bounding box center [672, 203] width 723 height 407
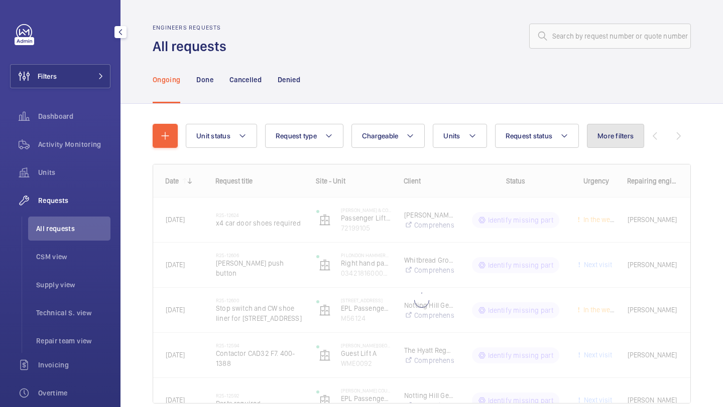
click at [597, 127] on button "More filters" at bounding box center [615, 136] width 57 height 24
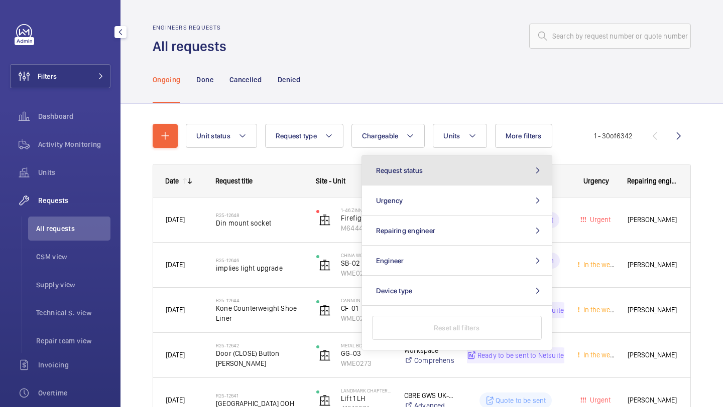
click at [483, 173] on button "Request status" at bounding box center [457, 171] width 190 height 30
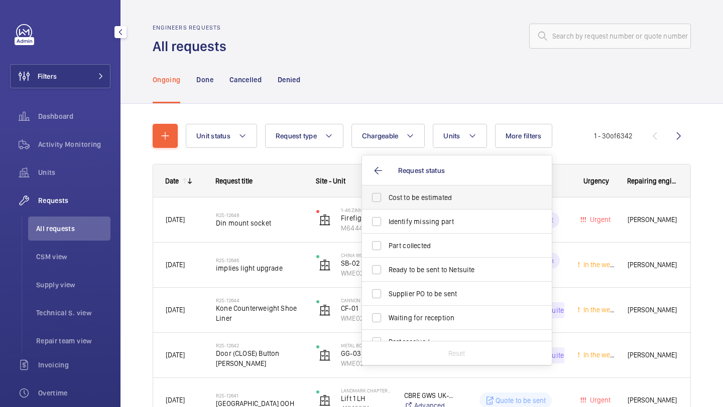
click at [457, 198] on span "Cost to be estimated" at bounding box center [457, 198] width 138 height 10
click at [386, 198] on input "Cost to be estimated" at bounding box center [376, 198] width 20 height 20
checkbox input "true"
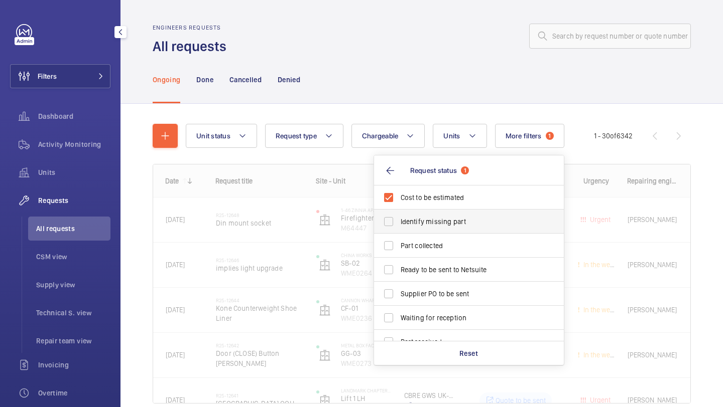
click at [445, 215] on label "Identify missing part" at bounding box center [461, 222] width 175 height 24
click at [398, 215] on input "Identify missing part" at bounding box center [388, 222] width 20 height 20
checkbox input "true"
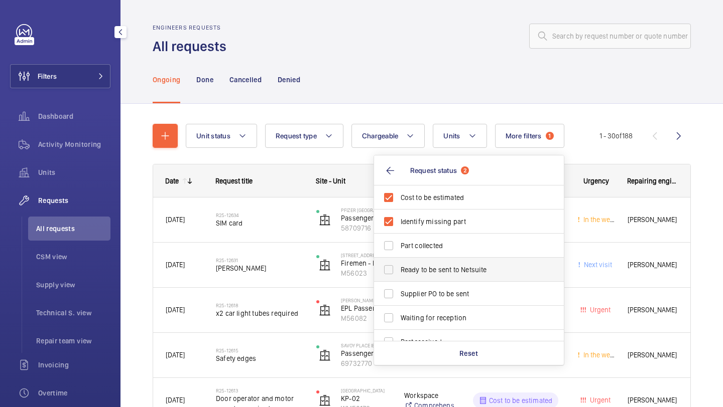
click at [424, 268] on span "Ready to be sent to Netsuite" at bounding box center [469, 270] width 138 height 10
click at [398, 268] on input "Ready to be sent to Netsuite" at bounding box center [388, 270] width 20 height 20
checkbox input "true"
click at [421, 282] on label "Supplier PO to be sent" at bounding box center [461, 294] width 175 height 24
click at [398, 284] on input "Supplier PO to be sent" at bounding box center [388, 294] width 20 height 20
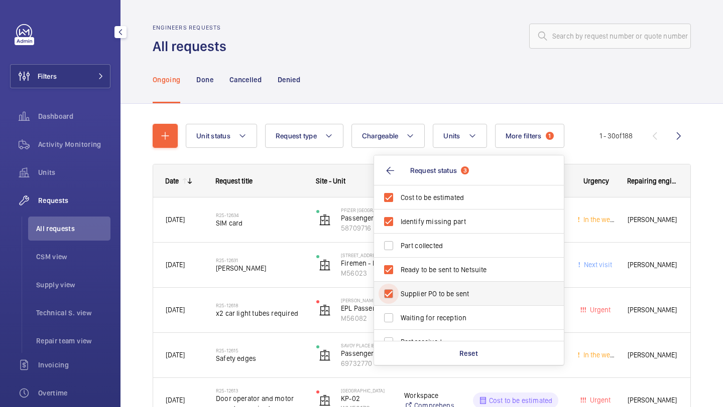
checkbox input "true"
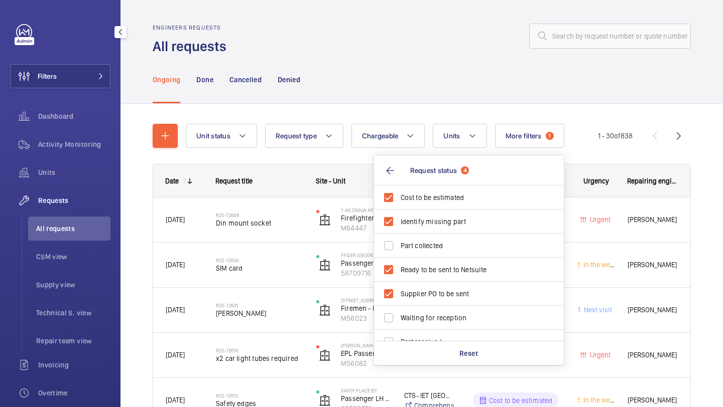
click at [422, 55] on div "Engineers requests All requests" at bounding box center [422, 40] width 538 height 32
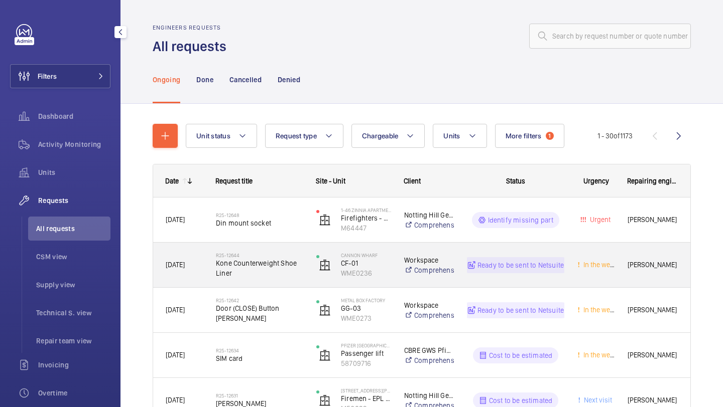
click at [277, 269] on span "Kone Counterweight Shoe Liner" at bounding box center [259, 268] width 87 height 20
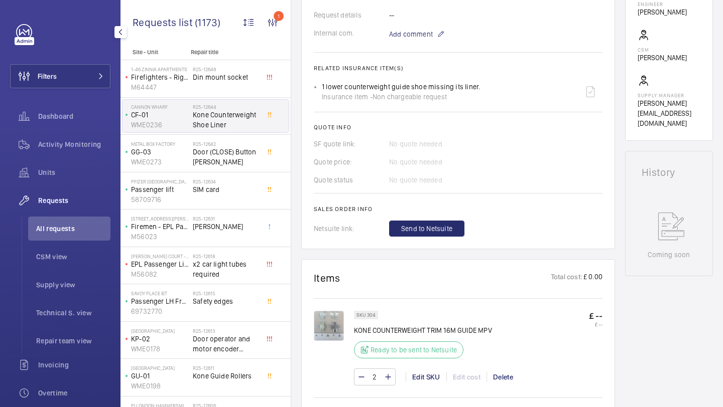
scroll to position [326, 0]
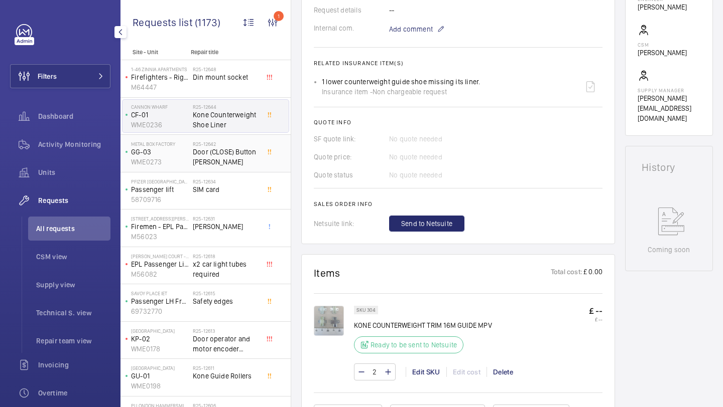
click at [244, 164] on span "Door (CLOSE) Button Pressel" at bounding box center [226, 157] width 66 height 20
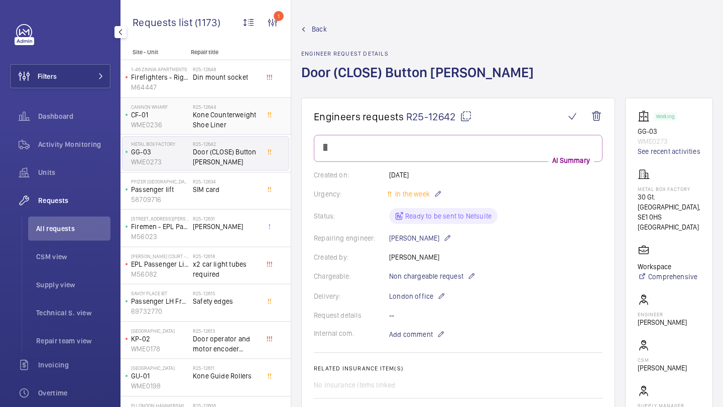
click at [242, 124] on span "Kone Counterweight Shoe Liner" at bounding box center [226, 120] width 66 height 20
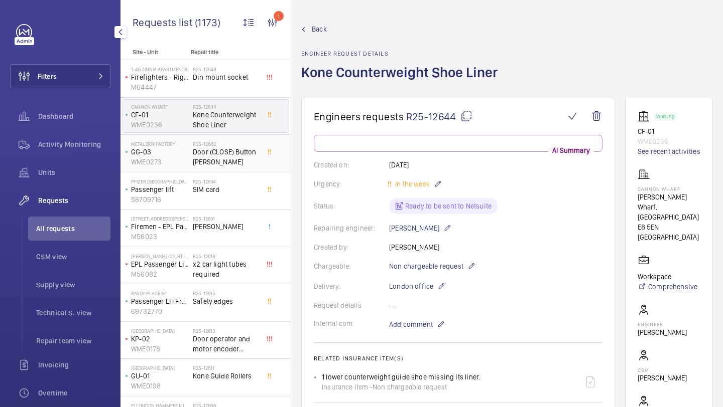
click at [234, 162] on span "Door (CLOSE) Button Pressel" at bounding box center [226, 157] width 66 height 20
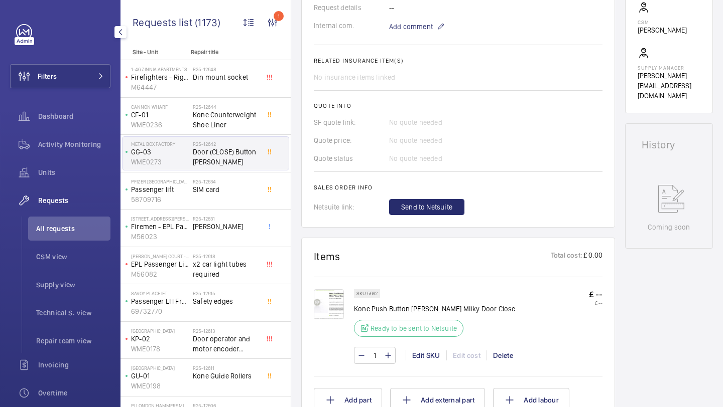
scroll to position [368, 0]
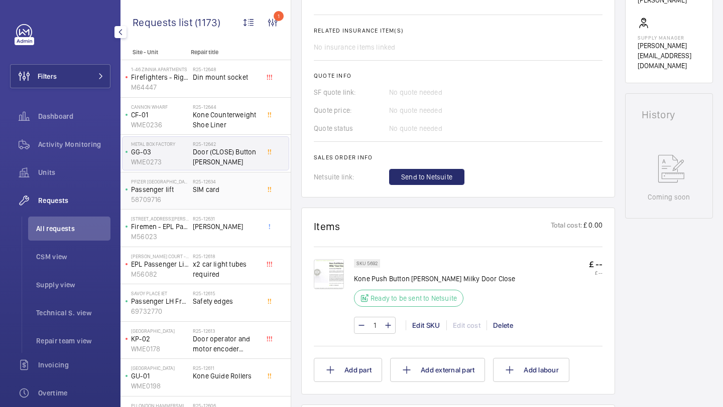
click at [234, 192] on span "SIM card" at bounding box center [226, 190] width 66 height 10
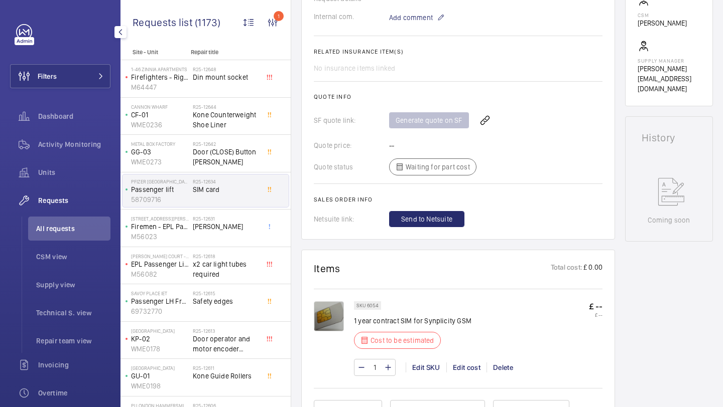
scroll to position [349, 0]
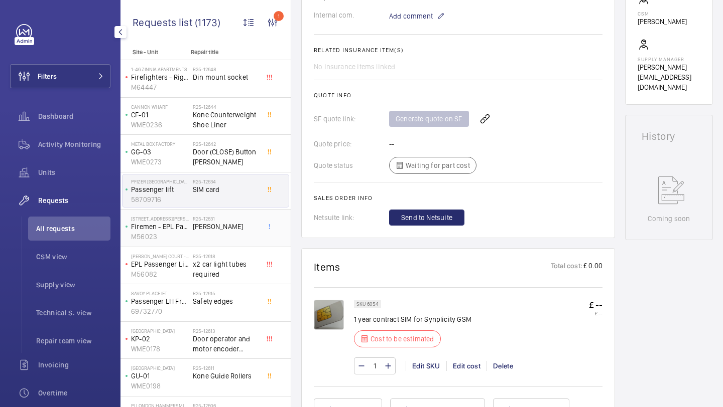
click at [210, 223] on span "Chris Cole" at bounding box center [226, 227] width 66 height 10
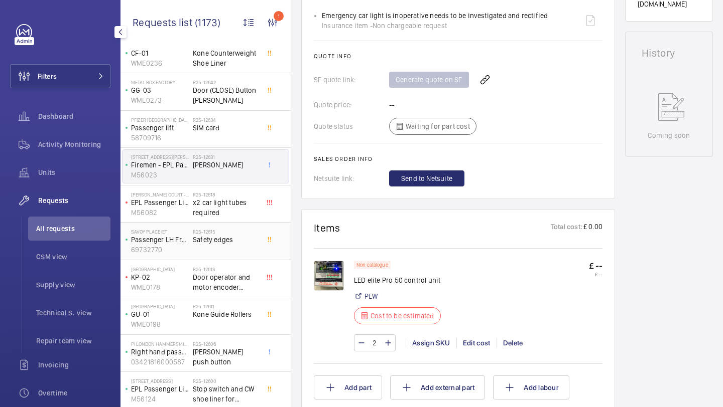
scroll to position [79, 0]
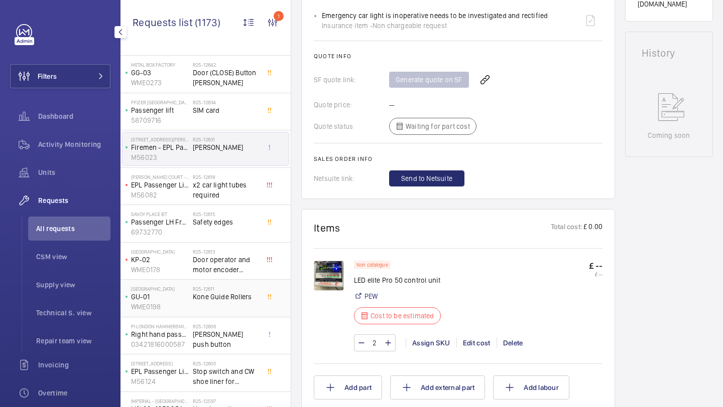
click at [239, 307] on div "R25-12611 Kone Guide Rollers" at bounding box center [226, 300] width 66 height 29
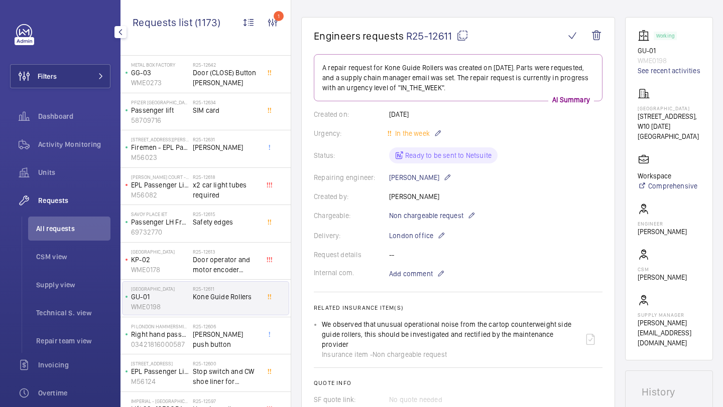
scroll to position [78, 0]
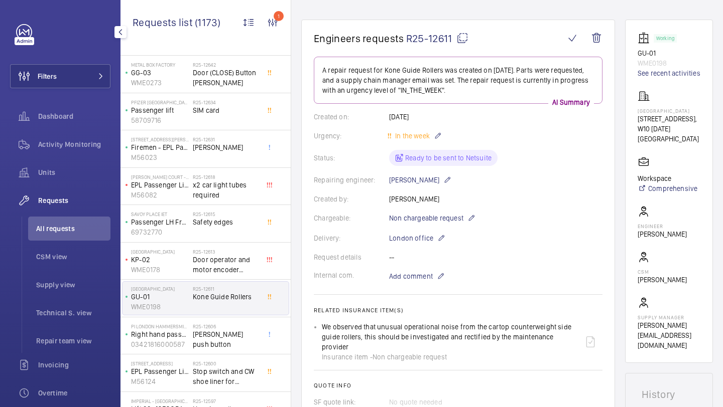
drag, startPoint x: 451, startPoint y: 43, endPoint x: 407, endPoint y: 40, distance: 43.7
click at [407, 40] on span "R25-12611" at bounding box center [437, 38] width 62 height 13
copy span "R25-12611"
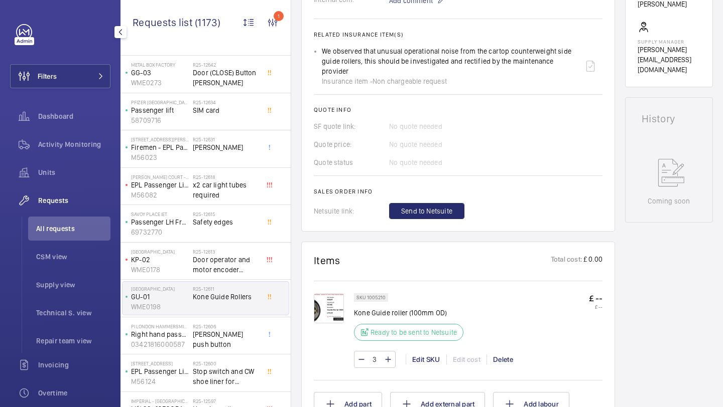
click at [328, 299] on img at bounding box center [329, 309] width 30 height 30
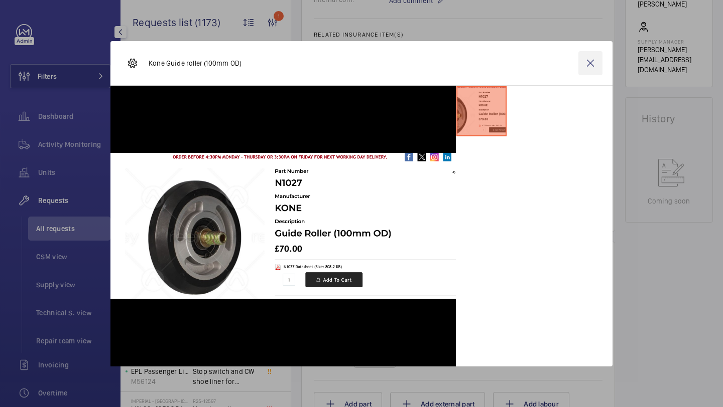
click at [595, 64] on wm-front-icon-button at bounding box center [590, 63] width 24 height 24
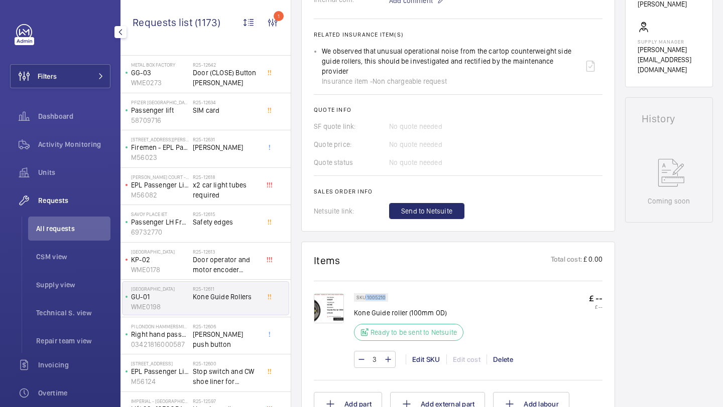
drag, startPoint x: 384, startPoint y: 289, endPoint x: 365, endPoint y: 289, distance: 19.1
click at [365, 296] on p "SKU 1005210" at bounding box center [370, 298] width 29 height 4
copy p "1005210"
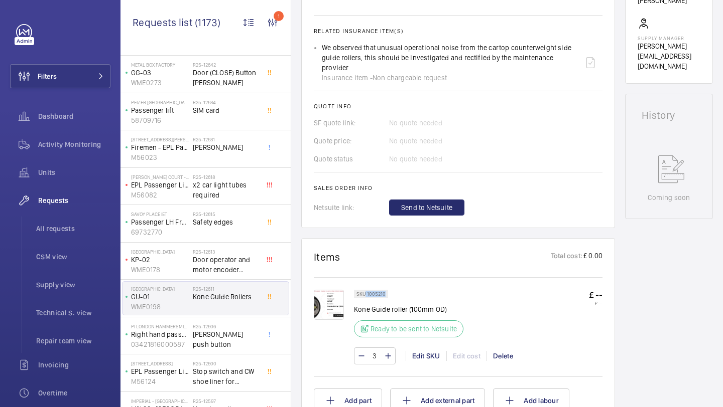
scroll to position [103, 0]
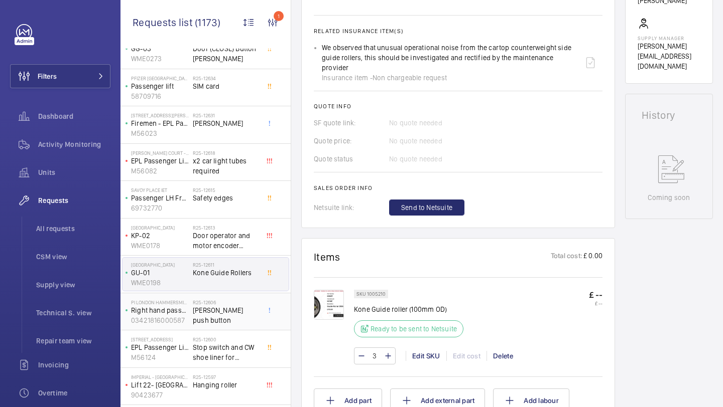
click at [231, 325] on span "Schaefer push button" at bounding box center [226, 316] width 66 height 20
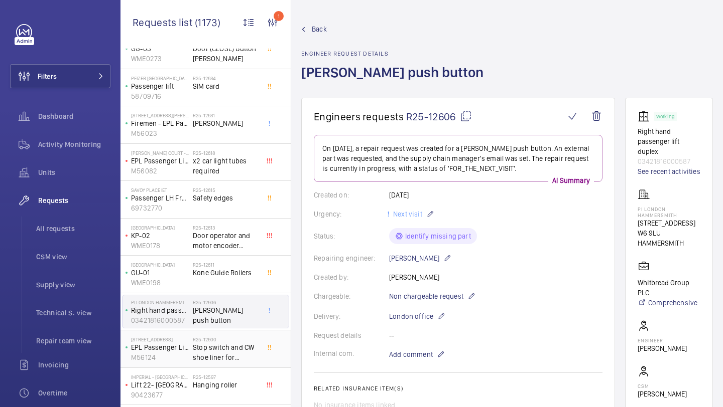
click at [234, 343] on span "Stop switch and CW shoe liner for 226 Lincoln Court" at bounding box center [226, 353] width 66 height 20
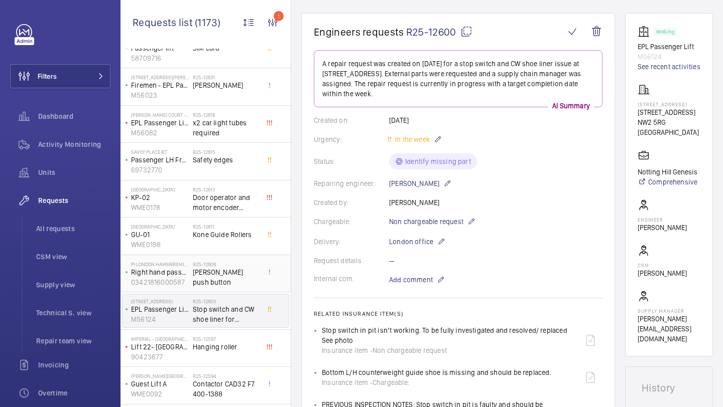
scroll to position [147, 0]
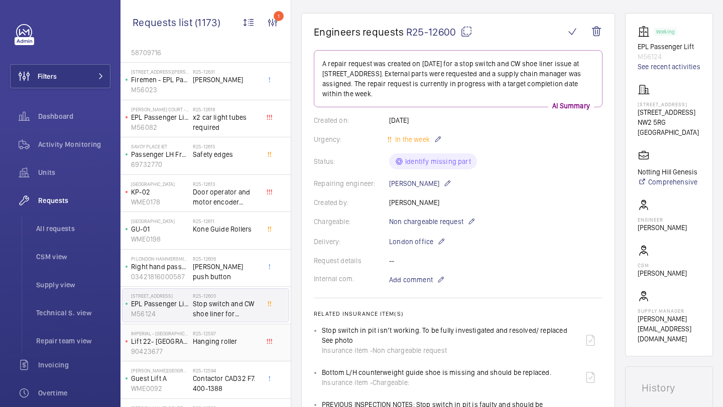
click at [204, 328] on div "R25-12597 Hanging roller" at bounding box center [228, 343] width 70 height 33
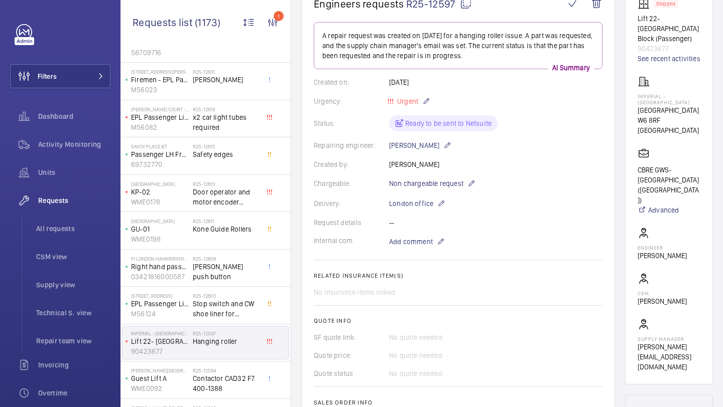
scroll to position [89, 0]
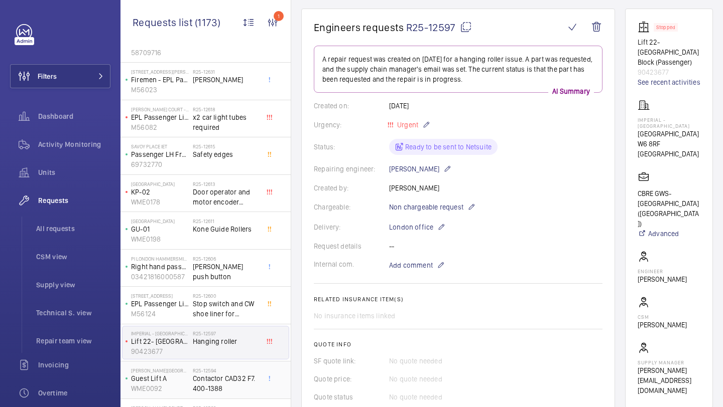
click at [229, 377] on span "Contactor CAD32 F7. 400-1388" at bounding box center [226, 384] width 66 height 20
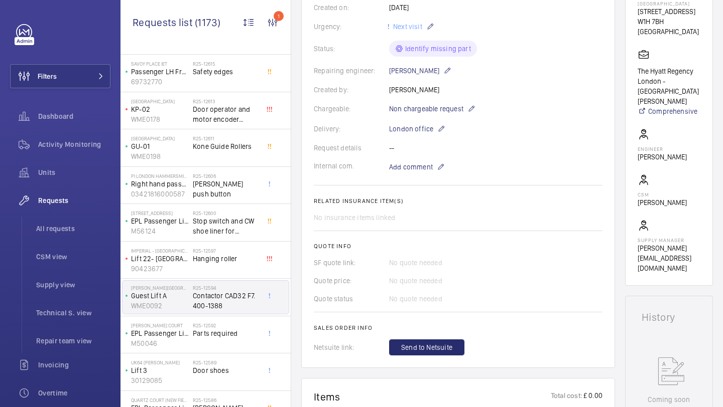
scroll to position [412, 0]
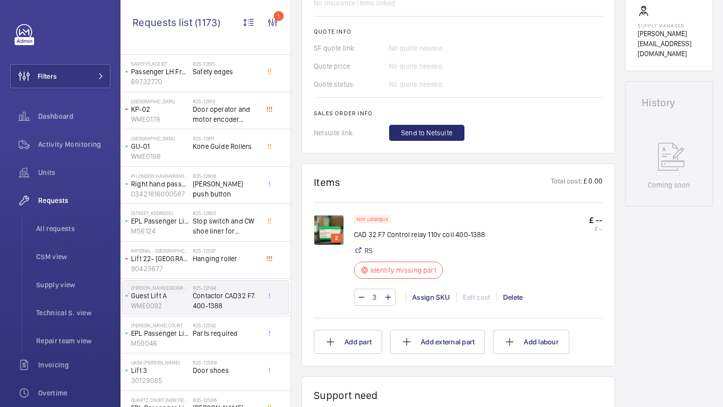
click at [336, 227] on img at bounding box center [329, 230] width 30 height 30
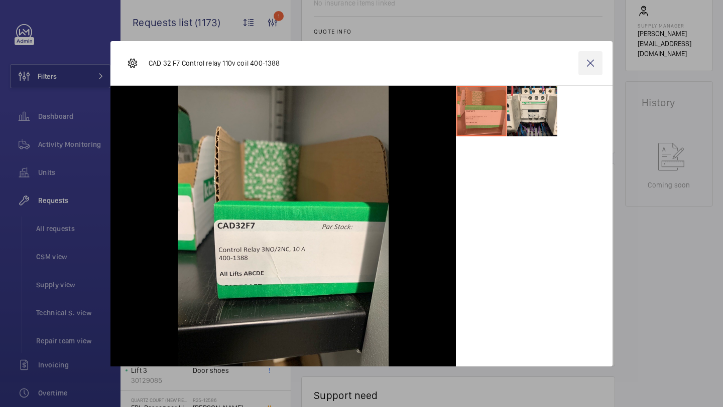
click at [590, 60] on wm-front-icon-button at bounding box center [590, 63] width 24 height 24
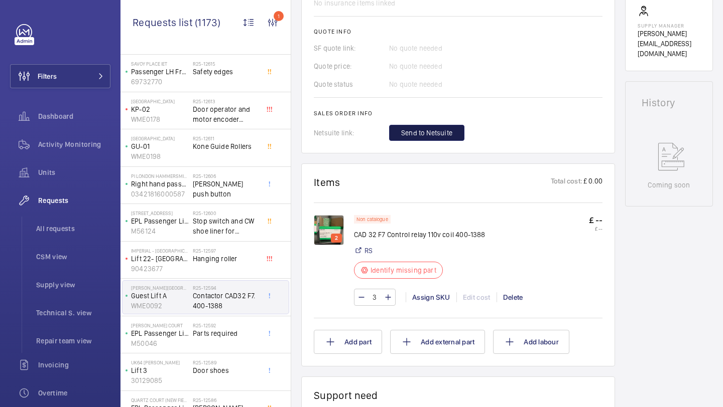
click at [455, 134] on button "Send to Netsuite" at bounding box center [426, 133] width 75 height 16
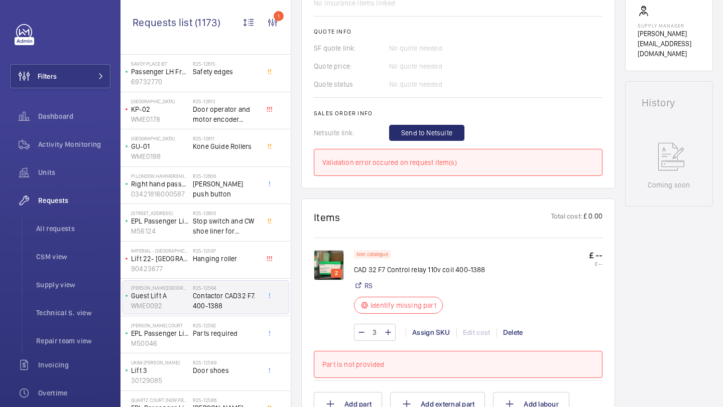
click at [423, 328] on div "3 Assign SKU Edit cost Delete" at bounding box center [478, 332] width 248 height 17
click at [423, 333] on div "Assign SKU" at bounding box center [430, 333] width 51 height 10
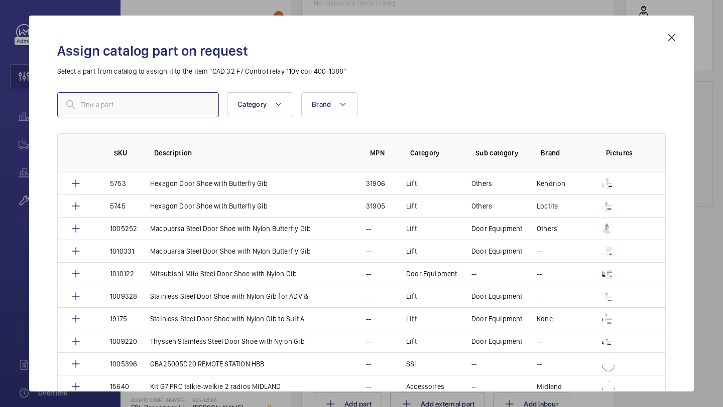
click at [192, 93] on input "text" at bounding box center [138, 104] width 162 height 25
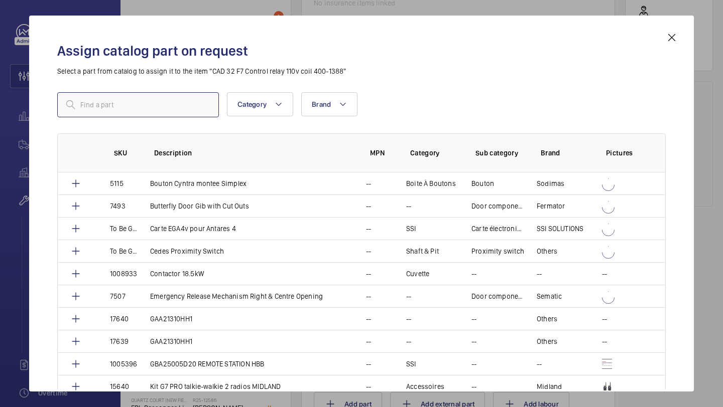
paste input "CAD32F7"
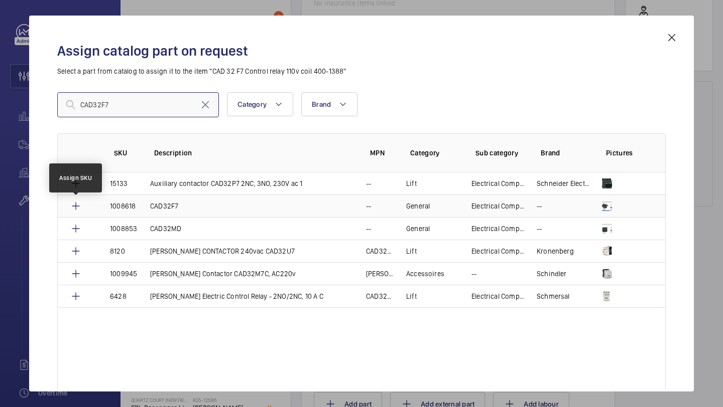
type input "CAD32F7"
click at [75, 206] on mat-icon at bounding box center [76, 206] width 12 height 12
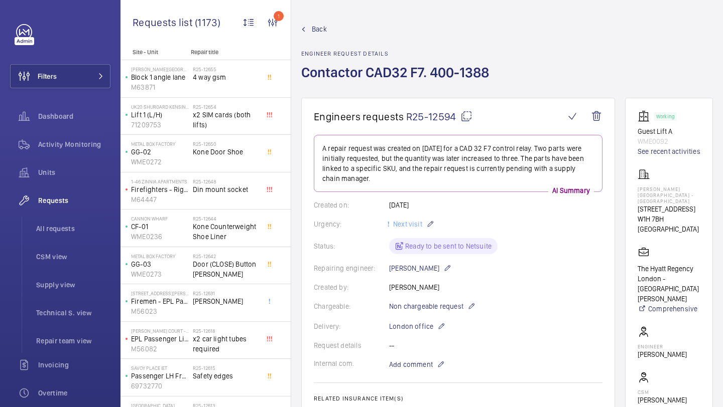
scroll to position [454, 0]
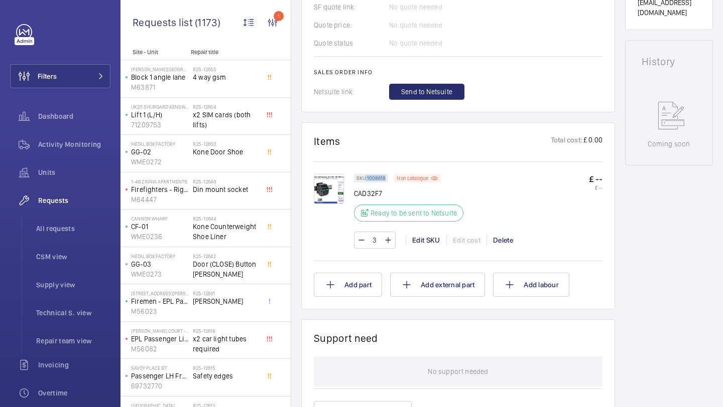
drag, startPoint x: 384, startPoint y: 180, endPoint x: 366, endPoint y: 178, distance: 18.7
click at [366, 178] on p "SKU 1008618" at bounding box center [370, 179] width 29 height 4
click at [385, 178] on div "SKU 1008618" at bounding box center [371, 178] width 34 height 9
drag, startPoint x: 384, startPoint y: 178, endPoint x: 384, endPoint y: 170, distance: 8.0
click at [367, 178] on p "SKU 1008618" at bounding box center [370, 179] width 29 height 4
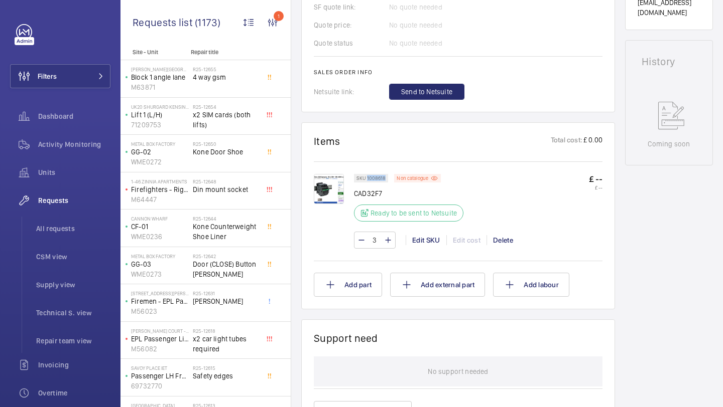
copy p "1008618"
click at [77, 84] on button "Filters" at bounding box center [60, 76] width 100 height 24
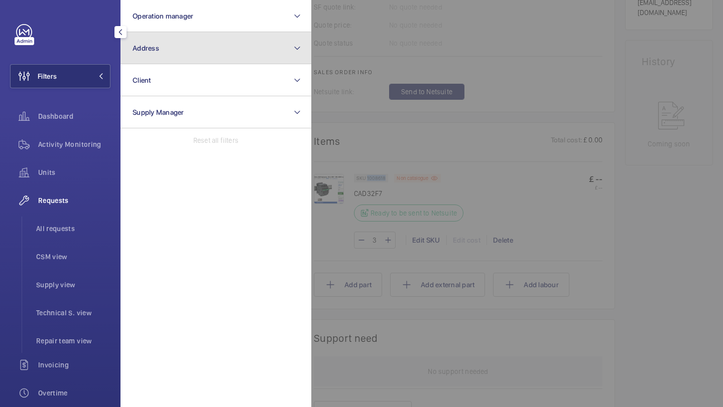
click at [179, 48] on button "Address" at bounding box center [215, 48] width 191 height 32
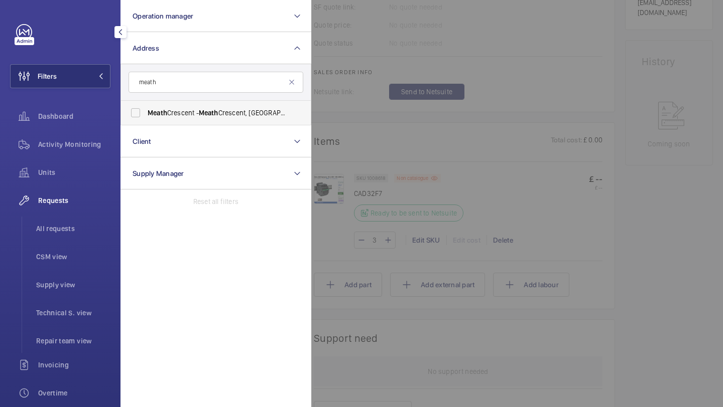
type input "meath"
click at [191, 105] on label "Meath Crescent - Meath Crescent, LONDON E2 0QG" at bounding box center [208, 113] width 175 height 24
click at [146, 105] on input "Meath Crescent - Meath Crescent, LONDON E2 0QG" at bounding box center [135, 113] width 20 height 20
checkbox input "true"
click at [70, 227] on span "All requests" at bounding box center [73, 229] width 74 height 10
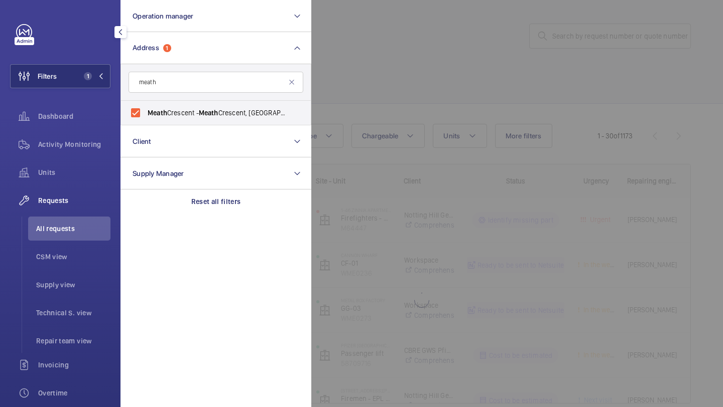
click at [356, 87] on div at bounding box center [672, 203] width 723 height 407
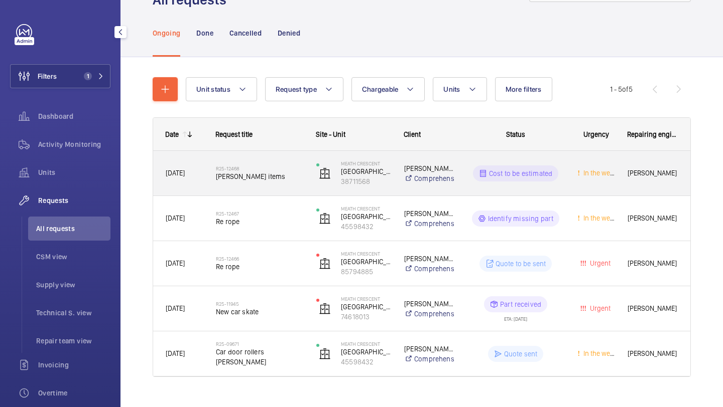
scroll to position [54, 0]
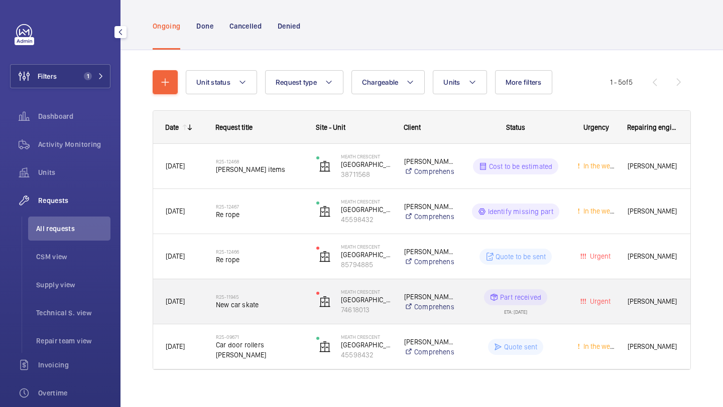
click at [246, 315] on div "R25-11945 New car skate" at bounding box center [259, 302] width 87 height 29
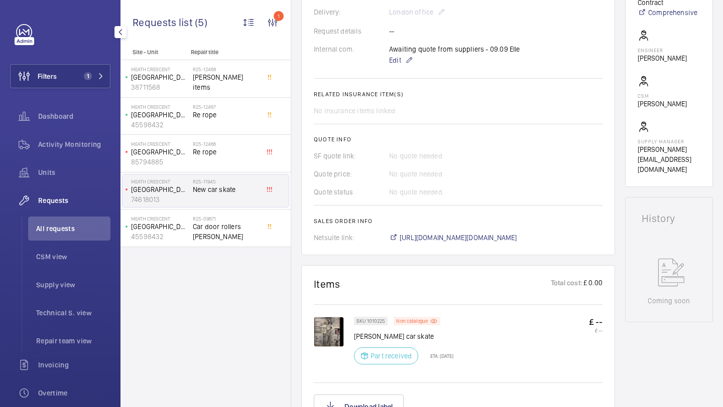
scroll to position [309, 0]
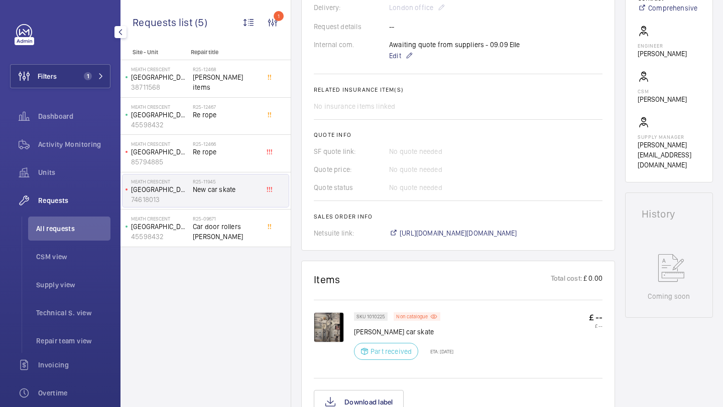
click at [337, 321] on img at bounding box center [329, 328] width 30 height 30
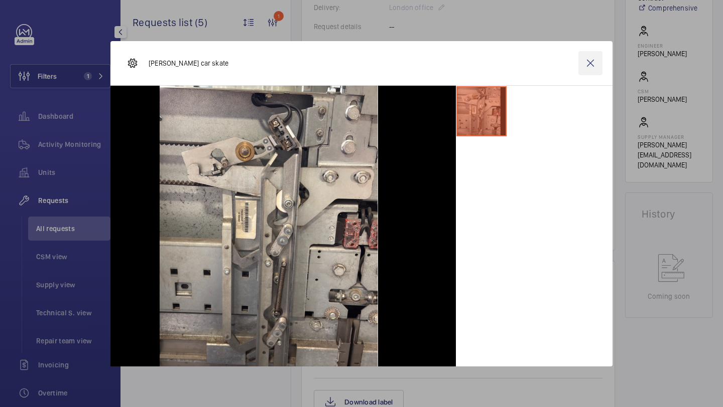
click at [590, 69] on wm-front-icon-button at bounding box center [590, 63] width 24 height 24
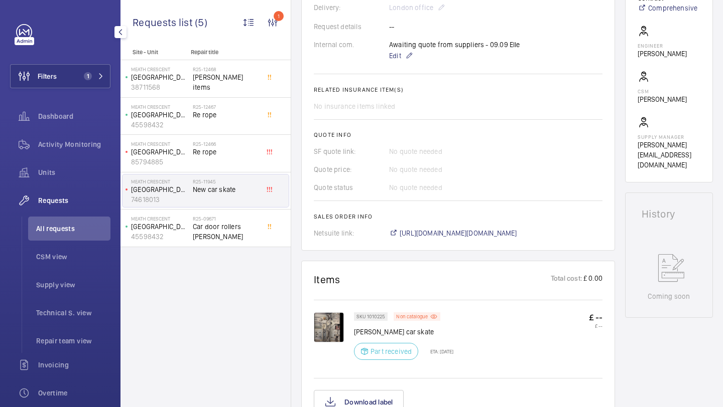
scroll to position [108, 0]
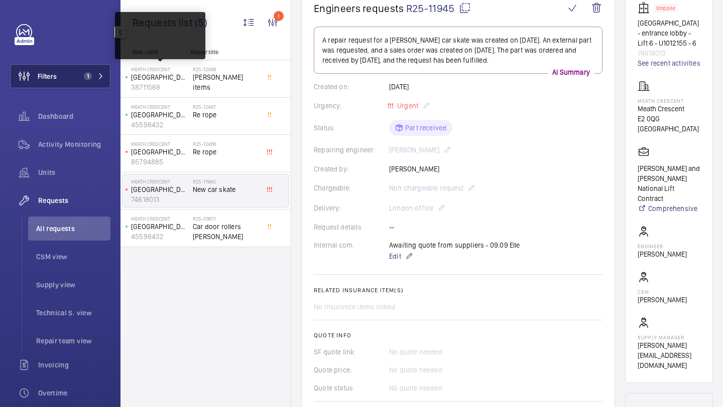
click at [73, 87] on button "Filters 1" at bounding box center [60, 76] width 100 height 24
click at [65, 83] on button "Filters 1" at bounding box center [60, 76] width 100 height 24
click at [79, 71] on button "Filters 1" at bounding box center [60, 76] width 100 height 24
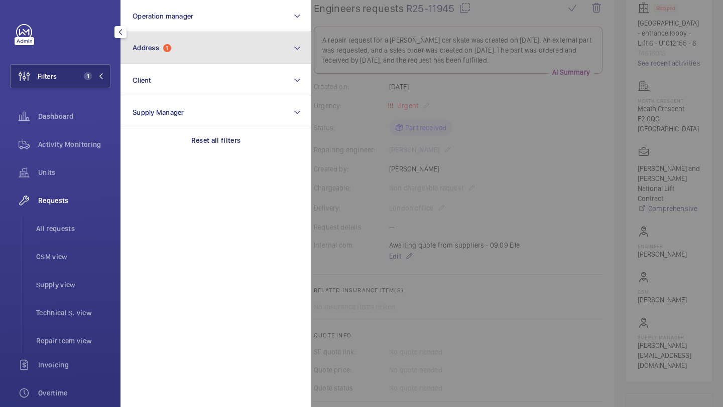
click at [226, 48] on button "Address 1" at bounding box center [215, 48] width 191 height 32
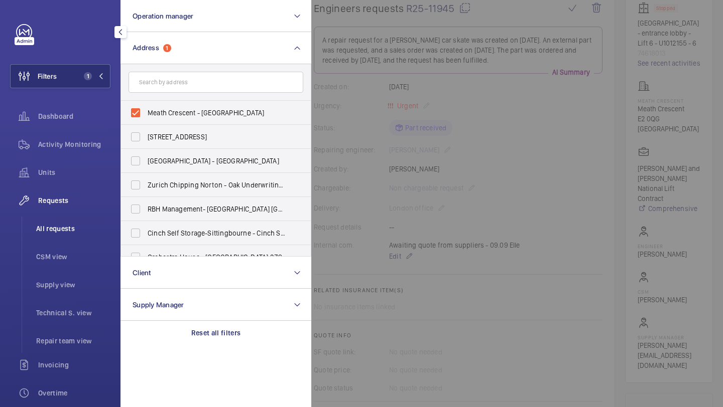
click at [48, 236] on li "All requests" at bounding box center [69, 229] width 82 height 24
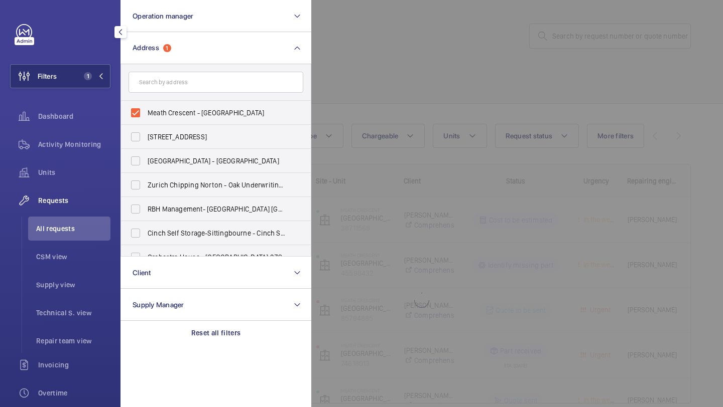
click at [395, 79] on div at bounding box center [672, 203] width 723 height 407
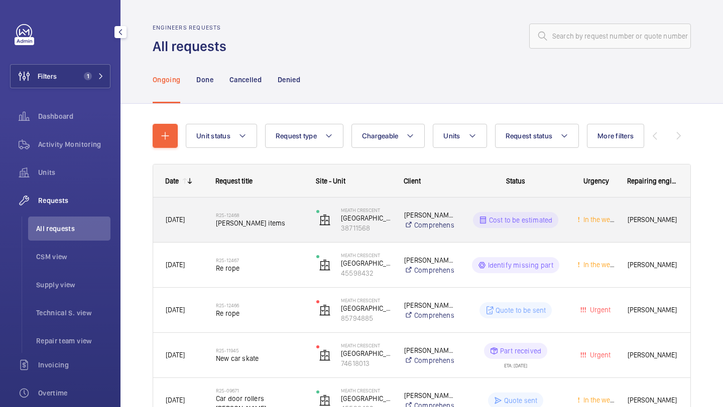
click at [266, 209] on div "R25-12468 Delap items" at bounding box center [259, 220] width 87 height 29
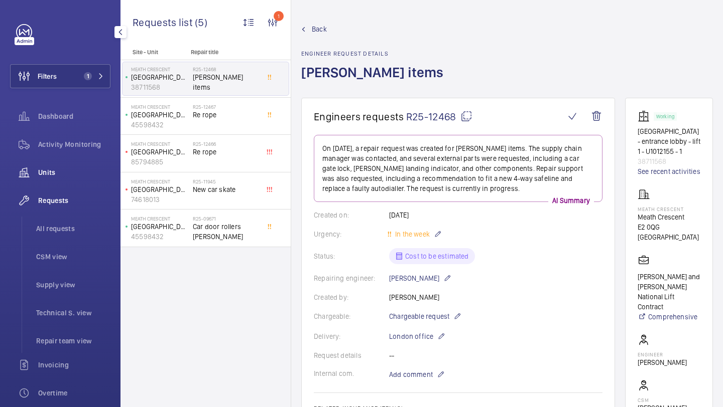
click at [47, 169] on span "Units" at bounding box center [74, 173] width 72 height 10
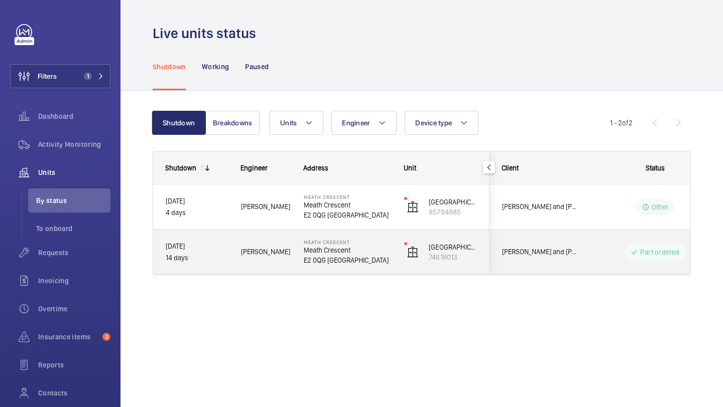
click at [533, 240] on div "Rendall and Rittner National Lift Contract" at bounding box center [534, 252] width 89 height 32
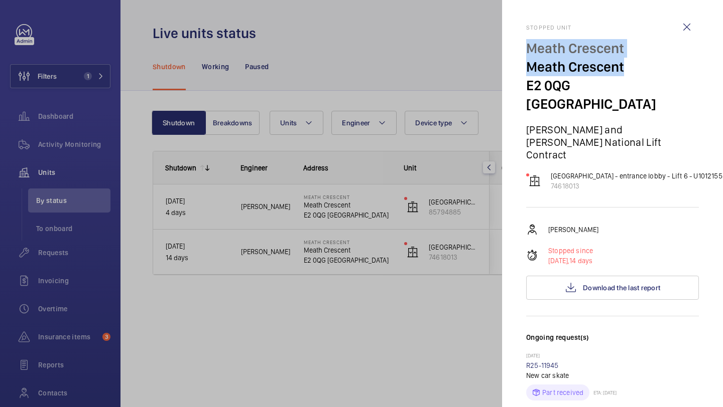
drag, startPoint x: 627, startPoint y: 65, endPoint x: 527, endPoint y: 55, distance: 99.8
click at [527, 55] on div "Meath Crescent Meath Crescent E2 0QG LONDON" at bounding box center [612, 76] width 173 height 74
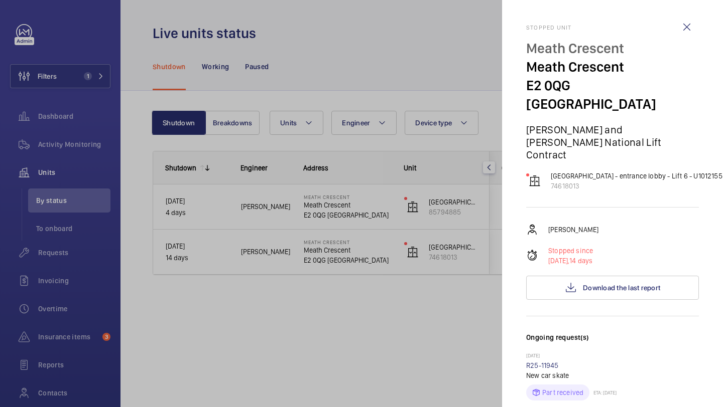
click at [592, 90] on p "E2 0QG LONDON" at bounding box center [612, 94] width 173 height 37
click at [410, 18] on div at bounding box center [361, 203] width 723 height 407
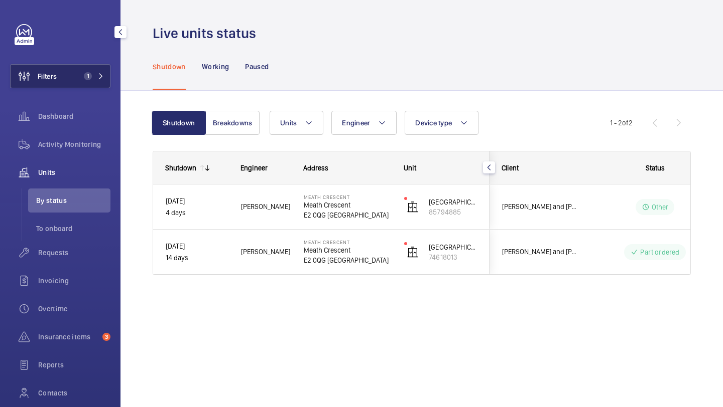
click at [93, 66] on button "Filters 1" at bounding box center [60, 76] width 100 height 24
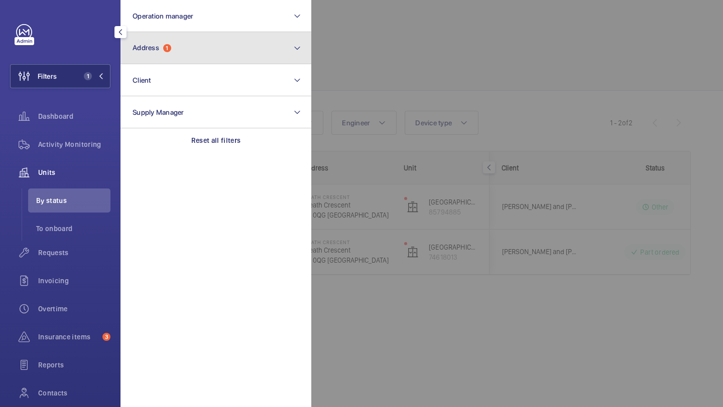
click at [157, 40] on button "Address 1" at bounding box center [215, 48] width 191 height 32
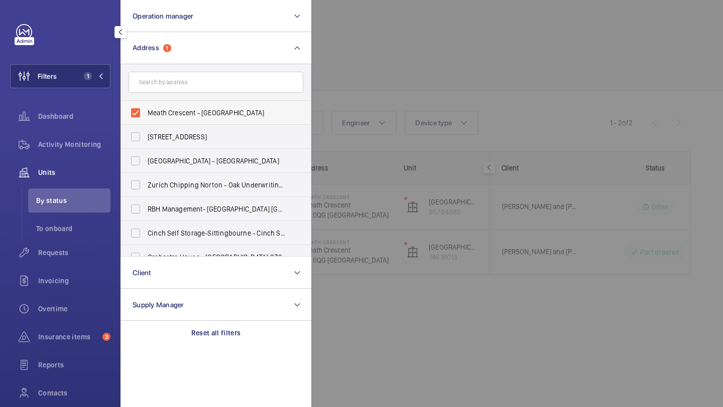
click at [164, 115] on span "Meath Crescent - Meath Crescent, LONDON E2 0QG" at bounding box center [217, 113] width 138 height 10
click at [146, 115] on input "Meath Crescent - Meath Crescent, LONDON E2 0QG" at bounding box center [135, 113] width 20 height 20
checkbox input "false"
click at [168, 85] on input "text" at bounding box center [215, 82] width 175 height 21
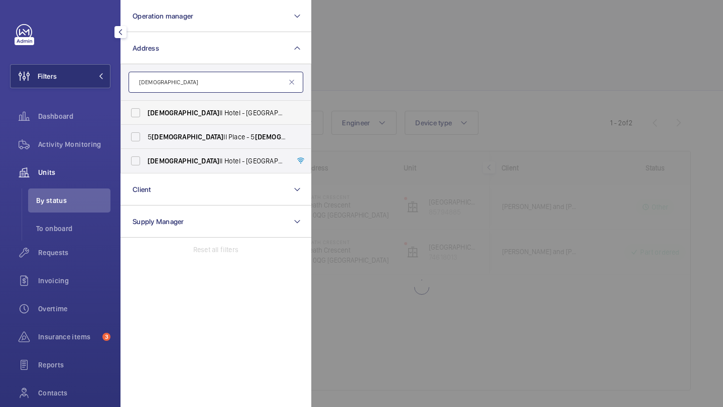
type input "churchi"
click at [174, 116] on span "Churchi ll Hotel - Hyatt Regency London - The Churchi ll, LONDON W1H 7BH" at bounding box center [217, 113] width 138 height 10
click at [146, 116] on input "Churchi ll Hotel - Hyatt Regency London - The Churchi ll, LONDON W1H 7BH" at bounding box center [135, 113] width 20 height 20
checkbox input "true"
click at [173, 154] on label "Churchi ll Hotel - The Hyatt Regency London - 30 Portman Square, LONDON W1H 7BH" at bounding box center [208, 161] width 175 height 24
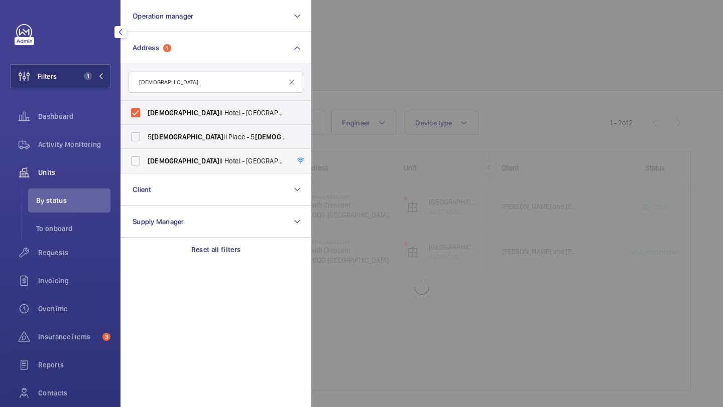
click at [146, 154] on input "Churchi ll Hotel - The Hyatt Regency London - 30 Portman Square, LONDON W1H 7BH" at bounding box center [135, 161] width 20 height 20
checkbox input "true"
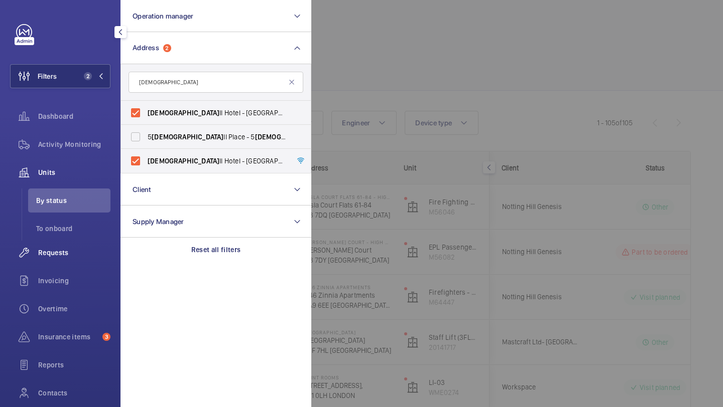
click at [91, 246] on div "Requests" at bounding box center [60, 253] width 100 height 24
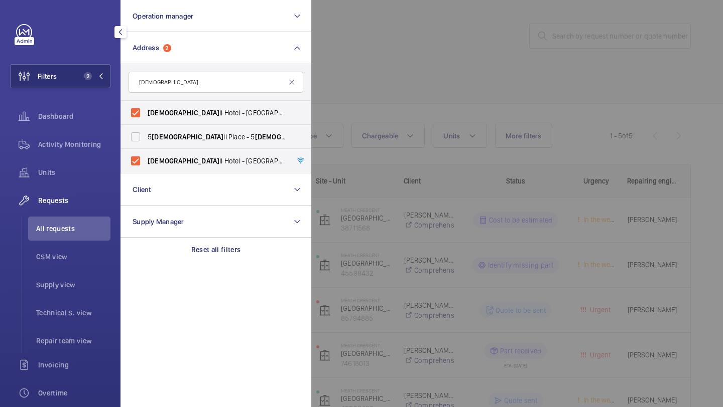
click at [467, 13] on div at bounding box center [672, 203] width 723 height 407
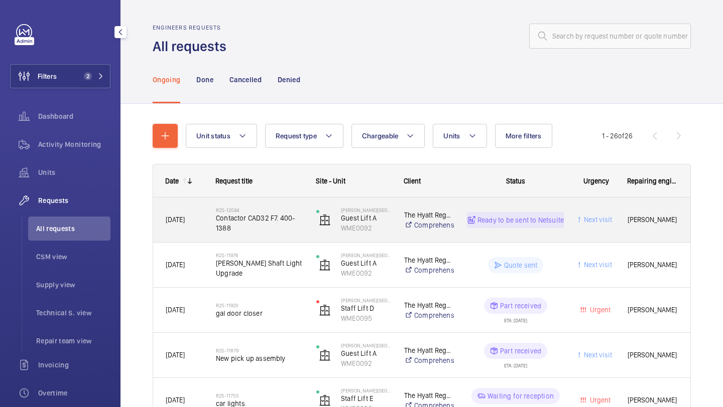
click at [263, 223] on span "Contactor CAD32 F7. 400-1388" at bounding box center [259, 223] width 87 height 20
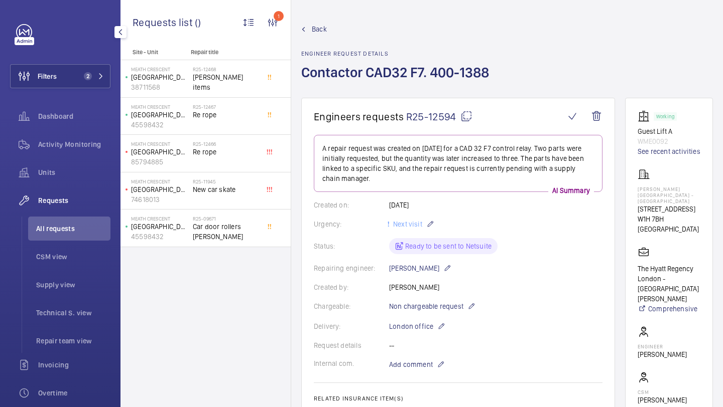
scroll to position [281, 0]
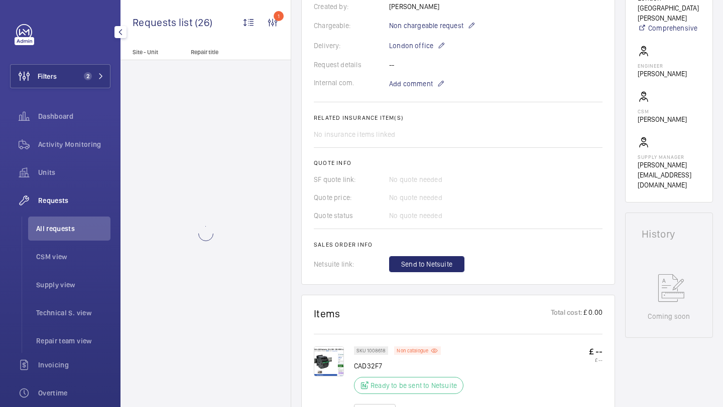
click at [412, 254] on wm-front-card-body "A repair request was created on 2025-09-22 for a CAD 32 F7 control relay. Two p…" at bounding box center [458, 63] width 289 height 419
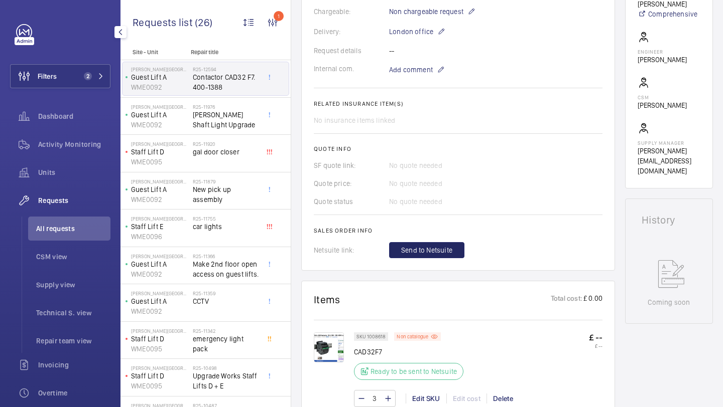
scroll to position [326, 0]
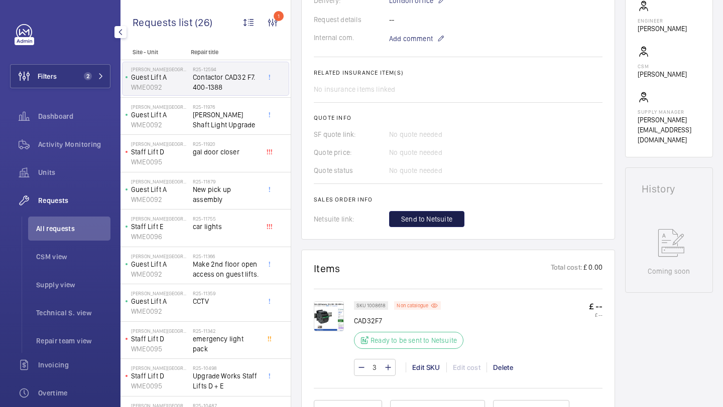
click at [429, 224] on span "Send to Netsuite" at bounding box center [426, 219] width 51 height 10
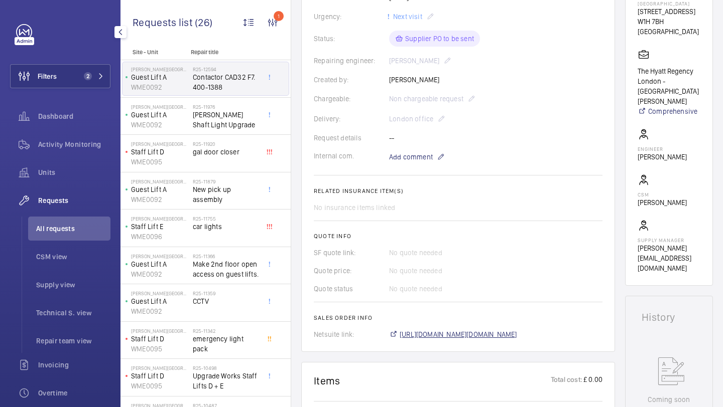
scroll to position [208, 0]
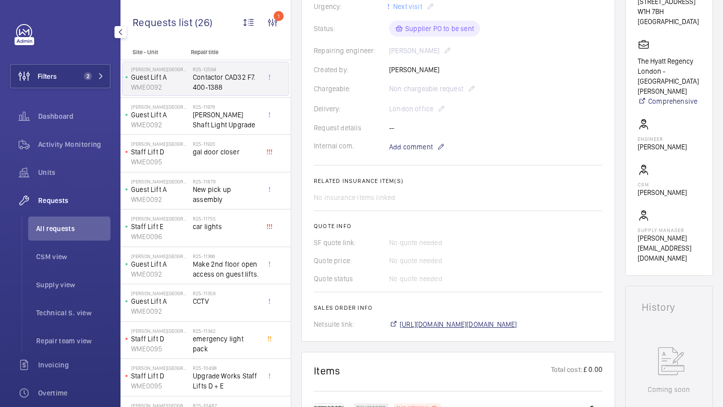
click at [410, 330] on span "https://6461500.app.netsuite.com/app/accounting/transactions/salesord.nl?id=303…" at bounding box center [457, 325] width 117 height 10
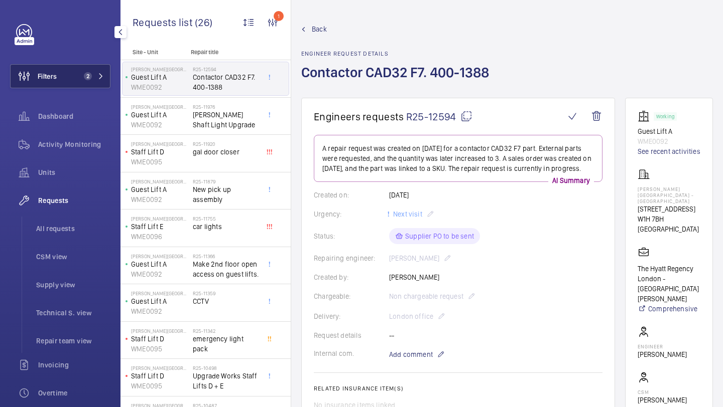
click at [89, 86] on button "Filters 2" at bounding box center [60, 76] width 100 height 24
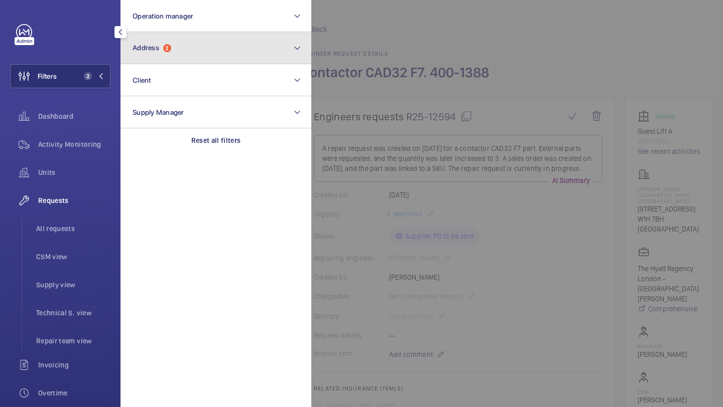
click at [185, 42] on button "Address 2" at bounding box center [215, 48] width 191 height 32
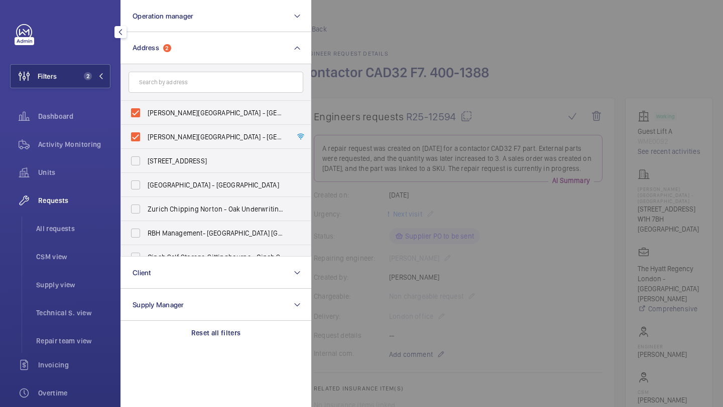
click at [176, 107] on label "Churchill Hotel - Hyatt Regency London - The Churchill, LONDON W1H 7BH" at bounding box center [208, 113] width 175 height 24
click at [146, 107] on input "Churchill Hotel - Hyatt Regency London - The Churchill, LONDON W1H 7BH" at bounding box center [135, 113] width 20 height 20
checkbox input "false"
click at [176, 126] on label "Churchill Hotel - The Hyatt Regency London - 30 Portman Square, LONDON W1H 7BH" at bounding box center [208, 137] width 175 height 24
click at [146, 127] on input "Churchill Hotel - The Hyatt Regency London - 30 Portman Square, LONDON W1H 7BH" at bounding box center [135, 137] width 20 height 20
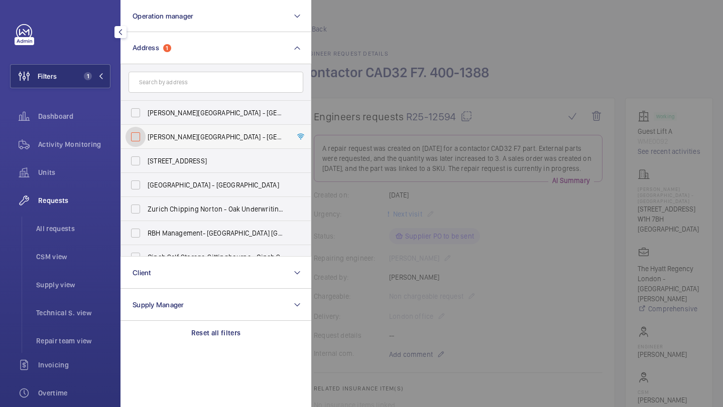
checkbox input "false"
click at [187, 88] on input "text" at bounding box center [215, 82] width 175 height 21
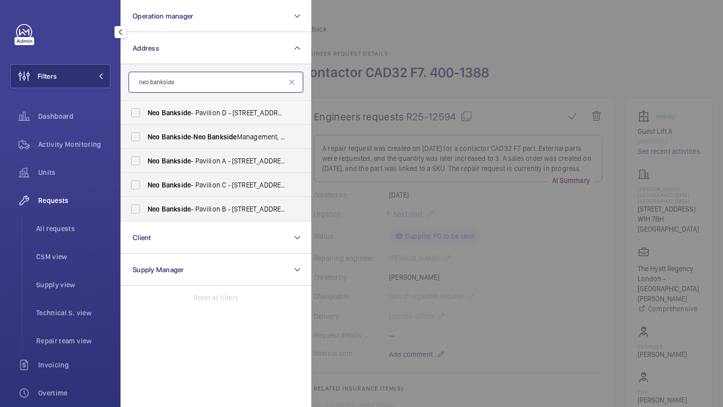
type input "neo bankside"
click at [230, 113] on span "Neo Bankside - Pavilion D - 5 Sumner St, LONDON SE1 9NX" at bounding box center [217, 113] width 138 height 10
click at [146, 113] on input "Neo Bankside - Pavilion D - 5 Sumner St, LONDON SE1 9NX" at bounding box center [135, 113] width 20 height 20
checkbox input "true"
click at [220, 210] on span "Neo Bankside - Pavilion B - 60 Holland Street, LONDON SE1 9JF" at bounding box center [217, 209] width 138 height 10
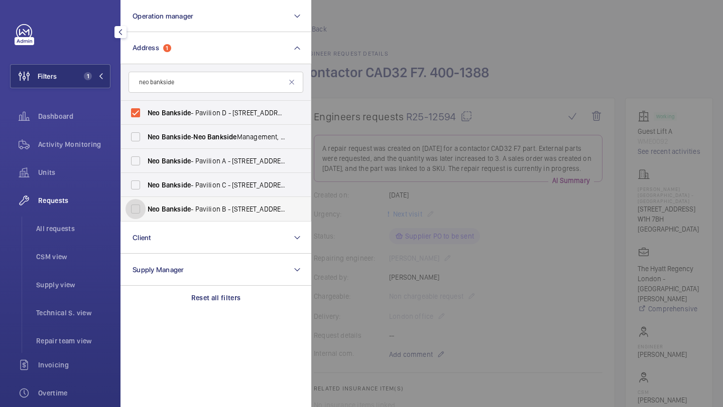
click at [146, 210] on input "Neo Bankside - Pavilion B - 60 Holland Street, LONDON SE1 9JF" at bounding box center [135, 209] width 20 height 20
checkbox input "true"
click at [221, 187] on span "Neo Bankside - Pavilion C - 70 Holland St, LONDON SE1 9TG" at bounding box center [217, 185] width 138 height 10
click at [146, 187] on input "Neo Bankside - Pavilion C - 70 Holland St, LONDON SE1 9TG" at bounding box center [135, 185] width 20 height 20
checkbox input "true"
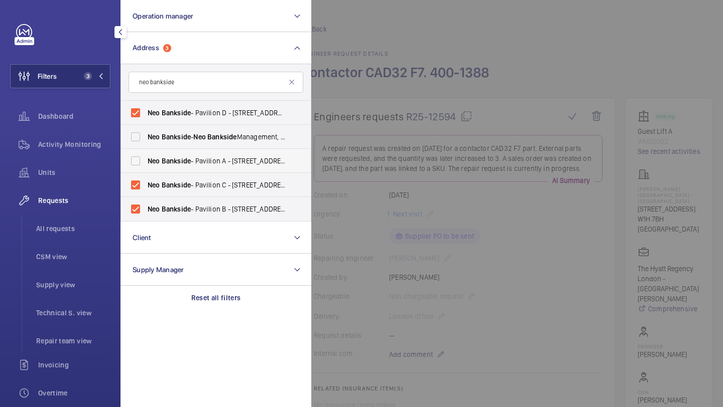
click at [222, 159] on span "Neo Bankside - Pavilion A - 50 Holland St, LONDON SE1 9FU" at bounding box center [217, 161] width 138 height 10
click at [146, 159] on input "Neo Bankside - Pavilion A - 50 Holland St, LONDON SE1 9FU" at bounding box center [135, 161] width 20 height 20
checkbox input "true"
click at [224, 128] on label "Neo Bankside - Neo Bankside Management, LONDON SE1 9RE" at bounding box center [208, 137] width 175 height 24
click at [146, 128] on input "Neo Bankside - Neo Bankside Management, LONDON SE1 9RE" at bounding box center [135, 137] width 20 height 20
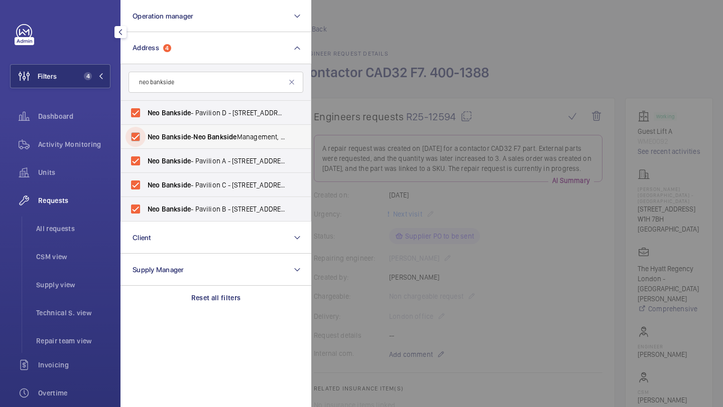
checkbox input "true"
click at [224, 116] on span "Neo Bankside - Pavilion D - 5 Sumner St, LONDON SE1 9NX" at bounding box center [217, 113] width 138 height 10
click at [146, 116] on input "Neo Bankside - Pavilion D - 5 Sumner St, LONDON SE1 9NX" at bounding box center [135, 113] width 20 height 20
checkbox input "false"
click at [223, 133] on span "Bankside" at bounding box center [221, 137] width 29 height 8
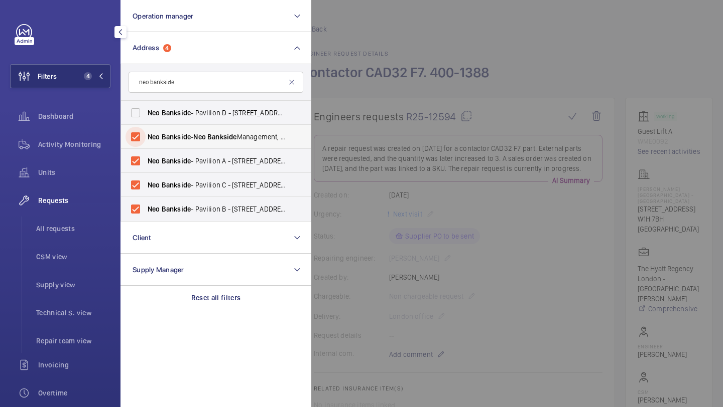
click at [146, 132] on input "Neo Bankside - Neo Bankside Management, LONDON SE1 9RE" at bounding box center [135, 137] width 20 height 20
checkbox input "false"
click at [217, 190] on label "Neo Bankside - Pavilion C - 70 Holland St, LONDON SE1 9TG" at bounding box center [208, 185] width 175 height 24
click at [146, 190] on input "Neo Bankside - Pavilion C - 70 Holland St, LONDON SE1 9TG" at bounding box center [135, 185] width 20 height 20
checkbox input "false"
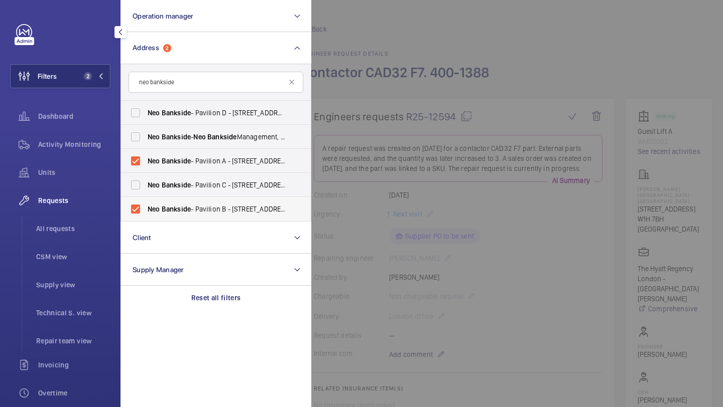
click at [217, 200] on label "Neo Bankside - Pavilion B - 60 Holland Street, LONDON SE1 9JF" at bounding box center [208, 209] width 175 height 24
click at [146, 200] on input "Neo Bankside - Pavilion B - 60 Holland Street, LONDON SE1 9JF" at bounding box center [135, 209] width 20 height 20
click at [245, 207] on span "Neo Bankside - Pavilion B - 60 Holland Street, LONDON SE1 9JF" at bounding box center [217, 209] width 138 height 10
click at [146, 207] on input "Neo Bankside - Pavilion B - 60 Holland Street, LONDON SE1 9JF" at bounding box center [135, 209] width 20 height 20
checkbox input "true"
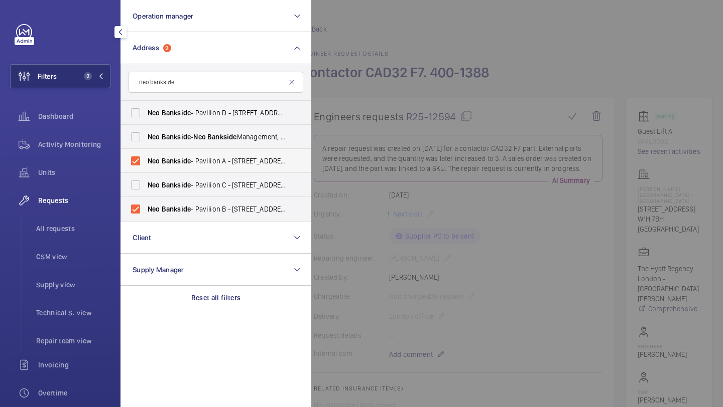
click at [253, 171] on label "Neo Bankside - Pavilion A - 50 Holland St, LONDON SE1 9FU" at bounding box center [208, 161] width 175 height 24
click at [146, 171] on input "Neo Bankside - Pavilion A - 50 Holland St, LONDON SE1 9FU" at bounding box center [135, 161] width 20 height 20
checkbox input "false"
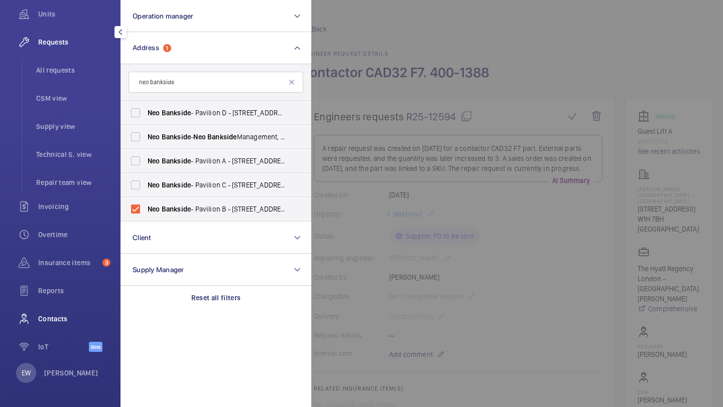
click at [45, 315] on span "Contacts" at bounding box center [74, 319] width 72 height 10
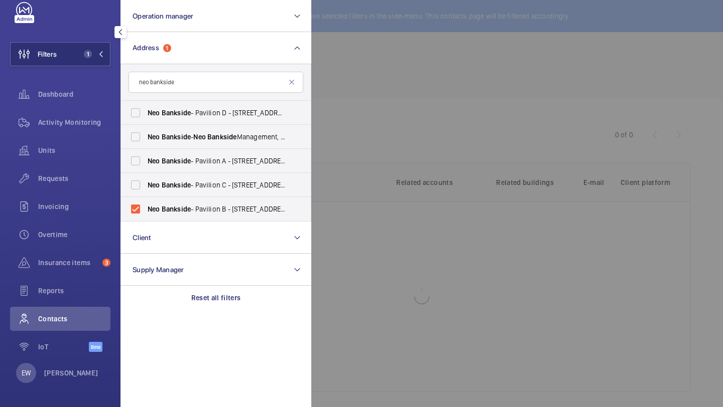
scroll to position [22, 0]
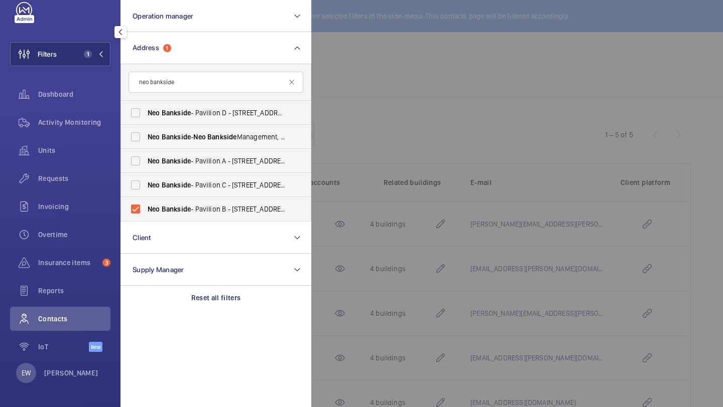
click at [364, 114] on div at bounding box center [672, 203] width 723 height 407
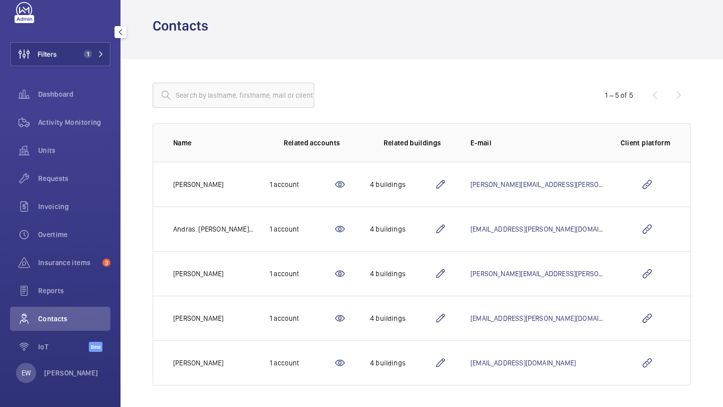
scroll to position [42, 0]
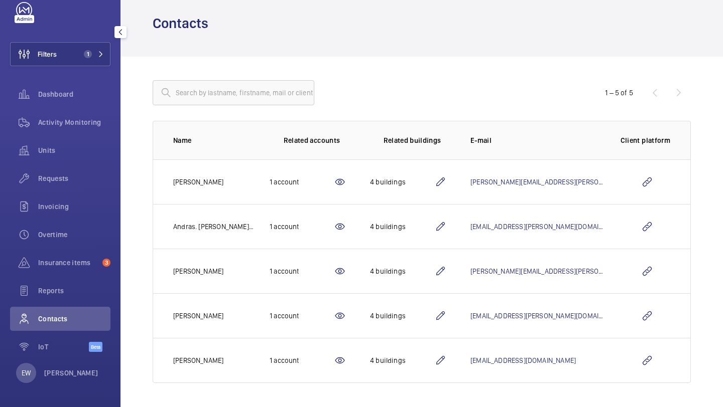
click at [446, 317] on mat-icon at bounding box center [440, 316] width 12 height 12
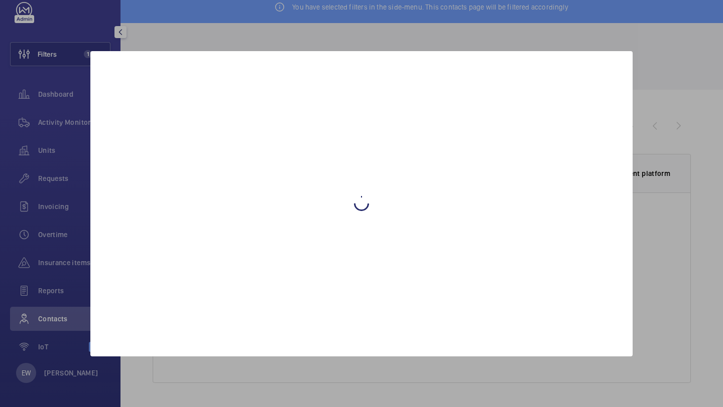
scroll to position [42, 0]
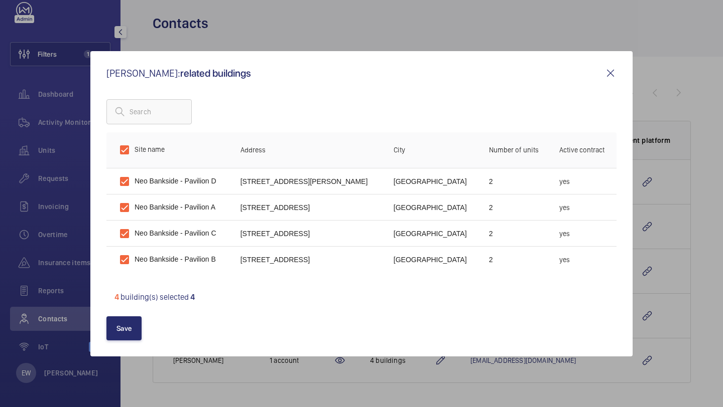
click at [612, 74] on mat-icon at bounding box center [610, 73] width 12 height 12
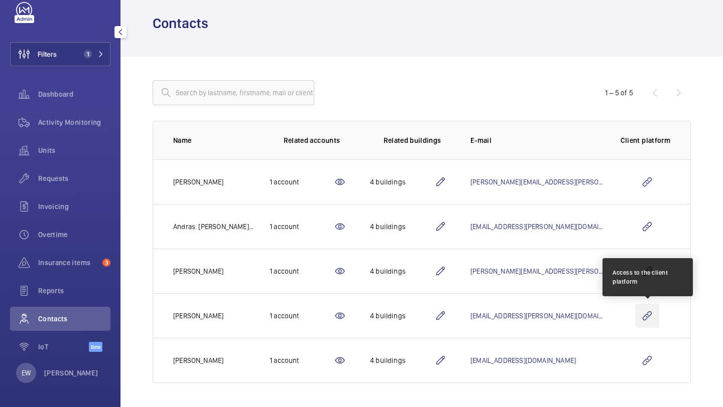
click at [649, 320] on wm-front-icon-button at bounding box center [647, 316] width 24 height 24
click at [650, 310] on wm-front-icon-button at bounding box center [647, 316] width 24 height 24
click at [643, 318] on wm-front-icon-button at bounding box center [647, 316] width 24 height 24
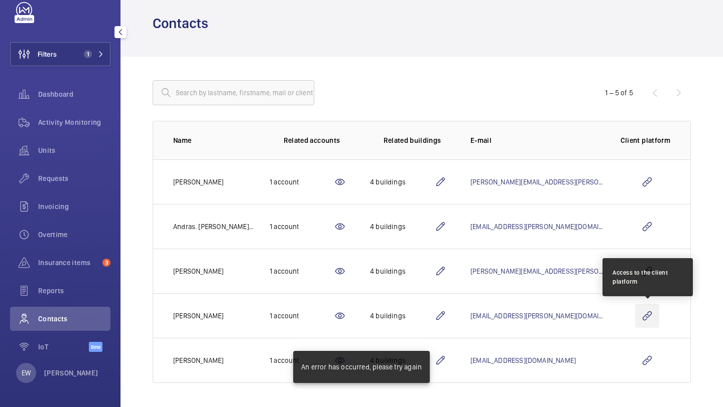
click at [643, 317] on wm-front-icon-button at bounding box center [647, 316] width 24 height 24
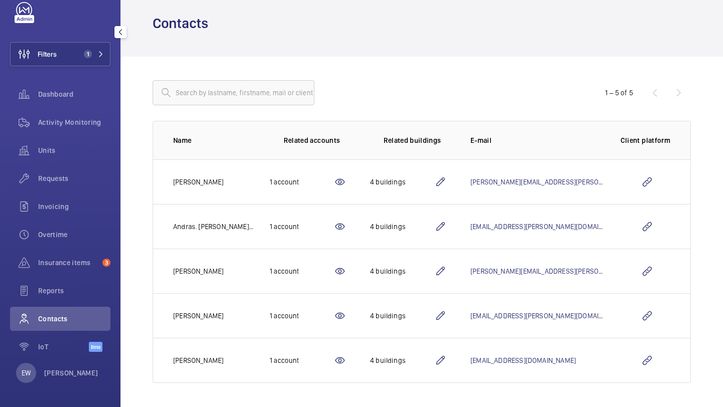
click at [89, 41] on div "Filters 1 Dashboard Activity Monitoring Units Requests Invoicing Overtime Insur…" at bounding box center [60, 182] width 100 height 361
click at [80, 175] on span "Requests" at bounding box center [74, 179] width 72 height 10
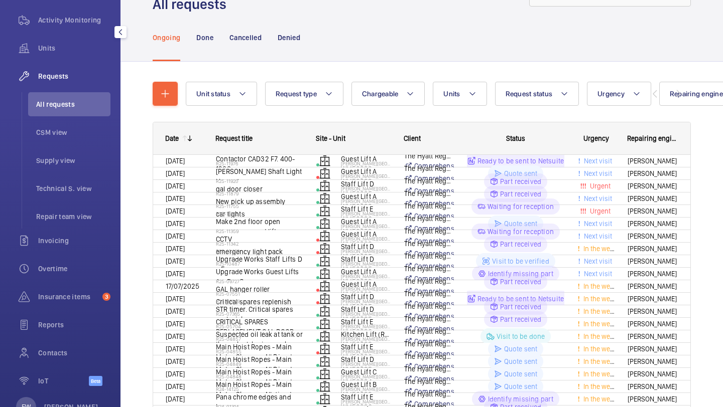
scroll to position [159, 0]
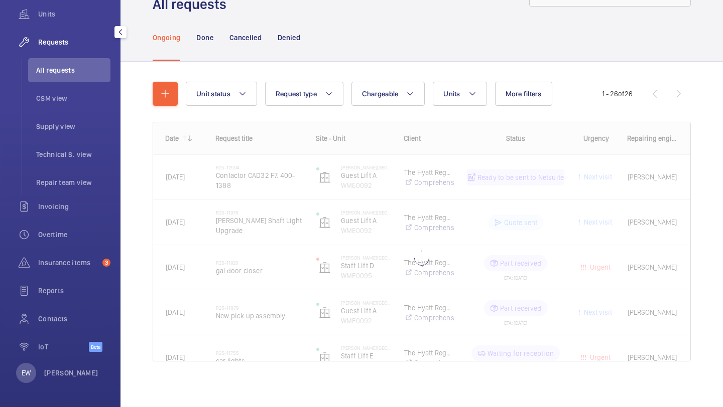
click at [78, 46] on span "Requests" at bounding box center [74, 42] width 72 height 10
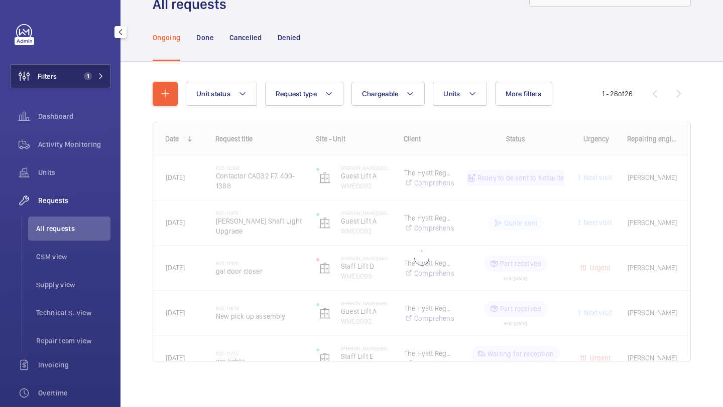
click at [73, 79] on button "Filters 1" at bounding box center [60, 76] width 100 height 24
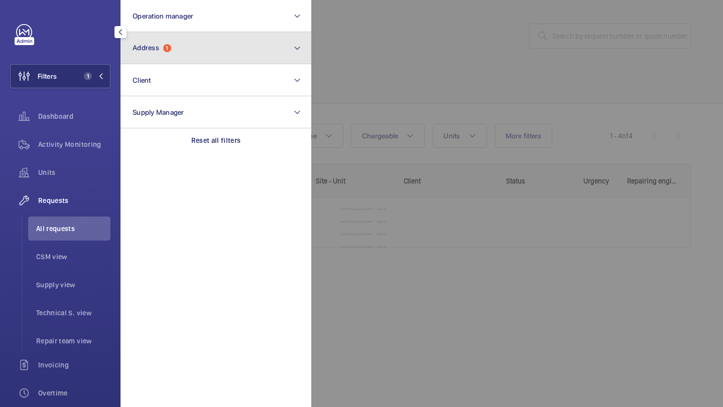
click at [138, 57] on button "Address 1" at bounding box center [215, 48] width 191 height 32
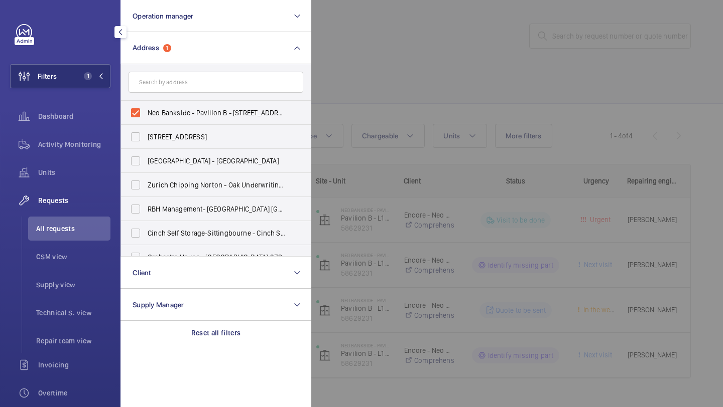
click at [156, 99] on form at bounding box center [216, 82] width 190 height 37
click at [156, 103] on label "Neo Bankside - Pavilion B - 60 Holland Street, LONDON SE1 9JF" at bounding box center [208, 113] width 175 height 24
click at [146, 103] on input "Neo Bankside - Pavilion B - 60 Holland Street, LONDON SE1 9JF" at bounding box center [135, 113] width 20 height 20
checkbox input "false"
click at [158, 84] on input "text" at bounding box center [215, 82] width 175 height 21
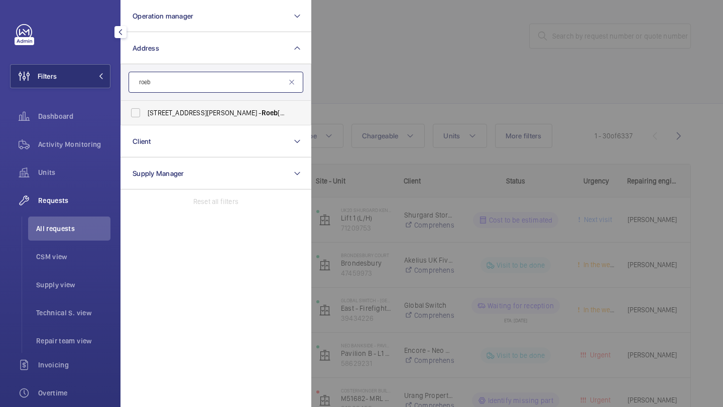
type input "roeb"
click at [173, 116] on span "45-47 Bassett Road - Roeb uck House, LONDON W10 6JX" at bounding box center [217, 113] width 138 height 10
click at [146, 116] on input "45-47 Bassett Road - Roeb uck House, LONDON W10 6JX" at bounding box center [135, 113] width 20 height 20
checkbox input "true"
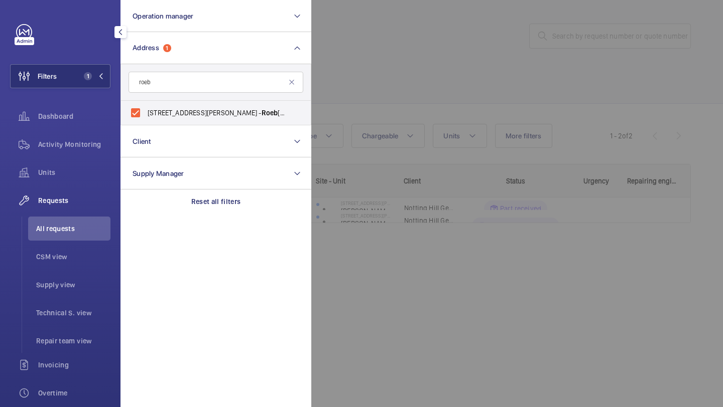
click at [391, 94] on div at bounding box center [672, 203] width 723 height 407
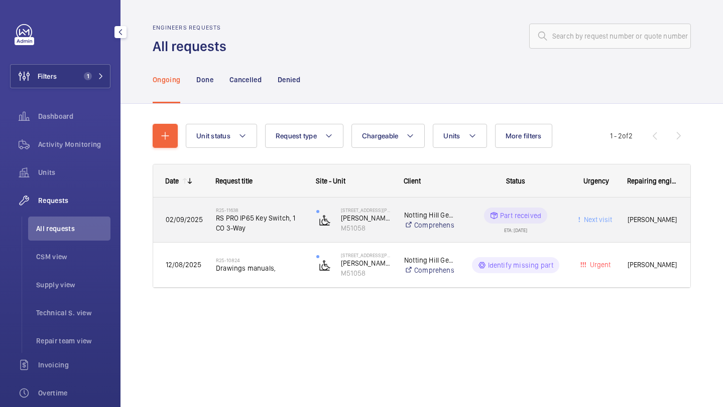
click at [266, 218] on span "RS PRO IP65 Key Switch, 1 CO 3-Way" at bounding box center [259, 223] width 87 height 20
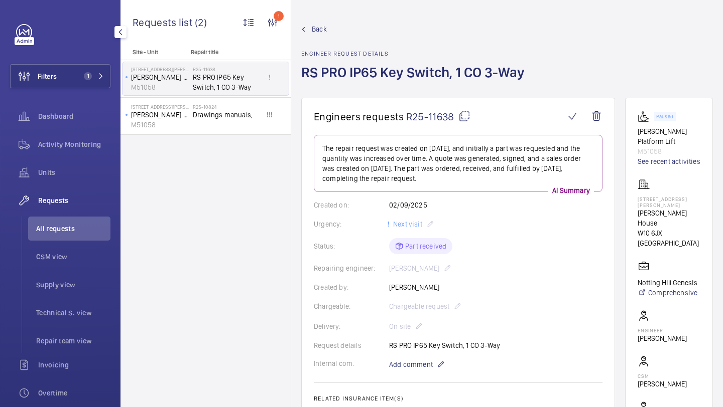
drag, startPoint x: 456, startPoint y: 116, endPoint x: 407, endPoint y: 117, distance: 48.2
click at [407, 117] on span "R25-11638" at bounding box center [438, 116] width 64 height 13
copy span "R25-11638"
click at [68, 232] on span "All requests" at bounding box center [73, 229] width 74 height 10
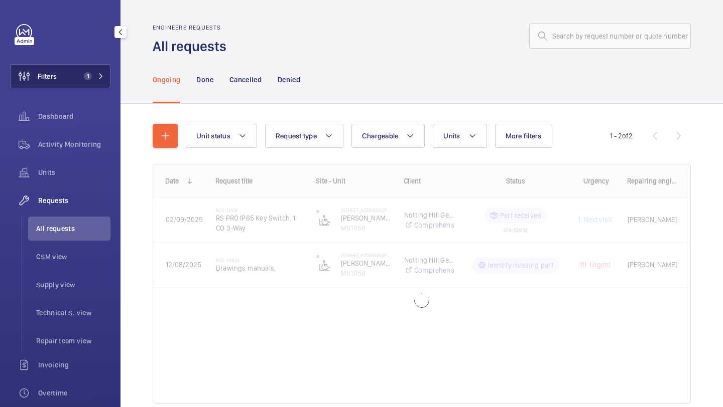
click at [74, 83] on button "Filters 1" at bounding box center [60, 76] width 100 height 24
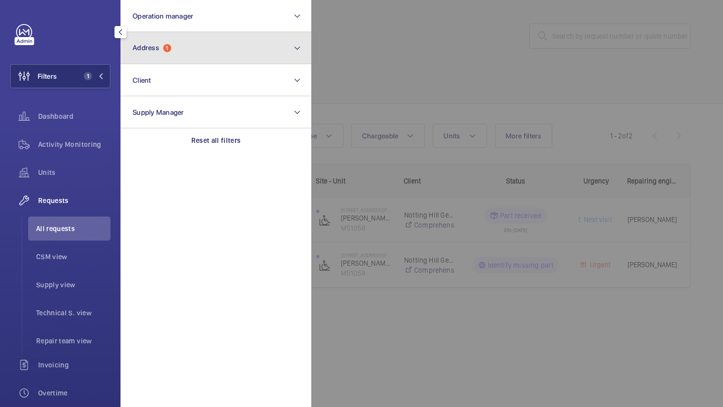
click at [160, 55] on button "Address 1" at bounding box center [215, 48] width 191 height 32
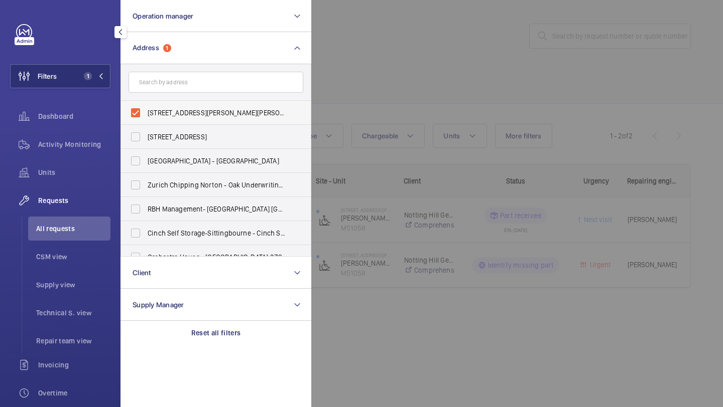
click at [175, 111] on span "45-47 Bassett Road - Roebuck House, LONDON W10 6JX" at bounding box center [217, 113] width 138 height 10
click at [146, 111] on input "45-47 Bassett Road - Roebuck House, LONDON W10 6JX" at bounding box center [135, 113] width 20 height 20
checkbox input "false"
click at [353, 64] on div at bounding box center [672, 203] width 723 height 407
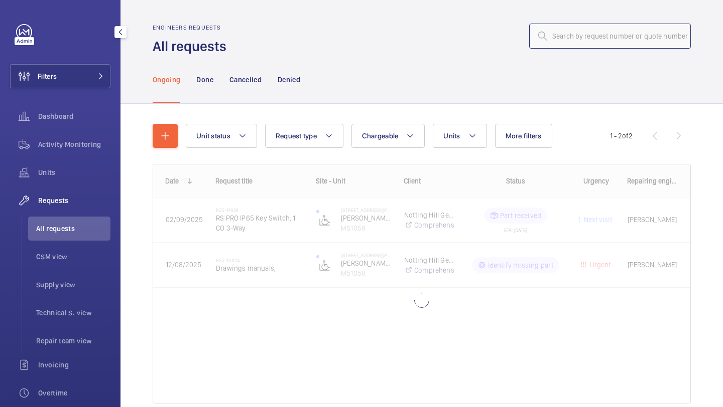
click at [554, 41] on input "text" at bounding box center [610, 36] width 162 height 25
paste input "R25-09600"
type input "R25-09600"
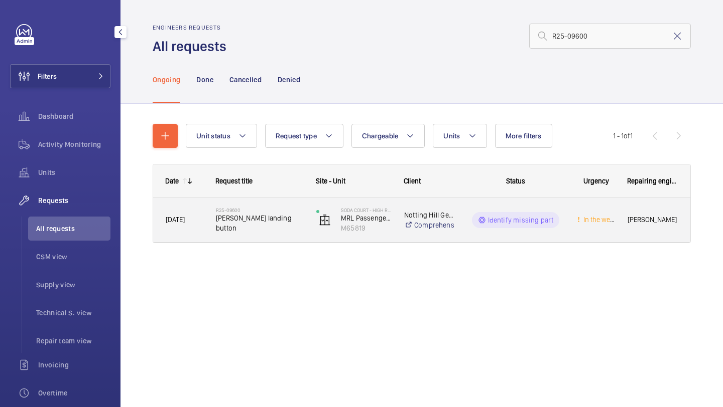
click at [269, 213] on h2 "R25-09600" at bounding box center [259, 210] width 87 height 6
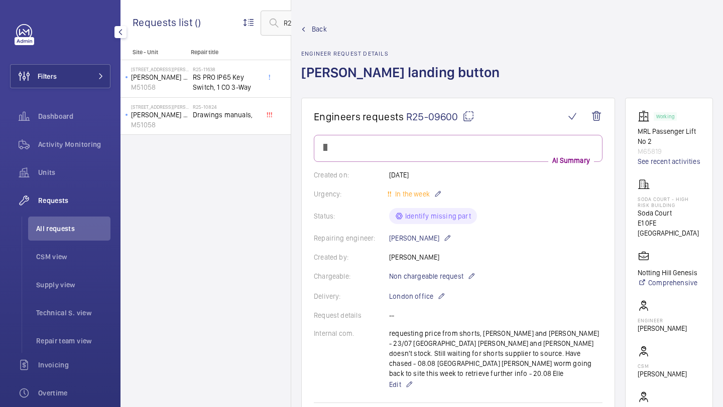
scroll to position [544, 0]
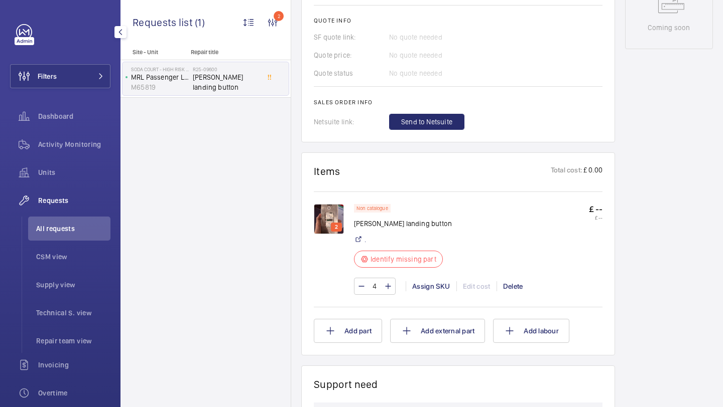
click at [330, 207] on img at bounding box center [329, 219] width 30 height 30
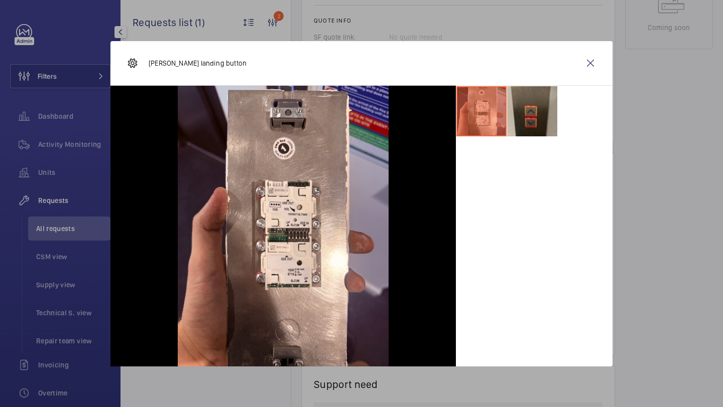
click at [520, 117] on li at bounding box center [532, 111] width 50 height 50
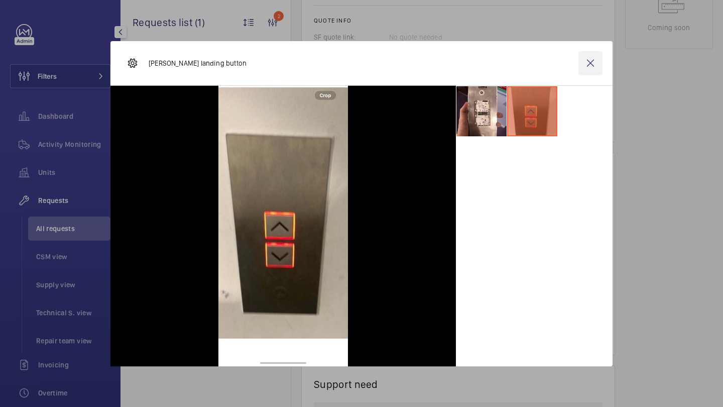
click at [590, 68] on wm-front-icon-button at bounding box center [590, 63] width 24 height 24
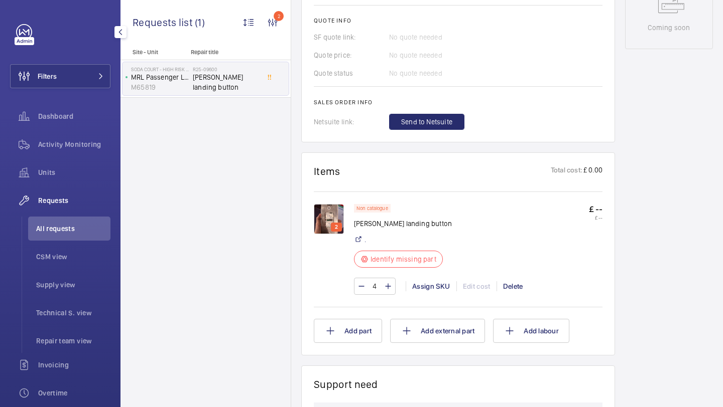
scroll to position [170, 0]
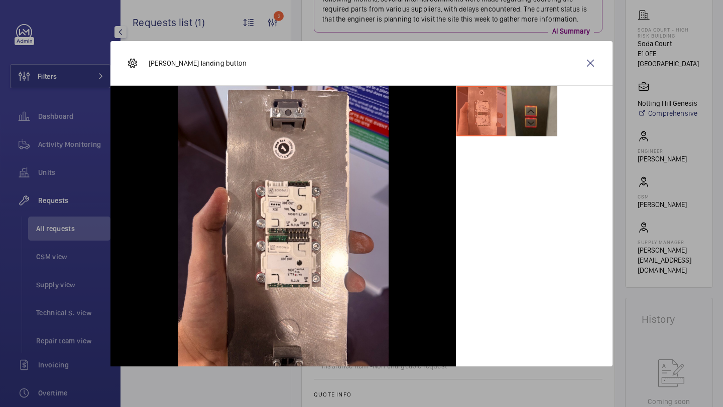
scroll to position [644, 0]
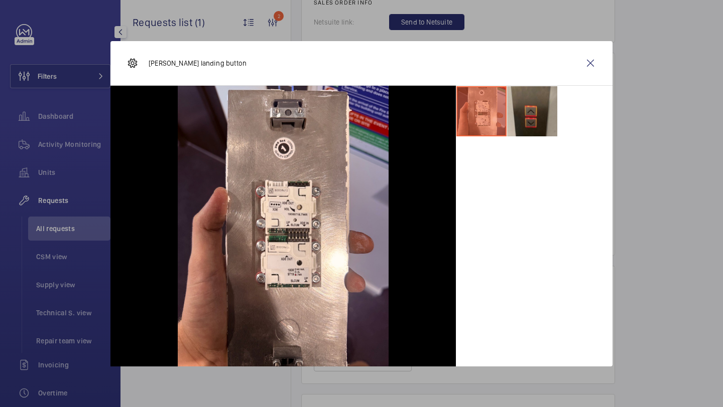
click at [517, 122] on li at bounding box center [532, 111] width 50 height 50
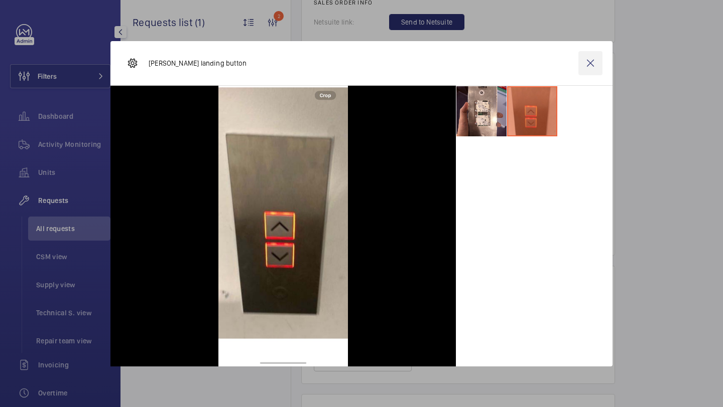
click at [588, 66] on wm-front-icon-button at bounding box center [590, 63] width 24 height 24
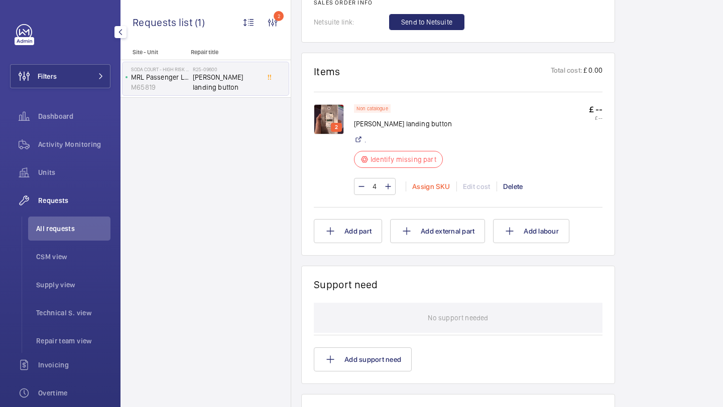
click at [440, 182] on div "Assign SKU" at bounding box center [430, 187] width 51 height 10
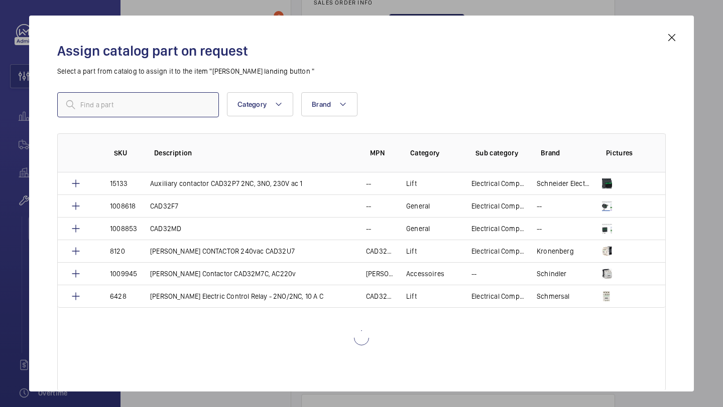
click at [138, 110] on input "text" at bounding box center [138, 104] width 162 height 25
paste input "Schindler push button vandal proof ‘up’ and ‘down’"
type input "Schindler push button vandal proof ‘up’ and ‘down’"
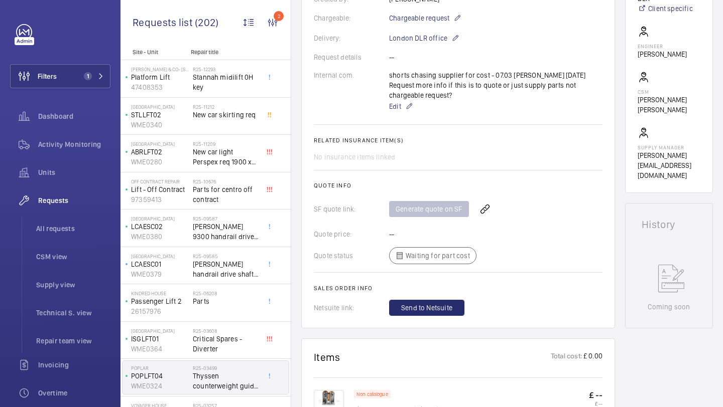
scroll to position [411, 0]
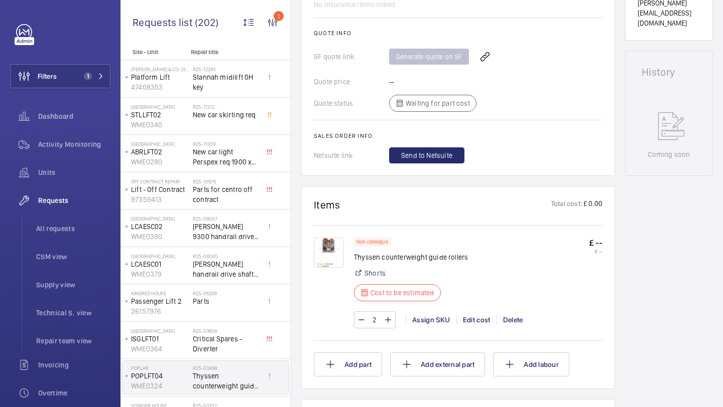
click at [337, 254] on img at bounding box center [329, 253] width 30 height 30
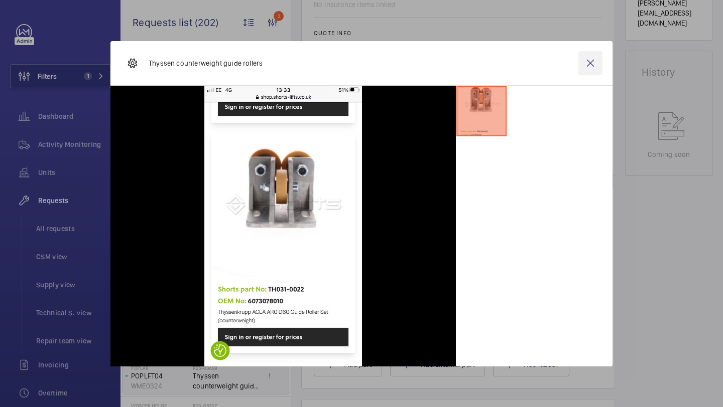
click at [587, 69] on wm-front-icon-button at bounding box center [590, 63] width 24 height 24
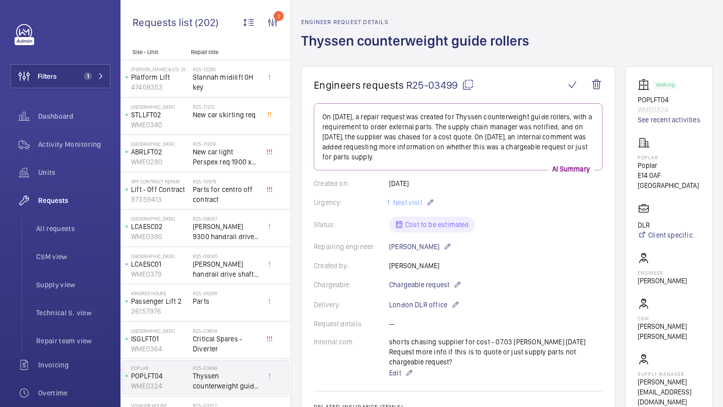
scroll to position [36, 0]
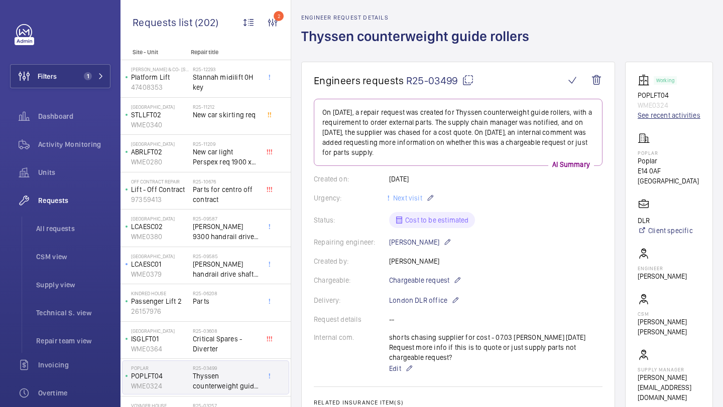
click at [650, 118] on link "See recent activities" at bounding box center [668, 115] width 63 height 10
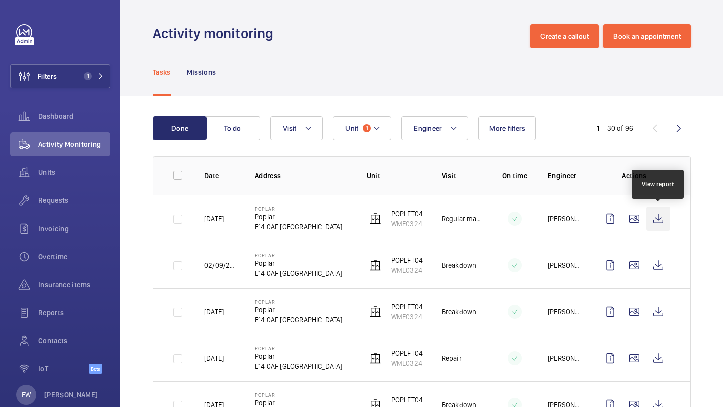
click at [657, 214] on wm-front-icon-button at bounding box center [658, 219] width 24 height 24
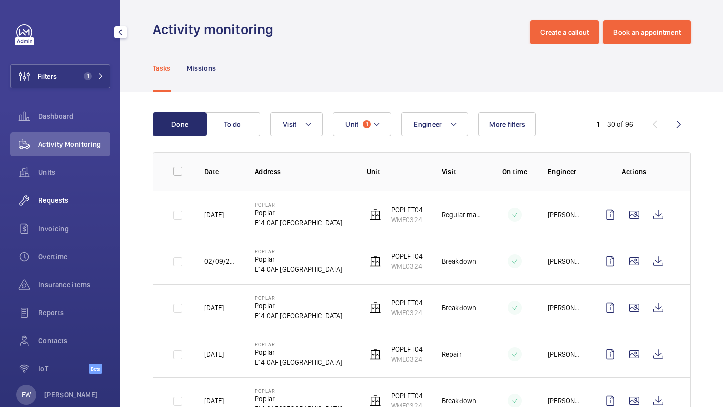
click at [74, 198] on span "Requests" at bounding box center [74, 201] width 72 height 10
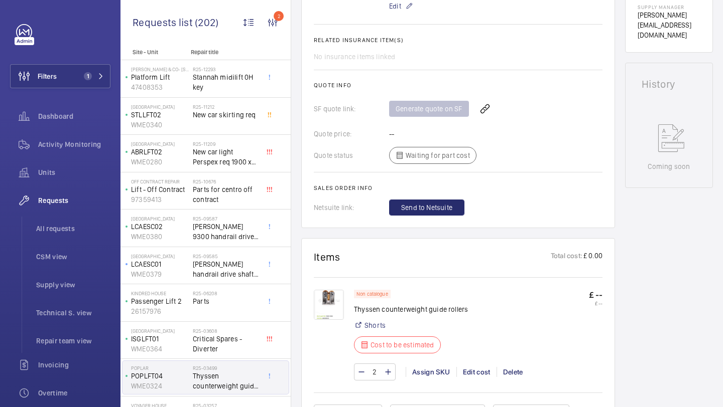
scroll to position [479, 0]
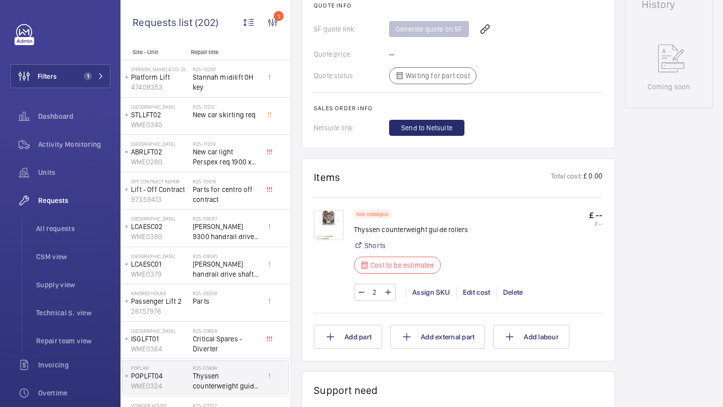
click at [339, 232] on img at bounding box center [329, 225] width 30 height 30
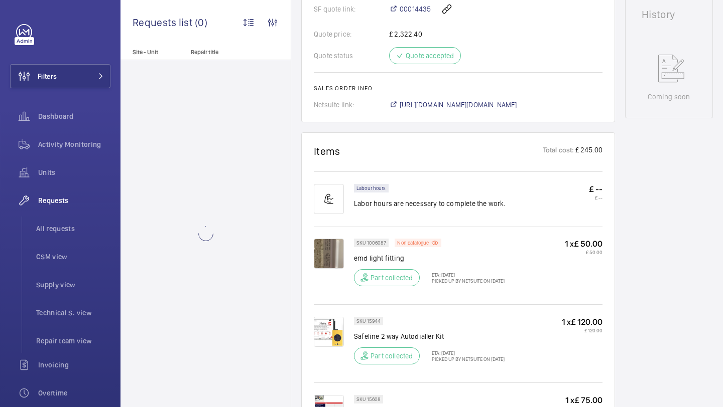
scroll to position [612, 0]
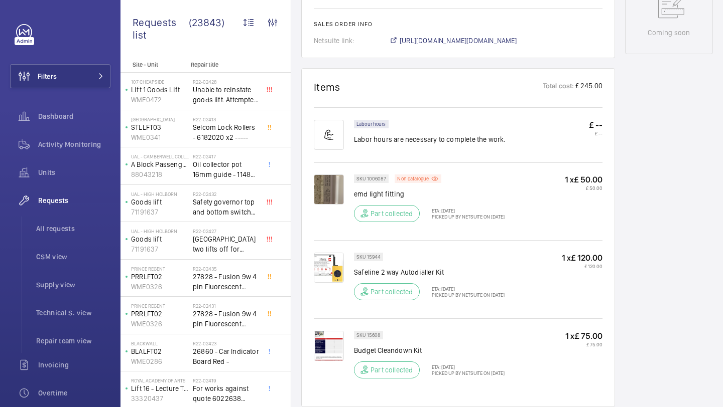
scroll to position [411, 0]
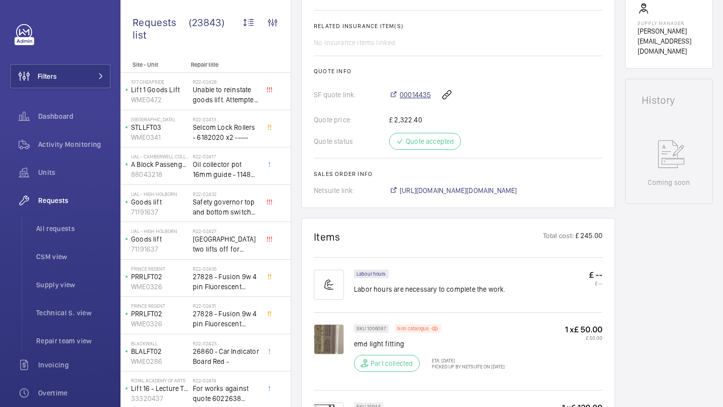
click at [419, 93] on span "00014435" at bounding box center [414, 95] width 31 height 10
